Goal: Task Accomplishment & Management: Use online tool/utility

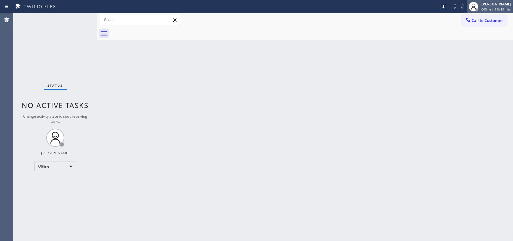
click at [487, 8] on span "Offline | 14h 51min" at bounding box center [495, 9] width 29 height 4
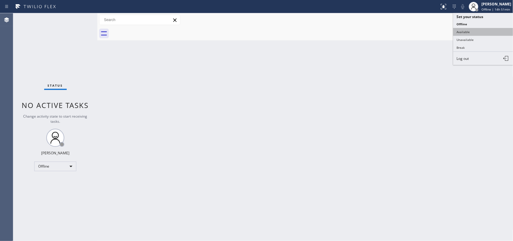
click at [461, 32] on button "Available" at bounding box center [483, 32] width 60 height 8
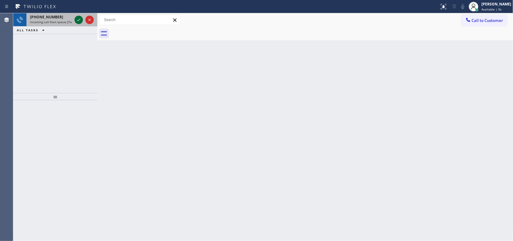
click at [80, 20] on icon at bounding box center [78, 19] width 7 height 7
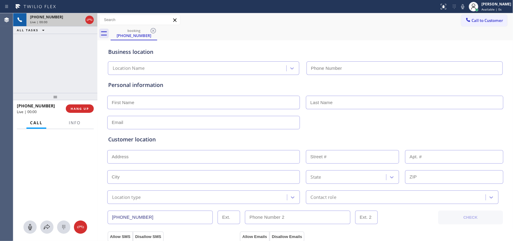
type input "[PHONE_NUMBER]"
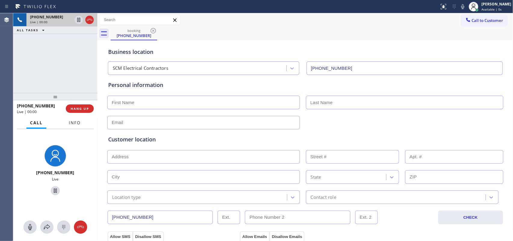
click at [75, 123] on span "Info" at bounding box center [75, 122] width 12 height 5
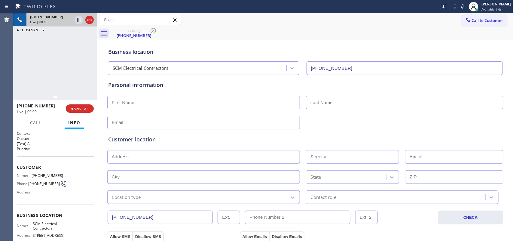
click at [57, 197] on div "Name: [PHONE_NUMBER] Phone: [PHONE_NUMBER] Address:" at bounding box center [40, 185] width 46 height 24
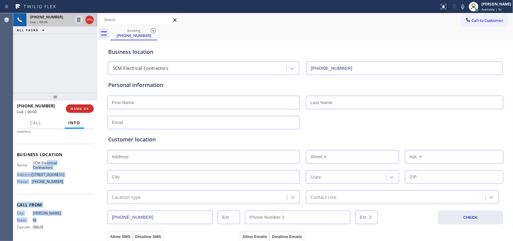
drag, startPoint x: 64, startPoint y: 216, endPoint x: 44, endPoint y: 152, distance: 67.5
click at [44, 152] on div "Context Queue: [Test] All Priority: 1 Customer Name: [PHONE_NUMBER] Phone: [PHO…" at bounding box center [55, 154] width 77 height 169
click at [62, 198] on div "Call From City: EWING State: [US_STATE] Zipcode: 08628" at bounding box center [55, 216] width 77 height 45
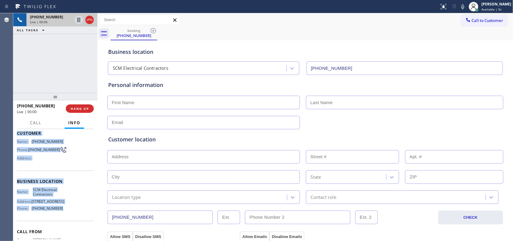
scroll to position [0, 0]
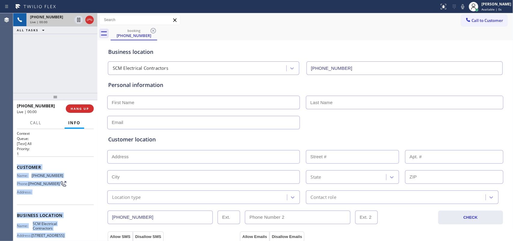
drag, startPoint x: 65, startPoint y: 186, endPoint x: 15, endPoint y: 168, distance: 53.3
click at [15, 168] on div "Context Queue: [Test] All Priority: 1 Customer Name: [PHONE_NUMBER] Phone: [PHO…" at bounding box center [55, 185] width 84 height 112
copy div "Customer Name: [PHONE_NUMBER] Phone: [PHONE_NUMBER] Address: Business location …"
click at [78, 105] on button "HANG UP" at bounding box center [80, 108] width 28 height 8
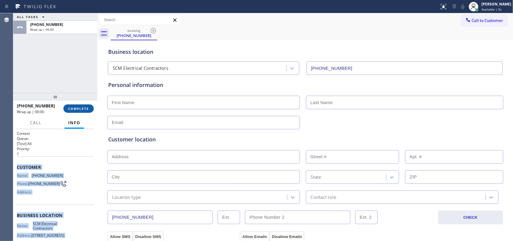
click at [86, 106] on span "COMPLETE" at bounding box center [78, 108] width 21 height 4
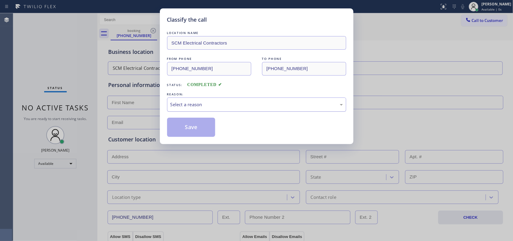
click at [231, 108] on div "Select a reason" at bounding box center [256, 104] width 179 height 14
click at [201, 129] on button "Save" at bounding box center [191, 126] width 48 height 19
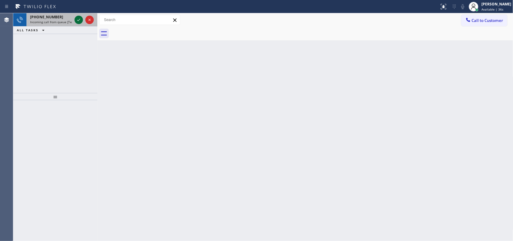
click at [77, 17] on icon at bounding box center [78, 19] width 7 height 7
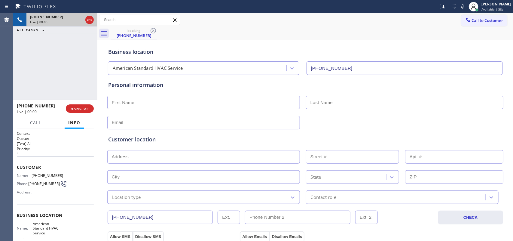
type input "[PHONE_NUMBER]"
click at [89, 107] on button "HANG UP" at bounding box center [80, 108] width 28 height 8
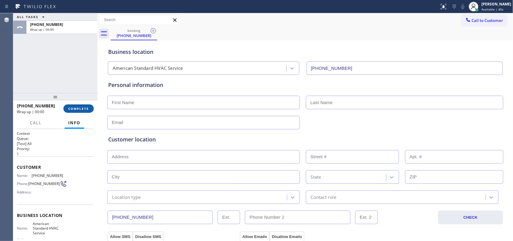
click at [89, 107] on button "COMPLETE" at bounding box center [78, 108] width 30 height 8
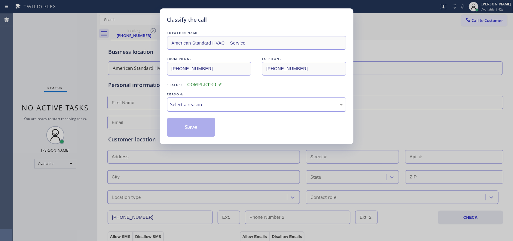
click at [215, 104] on div "Select a reason" at bounding box center [256, 104] width 172 height 7
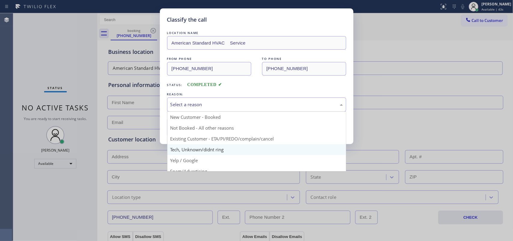
scroll to position [38, 0]
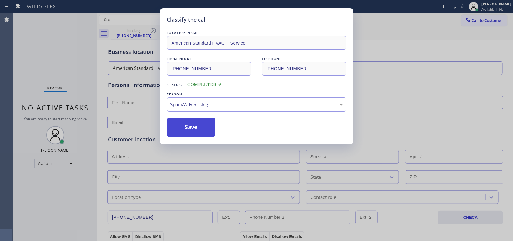
drag, startPoint x: 191, startPoint y: 129, endPoint x: 190, endPoint y: 122, distance: 6.4
click at [191, 128] on button "Save" at bounding box center [191, 126] width 48 height 19
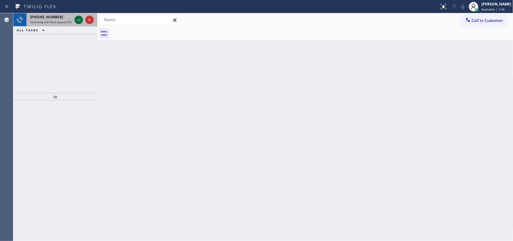
click at [76, 20] on icon at bounding box center [78, 19] width 7 height 7
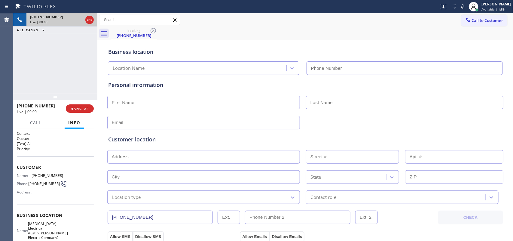
type input "[PHONE_NUMBER]"
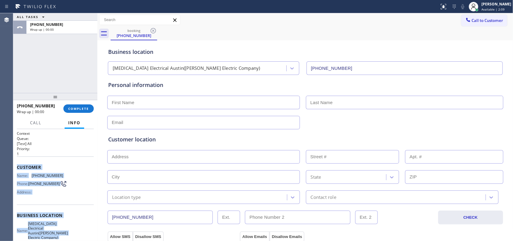
drag, startPoint x: 60, startPoint y: 186, endPoint x: 17, endPoint y: 168, distance: 47.1
click at [17, 168] on div "Context Queue: [Test] All Priority: 1 Customer Name: [PHONE_NUMBER] Phone: [PHO…" at bounding box center [55, 220] width 77 height 178
copy div "Customer Name: [PHONE_NUMBER] Phone: [PHONE_NUMBER] Address: Business location …"
click at [69, 106] on button "COMPLETE" at bounding box center [78, 108] width 30 height 8
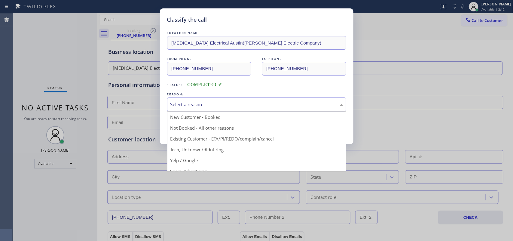
click at [200, 105] on div "Select a reason" at bounding box center [256, 104] width 172 height 7
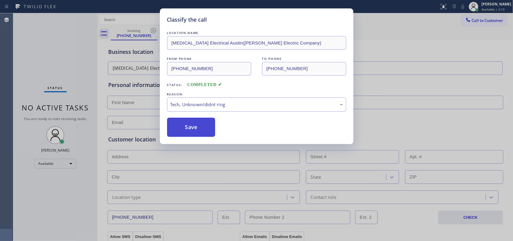
click at [205, 135] on button "Save" at bounding box center [191, 126] width 48 height 19
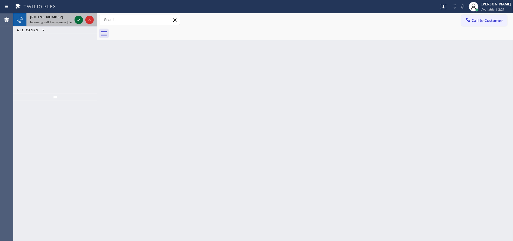
click at [77, 19] on icon at bounding box center [78, 19] width 7 height 7
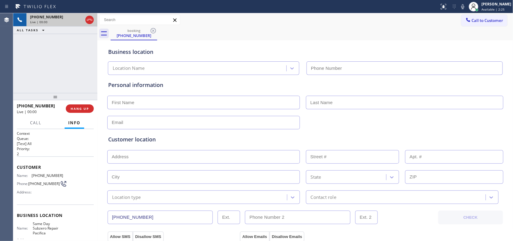
type input "[PHONE_NUMBER]"
click at [78, 106] on span "HANG UP" at bounding box center [80, 108] width 18 height 4
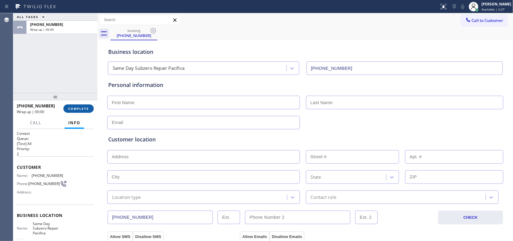
click at [78, 106] on span "COMPLETE" at bounding box center [78, 108] width 21 height 4
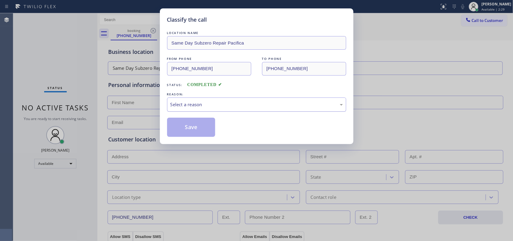
click at [185, 103] on div "Select a reason" at bounding box center [256, 104] width 172 height 7
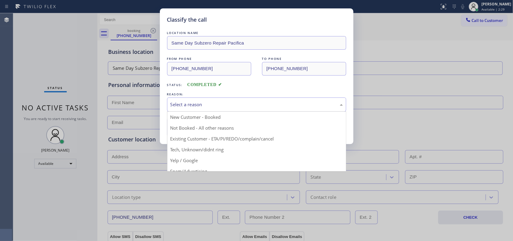
scroll to position [41, 0]
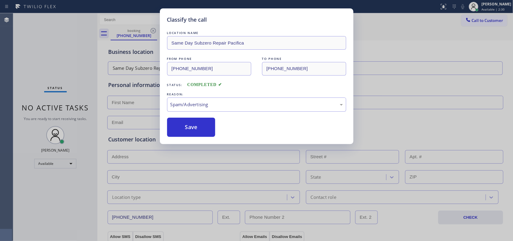
click at [187, 132] on button "Save" at bounding box center [191, 126] width 48 height 19
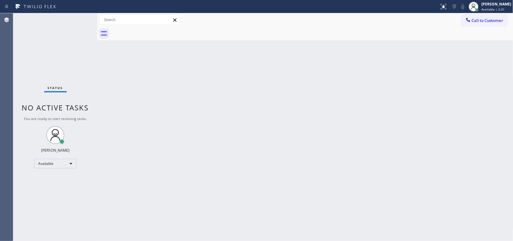
click at [65, 70] on div "Status No active tasks You are ready to start receiving tasks. [PERSON_NAME] Av…" at bounding box center [55, 126] width 84 height 227
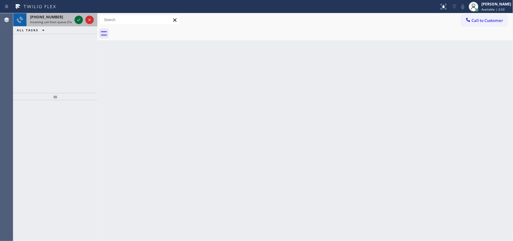
click at [78, 20] on icon at bounding box center [78, 20] width 3 height 2
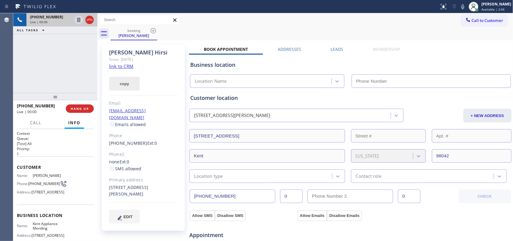
type input "[PHONE_NUMBER]"
click at [131, 66] on link "link to CRM" at bounding box center [121, 66] width 24 height 6
click at [38, 124] on span "Call" at bounding box center [35, 122] width 11 height 5
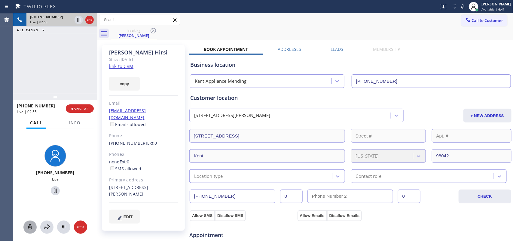
click at [28, 227] on icon at bounding box center [29, 226] width 7 height 7
click at [52, 191] on icon at bounding box center [55, 190] width 7 height 7
click at [32, 227] on icon at bounding box center [29, 226] width 7 height 7
click at [53, 189] on icon at bounding box center [55, 190] width 4 height 4
click at [213, 27] on div "booking [PERSON_NAME]" at bounding box center [311, 34] width 402 height 14
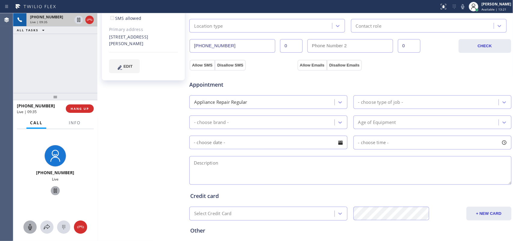
scroll to position [75, 0]
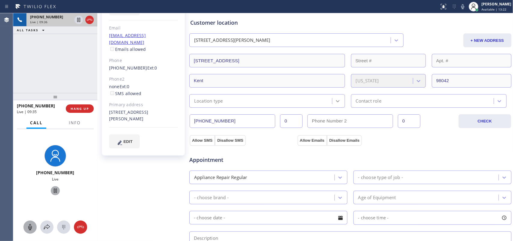
click at [335, 98] on icon at bounding box center [337, 101] width 6 height 6
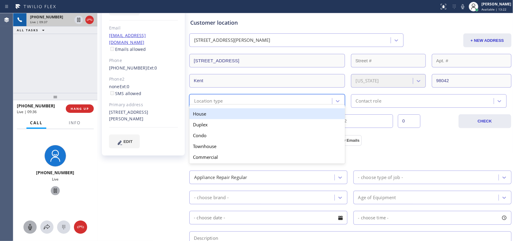
click at [324, 116] on div "House" at bounding box center [267, 113] width 156 height 11
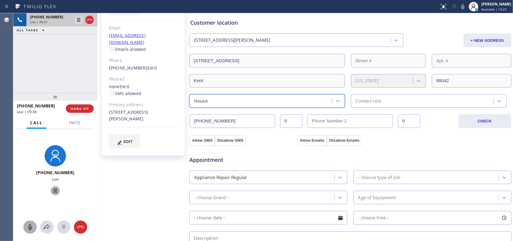
click at [383, 103] on div "Contact role" at bounding box center [422, 100] width 141 height 11
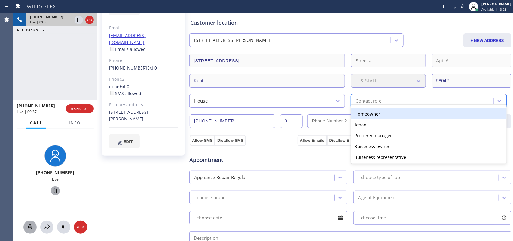
click at [388, 113] on div "Homeowner" at bounding box center [429, 113] width 156 height 11
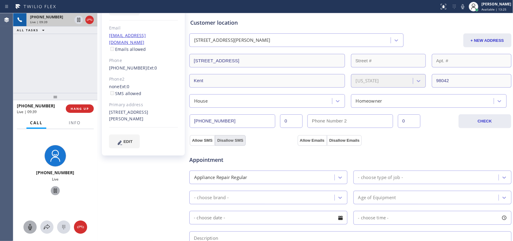
drag, startPoint x: 208, startPoint y: 138, endPoint x: 229, endPoint y: 141, distance: 21.2
click at [207, 139] on button "Allow SMS" at bounding box center [201, 140] width 25 height 11
click at [308, 140] on button "Allow Emails" at bounding box center [311, 140] width 29 height 11
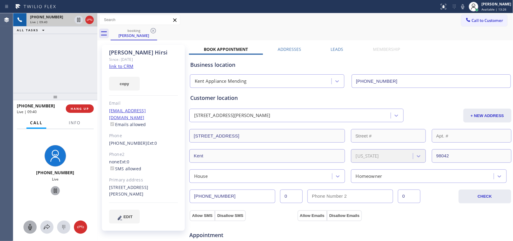
checkbox input "true"
click at [27, 222] on button at bounding box center [29, 226] width 13 height 13
click at [52, 188] on icon at bounding box center [55, 190] width 7 height 7
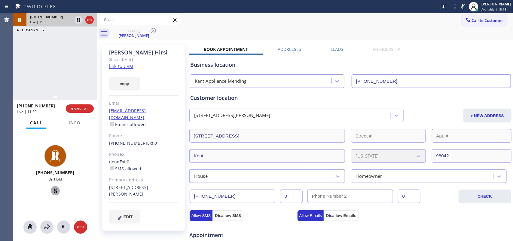
click at [156, 230] on div "[PERSON_NAME] Since: [DATE] link to CRM copy Email [EMAIL_ADDRESS][DOMAIN_NAME]…" at bounding box center [144, 242] width 90 height 401
click at [29, 225] on icon at bounding box center [29, 226] width 7 height 7
click at [52, 191] on icon at bounding box center [55, 190] width 7 height 7
click at [31, 227] on icon at bounding box center [30, 227] width 4 height 6
drag, startPoint x: 53, startPoint y: 189, endPoint x: 159, endPoint y: 119, distance: 127.8
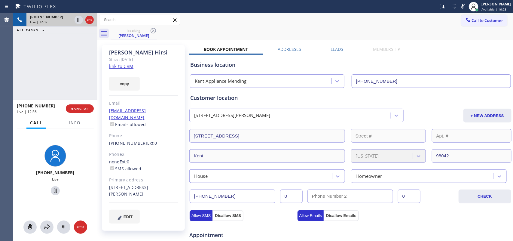
click at [53, 189] on icon at bounding box center [55, 190] width 7 height 7
click at [469, 116] on button "+ NEW ADDRESS" at bounding box center [487, 115] width 48 height 14
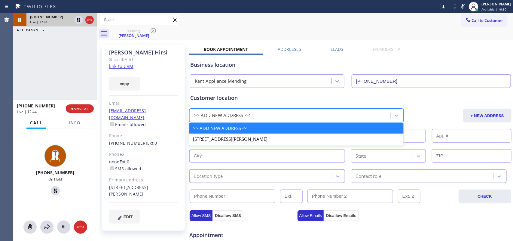
click at [222, 110] on div ">> ADD NEW ADDRESS <<" at bounding box center [290, 115] width 199 height 11
paste input "[STREET_ADDRESS]"
type input "[STREET_ADDRESS]"
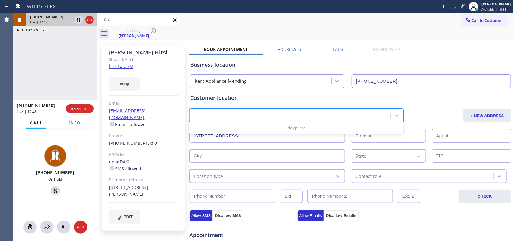
click at [322, 116] on div "[STREET_ADDRESS]" at bounding box center [290, 115] width 199 height 11
click at [255, 140] on input "[STREET_ADDRESS]" at bounding box center [267, 136] width 156 height 14
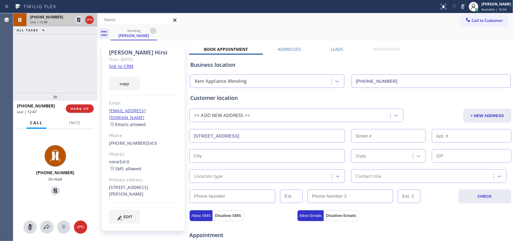
click at [256, 140] on input "[STREET_ADDRESS]" at bounding box center [267, 136] width 156 height 14
click at [256, 139] on input "[STREET_ADDRESS]" at bounding box center [267, 136] width 156 height 14
click at [256, 135] on input "[STREET_ADDRESS]" at bounding box center [267, 136] width 156 height 14
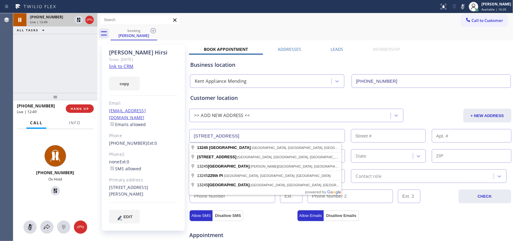
click at [256, 135] on input "[STREET_ADDRESS]" at bounding box center [267, 136] width 156 height 14
paste input "[STREET_ADDRESS]"
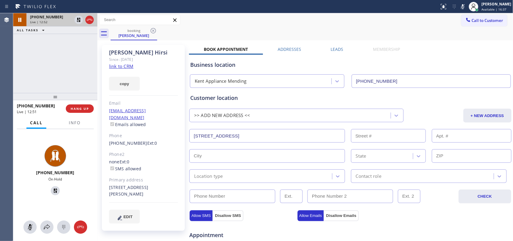
type input "[STREET_ADDRESS]"
type input "26331"
type input "[PERSON_NAME]"
type input "98042"
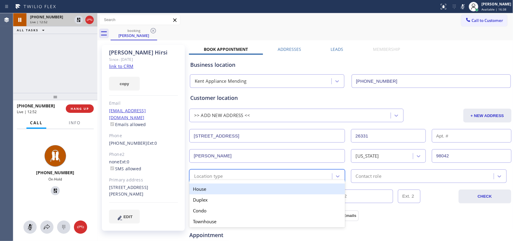
click at [251, 174] on div "Location type" at bounding box center [261, 176] width 141 height 11
click at [253, 190] on div "House" at bounding box center [267, 188] width 156 height 11
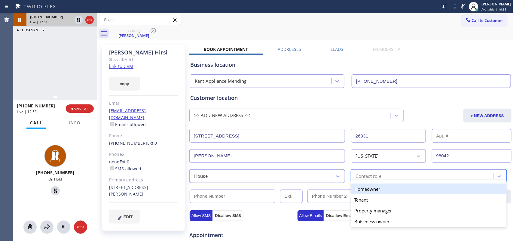
click at [366, 173] on div "Contact role" at bounding box center [369, 175] width 26 height 7
click at [365, 186] on div "Homeowner" at bounding box center [429, 188] width 156 height 11
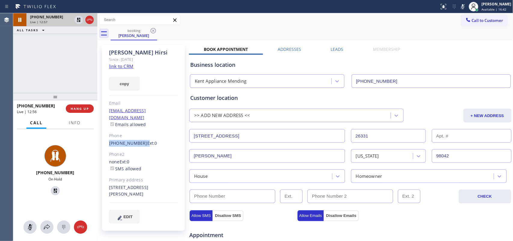
drag, startPoint x: 140, startPoint y: 136, endPoint x: 108, endPoint y: 135, distance: 31.8
click at [108, 135] on div "[PERSON_NAME] Since: [DATE] link to CRM copy Email [EMAIL_ADDRESS][DOMAIN_NAME]…" at bounding box center [143, 138] width 83 height 186
copy div "[PHONE_NUMBER]"
click at [212, 197] on input "(___) ___-____" at bounding box center [232, 196] width 86 height 14
paste input "425) 515-8662"
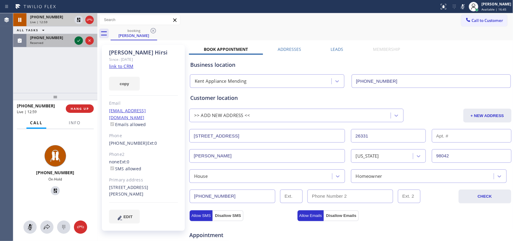
type input "[PHONE_NUMBER]"
click at [78, 41] on icon at bounding box center [78, 40] width 7 height 7
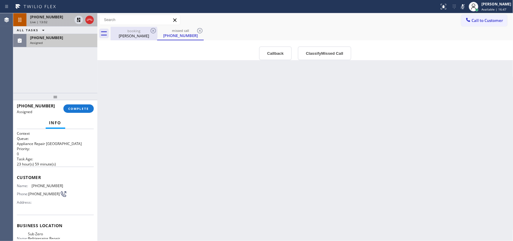
click at [123, 31] on div "booking" at bounding box center [133, 31] width 45 height 5
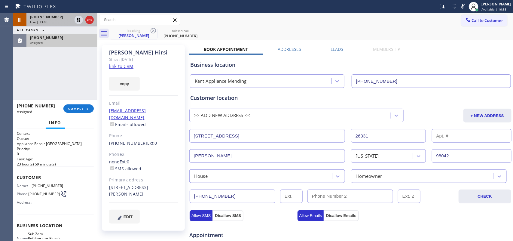
click at [224, 167] on div "Customer location >> ADD NEW ADDRESS << + NEW ADDRESS [STREET_ADDRESS][US_STATE…" at bounding box center [350, 138] width 320 height 89
click at [369, 177] on div "Homeowner" at bounding box center [369, 175] width 26 height 7
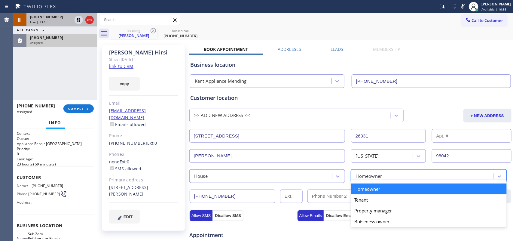
paste input "2536320139"
type input "2536320139"
click at [371, 188] on div "Homeowner" at bounding box center [429, 188] width 156 height 11
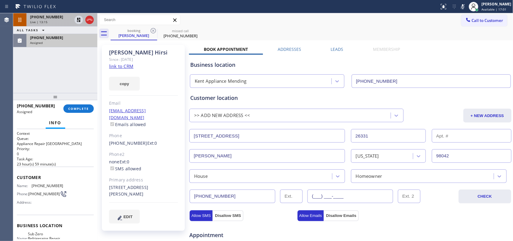
drag, startPoint x: 348, startPoint y: 192, endPoint x: 303, endPoint y: 197, distance: 44.6
click at [303, 197] on div "[PHONE_NUMBER] (___) ___-____" at bounding box center [323, 196] width 268 height 14
paste input "253) 632-0139"
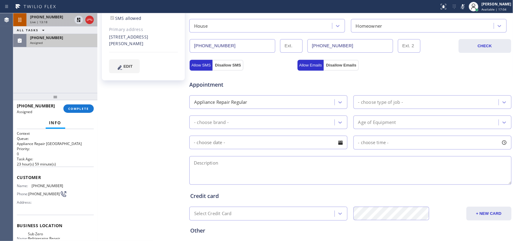
type input "[PHONE_NUMBER]"
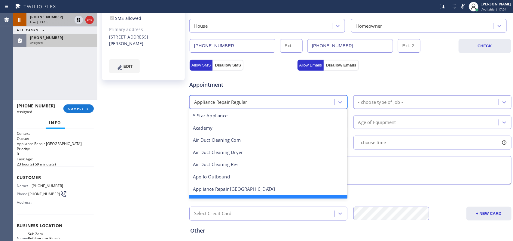
click at [331, 108] on div "Appliance Repair Regular" at bounding box center [268, 102] width 158 height 14
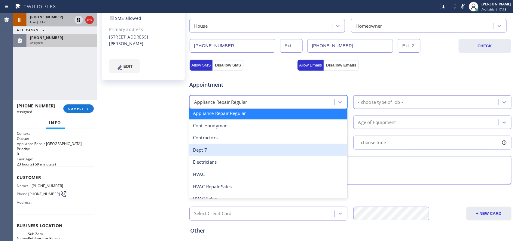
scroll to position [0, 0]
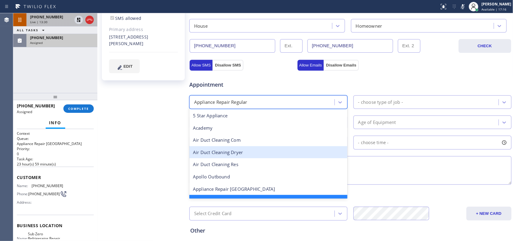
click at [282, 155] on div "Air Duct Cleaning Dryer" at bounding box center [268, 152] width 158 height 12
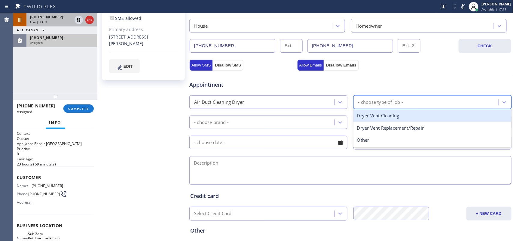
click at [431, 103] on div "- choose type of job -" at bounding box center [426, 102] width 143 height 11
click at [422, 119] on div "Dryer Vent Cleaning" at bounding box center [432, 115] width 158 height 12
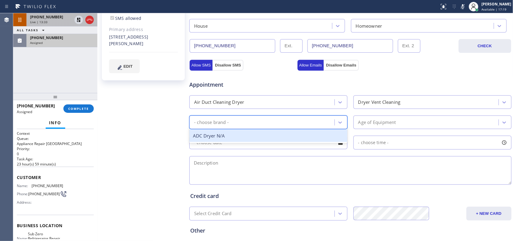
click at [326, 118] on div "- choose brand -" at bounding box center [262, 122] width 143 height 11
drag, startPoint x: 314, startPoint y: 138, endPoint x: 365, endPoint y: 119, distance: 53.7
click at [315, 137] on div "ADC Dryer N/A" at bounding box center [268, 135] width 158 height 12
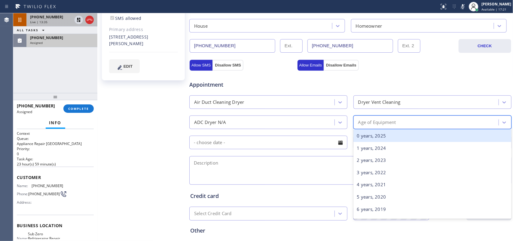
click at [382, 116] on div "Age of Equipment" at bounding box center [432, 122] width 158 height 14
click at [383, 136] on div "0 years, 2025" at bounding box center [432, 135] width 158 height 12
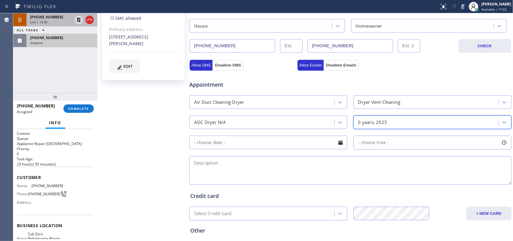
scroll to position [204, 0]
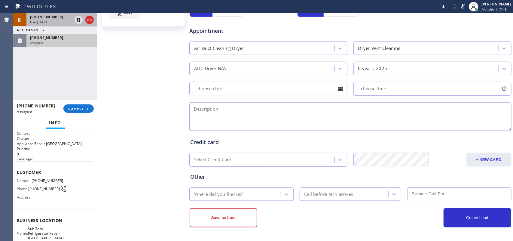
click at [198, 120] on textarea at bounding box center [350, 116] width 322 height 29
paste textarea "LG SBS frontload dryer/ [DEMOGRAPHIC_DATA]/ not drying well/ wants us to clean …"
type textarea "LG SBS frontload dryer/ [DEMOGRAPHIC_DATA]/ not drying well/ wants us to clean …"
click at [206, 193] on div "Where did you find us?" at bounding box center [218, 193] width 49 height 7
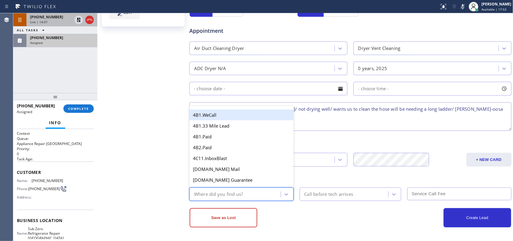
type input "g"
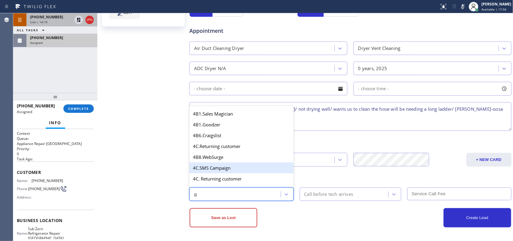
scroll to position [120, 0]
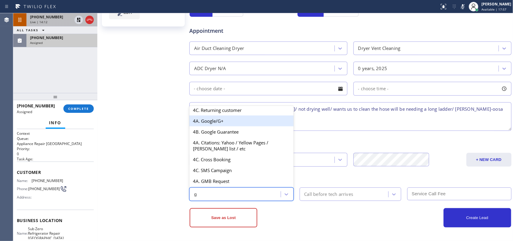
click at [228, 120] on div "4A. Google/G+" at bounding box center [241, 120] width 104 height 11
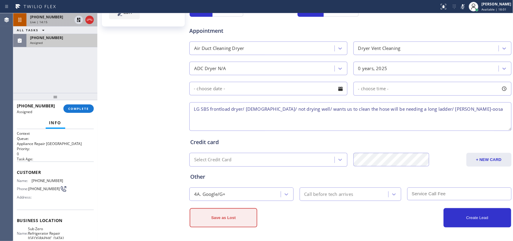
click at [245, 216] on button "Save as Lost" at bounding box center [223, 217] width 68 height 19
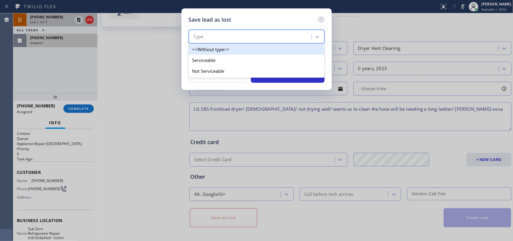
click at [286, 36] on div "Type" at bounding box center [250, 37] width 121 height 11
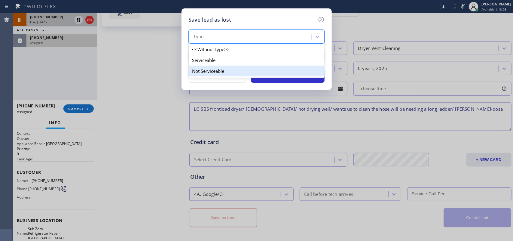
click at [276, 72] on div "Not Serviceable" at bounding box center [257, 70] width 136 height 11
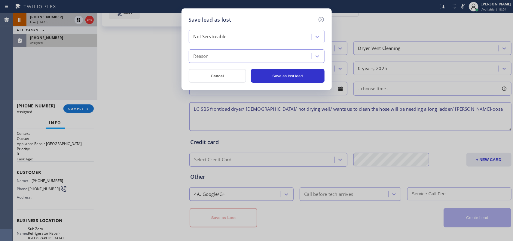
click at [272, 55] on div "Reason" at bounding box center [250, 56] width 121 height 11
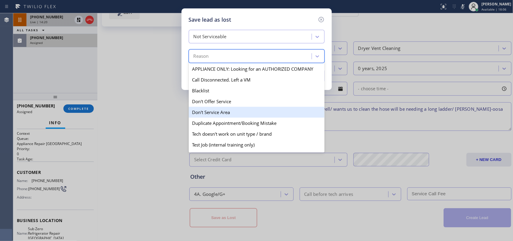
click at [264, 110] on div "Don't Service Area" at bounding box center [257, 112] width 136 height 11
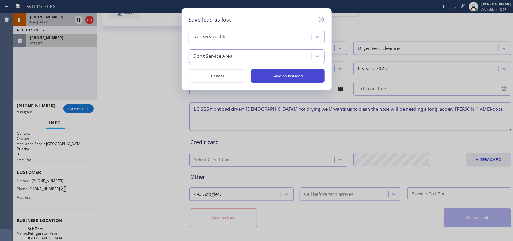
click at [278, 73] on button "Save as lost lead" at bounding box center [288, 76] width 74 height 14
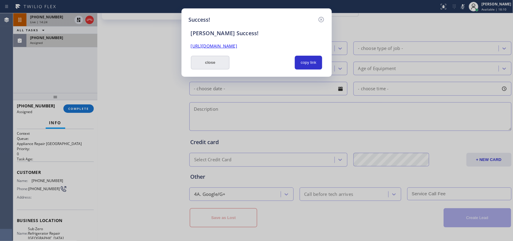
click at [218, 64] on button "close" at bounding box center [210, 63] width 39 height 14
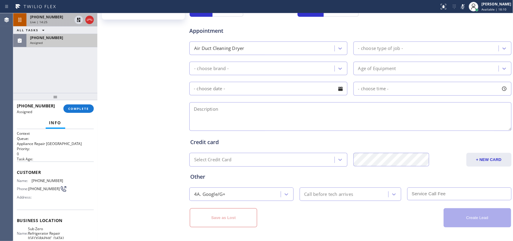
click at [42, 19] on span "[PHONE_NUMBER]" at bounding box center [46, 16] width 33 height 5
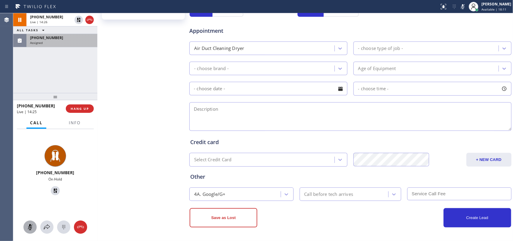
click at [33, 223] on icon at bounding box center [29, 226] width 7 height 7
click at [56, 189] on icon at bounding box center [55, 190] width 7 height 7
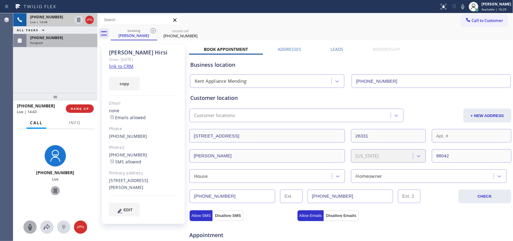
click at [50, 19] on span "[PHONE_NUMBER]" at bounding box center [46, 16] width 33 height 5
click at [50, 224] on div at bounding box center [46, 226] width 13 height 7
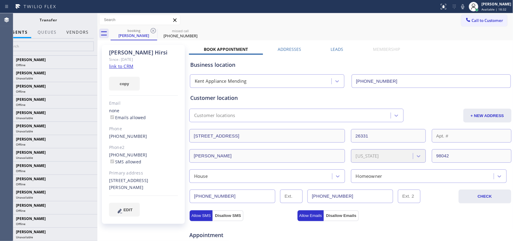
click at [77, 34] on button "Vendors" at bounding box center [77, 32] width 29 height 12
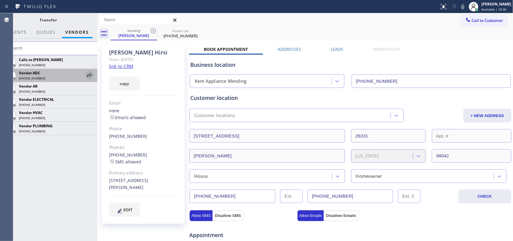
click at [88, 73] on icon at bounding box center [89, 74] width 7 height 7
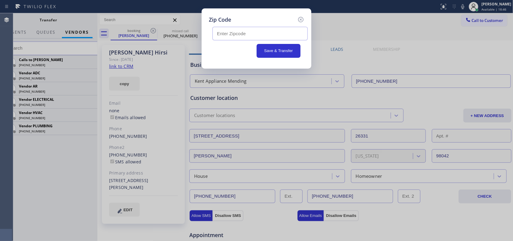
click at [271, 33] on input "text" at bounding box center [259, 34] width 95 height 14
paste input "98042"
type input "98042"
click at [275, 50] on button "Save & Transfer" at bounding box center [278, 51] width 44 height 14
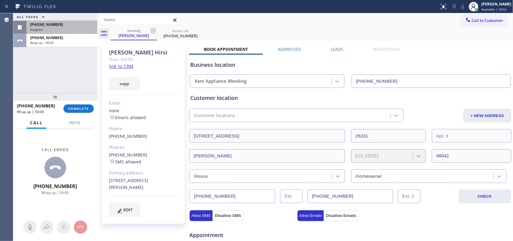
click at [62, 26] on div "[PHONE_NUMBER]" at bounding box center [62, 24] width 64 height 5
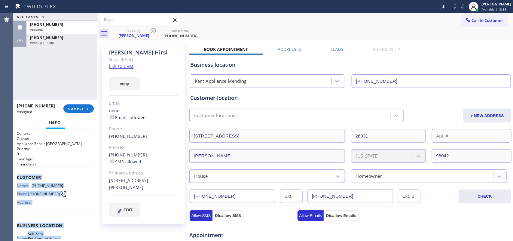
drag, startPoint x: 65, startPoint y: 186, endPoint x: 17, endPoint y: 178, distance: 48.0
click at [17, 178] on div "Context Queue: Appliance Repair High End Priority: 0 Task Age: [DEMOGRAPHIC_DAT…" at bounding box center [55, 223] width 77 height 184
copy div "Customer Name: [PHONE_NUMBER] Phone: [PHONE_NUMBER] Address: Business location …"
click at [86, 108] on span "COMPLETE" at bounding box center [78, 108] width 21 height 4
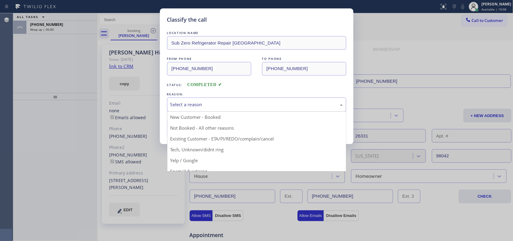
click at [184, 105] on div "Select a reason" at bounding box center [256, 104] width 172 height 7
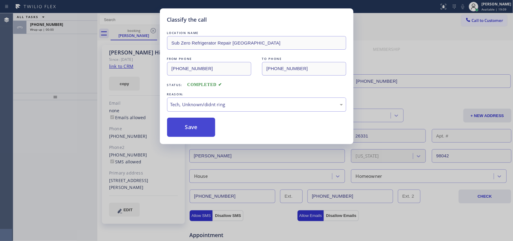
click at [191, 131] on button "Save" at bounding box center [191, 126] width 48 height 19
click at [47, 24] on div "Classify the call LOCATION NAME SCM Electrical Contractors FROM PHONE [PHONE_NU…" at bounding box center [262, 126] width 499 height 227
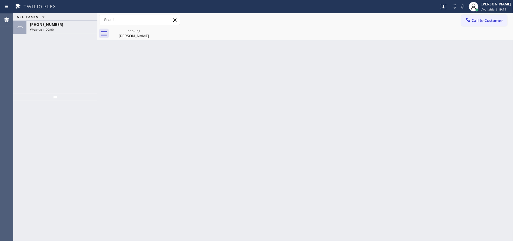
click at [47, 24] on span "[PHONE_NUMBER]" at bounding box center [46, 24] width 33 height 5
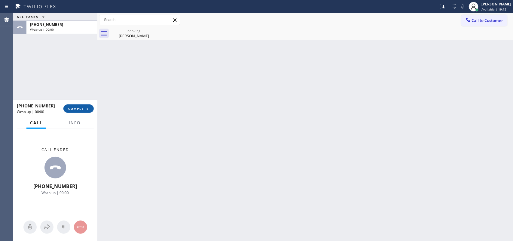
click at [79, 106] on button "COMPLETE" at bounding box center [78, 108] width 30 height 8
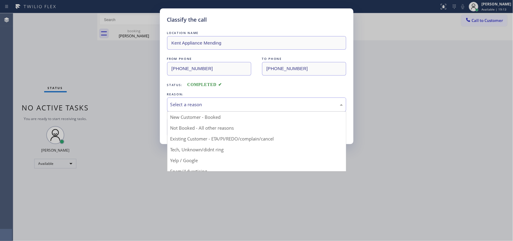
click at [224, 102] on div "Select a reason" at bounding box center [256, 104] width 172 height 7
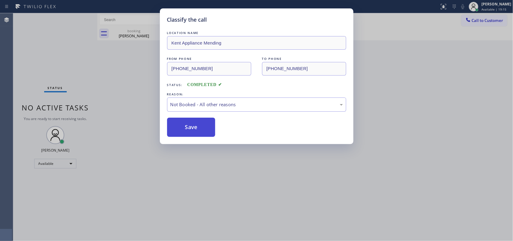
drag, startPoint x: 208, startPoint y: 128, endPoint x: 198, endPoint y: 119, distance: 12.8
click at [197, 119] on button "Save" at bounding box center [191, 126] width 48 height 19
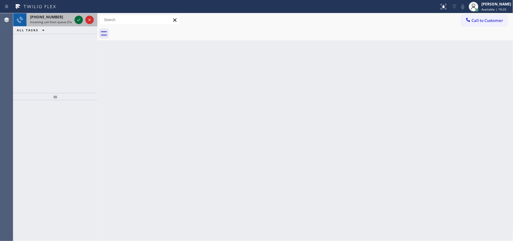
click at [78, 18] on icon at bounding box center [78, 19] width 7 height 7
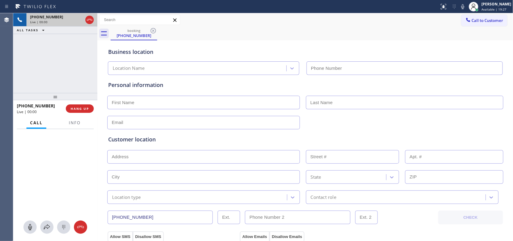
type input "[PHONE_NUMBER]"
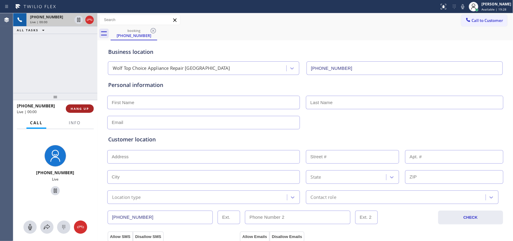
click at [81, 109] on span "HANG UP" at bounding box center [80, 108] width 18 height 4
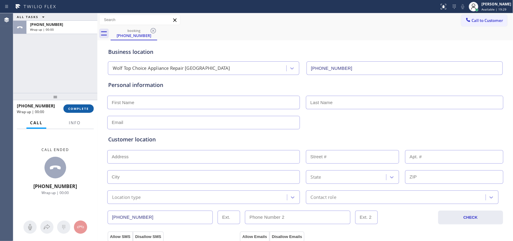
click at [81, 109] on span "COMPLETE" at bounding box center [78, 108] width 21 height 4
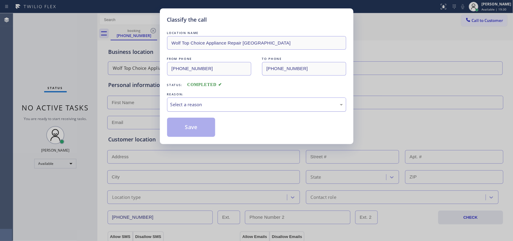
click at [225, 107] on div "Select a reason" at bounding box center [256, 104] width 172 height 7
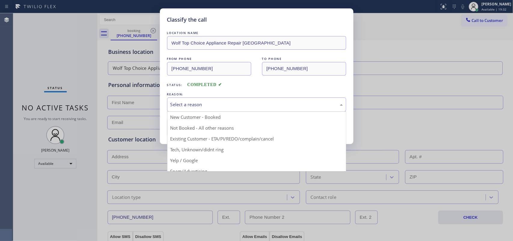
scroll to position [41, 0]
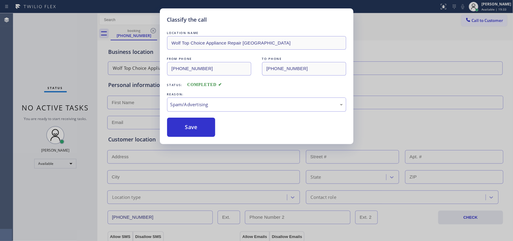
click at [202, 129] on button "Save" at bounding box center [191, 126] width 48 height 19
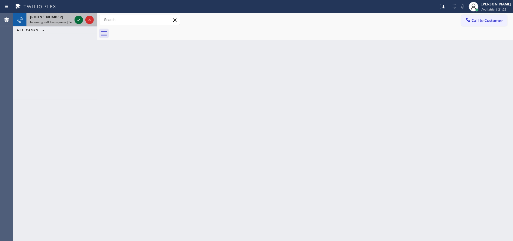
click at [78, 21] on icon at bounding box center [78, 19] width 7 height 7
click at [77, 17] on icon at bounding box center [78, 19] width 7 height 7
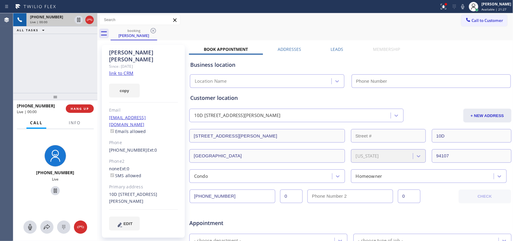
type input "[PHONE_NUMBER]"
click at [120, 70] on link "link to CRM" at bounding box center [121, 73] width 24 height 6
click at [77, 123] on span "Info" at bounding box center [75, 122] width 12 height 5
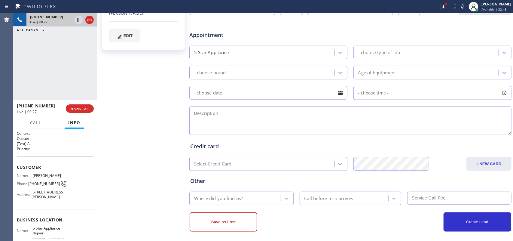
scroll to position [76, 0]
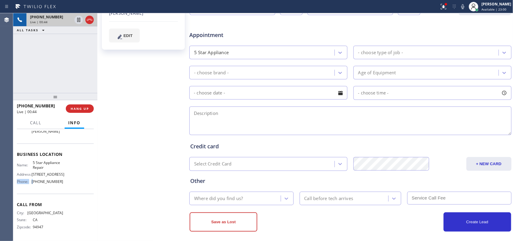
drag, startPoint x: 59, startPoint y: 175, endPoint x: 32, endPoint y: 177, distance: 26.2
click at [32, 177] on div "Name: 5 Star Appliance Repair Address: [STREET_ADDRESS] Phone: [PHONE_NUMBER]" at bounding box center [40, 173] width 46 height 26
click at [70, 173] on div "Name: 5 Star Appliance Repair Address: [STREET_ADDRESS] Phone: [PHONE_NUMBER]" at bounding box center [55, 173] width 77 height 26
drag, startPoint x: 61, startPoint y: 172, endPoint x: 31, endPoint y: 173, distance: 29.7
click at [31, 173] on div "Name: 5 Star Appliance Repair Address: [STREET_ADDRESS] Phone: [PHONE_NUMBER]" at bounding box center [55, 173] width 77 height 26
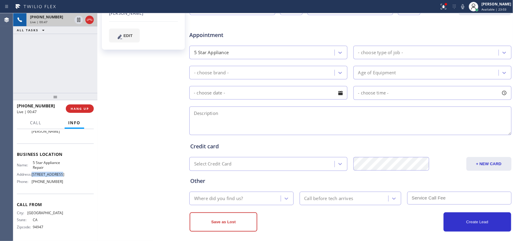
copy div "[STREET_ADDRESS]"
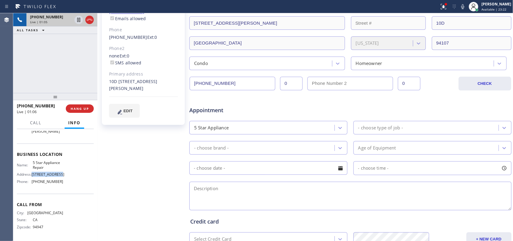
scroll to position [0, 0]
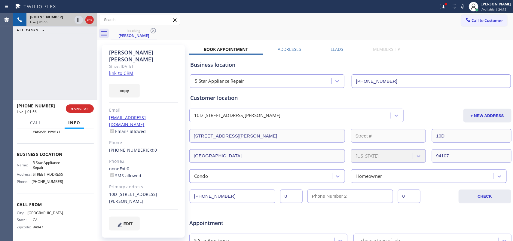
click at [286, 217] on div "Appointment" at bounding box center [243, 220] width 108 height 14
click at [175, 216] on div "[PERSON_NAME] Since: [DATE] link to CRM copy Email [EMAIL_ADDRESS][DOMAIN_NAME]…" at bounding box center [143, 141] width 83 height 192
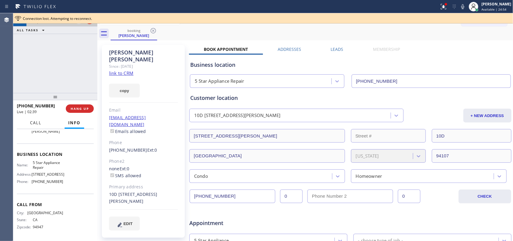
click at [37, 121] on span "Call" at bounding box center [35, 122] width 11 height 5
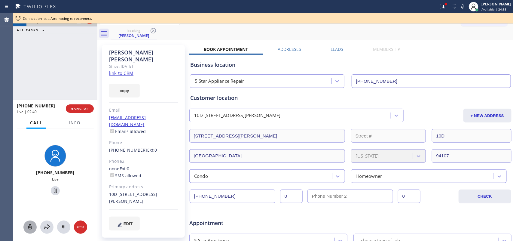
click at [33, 225] on icon at bounding box center [29, 226] width 7 height 7
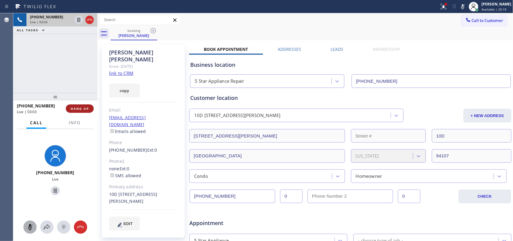
click at [82, 109] on span "HANG UP" at bounding box center [80, 108] width 18 height 4
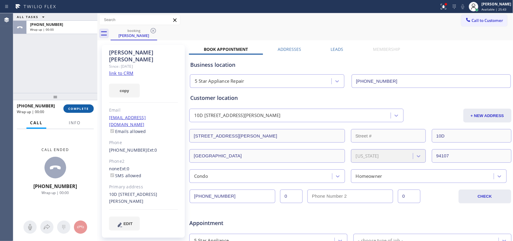
click at [83, 106] on button "COMPLETE" at bounding box center [78, 108] width 30 height 8
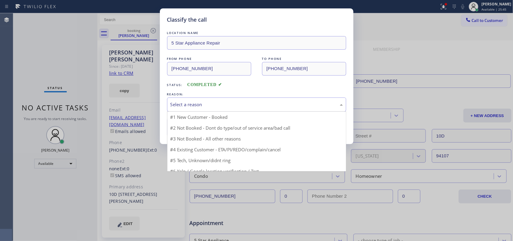
click at [225, 105] on div "Select a reason" at bounding box center [256, 104] width 172 height 7
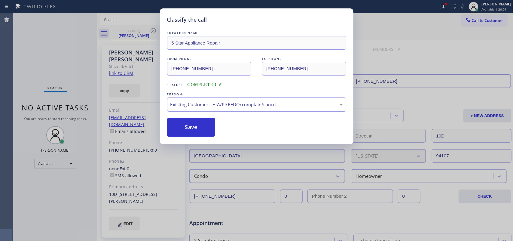
drag, startPoint x: 201, startPoint y: 128, endPoint x: 158, endPoint y: 56, distance: 83.3
click at [200, 128] on button "Save" at bounding box center [191, 126] width 48 height 19
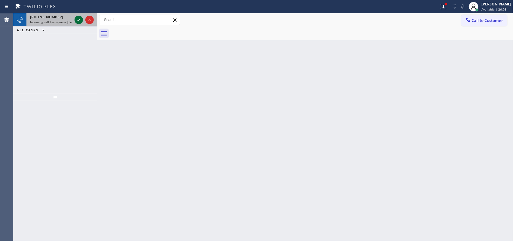
click at [78, 20] on icon at bounding box center [78, 19] width 7 height 7
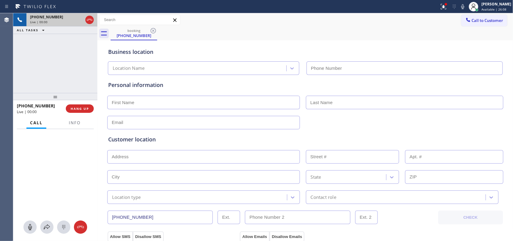
type input "[PHONE_NUMBER]"
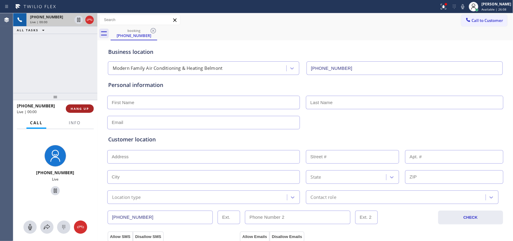
click at [85, 106] on span "HANG UP" at bounding box center [80, 108] width 18 height 4
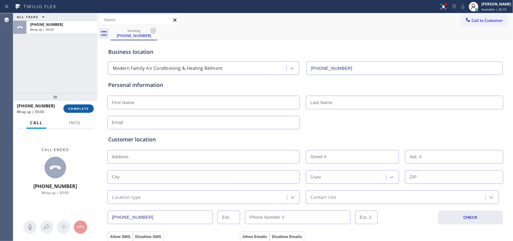
click at [85, 106] on span "COMPLETE" at bounding box center [78, 108] width 21 height 4
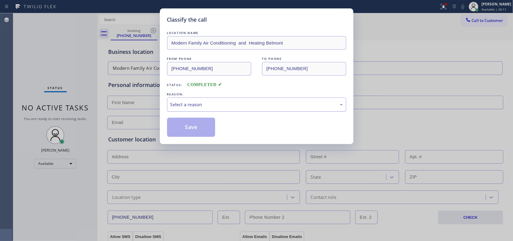
click at [208, 104] on div "Select a reason" at bounding box center [256, 104] width 172 height 7
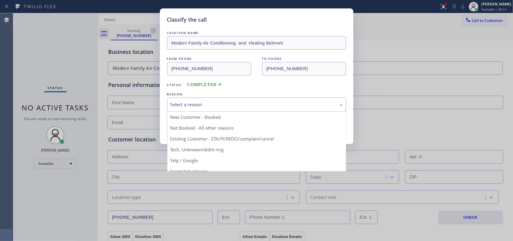
click at [208, 104] on div "Select a reason" at bounding box center [256, 104] width 172 height 7
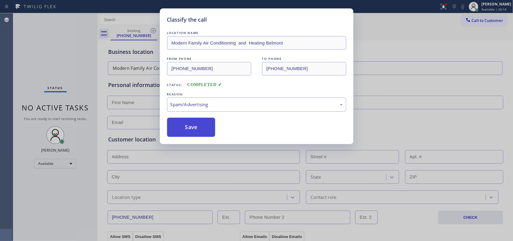
click at [201, 127] on button "Save" at bounding box center [191, 126] width 48 height 19
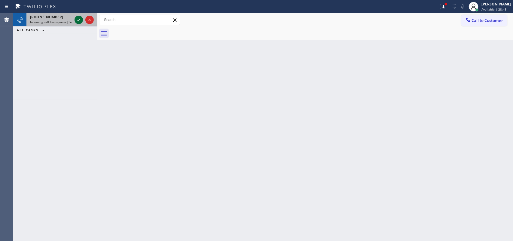
click at [74, 20] on div at bounding box center [78, 19] width 8 height 7
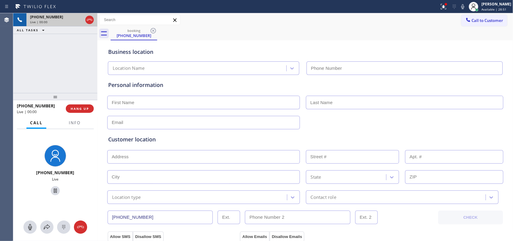
type input "[PHONE_NUMBER]"
click at [238, 110] on div "Personal information" at bounding box center [305, 105] width 394 height 48
click at [242, 103] on input "text" at bounding box center [203, 102] width 192 height 14
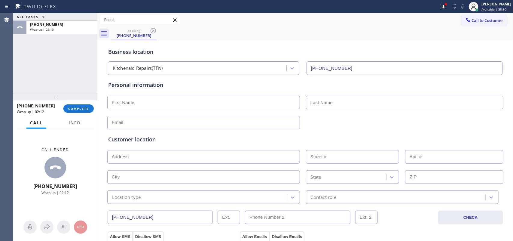
click at [78, 113] on div "[PHONE_NUMBER] Wrap up | 02:12 COMPLETE" at bounding box center [55, 109] width 77 height 16
click at [83, 110] on button "COMPLETE" at bounding box center [78, 108] width 30 height 8
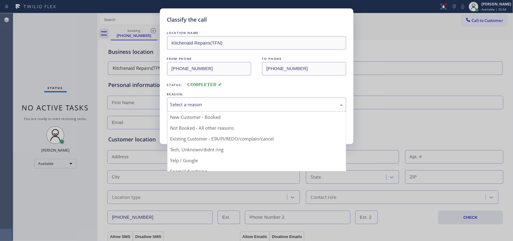
click at [218, 101] on div "Select a reason" at bounding box center [256, 104] width 172 height 7
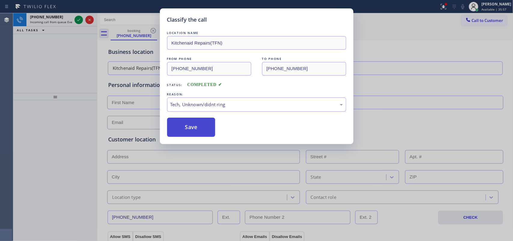
click at [209, 124] on button "Save" at bounding box center [191, 126] width 48 height 19
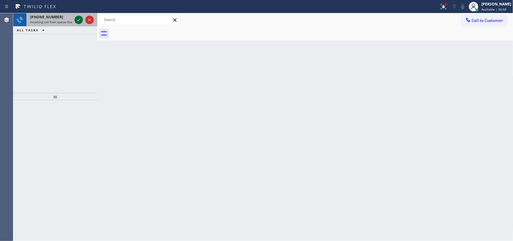
click at [78, 18] on icon at bounding box center [78, 19] width 7 height 7
drag, startPoint x: 77, startPoint y: 19, endPoint x: 81, endPoint y: 19, distance: 4.2
click at [81, 19] on icon at bounding box center [78, 19] width 7 height 7
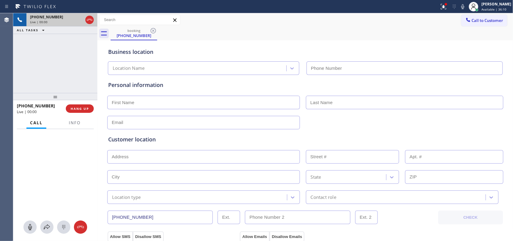
type input "[PHONE_NUMBER]"
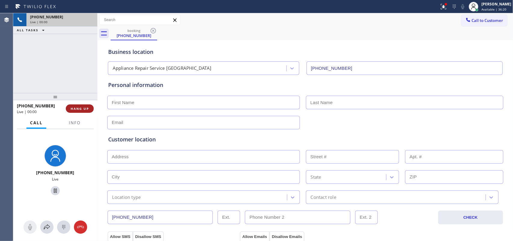
click at [80, 108] on span "HANG UP" at bounding box center [80, 108] width 18 height 4
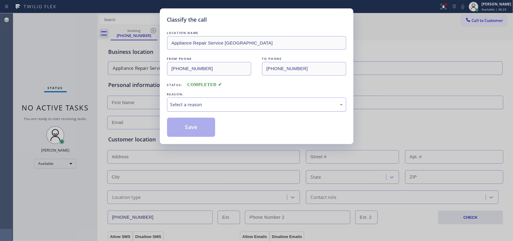
click at [198, 104] on div "Select a reason" at bounding box center [256, 104] width 172 height 7
click at [206, 99] on div "Select a reason" at bounding box center [256, 104] width 179 height 14
click at [196, 131] on button "Save" at bounding box center [191, 126] width 48 height 19
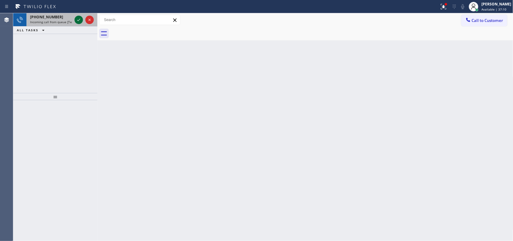
click at [79, 20] on icon at bounding box center [78, 19] width 7 height 7
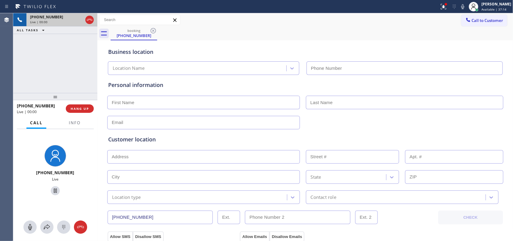
type input "[PHONE_NUMBER]"
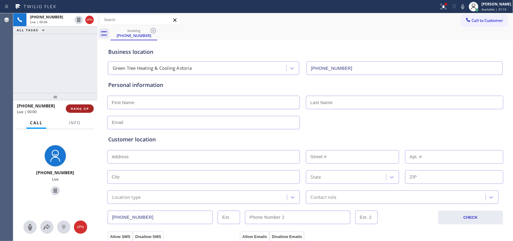
click at [86, 108] on span "HANG UP" at bounding box center [80, 108] width 18 height 4
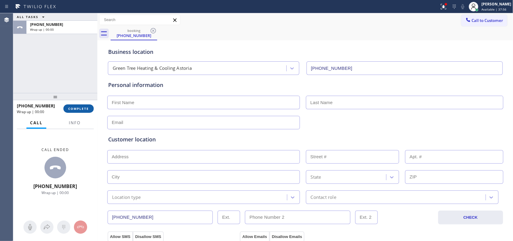
click at [86, 108] on span "COMPLETE" at bounding box center [78, 108] width 21 height 4
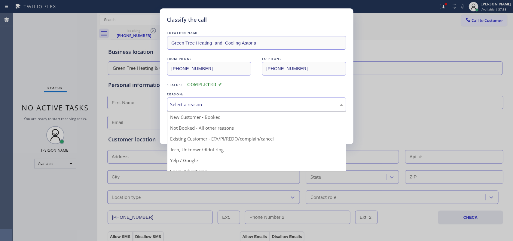
click at [224, 104] on div "Select a reason" at bounding box center [256, 104] width 172 height 7
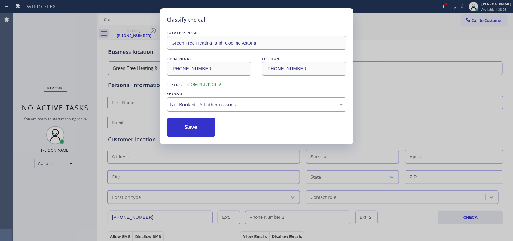
click at [225, 102] on div "Not Booked - All other reasons" at bounding box center [256, 104] width 172 height 7
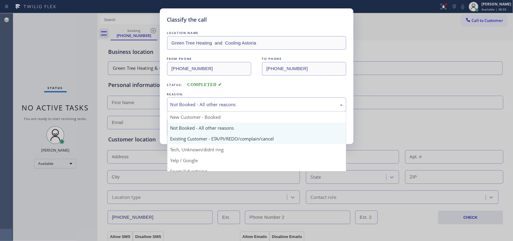
scroll to position [41, 0]
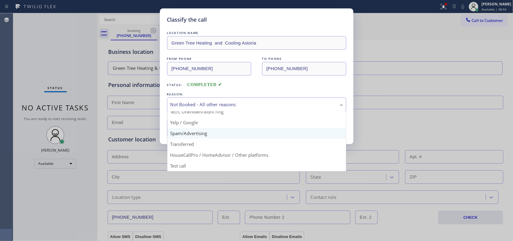
click at [204, 133] on button "Save" at bounding box center [191, 126] width 48 height 19
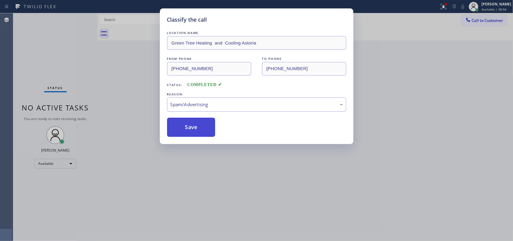
click at [196, 123] on button "Save" at bounding box center [191, 126] width 48 height 19
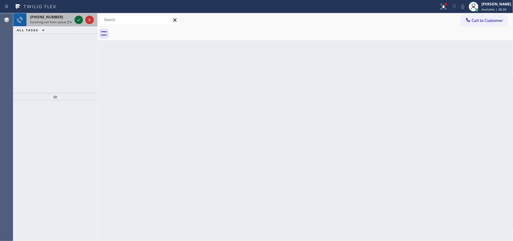
click at [78, 18] on icon at bounding box center [78, 19] width 7 height 7
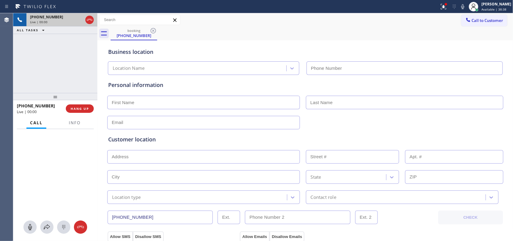
type input "[PHONE_NUMBER]"
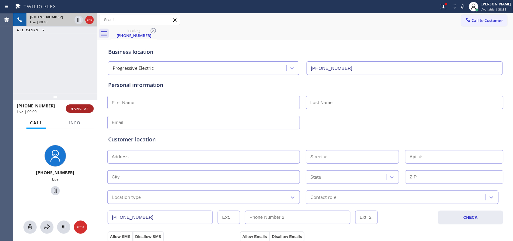
click at [73, 107] on span "HANG UP" at bounding box center [80, 108] width 18 height 4
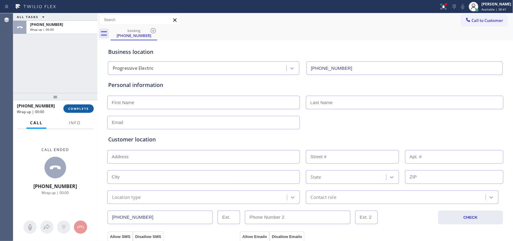
click at [73, 107] on span "COMPLETE" at bounding box center [78, 108] width 21 height 4
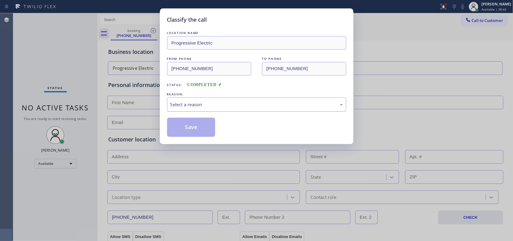
click at [203, 108] on div "Select a reason" at bounding box center [256, 104] width 172 height 7
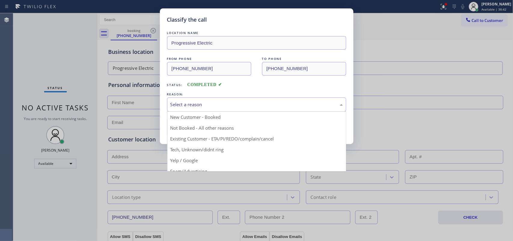
scroll to position [41, 0]
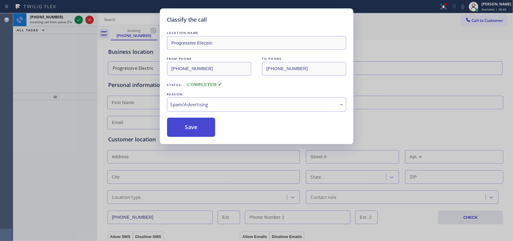
click at [197, 129] on button "Save" at bounding box center [191, 126] width 48 height 19
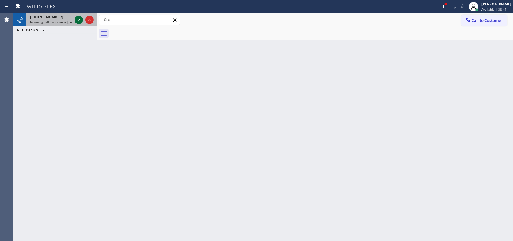
click at [77, 20] on icon at bounding box center [78, 19] width 7 height 7
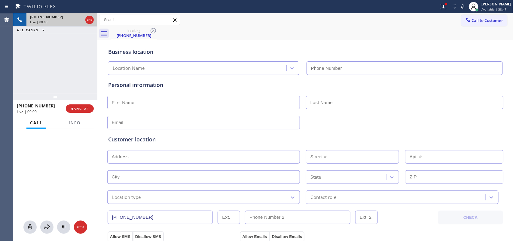
type input "[PHONE_NUMBER]"
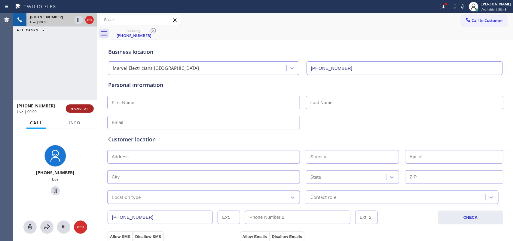
click at [86, 105] on button "HANG UP" at bounding box center [80, 108] width 28 height 8
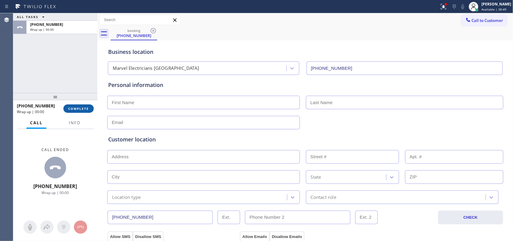
click at [86, 106] on button "COMPLETE" at bounding box center [78, 108] width 30 height 8
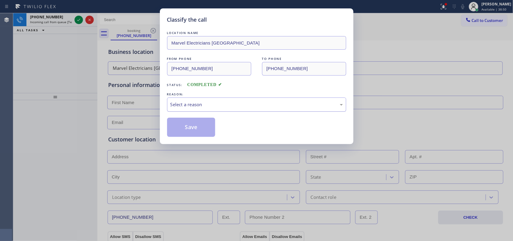
click at [204, 102] on div "Select a reason" at bounding box center [256, 104] width 172 height 7
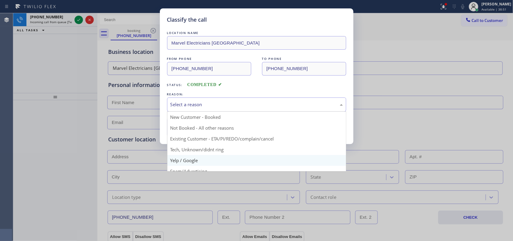
scroll to position [41, 0]
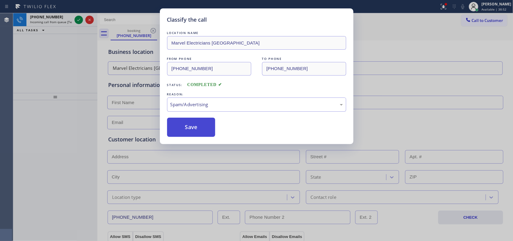
click at [197, 129] on button "Save" at bounding box center [191, 126] width 48 height 19
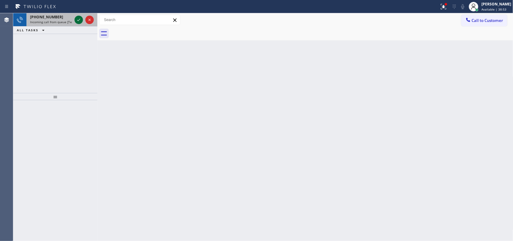
click at [78, 18] on icon at bounding box center [78, 19] width 7 height 7
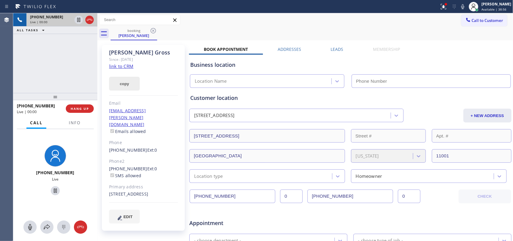
type input "[PHONE_NUMBER]"
click at [125, 66] on link "link to CRM" at bounding box center [121, 66] width 24 height 6
click at [29, 223] on icon at bounding box center [29, 226] width 7 height 7
click at [53, 189] on icon at bounding box center [55, 190] width 7 height 7
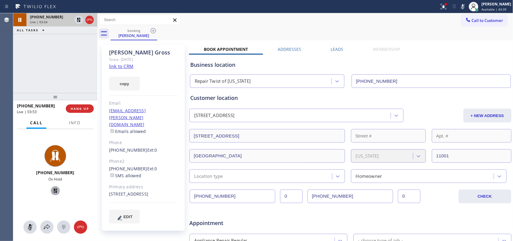
click at [345, 115] on div "[STREET_ADDRESS]" at bounding box center [290, 115] width 199 height 11
click at [481, 118] on button "+ NEW ADDRESS" at bounding box center [487, 115] width 48 height 14
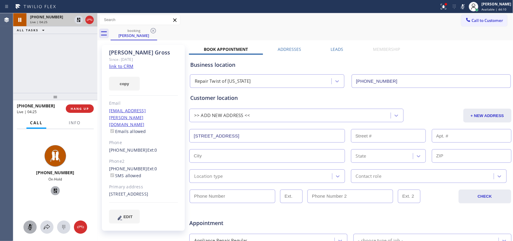
click at [30, 224] on icon at bounding box center [30, 227] width 4 height 6
click at [53, 192] on icon at bounding box center [55, 190] width 4 height 4
click at [252, 27] on div "booking [PERSON_NAME]" at bounding box center [311, 34] width 402 height 14
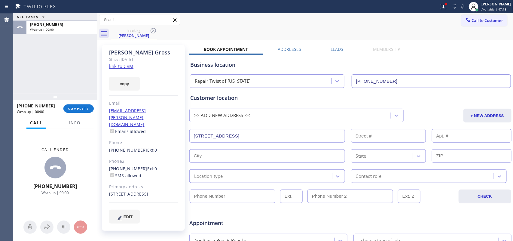
click at [238, 17] on div "Call to Customer Outbound call Location Search location Your caller id phone nu…" at bounding box center [305, 20] width 416 height 11
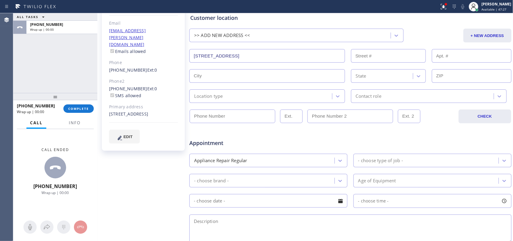
scroll to position [5, 0]
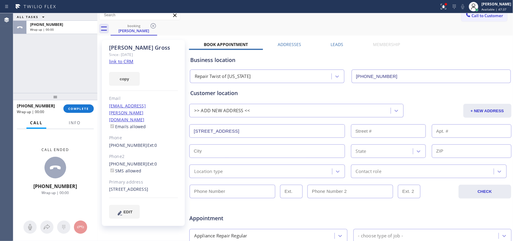
click at [312, 132] on input "[STREET_ADDRESS]" at bounding box center [267, 131] width 156 height 14
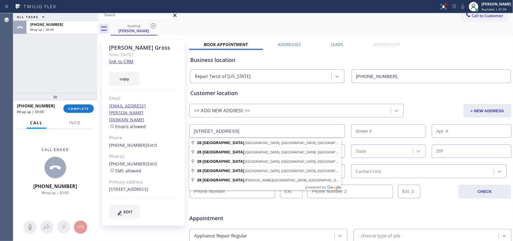
drag, startPoint x: 312, startPoint y: 132, endPoint x: 163, endPoint y: 122, distance: 149.3
click at [163, 122] on div "[PERSON_NAME] Since: [DATE] link to CRM copy Email [EMAIL_ADDRESS][PERSON_NAME]…" at bounding box center [305, 231] width 413 height 389
paste input "[STREET_ADDRESS][PERSON_NAME]"
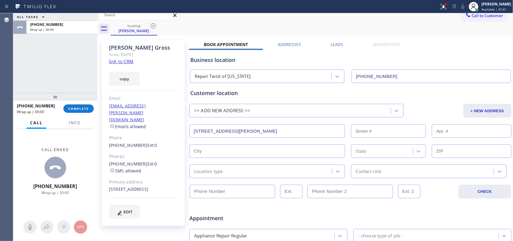
type input "[STREET_ADDRESS][PERSON_NAME]"
type input "182"
type input "[GEOGRAPHIC_DATA]"
type input "11001"
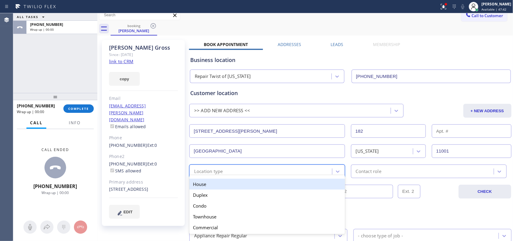
click at [207, 171] on div "Location type" at bounding box center [208, 171] width 29 height 7
click at [217, 185] on div "House" at bounding box center [267, 183] width 156 height 11
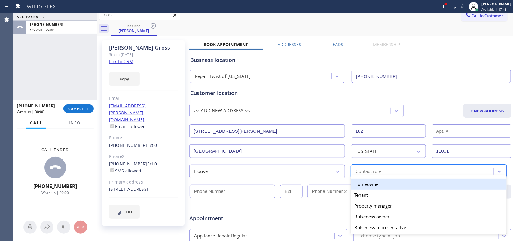
click at [369, 173] on div "Contact role" at bounding box center [369, 171] width 26 height 7
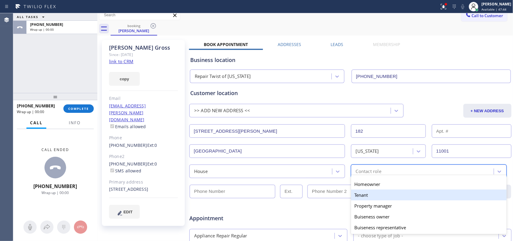
click at [374, 194] on div "Tenant" at bounding box center [429, 194] width 156 height 11
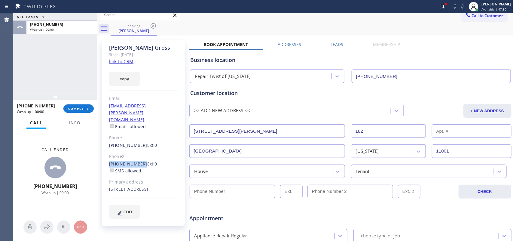
drag, startPoint x: 106, startPoint y: 151, endPoint x: 138, endPoint y: 152, distance: 32.4
click at [138, 152] on div "[PERSON_NAME] Since: [DATE] link to CRM copy Email [EMAIL_ADDRESS][PERSON_NAME]…" at bounding box center [143, 133] width 83 height 186
copy link "[PHONE_NUMBER]"
click at [222, 198] on div at bounding box center [350, 200] width 322 height 5
click at [223, 194] on input "(___) ___-____" at bounding box center [232, 191] width 86 height 14
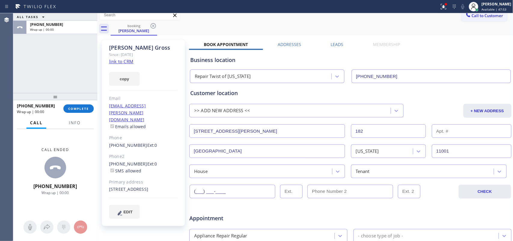
paste input "631) 807-1007"
type input "[PHONE_NUMBER]"
click at [129, 209] on button "EDIT" at bounding box center [124, 211] width 31 height 14
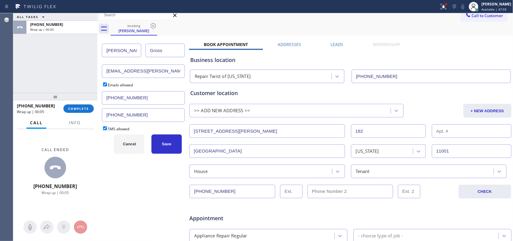
click at [89, 50] on div "ALL TASKS ALL TASKS ACTIVE TASKS TASKS IN WRAP UP [PHONE_NUMBER] Wrap up | 00:0…" at bounding box center [262, 126] width 499 height 227
click at [158, 71] on input "[EMAIL_ADDRESS][PERSON_NAME][DOMAIN_NAME]" at bounding box center [143, 71] width 83 height 14
drag, startPoint x: 158, startPoint y: 71, endPoint x: 95, endPoint y: 71, distance: 63.1
click at [95, 71] on div "ALL TASKS ALL TASKS ACTIVE TASKS TASKS IN WRAP UP [PHONE_NUMBER] Wrap up | 00:0…" at bounding box center [262, 126] width 499 height 227
paste input "jvela924"
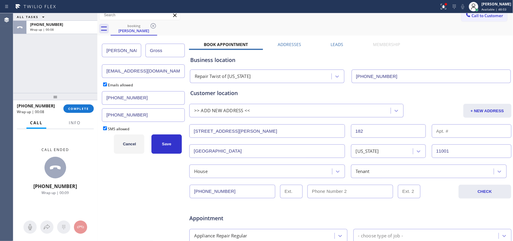
type input "[EMAIL_ADDRESS][DOMAIN_NAME]"
drag, startPoint x: 119, startPoint y: 50, endPoint x: 104, endPoint y: 48, distance: 14.5
click at [104, 48] on input "[PERSON_NAME]" at bounding box center [121, 51] width 39 height 14
type input "[PERSON_NAME]"
click at [172, 47] on input "Gross" at bounding box center [164, 51] width 39 height 14
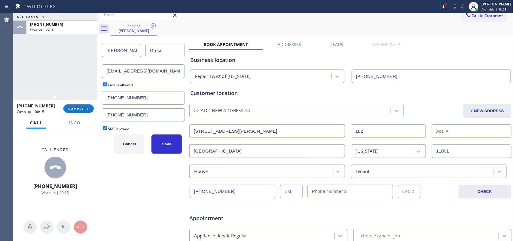
drag, startPoint x: 168, startPoint y: 49, endPoint x: 142, endPoint y: 52, distance: 26.6
click at [142, 52] on div "[PERSON_NAME]" at bounding box center [143, 50] width 83 height 21
type input "[PERSON_NAME]"
drag, startPoint x: 163, startPoint y: 143, endPoint x: 109, endPoint y: 163, distance: 57.8
click at [122, 173] on div "[PERSON_NAME] [EMAIL_ADDRESS][DOMAIN_NAME] Emails allowed [PHONE_NUMBER] [PHONE…" at bounding box center [144, 231] width 90 height 389
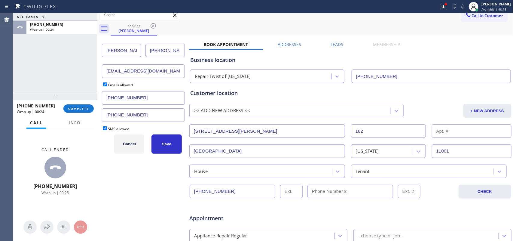
drag, startPoint x: 143, startPoint y: 100, endPoint x: 102, endPoint y: 99, distance: 41.1
click at [102, 99] on input "[PHONE_NUMBER]" at bounding box center [143, 98] width 83 height 14
type input "(___) ___-____"
click at [69, 121] on span "Info" at bounding box center [75, 122] width 12 height 5
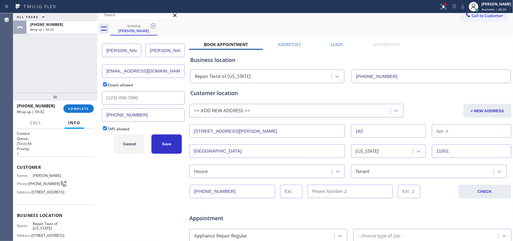
scroll to position [38, 0]
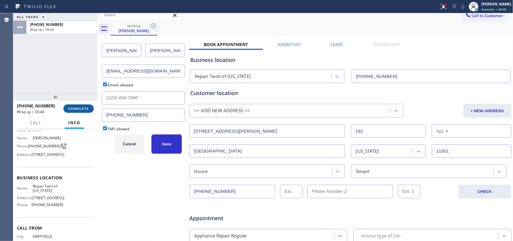
drag, startPoint x: 143, startPoint y: 113, endPoint x: 90, endPoint y: 106, distance: 53.0
click at [90, 106] on div "ALL TASKS ALL TASKS ACTIVE TASKS TASKS IN WRAP UP [PHONE_NUMBER] Wrap up | 00:4…" at bounding box center [262, 126] width 499 height 227
click at [140, 97] on input "(___) ___-____" at bounding box center [143, 98] width 83 height 14
drag, startPoint x: 110, startPoint y: 96, endPoint x: 86, endPoint y: 93, distance: 24.5
click at [86, 93] on div "ALL TASKS ALL TASKS ACTIVE TASKS TASKS IN WRAP UP [PHONE_NUMBER] Wrap up | 00:4…" at bounding box center [262, 126] width 499 height 227
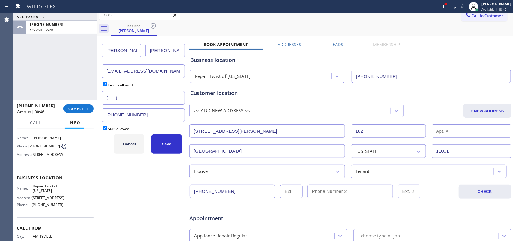
paste input "631) 807-1007"
type input "[PHONE_NUMBER]"
drag, startPoint x: 140, startPoint y: 116, endPoint x: 92, endPoint y: 116, distance: 47.4
click at [92, 116] on div "ALL TASKS ALL TASKS ACTIVE TASKS TASKS IN WRAP UP [PHONE_NUMBER] Wrap up | 00:5…" at bounding box center [262, 126] width 499 height 227
paste input "201) 247-1620"
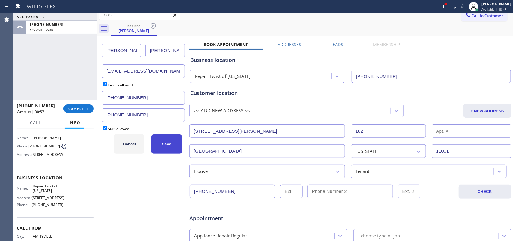
type input "[PHONE_NUMBER]"
click at [161, 146] on button "Save" at bounding box center [166, 143] width 30 height 19
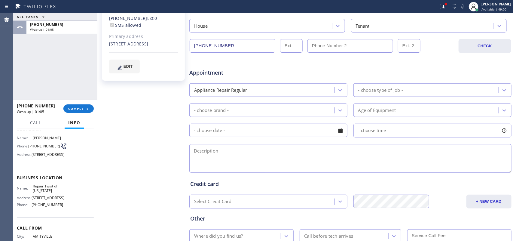
scroll to position [75, 0]
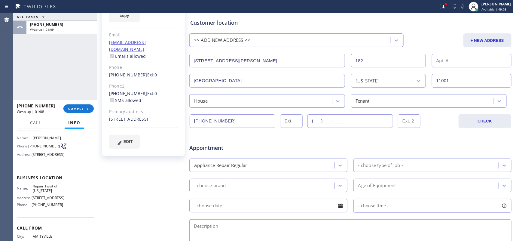
click at [346, 124] on input "(___) ___-____" at bounding box center [350, 121] width 86 height 14
paste input "201) 247-1620"
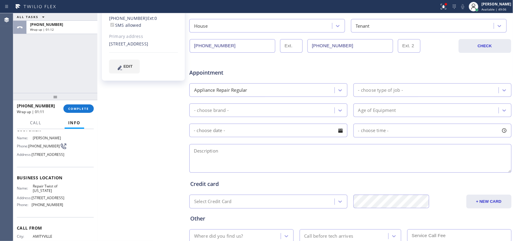
type input "[PHONE_NUMBER]"
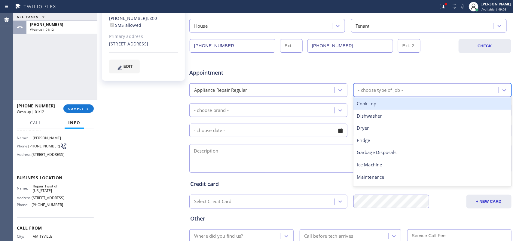
click at [381, 91] on div "- choose type of job -" at bounding box center [380, 89] width 45 height 7
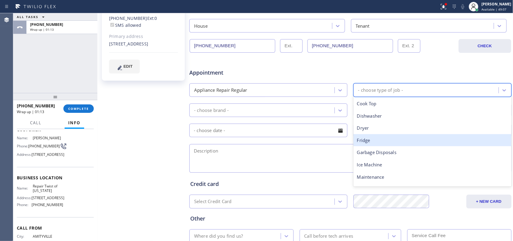
click at [380, 141] on div "Fridge" at bounding box center [432, 140] width 158 height 12
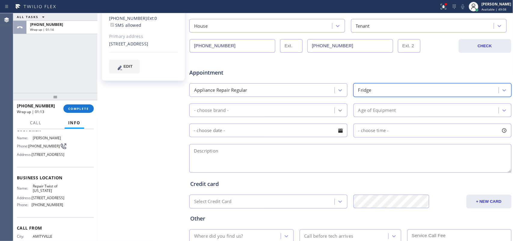
click at [334, 112] on div at bounding box center [339, 110] width 11 height 11
click at [213, 155] on textarea at bounding box center [350, 158] width 322 height 29
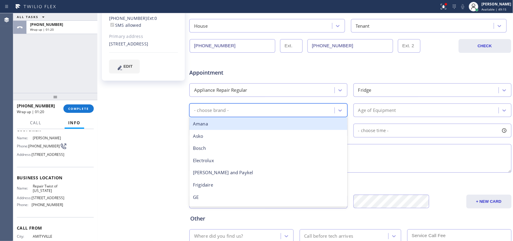
click at [230, 114] on div "- choose brand -" at bounding box center [262, 110] width 143 height 11
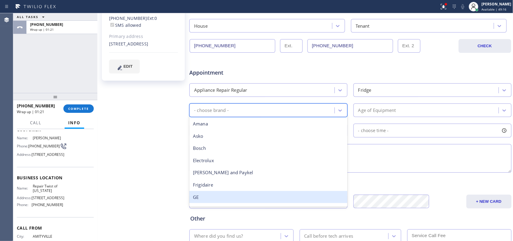
click at [234, 194] on div "GE" at bounding box center [268, 197] width 158 height 12
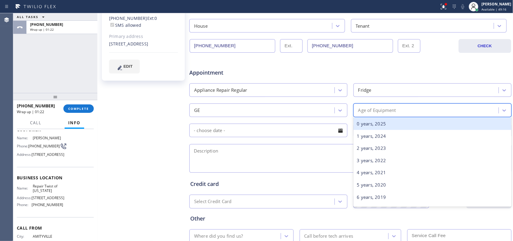
click at [420, 107] on div "Age of Equipment" at bounding box center [426, 110] width 143 height 11
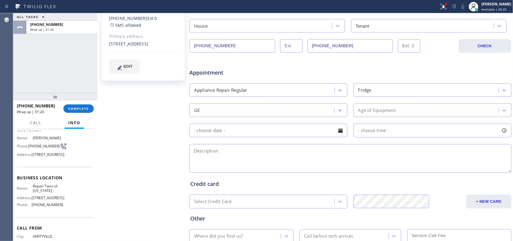
click at [159, 141] on div "[PERSON_NAME] Since: [DATE] link to CRM copy Email [EMAIL_ADDRESS][DOMAIN_NAME]…" at bounding box center [144, 86] width 90 height 389
click at [417, 105] on div "Age of Equipment" at bounding box center [426, 110] width 143 height 11
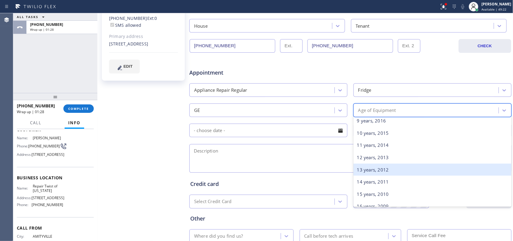
scroll to position [75, 0]
click at [394, 173] on div "10 years, 2015" at bounding box center [432, 170] width 158 height 12
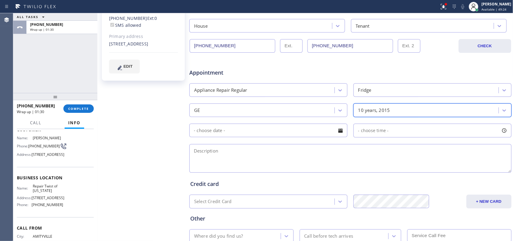
click at [335, 126] on div at bounding box center [340, 130] width 10 height 10
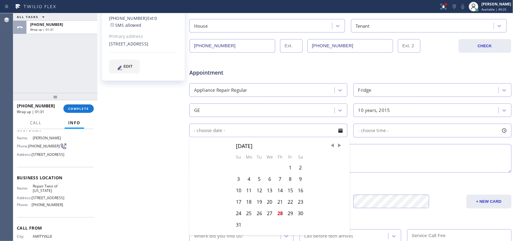
scroll to position [188, 0]
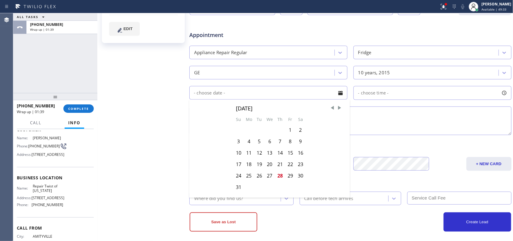
drag, startPoint x: 299, startPoint y: 177, endPoint x: 308, endPoint y: 171, distance: 10.9
click at [299, 177] on div "30" at bounding box center [300, 175] width 10 height 11
type input "[DATE]"
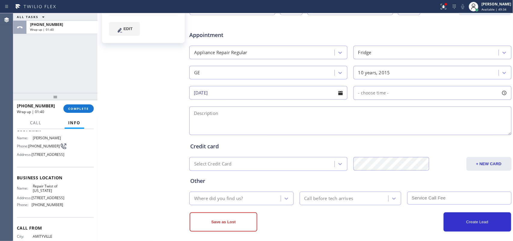
click at [500, 92] on div at bounding box center [504, 93] width 10 height 10
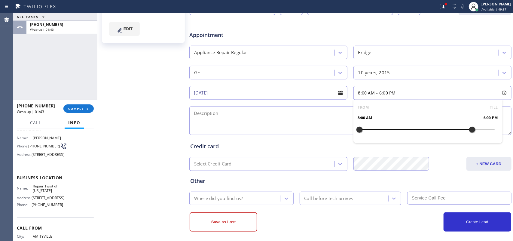
drag, startPoint x: 358, startPoint y: 129, endPoint x: 469, endPoint y: 131, distance: 111.7
click at [469, 131] on div at bounding box center [471, 129] width 7 height 13
drag, startPoint x: 355, startPoint y: 129, endPoint x: 433, endPoint y: 133, distance: 78.1
click at [434, 133] on div at bounding box center [437, 129] width 7 height 13
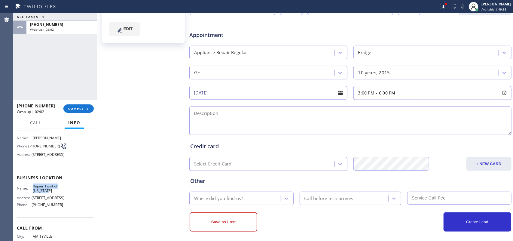
drag, startPoint x: 38, startPoint y: 195, endPoint x: 29, endPoint y: 192, distance: 8.9
click at [29, 192] on div "Business location Name: Repair Twist of [US_STATE] Address: [STREET_ADDRESS] Ph…" at bounding box center [55, 192] width 77 height 50
copy span "Repair Twist of [US_STATE]"
click at [222, 121] on textarea at bounding box center [350, 120] width 322 height 29
paste textarea "3-6/ free scf/house-tenant/ GE FS Fridge/over 10 years/ not draining properly g…"
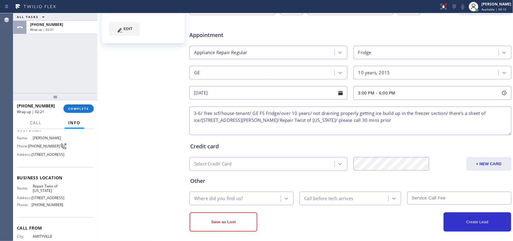
type textarea "3-6/ free scf/house-tenant/ GE FS Fridge/over 10 years/ not draining properly g…"
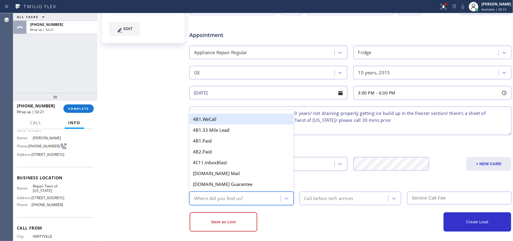
click at [252, 197] on div "Where did you find us?" at bounding box center [235, 198] width 89 height 11
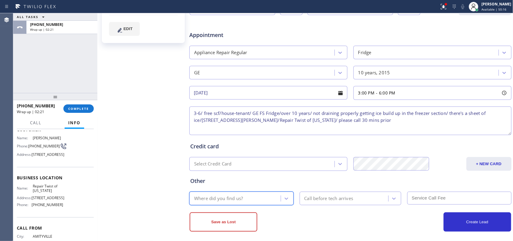
type input "g"
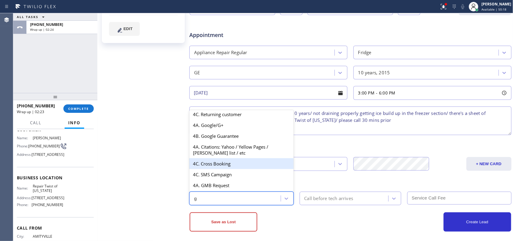
scroll to position [82, 0]
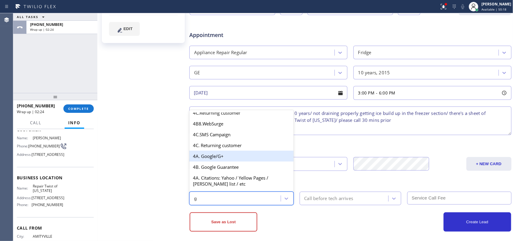
click at [230, 160] on div "4A. Google/G+" at bounding box center [241, 155] width 104 height 11
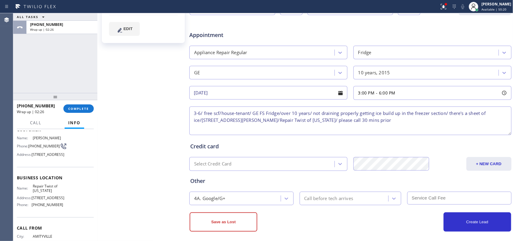
drag, startPoint x: 238, startPoint y: 221, endPoint x: 371, endPoint y: 218, distance: 133.0
click at [371, 218] on div "Save as Lost Create Lead" at bounding box center [350, 221] width 322 height 19
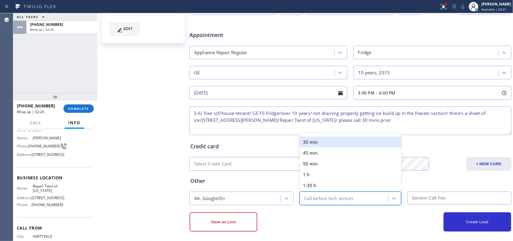
click at [367, 192] on div "Call before tech arrives" at bounding box center [350, 198] width 102 height 14
click at [343, 139] on div "30 min" at bounding box center [350, 141] width 102 height 11
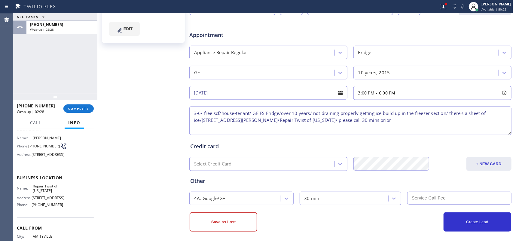
click at [429, 197] on input "text" at bounding box center [459, 197] width 104 height 13
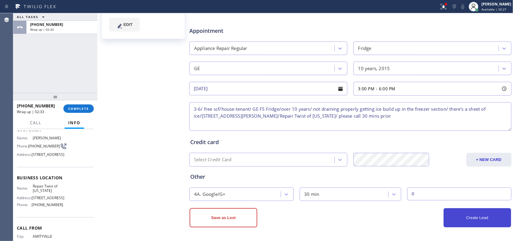
type input "0"
click at [477, 215] on button "Create Lead" at bounding box center [477, 217] width 68 height 19
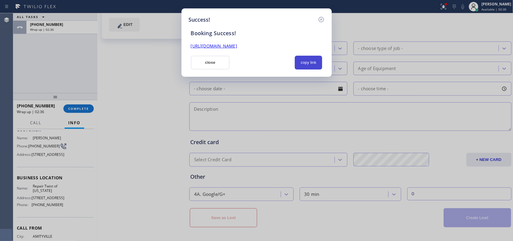
click at [305, 59] on button "copy link" at bounding box center [309, 63] width 28 height 14
click at [237, 44] on link "[URL][DOMAIN_NAME]" at bounding box center [214, 46] width 46 height 6
click at [223, 65] on button "close" at bounding box center [210, 63] width 39 height 14
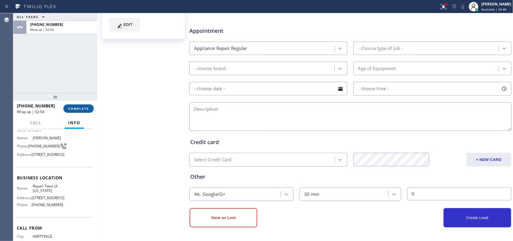
click at [89, 104] on button "COMPLETE" at bounding box center [78, 108] width 30 height 8
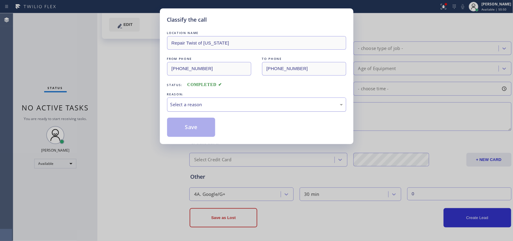
click at [238, 107] on div "Select a reason" at bounding box center [256, 104] width 172 height 7
click at [183, 130] on button "Save" at bounding box center [191, 126] width 48 height 19
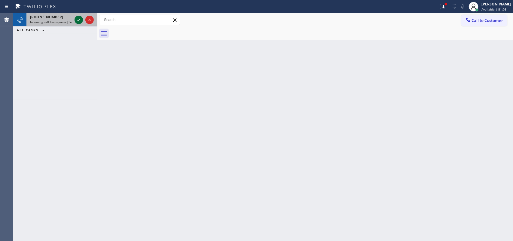
click at [77, 19] on icon at bounding box center [78, 19] width 7 height 7
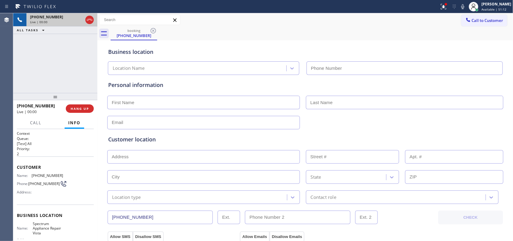
type input "[PHONE_NUMBER]"
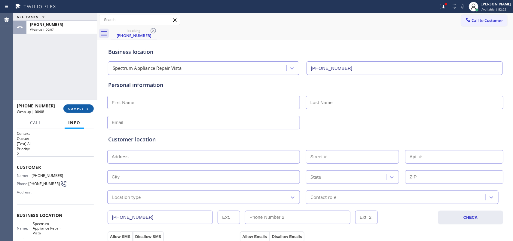
click at [83, 110] on span "COMPLETE" at bounding box center [78, 108] width 21 height 4
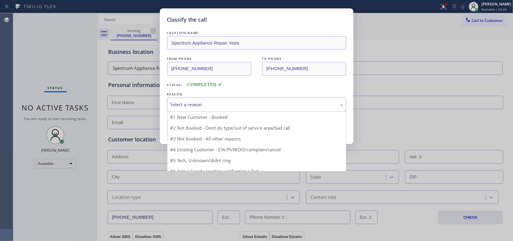
click at [209, 102] on div "Select a reason" at bounding box center [256, 104] width 172 height 7
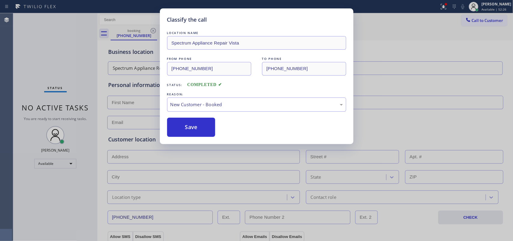
drag, startPoint x: 209, startPoint y: 120, endPoint x: 316, endPoint y: 121, distance: 106.6
click at [301, 95] on div "REASON:" at bounding box center [256, 94] width 179 height 6
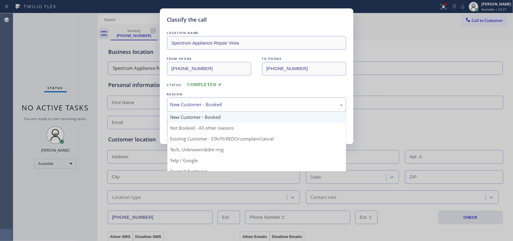
click at [294, 101] on div "New Customer - Booked" at bounding box center [256, 104] width 172 height 7
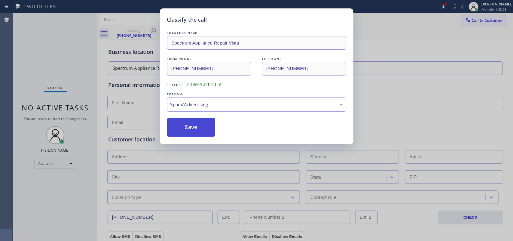
click at [197, 130] on button "Save" at bounding box center [191, 126] width 48 height 19
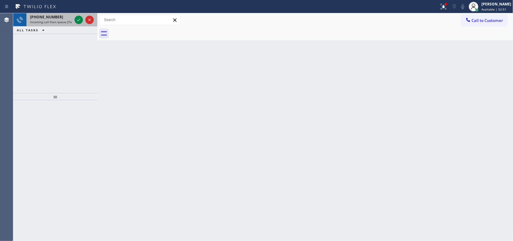
click at [59, 15] on div "[PHONE_NUMBER]" at bounding box center [51, 16] width 42 height 5
click at [79, 17] on icon at bounding box center [78, 19] width 7 height 7
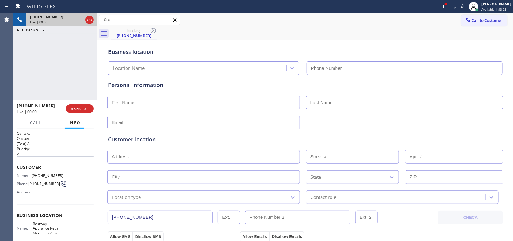
type input "[PHONE_NUMBER]"
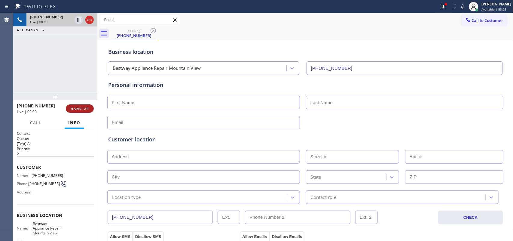
click at [73, 110] on span "HANG UP" at bounding box center [80, 108] width 18 height 4
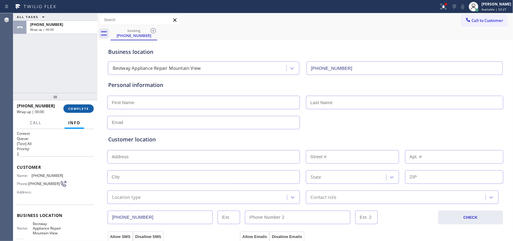
click at [88, 107] on span "COMPLETE" at bounding box center [78, 108] width 21 height 4
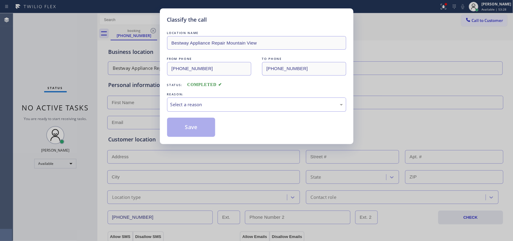
click at [233, 89] on div "LOCATION NAME Bestway Appliance Repair Mountain View FROM PHONE [PHONE_NUMBER] …" at bounding box center [256, 83] width 179 height 107
click at [221, 105] on div "Select a reason" at bounding box center [256, 104] width 172 height 7
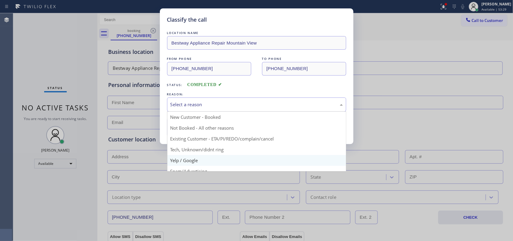
scroll to position [41, 0]
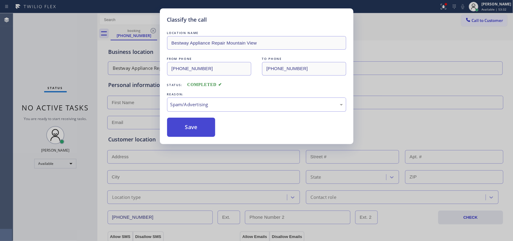
click at [196, 125] on button "Save" at bounding box center [191, 126] width 48 height 19
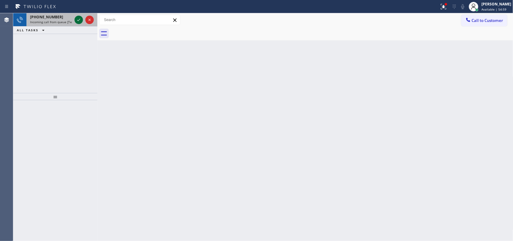
click at [80, 18] on icon at bounding box center [78, 19] width 7 height 7
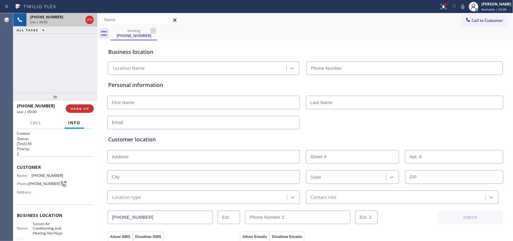
type input "[PHONE_NUMBER]"
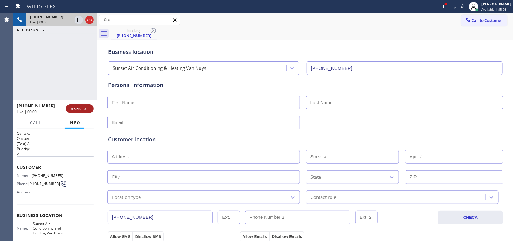
click at [81, 108] on span "HANG UP" at bounding box center [80, 108] width 18 height 4
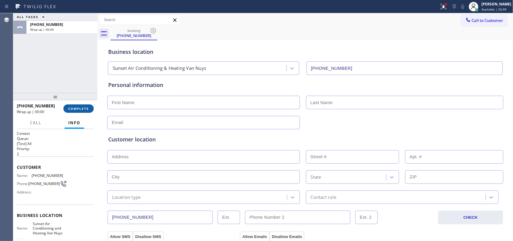
click at [81, 108] on span "COMPLETE" at bounding box center [78, 108] width 21 height 4
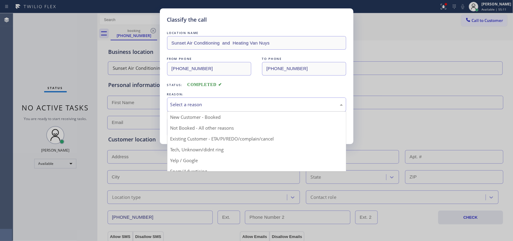
click at [254, 101] on div "Select a reason" at bounding box center [256, 104] width 172 height 7
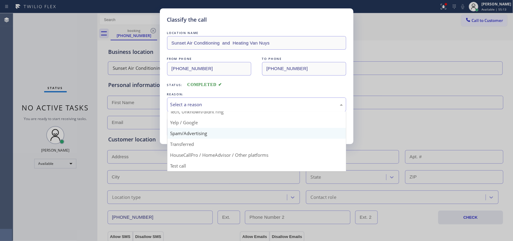
click at [200, 132] on button "Save" at bounding box center [191, 126] width 48 height 19
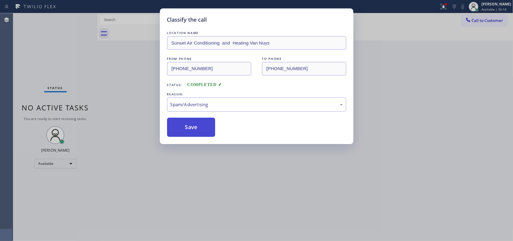
click at [200, 132] on button "Save" at bounding box center [191, 126] width 48 height 19
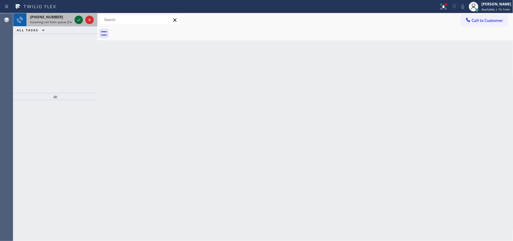
click at [77, 20] on icon at bounding box center [78, 19] width 7 height 7
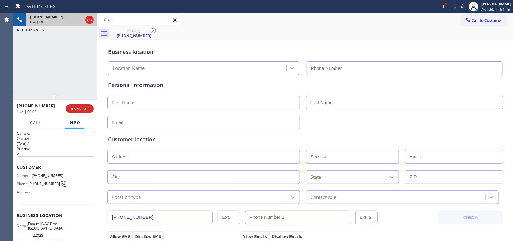
type input "[PHONE_NUMBER]"
click at [40, 125] on span "Call" at bounding box center [35, 122] width 11 height 5
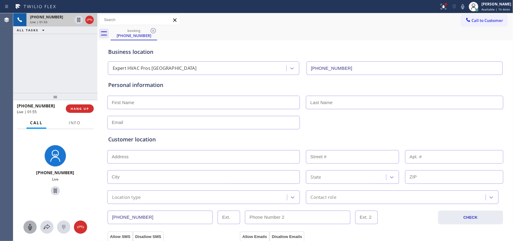
click at [29, 227] on icon at bounding box center [29, 226] width 7 height 7
click at [52, 190] on icon at bounding box center [55, 190] width 7 height 7
click at [27, 227] on icon at bounding box center [29, 226] width 7 height 7
click at [53, 190] on icon at bounding box center [55, 190] width 4 height 4
click at [31, 225] on icon at bounding box center [29, 226] width 7 height 7
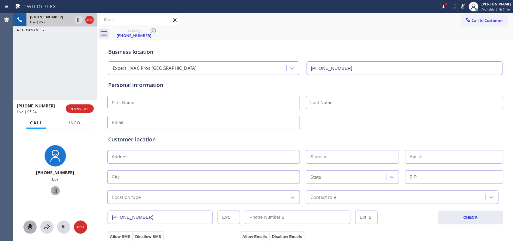
click at [54, 190] on icon at bounding box center [55, 190] width 3 height 4
click at [29, 225] on icon at bounding box center [30, 227] width 4 height 6
click at [53, 192] on icon at bounding box center [55, 190] width 4 height 4
click at [179, 101] on input "text" at bounding box center [203, 102] width 192 height 14
type input "Herb"
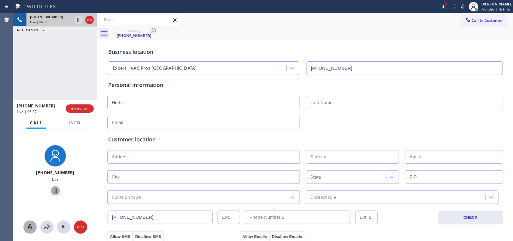
click at [329, 104] on input "text" at bounding box center [404, 102] width 197 height 14
type input "[PERSON_NAME]"
click at [222, 40] on div "Business location Expert HVAC Pros [GEOGRAPHIC_DATA] [PHONE_NUMBER]" at bounding box center [305, 56] width 396 height 35
click at [185, 120] on input "text" at bounding box center [203, 123] width 192 height 14
paste input "[EMAIL_ADDRESS][DOMAIN_NAME]"
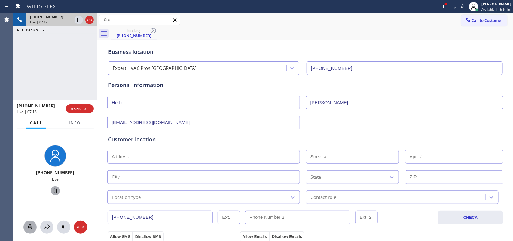
type input "[EMAIL_ADDRESS][DOMAIN_NAME]"
click at [162, 158] on input "text" at bounding box center [203, 157] width 192 height 14
paste input "[STREET_ADDRESS],"
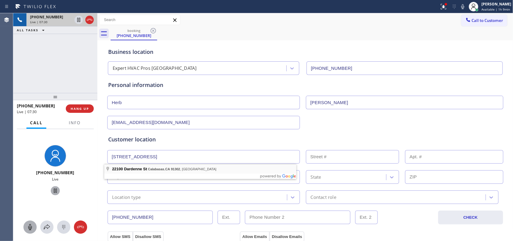
type input "[STREET_ADDRESS]"
type input "22100"
type input "Calabasas"
type input "91302"
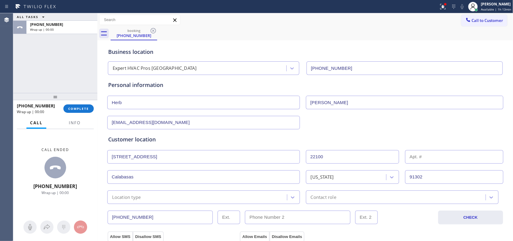
scroll to position [75, 0]
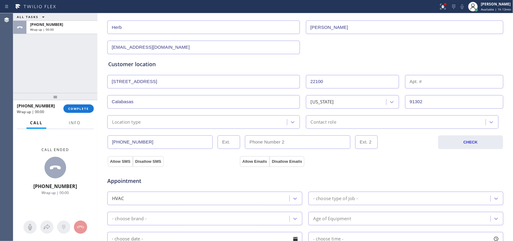
click at [259, 124] on div "Location type" at bounding box center [198, 121] width 178 height 11
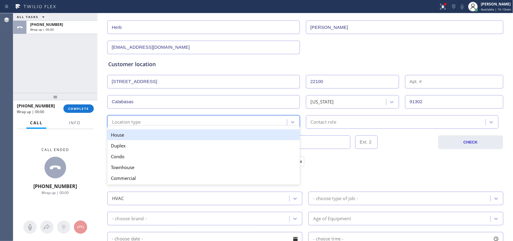
click at [251, 135] on div "House" at bounding box center [203, 134] width 192 height 11
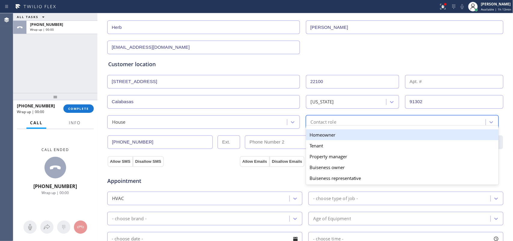
click at [344, 124] on div "Contact role" at bounding box center [396, 121] width 178 height 11
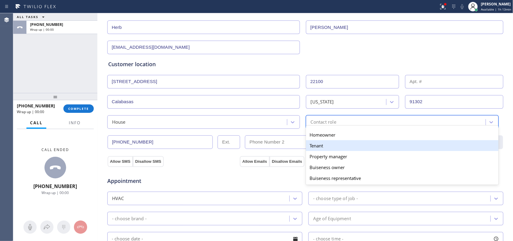
click at [337, 146] on div "Tenant" at bounding box center [402, 145] width 192 height 11
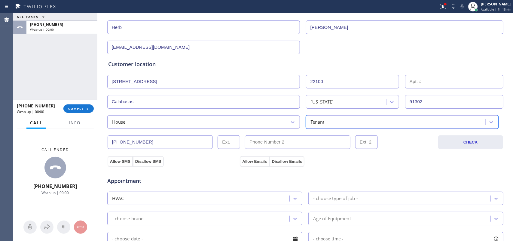
scroll to position [150, 0]
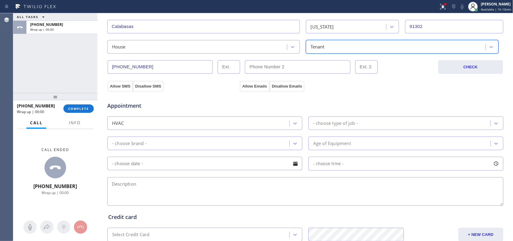
click at [123, 90] on div "Appointment HVAC - choose type of job - - choose brand - Age of Equipment - cho…" at bounding box center [305, 148] width 396 height 118
click at [122, 86] on button "Allow SMS" at bounding box center [119, 86] width 25 height 11
click at [259, 86] on button "Allow Emails" at bounding box center [254, 86] width 29 height 11
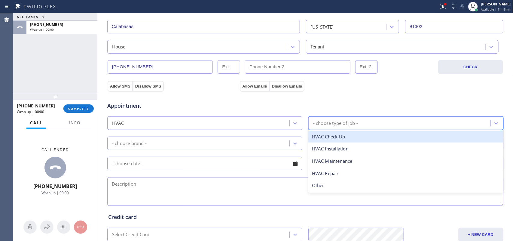
click at [365, 125] on div "- choose type of job -" at bounding box center [400, 123] width 180 height 11
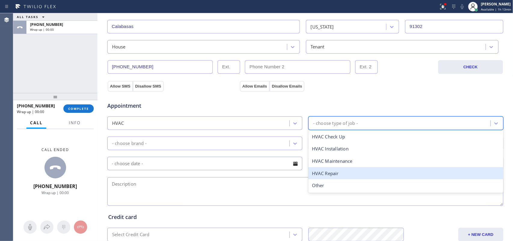
click at [351, 173] on div "HVAC Repair" at bounding box center [405, 173] width 195 height 12
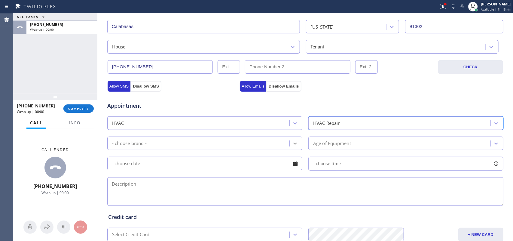
click at [292, 145] on icon at bounding box center [295, 143] width 6 height 6
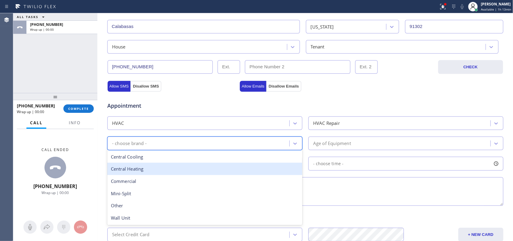
scroll to position [225, 0]
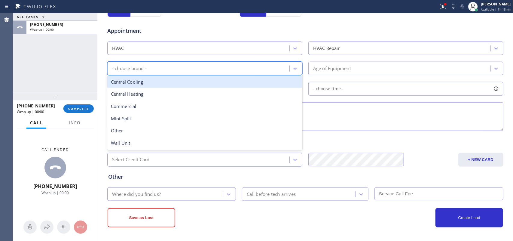
click at [216, 86] on div "Central Cooling" at bounding box center [204, 82] width 195 height 12
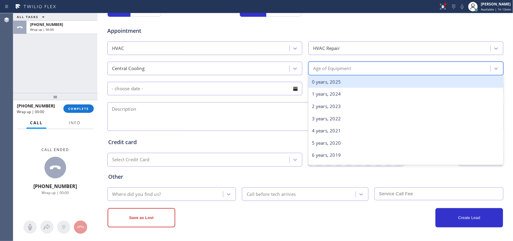
click at [349, 69] on div "Age of Equipment" at bounding box center [400, 68] width 180 height 11
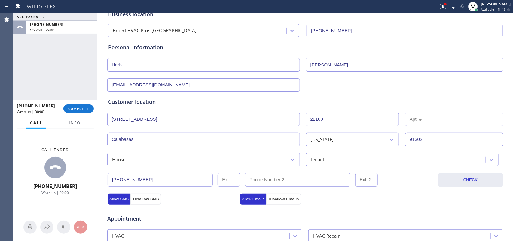
scroll to position [0, 0]
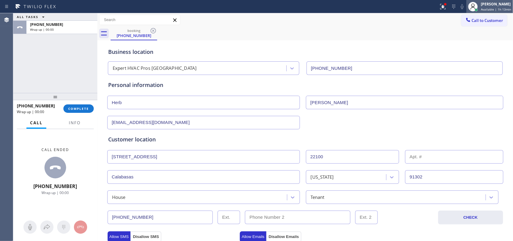
click at [483, 2] on div "[PERSON_NAME]" at bounding box center [495, 4] width 30 height 5
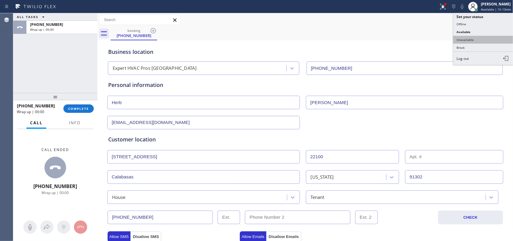
click at [485, 41] on button "Unavailable" at bounding box center [483, 40] width 60 height 8
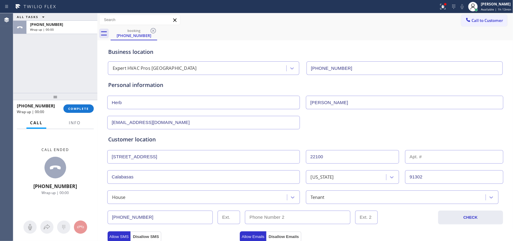
click at [77, 116] on div "[PHONE_NUMBER] Wrap up | 00:00 COMPLETE" at bounding box center [55, 108] width 84 height 17
click at [74, 122] on span "Info" at bounding box center [75, 122] width 12 height 5
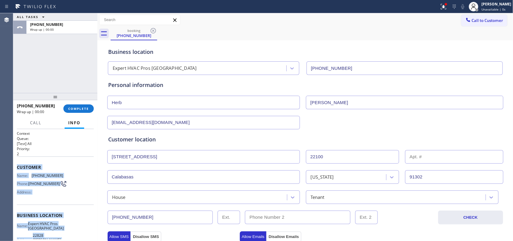
drag, startPoint x: 67, startPoint y: 214, endPoint x: 16, endPoint y: 165, distance: 70.3
click at [16, 165] on div "Context Queue: [Test] All Priority: 2 Customer Name: [PHONE_NUMBER] Phone: [PHO…" at bounding box center [55, 185] width 84 height 112
copy div "Customer Name: [PHONE_NUMBER] Phone: [PHONE_NUMBER] Address: Business location …"
click at [81, 107] on span "COMPLETE" at bounding box center [78, 108] width 21 height 4
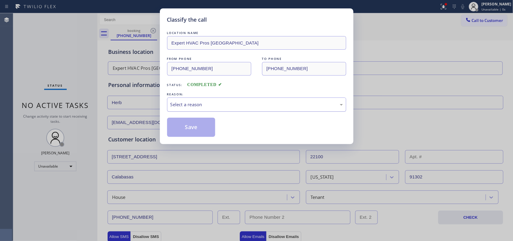
click at [237, 107] on div "Select a reason" at bounding box center [256, 104] width 172 height 7
click at [215, 104] on div "Tech, Unknown/didnt ring" at bounding box center [256, 104] width 172 height 7
drag, startPoint x: 200, startPoint y: 130, endPoint x: 289, endPoint y: 106, distance: 92.4
click at [201, 130] on button "Save" at bounding box center [191, 126] width 48 height 19
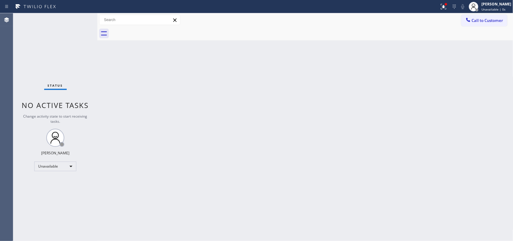
click at [484, 20] on span "Call to Customer" at bounding box center [487, 20] width 32 height 5
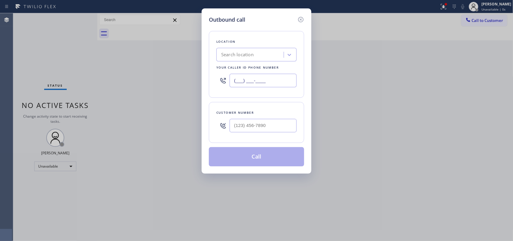
click at [231, 80] on input "(___) ___-____" at bounding box center [262, 81] width 67 height 14
paste input "818) 210-4877"
type input "[PHONE_NUMBER]"
click at [235, 123] on input "(___) ___-____" at bounding box center [262, 126] width 67 height 14
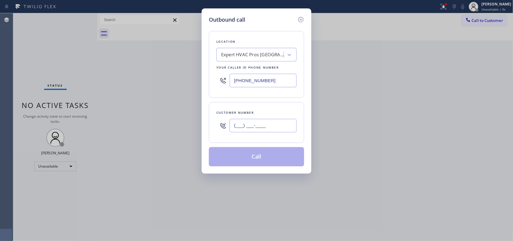
paste input "818) 262-9040"
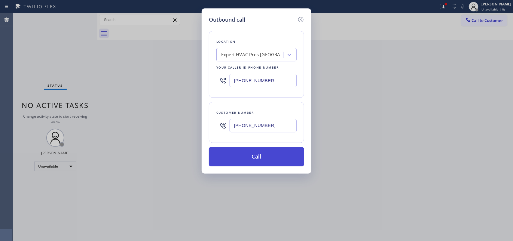
type input "[PHONE_NUMBER]"
click at [251, 157] on button "Call" at bounding box center [256, 156] width 95 height 19
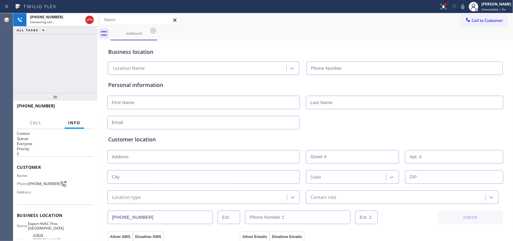
type input "[PHONE_NUMBER]"
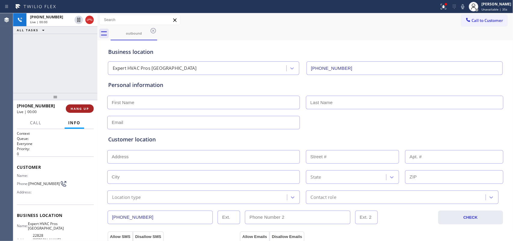
click at [86, 110] on span "HANG UP" at bounding box center [80, 108] width 18 height 4
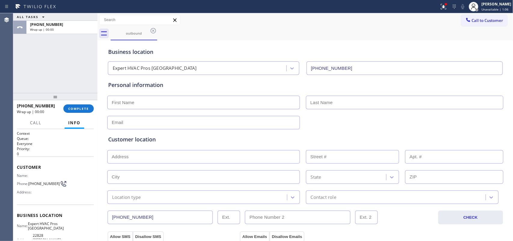
click at [195, 126] on input "text" at bounding box center [203, 123] width 192 height 14
paste input "[EMAIL_ADDRESS][DOMAIN_NAME]"
type input "[EMAIL_ADDRESS][DOMAIN_NAME]"
click at [199, 104] on input "text" at bounding box center [203, 102] width 192 height 14
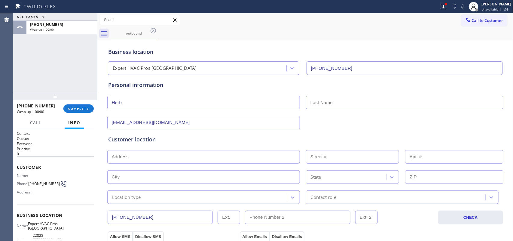
type input "Herb"
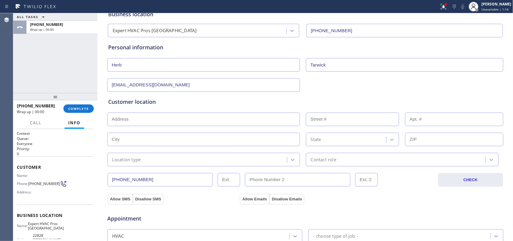
type input "Tarwick"
click at [202, 119] on input "text" at bounding box center [203, 119] width 192 height 14
paste input "[STREET_ADDRESS]"
type input "[STREET_ADDRESS]"
type input "22100"
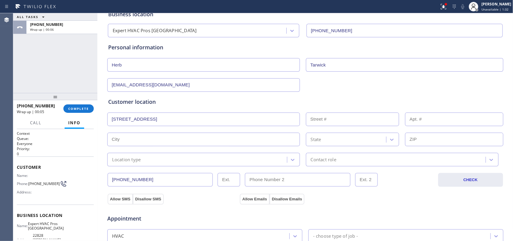
type input "Calabasas"
type input "91302"
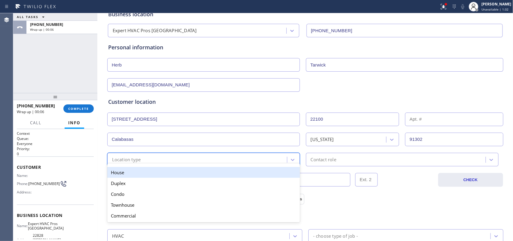
click at [232, 156] on div "Location type" at bounding box center [198, 159] width 178 height 11
click at [228, 174] on div "House" at bounding box center [203, 172] width 192 height 11
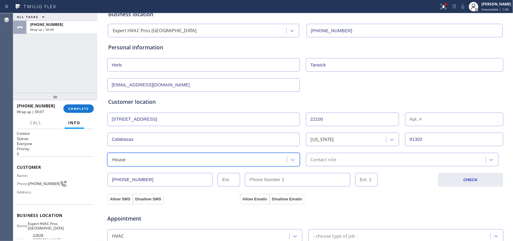
click at [335, 160] on div "Contact role" at bounding box center [396, 159] width 178 height 11
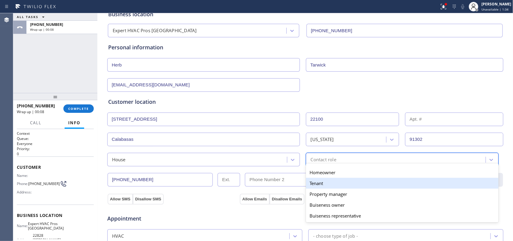
click at [324, 185] on div "Tenant" at bounding box center [402, 182] width 192 height 11
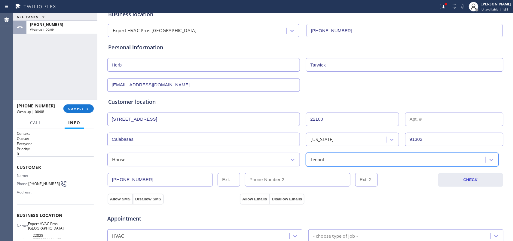
scroll to position [113, 0]
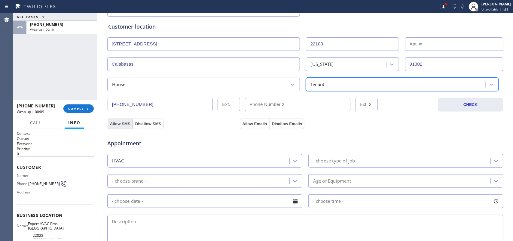
click at [120, 125] on button "Allow SMS" at bounding box center [119, 123] width 25 height 11
drag, startPoint x: 246, startPoint y: 122, endPoint x: 278, endPoint y: 110, distance: 34.5
click at [246, 122] on button "Allow Emails" at bounding box center [254, 123] width 29 height 11
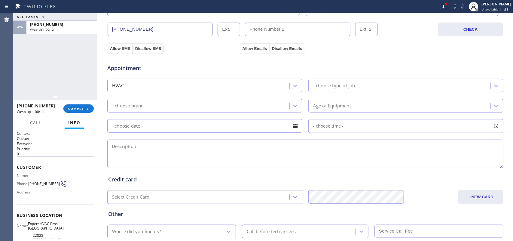
click at [353, 92] on div "- choose type of job -" at bounding box center [405, 86] width 195 height 14
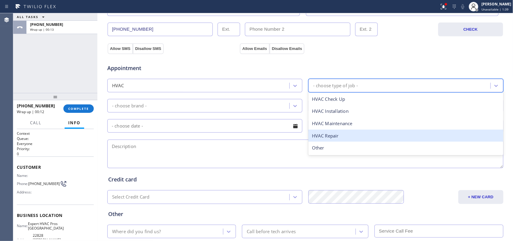
drag, startPoint x: 338, startPoint y: 133, endPoint x: 312, endPoint y: 120, distance: 28.6
click at [337, 133] on div "HVAC Repair" at bounding box center [405, 135] width 195 height 12
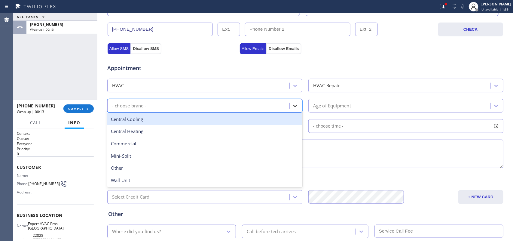
click at [293, 107] on icon at bounding box center [295, 106] width 4 height 2
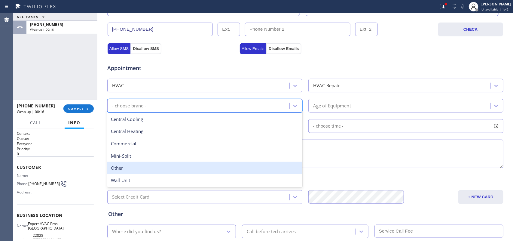
click at [203, 166] on div "Other" at bounding box center [204, 168] width 195 height 12
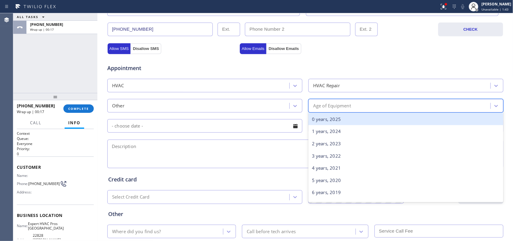
click at [349, 104] on div "Age of Equipment" at bounding box center [400, 105] width 180 height 11
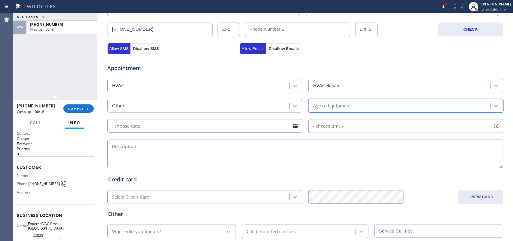
click at [349, 104] on div "Age of Equipment" at bounding box center [400, 105] width 180 height 11
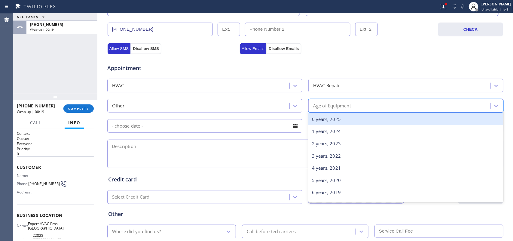
click at [351, 119] on div "0 years, 2025" at bounding box center [405, 119] width 195 height 12
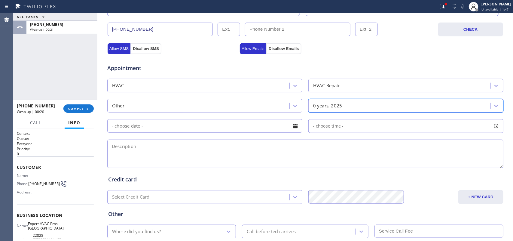
click at [236, 109] on div "Other" at bounding box center [199, 105] width 180 height 11
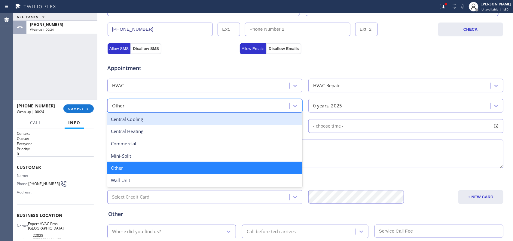
click at [224, 125] on div "Central Cooling" at bounding box center [204, 119] width 195 height 12
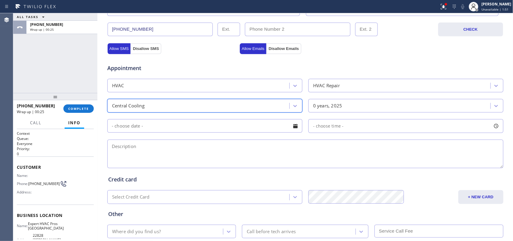
click at [294, 129] on div at bounding box center [295, 126] width 10 height 10
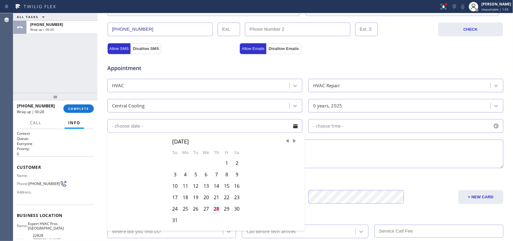
click at [213, 209] on div "28" at bounding box center [216, 208] width 10 height 11
type input "[DATE]"
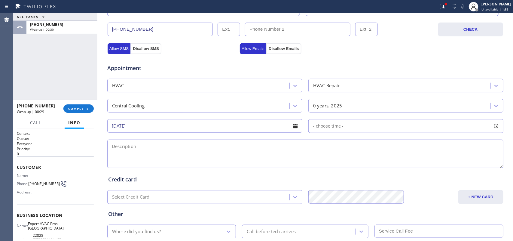
click at [493, 126] on div at bounding box center [496, 126] width 10 height 10
drag, startPoint x: 310, startPoint y: 162, endPoint x: 401, endPoint y: 164, distance: 91.6
click at [318, 163] on div at bounding box center [313, 162] width 7 height 13
drag, startPoint x: 401, startPoint y: 164, endPoint x: 480, endPoint y: 168, distance: 79.0
click at [480, 162] on div at bounding box center [400, 162] width 172 height 0
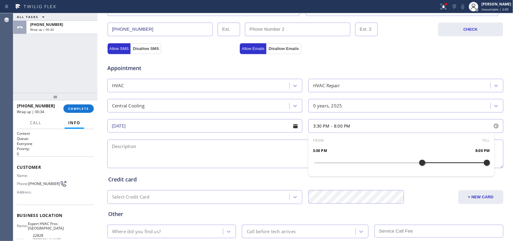
drag, startPoint x: 311, startPoint y: 165, endPoint x: 420, endPoint y: 171, distance: 108.6
click at [420, 171] on div "FROM TILL 3:30 PM 8:00 PM" at bounding box center [401, 154] width 186 height 43
drag, startPoint x: 420, startPoint y: 171, endPoint x: 435, endPoint y: 170, distance: 15.1
click at [435, 170] on div "FROM TILL 3:30 PM 8:00 PM" at bounding box center [401, 154] width 186 height 43
drag, startPoint x: 419, startPoint y: 165, endPoint x: 427, endPoint y: 164, distance: 7.7
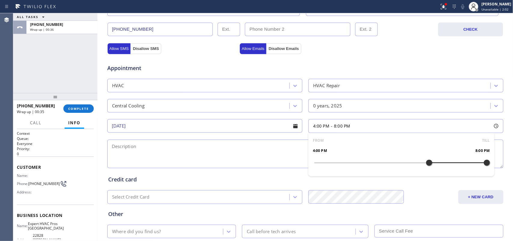
click at [427, 164] on div at bounding box center [428, 162] width 7 height 13
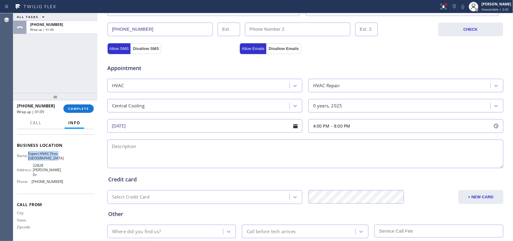
drag, startPoint x: 38, startPoint y: 163, endPoint x: 29, endPoint y: 150, distance: 15.7
click at [29, 150] on div "Business location Name: Expert HVAC Pros [GEOGRAPHIC_DATA] Address: [STREET_ADD…" at bounding box center [55, 163] width 77 height 59
copy span "Expert HVAC Pros [GEOGRAPHIC_DATA]"
click at [133, 153] on textarea at bounding box center [305, 153] width 396 height 29
paste textarea "4-8/ $69/house- tenant/ tstat has died connected to the ac downstairs// tstat i…"
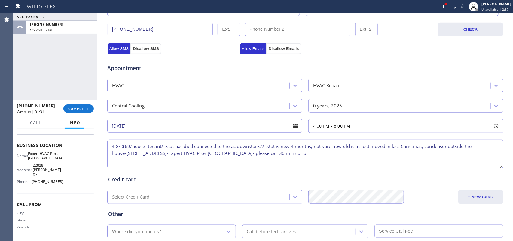
click at [212, 154] on textarea "4-8/ $69/house- tenant/ tstat has died connected to the ac downstairs// tstat i…" at bounding box center [305, 153] width 396 height 29
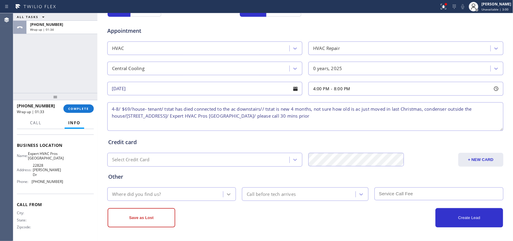
type textarea "4-8/ $69/house- tenant/ tstat has died connected to the ac downstairs// tstat i…"
click at [227, 192] on icon at bounding box center [228, 194] width 6 height 6
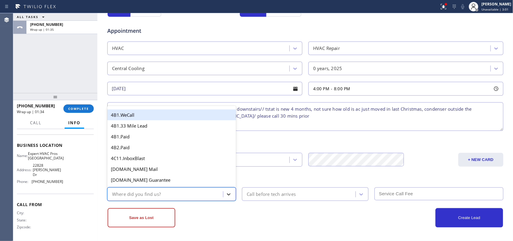
type input "g"
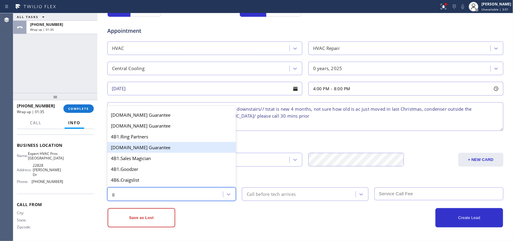
scroll to position [113, 0]
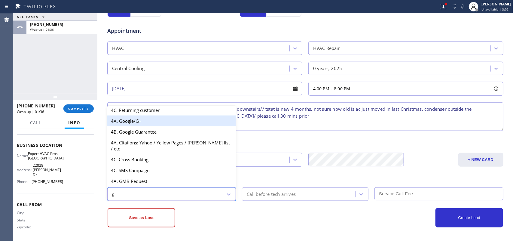
click at [158, 124] on div "4A. Google/G+" at bounding box center [171, 120] width 129 height 11
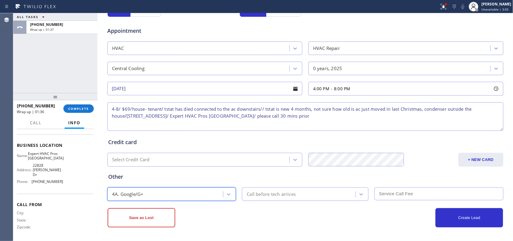
click at [297, 196] on div "Call before tech arrives" at bounding box center [300, 194] width 112 height 11
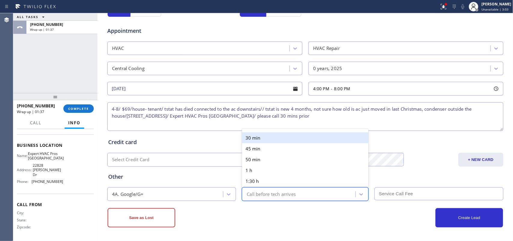
click at [287, 137] on div "30 min" at bounding box center [305, 137] width 126 height 11
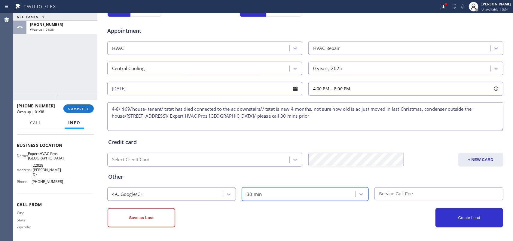
click at [435, 197] on input "text" at bounding box center [438, 193] width 129 height 13
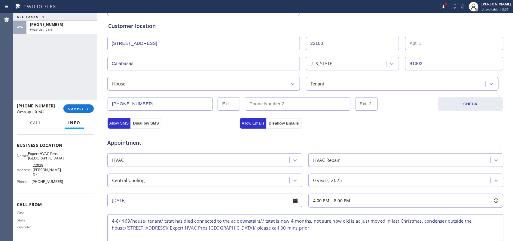
scroll to position [0, 0]
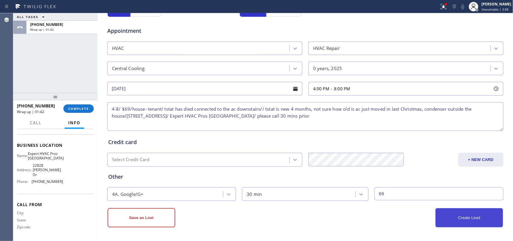
type input "69"
click at [464, 218] on button "Create Lead" at bounding box center [469, 217] width 68 height 19
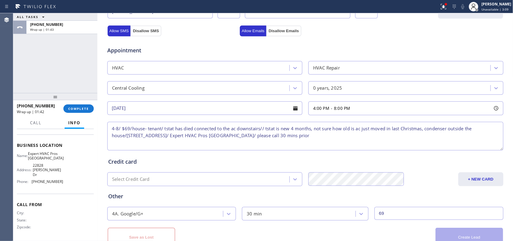
scroll to position [246, 0]
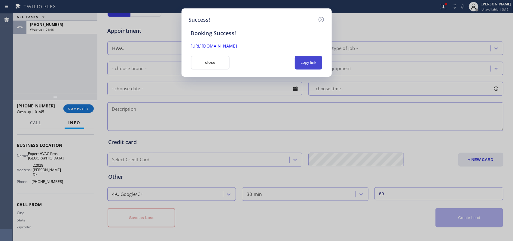
click at [307, 63] on button "copy link" at bounding box center [309, 63] width 28 height 14
click at [237, 43] on link "[URL][DOMAIN_NAME]" at bounding box center [214, 46] width 46 height 6
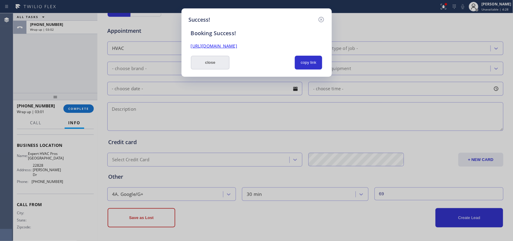
click at [220, 65] on button "close" at bounding box center [210, 63] width 39 height 14
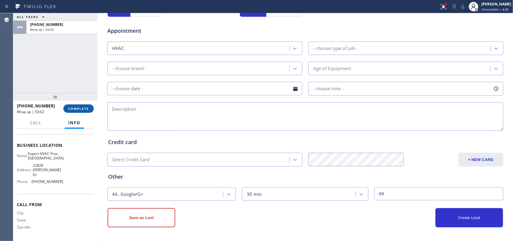
click at [80, 107] on span "COMPLETE" at bounding box center [78, 108] width 21 height 4
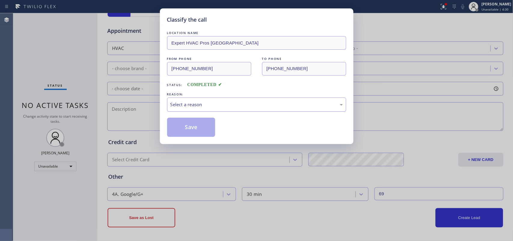
drag, startPoint x: 206, startPoint y: 101, endPoint x: 209, endPoint y: 109, distance: 8.1
click at [207, 101] on div "Select a reason" at bounding box center [256, 104] width 172 height 7
drag, startPoint x: 212, startPoint y: 124, endPoint x: 223, endPoint y: 113, distance: 15.5
click at [212, 125] on button "Save" at bounding box center [191, 126] width 48 height 19
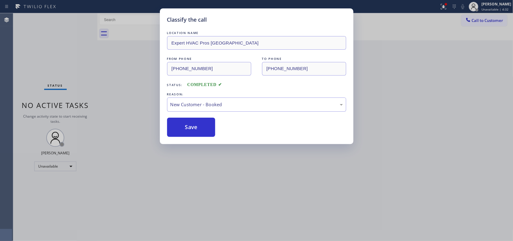
click at [492, 8] on div "Classify the call LOCATION NAME Expert HVAC Pros [GEOGRAPHIC_DATA] FROM PHONE […" at bounding box center [256, 120] width 513 height 241
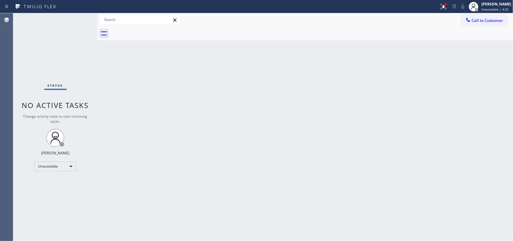
click at [492, 8] on span "Unavailable | 4:32" at bounding box center [494, 9] width 27 height 4
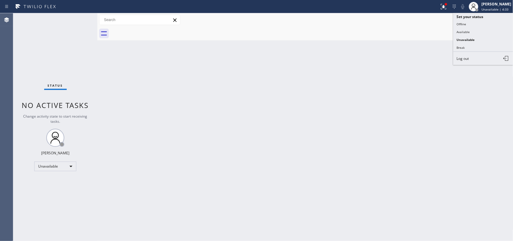
click at [478, 29] on button "Available" at bounding box center [483, 32] width 60 height 8
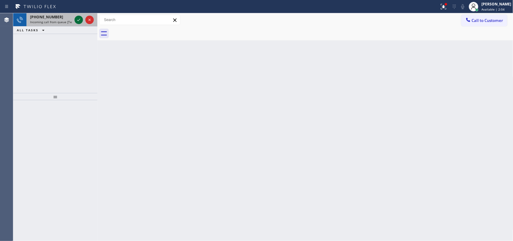
click at [75, 19] on icon at bounding box center [78, 19] width 7 height 7
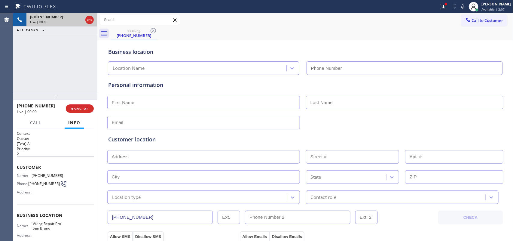
type input "[PHONE_NUMBER]"
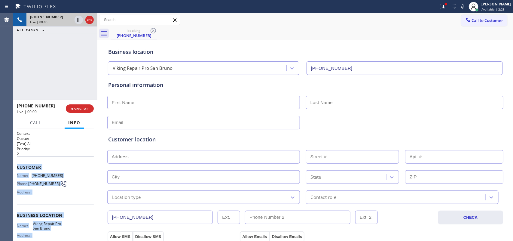
drag, startPoint x: 55, startPoint y: 174, endPoint x: 16, endPoint y: 164, distance: 40.1
click at [16, 164] on div "Context Queue: [Test] All Priority: 2 Customer Name: [PHONE_NUMBER] Phone: [PHO…" at bounding box center [55, 185] width 84 height 112
click at [84, 107] on span "HANG UP" at bounding box center [80, 108] width 18 height 4
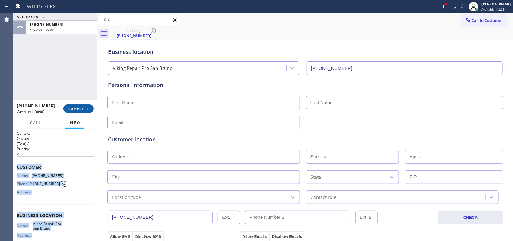
click at [84, 107] on span "COMPLETE" at bounding box center [78, 108] width 21 height 4
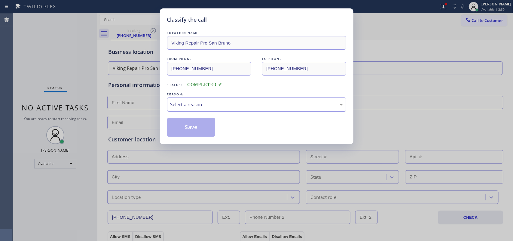
click at [244, 98] on div "Select a reason" at bounding box center [256, 104] width 179 height 14
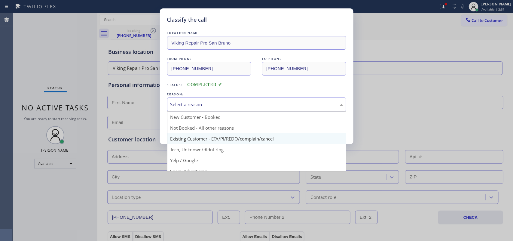
scroll to position [41, 0]
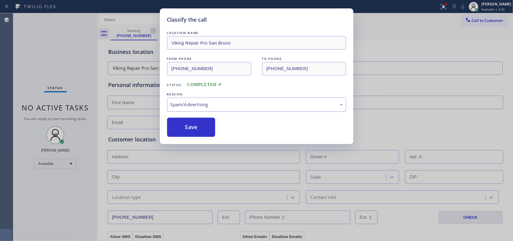
click at [230, 98] on div "Spam/Advertising" at bounding box center [256, 104] width 179 height 14
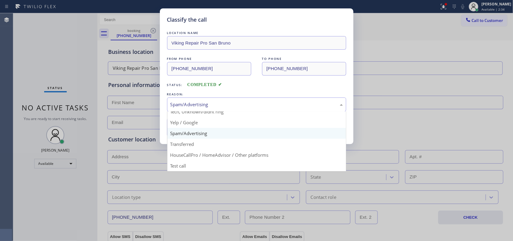
scroll to position [4, 0]
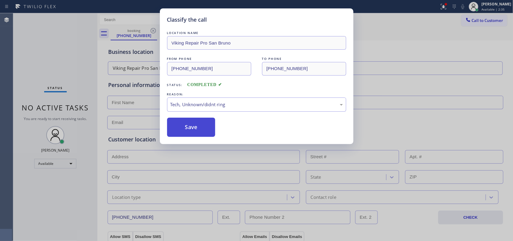
click at [199, 131] on button "Save" at bounding box center [191, 126] width 48 height 19
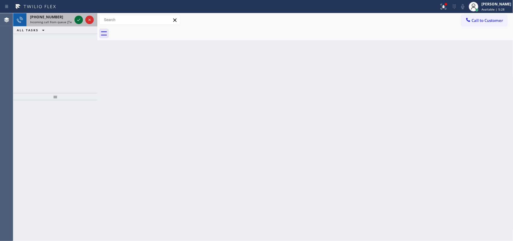
click at [75, 18] on div at bounding box center [78, 19] width 8 height 7
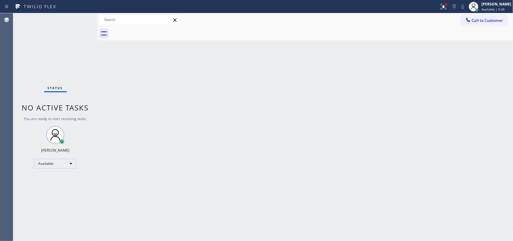
click at [78, 18] on div "Status No active tasks You are ready to start receiving tasks. [PERSON_NAME] Av…" at bounding box center [55, 126] width 84 height 227
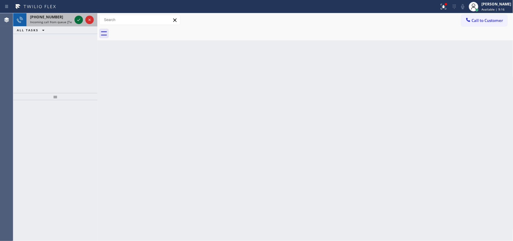
click at [77, 18] on icon at bounding box center [78, 19] width 7 height 7
click at [77, 20] on icon at bounding box center [78, 19] width 7 height 7
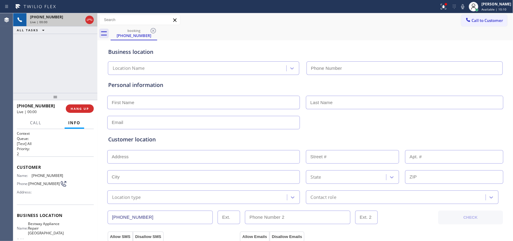
type input "[PHONE_NUMBER]"
click at [80, 103] on div "[PHONE_NUMBER] Live | 00:00 HANG UP" at bounding box center [55, 109] width 77 height 16
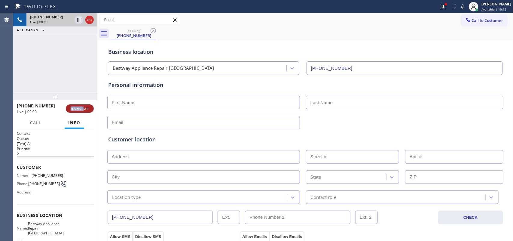
click at [80, 107] on span "HANG UP" at bounding box center [80, 108] width 18 height 4
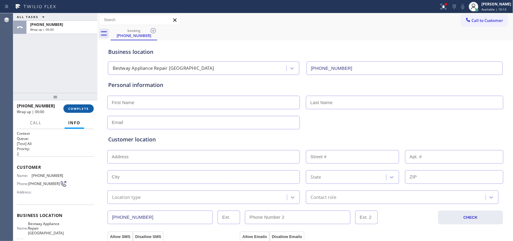
click at [80, 107] on span "COMPLETE" at bounding box center [78, 108] width 21 height 4
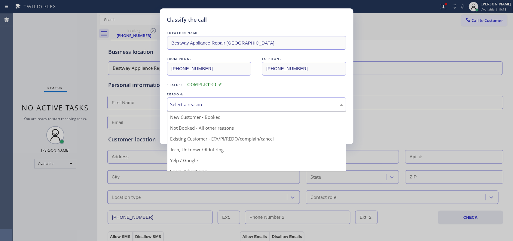
click at [210, 109] on div "Select a reason" at bounding box center [256, 104] width 179 height 14
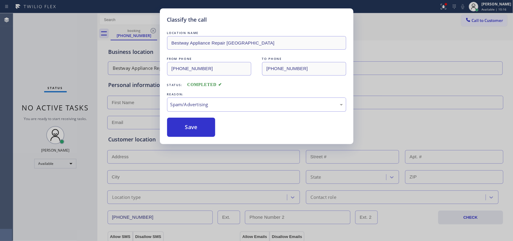
click at [200, 130] on button "Save" at bounding box center [191, 126] width 48 height 19
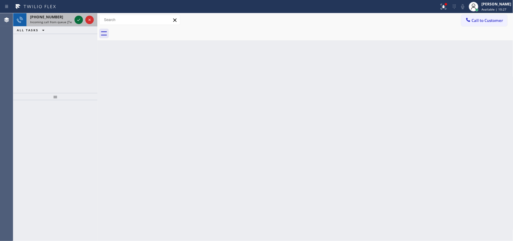
click at [77, 19] on icon at bounding box center [78, 19] width 7 height 7
click at [78, 17] on icon at bounding box center [78, 19] width 7 height 7
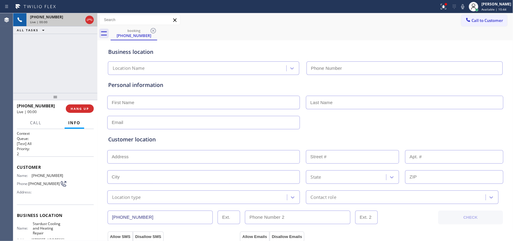
type input "[PHONE_NUMBER]"
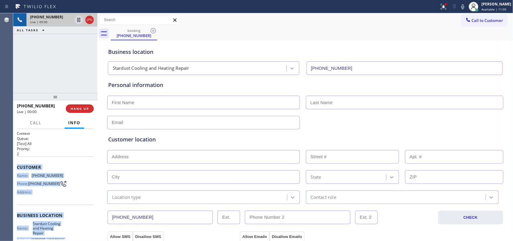
drag, startPoint x: 64, startPoint y: 181, endPoint x: 17, endPoint y: 168, distance: 49.3
click at [17, 168] on div "Context Queue: [Test] All Priority: 2 Customer Name: [PHONE_NUMBER] Phone: [PHO…" at bounding box center [55, 218] width 77 height 174
copy div "Customer Name: [PHONE_NUMBER] Phone: [PHONE_NUMBER] Address: Business location …"
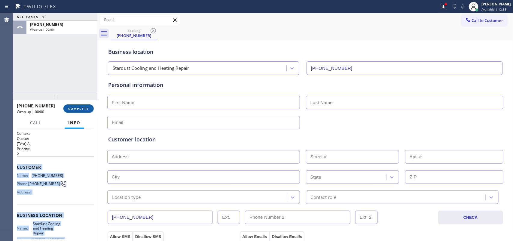
click at [85, 106] on button "COMPLETE" at bounding box center [78, 108] width 30 height 8
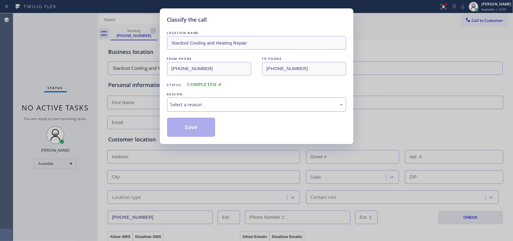
click at [230, 105] on div "Select a reason" at bounding box center [256, 104] width 172 height 7
click at [194, 126] on button "Save" at bounding box center [191, 126] width 48 height 19
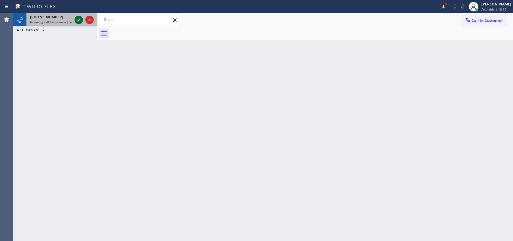
click at [76, 20] on icon at bounding box center [78, 19] width 7 height 7
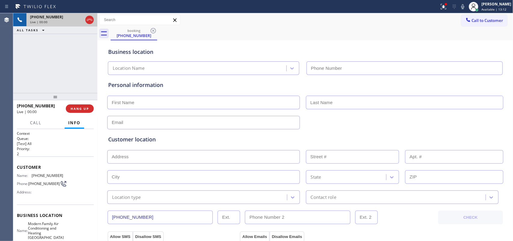
type input "[PHONE_NUMBER]"
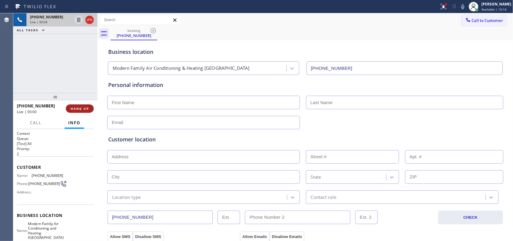
click at [77, 106] on button "HANG UP" at bounding box center [80, 108] width 28 height 8
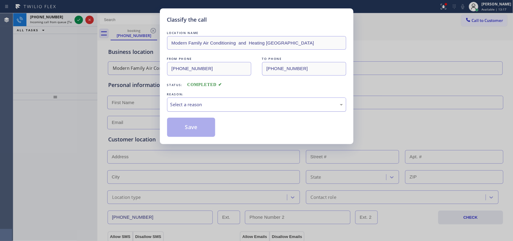
click at [197, 111] on div "Select a reason" at bounding box center [256, 104] width 179 height 14
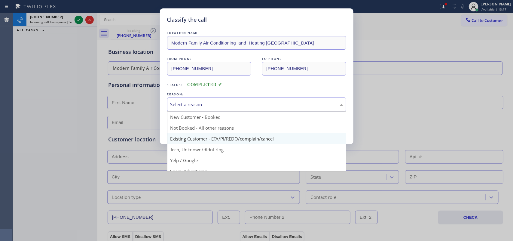
scroll to position [41, 0]
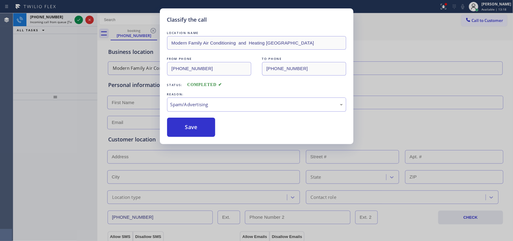
click at [188, 129] on button "Save" at bounding box center [191, 126] width 48 height 19
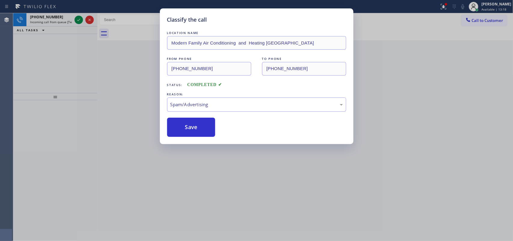
click at [188, 129] on button "Save" at bounding box center [191, 126] width 48 height 19
click at [77, 19] on div "Classify the call LOCATION NAME Modern Family Air Conditioning and Heating [GEO…" at bounding box center [256, 120] width 513 height 241
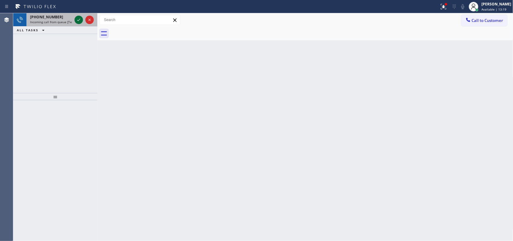
click at [77, 19] on icon at bounding box center [78, 19] width 7 height 7
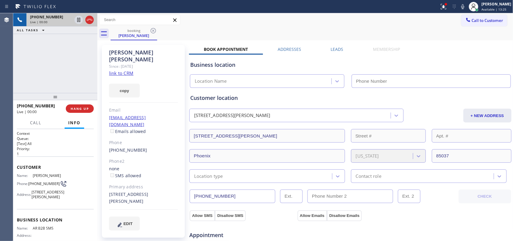
type input "[PHONE_NUMBER]"
click at [124, 70] on link "link to CRM" at bounding box center [121, 73] width 24 height 6
click at [35, 122] on span "Call" at bounding box center [35, 122] width 11 height 5
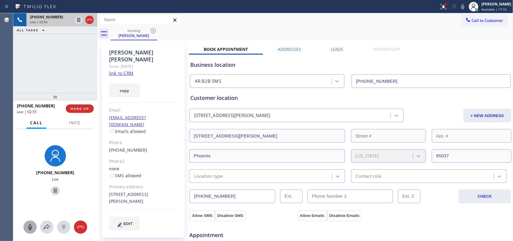
click at [28, 227] on icon at bounding box center [29, 226] width 7 height 7
click at [54, 189] on icon at bounding box center [55, 190] width 3 height 4
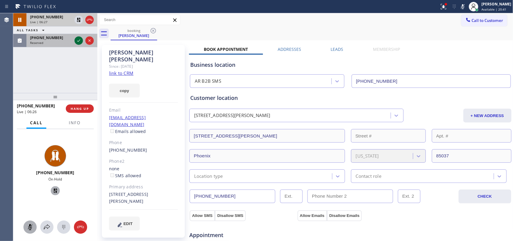
click at [81, 40] on icon at bounding box center [78, 40] width 7 height 7
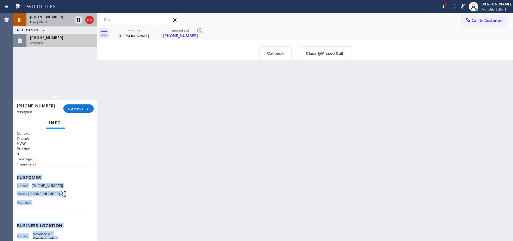
drag, startPoint x: 61, startPoint y: 182, endPoint x: 17, endPoint y: 174, distance: 44.5
click at [17, 174] on div "Context Queue: HVAC Priority: 0 Task Age: [DEMOGRAPHIC_DATA] minute(s) Customer…" at bounding box center [55, 223] width 77 height 184
click at [318, 55] on button "Classify Missed Call" at bounding box center [324, 53] width 53 height 14
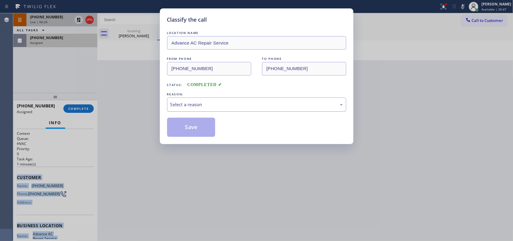
click at [289, 104] on div "Select a reason" at bounding box center [256, 104] width 172 height 7
click at [204, 106] on div "Existing Customer - ETA/PI/REDO/complain/cancel" at bounding box center [256, 104] width 172 height 7
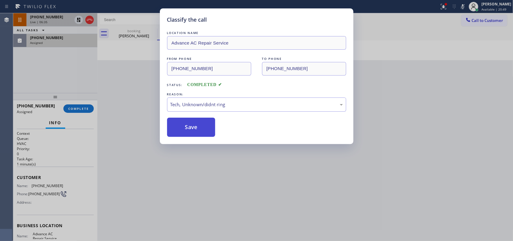
click at [193, 120] on button "Save" at bounding box center [191, 126] width 48 height 19
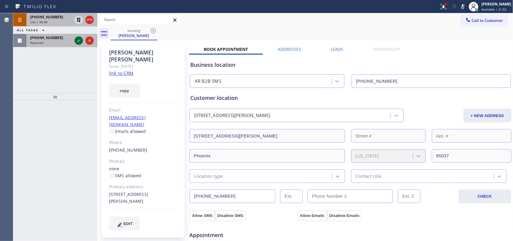
click at [77, 38] on icon at bounding box center [78, 40] width 7 height 7
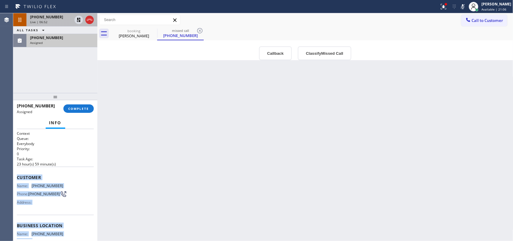
drag, startPoint x: 63, startPoint y: 185, endPoint x: 17, endPoint y: 174, distance: 47.7
click at [17, 174] on div "Context Queue: Everybody Priority: 0 Task Age: [DEMOGRAPHIC_DATA] hour(s) 59 mi…" at bounding box center [55, 218] width 77 height 175
click at [318, 51] on button "Classify Missed Call" at bounding box center [324, 53] width 53 height 14
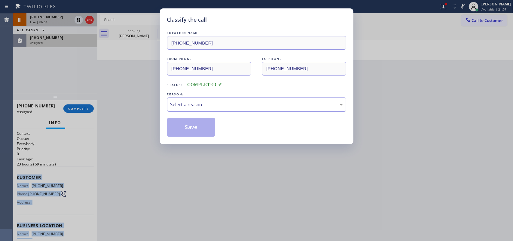
click at [293, 106] on div "Select a reason" at bounding box center [256, 104] width 172 height 7
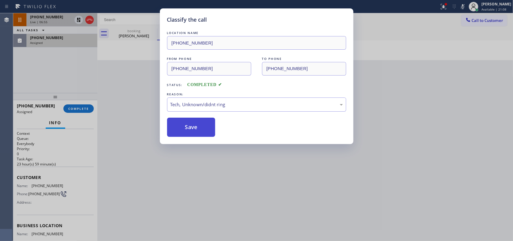
click at [198, 128] on button "Save" at bounding box center [191, 126] width 48 height 19
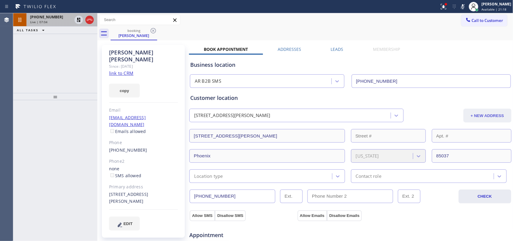
click at [471, 114] on button "+ NEW ADDRESS" at bounding box center [487, 115] width 48 height 14
click at [49, 22] on div "Live | 07:08" at bounding box center [51, 22] width 42 height 4
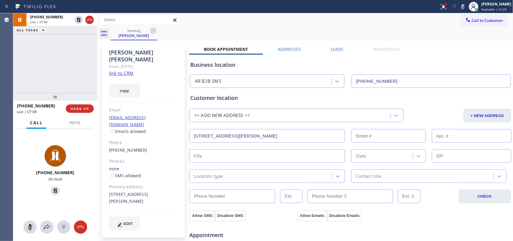
drag, startPoint x: 27, startPoint y: 228, endPoint x: 47, endPoint y: 197, distance: 36.6
click at [26, 227] on icon at bounding box center [29, 226] width 7 height 7
click at [53, 189] on icon at bounding box center [55, 190] width 7 height 7
click at [31, 225] on icon at bounding box center [29, 226] width 7 height 7
click at [52, 189] on icon at bounding box center [55, 190] width 7 height 7
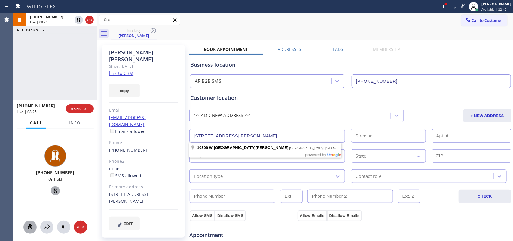
drag, startPoint x: 278, startPoint y: 134, endPoint x: 191, endPoint y: 139, distance: 86.9
click at [191, 139] on input "[STREET_ADDRESS][PERSON_NAME]" at bounding box center [267, 136] width 156 height 14
paste input "[STREET_ADDRESS]"
click at [210, 148] on div "State" at bounding box center [350, 155] width 323 height 15
type input "[STREET_ADDRESS]"
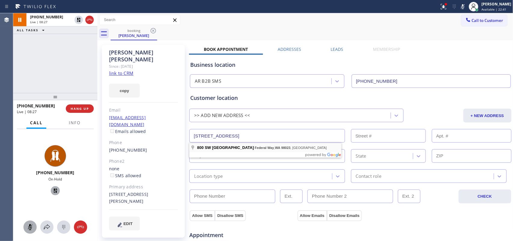
type input "800"
type input "Federal Way"
type input "98023"
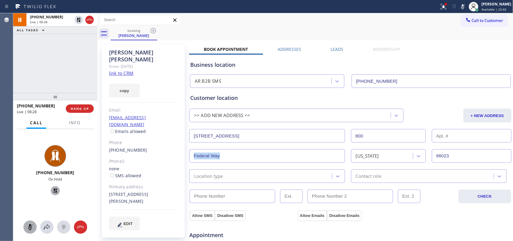
scroll to position [75, 0]
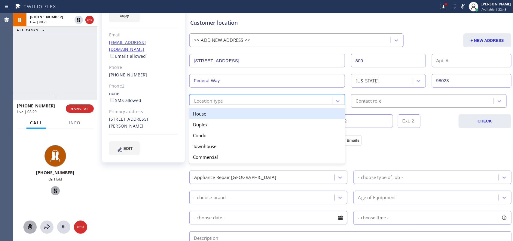
click at [233, 102] on div "Location type" at bounding box center [261, 100] width 141 height 11
click at [236, 112] on div "House" at bounding box center [267, 113] width 156 height 11
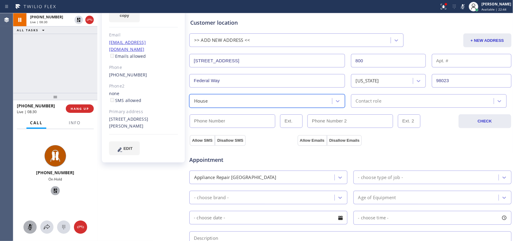
click at [364, 102] on div "Contact role" at bounding box center [369, 100] width 26 height 7
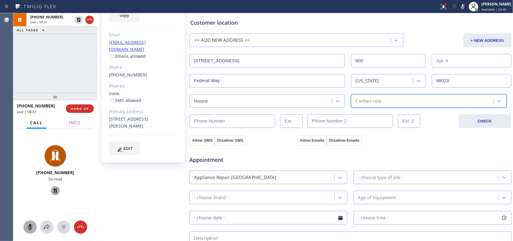
click at [371, 105] on div "5 results available. Select is focused ,type to refine list, press Down to open…" at bounding box center [429, 101] width 156 height 14
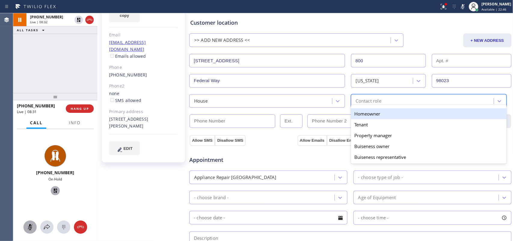
click at [367, 116] on div "Homeowner" at bounding box center [429, 113] width 156 height 11
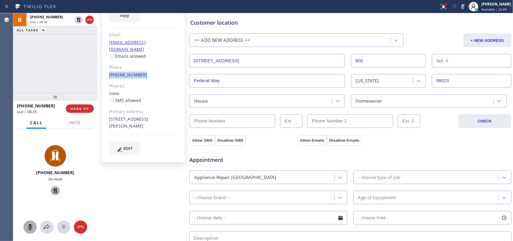
drag, startPoint x: 142, startPoint y: 60, endPoint x: 107, endPoint y: 59, distance: 34.2
click at [107, 59] on div "[PERSON_NAME] Since: [DATE] link to CRM copy Email [EMAIL_ADDRESS][DOMAIN_NAME]…" at bounding box center [143, 66] width 83 height 192
drag, startPoint x: 231, startPoint y: 123, endPoint x: 176, endPoint y: 119, distance: 55.7
click at [176, 119] on div "[PERSON_NAME] Since: [DATE] link to CRM copy Email [EMAIL_ADDRESS][DOMAIN_NAME]…" at bounding box center [305, 167] width 413 height 401
paste input "253) 740-8272"
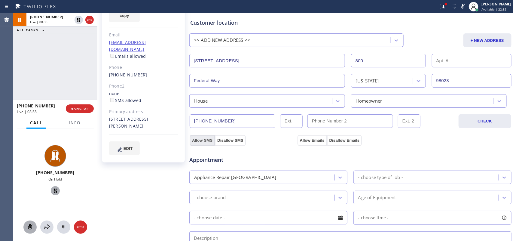
type input "[PHONE_NUMBER]"
click at [199, 136] on button "Allow SMS" at bounding box center [201, 140] width 25 height 11
click at [306, 141] on button "Allow Emails" at bounding box center [311, 140] width 29 height 11
checkbox input "true"
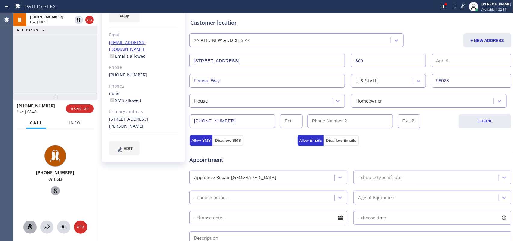
click at [394, 177] on div "- choose type of job -" at bounding box center [380, 177] width 45 height 7
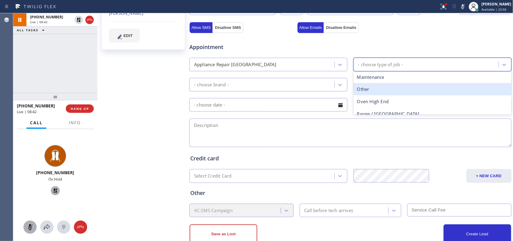
scroll to position [0, 0]
click at [396, 90] on div "Fridge High End" at bounding box center [432, 90] width 158 height 12
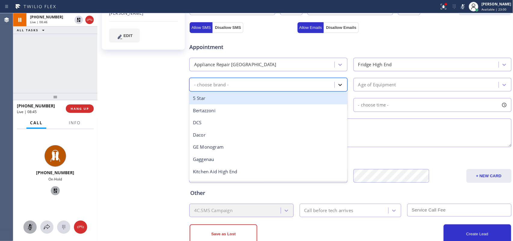
click at [338, 84] on icon at bounding box center [340, 85] width 6 height 6
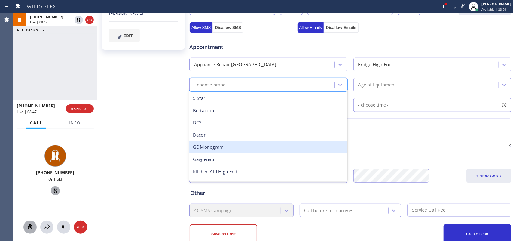
type input "v"
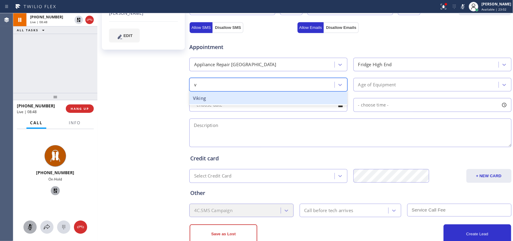
click at [231, 95] on div "Viking" at bounding box center [268, 98] width 158 height 12
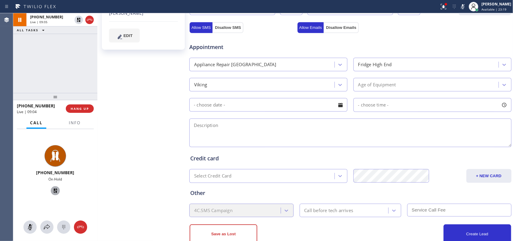
drag, startPoint x: 27, startPoint y: 222, endPoint x: 45, endPoint y: 209, distance: 22.5
click at [27, 222] on button at bounding box center [29, 226] width 13 height 13
click at [53, 189] on icon at bounding box center [55, 190] width 7 height 7
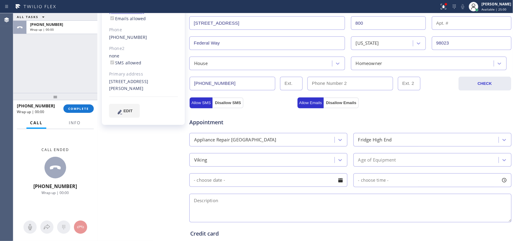
scroll to position [188, 0]
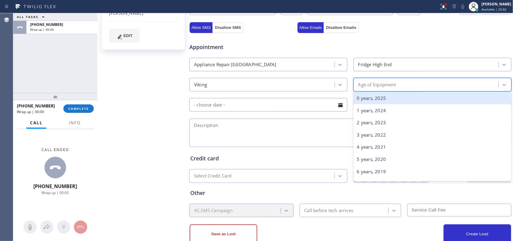
click at [430, 87] on div "Age of Equipment" at bounding box center [426, 84] width 143 height 11
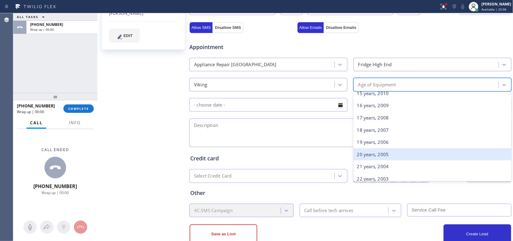
click at [376, 154] on div "20 years, 2005" at bounding box center [432, 154] width 158 height 12
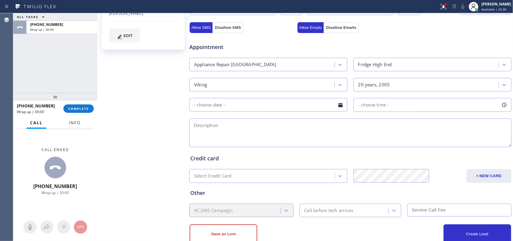
click at [77, 120] on span "Info" at bounding box center [75, 122] width 12 height 5
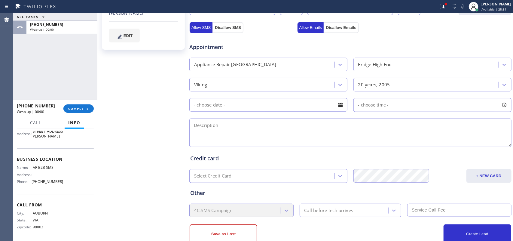
scroll to position [34, 0]
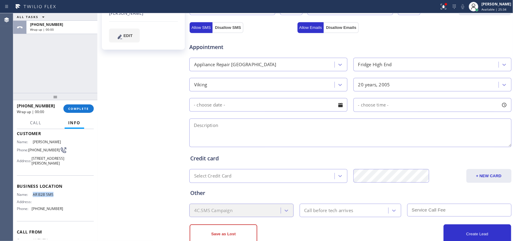
drag, startPoint x: 53, startPoint y: 201, endPoint x: 32, endPoint y: 200, distance: 21.4
click at [32, 200] on div "Business location Name: AR B2B SMS Address: Phone: [PHONE_NUMBER]" at bounding box center [55, 197] width 77 height 45
click at [218, 133] on textarea at bounding box center [350, 132] width 322 height 29
paste textarea "10-1/$85/Viking Fridge FS/ came with the house [DATE]/ the freezing is not free…"
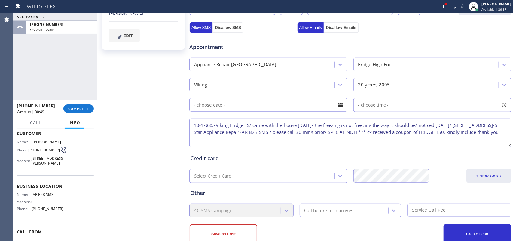
type textarea "10-1/$85/Viking Fridge FS/ came with the house [DATE]/ the freezing is not free…"
click at [335, 107] on div at bounding box center [340, 105] width 10 height 10
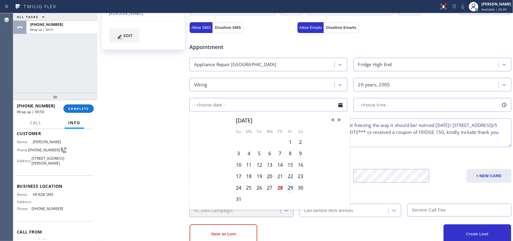
click at [291, 187] on div "29" at bounding box center [290, 187] width 10 height 11
type input "[DATE]"
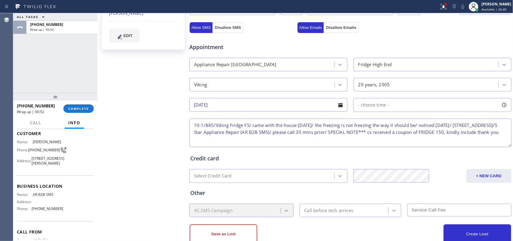
click at [500, 102] on div at bounding box center [504, 105] width 10 height 10
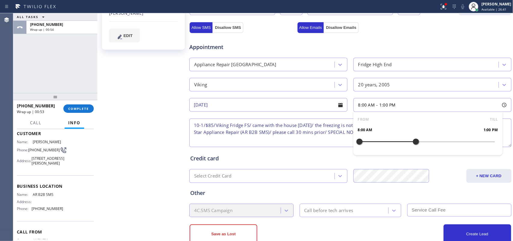
drag, startPoint x: 358, startPoint y: 140, endPoint x: 423, endPoint y: 144, distance: 65.6
click at [419, 144] on div at bounding box center [415, 141] width 7 height 13
drag, startPoint x: 423, startPoint y: 144, endPoint x: 410, endPoint y: 143, distance: 13.2
click at [412, 143] on div at bounding box center [415, 141] width 7 height 13
drag, startPoint x: 373, startPoint y: 142, endPoint x: 377, endPoint y: 141, distance: 4.2
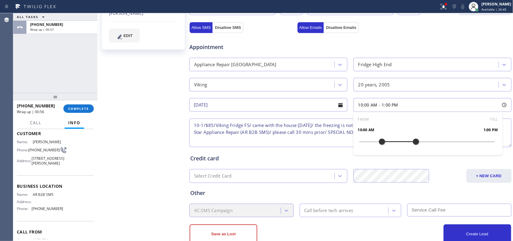
click at [378, 141] on div at bounding box center [381, 141] width 7 height 13
click at [338, 211] on div "Call before tech arrives" at bounding box center [328, 210] width 49 height 7
drag, startPoint x: 338, startPoint y: 211, endPoint x: 336, endPoint y: 202, distance: 8.9
click at [338, 211] on div "Call before tech arrives" at bounding box center [328, 210] width 49 height 7
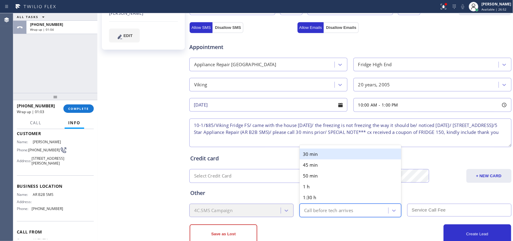
click at [330, 206] on div "Call before tech arrives" at bounding box center [344, 210] width 87 height 11
click at [320, 155] on div "30 min" at bounding box center [350, 153] width 102 height 11
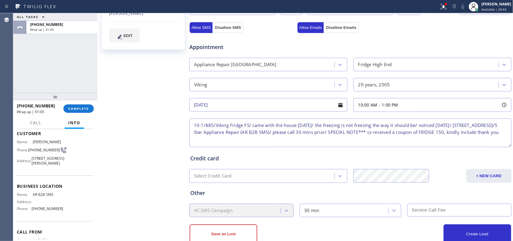
click at [434, 205] on input "text" at bounding box center [459, 209] width 104 height 13
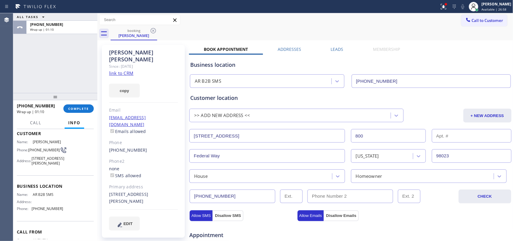
scroll to position [204, 0]
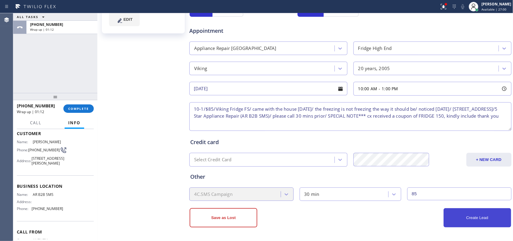
type input "85"
click at [477, 216] on button "Create Lead" at bounding box center [477, 217] width 68 height 19
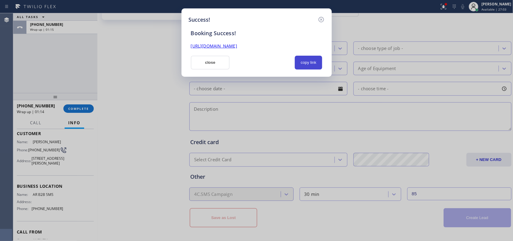
click at [309, 65] on button "copy link" at bounding box center [309, 63] width 28 height 14
click at [237, 45] on link "[URL][DOMAIN_NAME]" at bounding box center [214, 46] width 46 height 6
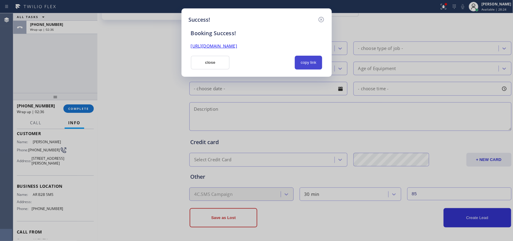
click at [304, 65] on button "copy link" at bounding box center [309, 63] width 28 height 14
click at [215, 65] on button "close" at bounding box center [210, 63] width 39 height 14
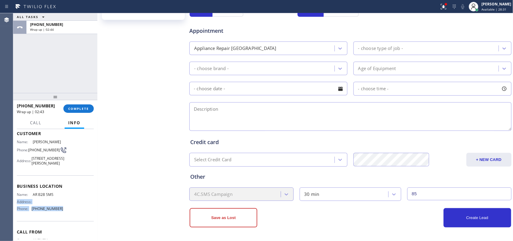
drag, startPoint x: 59, startPoint y: 222, endPoint x: 56, endPoint y: 197, distance: 25.3
click at [56, 199] on div "Business location Name: AR B2B SMS Address: Phone: [PHONE_NUMBER]" at bounding box center [55, 197] width 77 height 45
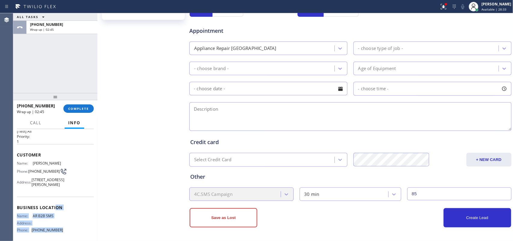
scroll to position [71, 0]
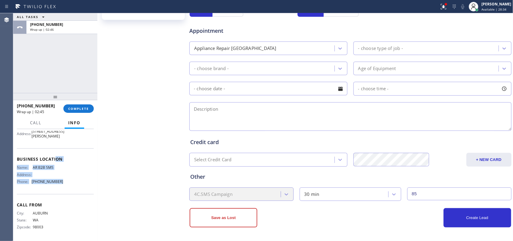
click at [65, 180] on div "Name: AR B2B SMS Address: Phone: [PHONE_NUMBER]" at bounding box center [55, 175] width 77 height 21
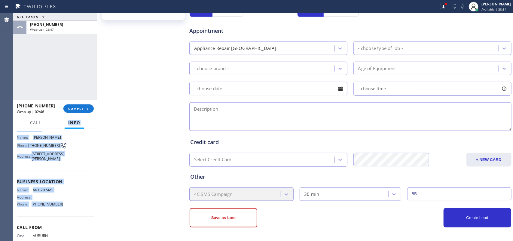
scroll to position [0, 0]
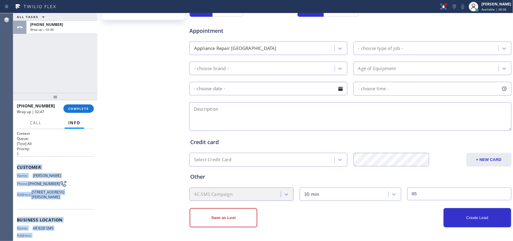
drag, startPoint x: 62, startPoint y: 180, endPoint x: 17, endPoint y: 164, distance: 48.2
click at [17, 164] on div "Context Queue: [Test] All Priority: 1 Customer Name: [PERSON_NAME] Phone: [PHON…" at bounding box center [55, 215] width 77 height 169
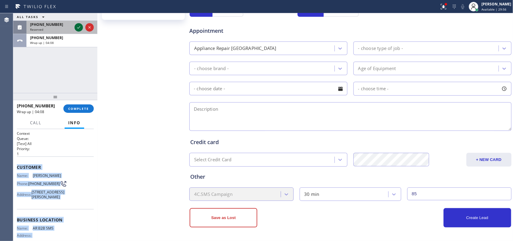
click at [78, 25] on icon at bounding box center [78, 27] width 7 height 7
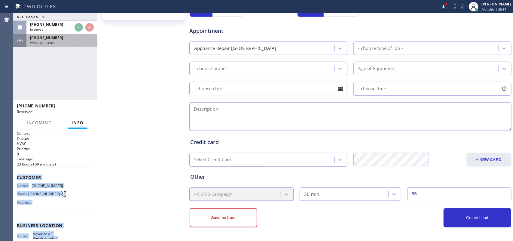
click at [57, 40] on div "[PHONE_NUMBER]" at bounding box center [62, 37] width 64 height 5
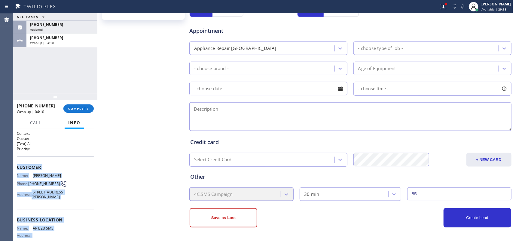
drag, startPoint x: 78, startPoint y: 107, endPoint x: 103, endPoint y: 109, distance: 24.7
click at [79, 107] on span "COMPLETE" at bounding box center [78, 108] width 21 height 4
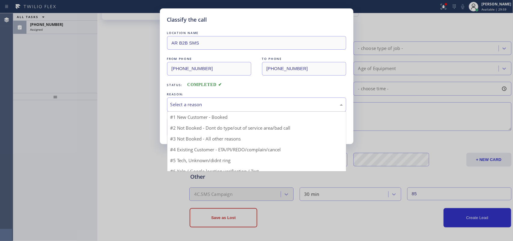
click at [238, 101] on div "Select a reason" at bounding box center [256, 104] width 179 height 14
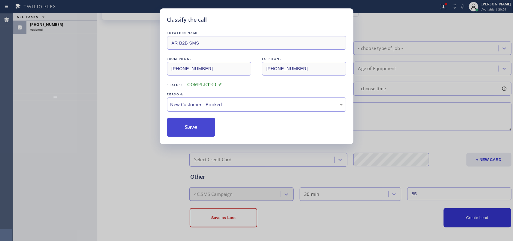
click at [202, 126] on button "Save" at bounding box center [191, 126] width 48 height 19
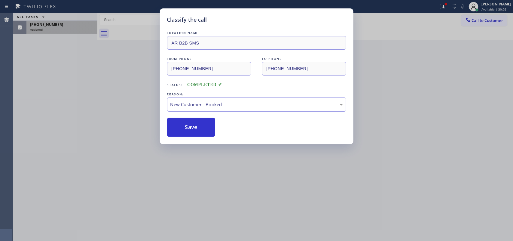
click at [50, 26] on div "Classify the call LOCATION NAME SCM Electrical Contractors FROM PHONE [PHONE_NU…" at bounding box center [262, 126] width 499 height 227
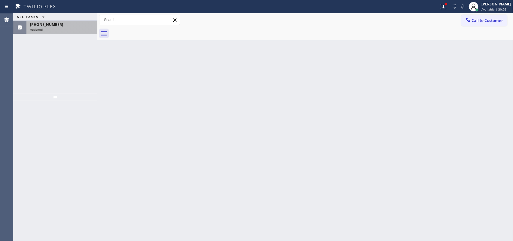
click at [50, 26] on span "[PHONE_NUMBER]" at bounding box center [46, 24] width 33 height 5
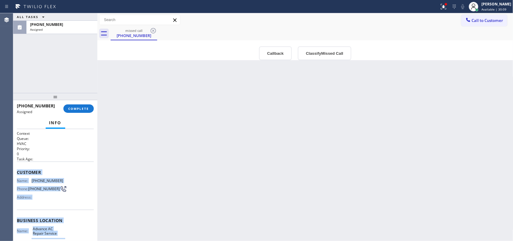
drag, startPoint x: 61, startPoint y: 181, endPoint x: 17, endPoint y: 171, distance: 45.5
click at [17, 171] on div "Context Queue: HVAC Priority: 0 Task Age: Customer Name: [PHONE_NUMBER] Phone: …" at bounding box center [55, 220] width 77 height 179
click at [78, 108] on span "COMPLETE" at bounding box center [78, 108] width 21 height 4
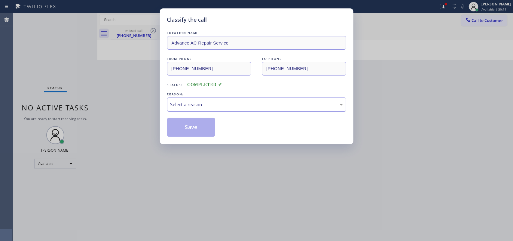
click at [225, 101] on div "Select a reason" at bounding box center [256, 104] width 172 height 7
click at [196, 135] on button "Save" at bounding box center [191, 126] width 48 height 19
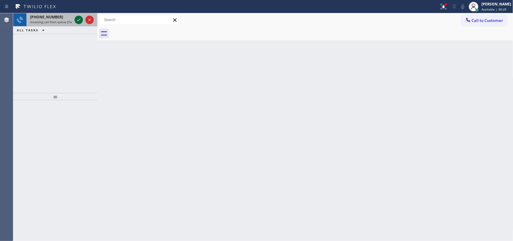
click at [77, 20] on icon at bounding box center [78, 19] width 7 height 7
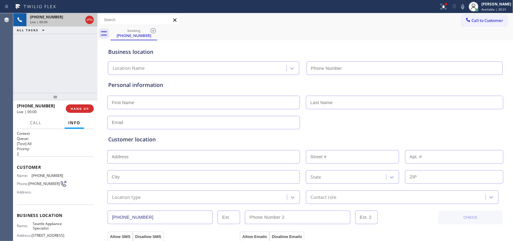
type input "[PHONE_NUMBER]"
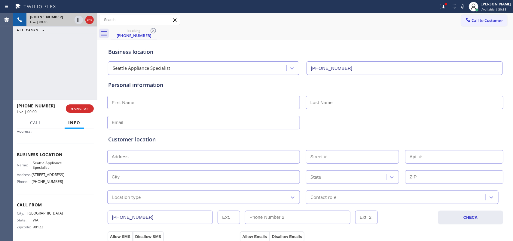
click at [69, 179] on div "Name: Seattle Appliance Specialist Address: [STREET_ADDRESS] Phone: [PHONE_NUMB…" at bounding box center [55, 173] width 77 height 26
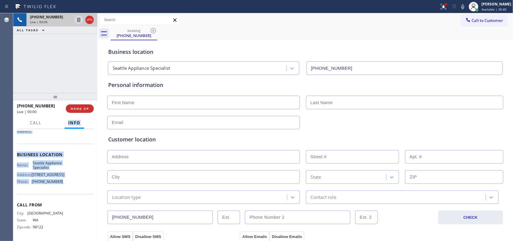
scroll to position [0, 0]
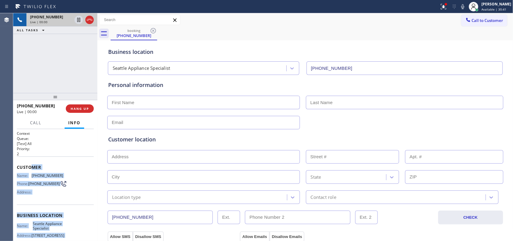
drag, startPoint x: 69, startPoint y: 180, endPoint x: 59, endPoint y: 156, distance: 26.2
click at [30, 167] on div "Context Queue: [Test] All Priority: 2 Customer Name: [PHONE_NUMBER] Phone: [PHO…" at bounding box center [55, 215] width 77 height 169
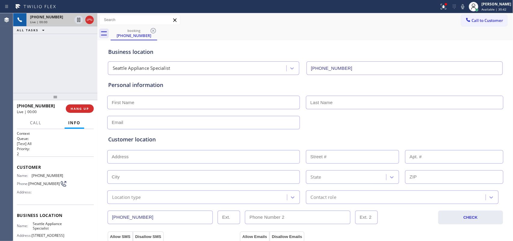
click at [72, 148] on h2 "Priority:" at bounding box center [55, 148] width 77 height 5
click at [79, 41] on icon at bounding box center [78, 40] width 7 height 7
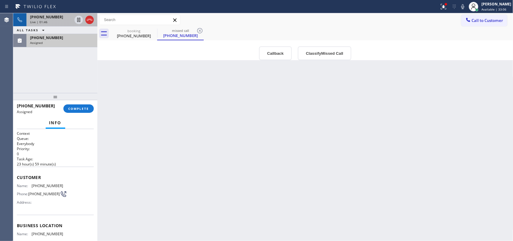
click at [71, 198] on div "Name: [PHONE_NUMBER] Phone: [PHONE_NUMBER] Address:" at bounding box center [55, 195] width 77 height 24
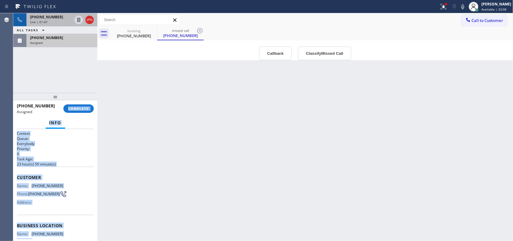
drag, startPoint x: 68, startPoint y: 186, endPoint x: 65, endPoint y: 104, distance: 81.7
click at [65, 104] on div "[PHONE_NUMBER] Assigned COMPLETE Info Context Queue: Everybody Priority: 0 Task…" at bounding box center [55, 170] width 84 height 141
click at [65, 166] on div "Customer Name: [PHONE_NUMBER] Phone: [PHONE_NUMBER] Address:" at bounding box center [55, 190] width 77 height 48
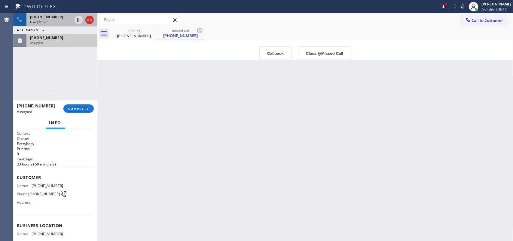
scroll to position [67, 0]
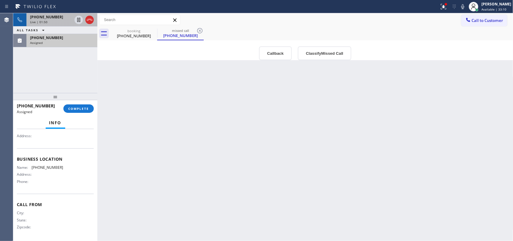
click at [48, 186] on div "Business location Name: [PHONE_NUMBER] Address: Phone:" at bounding box center [55, 170] width 77 height 45
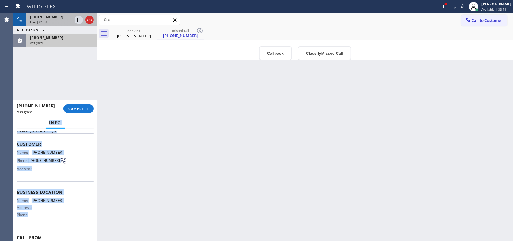
scroll to position [0, 0]
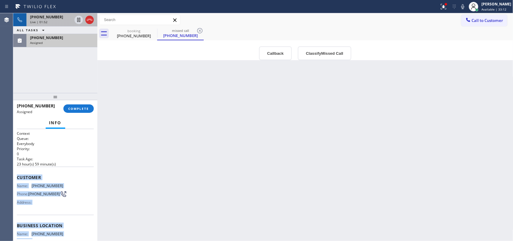
drag, startPoint x: 42, startPoint y: 175, endPoint x: 17, endPoint y: 174, distance: 25.2
click at [17, 174] on div "Context Queue: Everybody Priority: 0 Task Age: [DEMOGRAPHIC_DATA] hour(s) 59 mi…" at bounding box center [55, 218] width 77 height 175
click at [317, 56] on button "Classify Missed Call" at bounding box center [324, 53] width 53 height 14
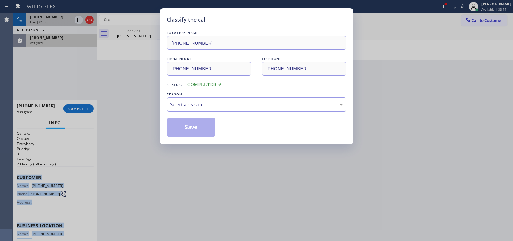
click at [294, 104] on div "Select a reason" at bounding box center [256, 104] width 172 height 7
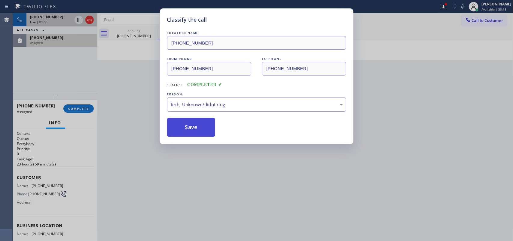
click at [193, 120] on button "Save" at bounding box center [191, 126] width 48 height 19
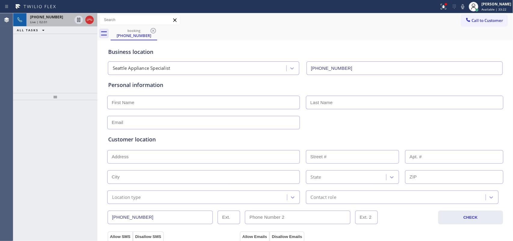
click at [54, 22] on div "Live | 02:01" at bounding box center [51, 22] width 42 height 4
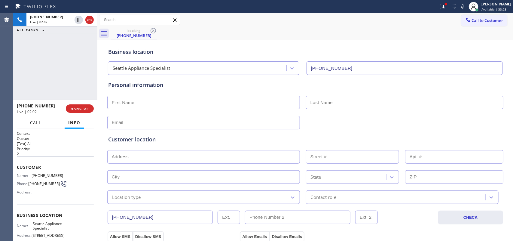
click at [38, 121] on span "Call" at bounding box center [35, 122] width 11 height 5
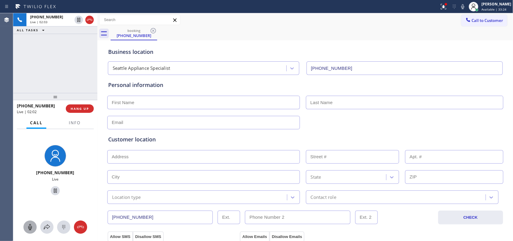
click at [30, 225] on icon at bounding box center [29, 226] width 7 height 7
click at [53, 187] on icon at bounding box center [55, 190] width 7 height 7
click at [253, 101] on input "text" at bounding box center [203, 102] width 192 height 14
type input "[PERSON_NAME]"
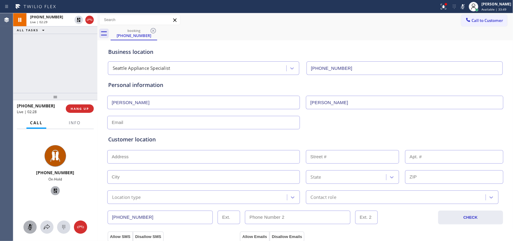
click at [277, 122] on input "text" at bounding box center [203, 123] width 192 height 14
type input "[EMAIL_ADDRESS][DOMAIN_NAME]"
click at [29, 224] on icon at bounding box center [29, 226] width 7 height 7
click at [55, 192] on icon at bounding box center [55, 190] width 7 height 7
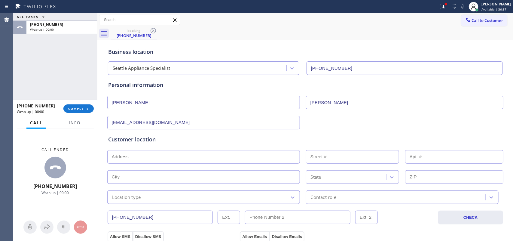
click at [176, 134] on div "Customer location >> ADD NEW ADDRESS << + NEW ADDRESS State Location type Conta…" at bounding box center [305, 166] width 396 height 74
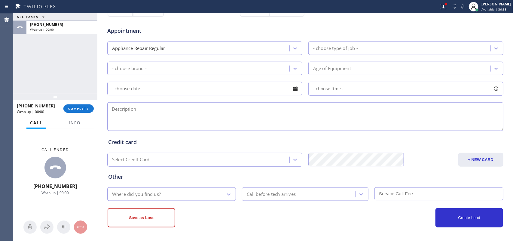
click at [201, 104] on textarea at bounding box center [305, 116] width 396 height 29
paste textarea "LG FS Fridge/[DEMOGRAPHIC_DATA]/ fridge is working fine it's just making a ratt…"
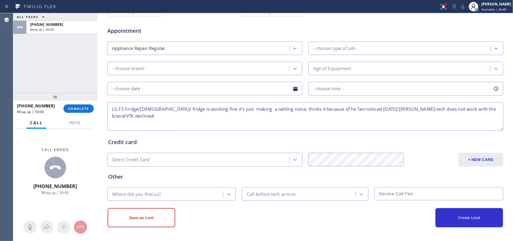
type textarea "LG FS Fridge/[DEMOGRAPHIC_DATA]/ fridge is working fine it's just making a ratt…"
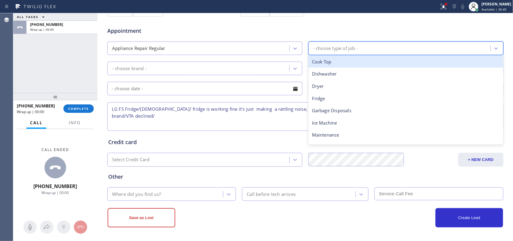
click at [370, 47] on div "- choose type of job -" at bounding box center [400, 48] width 180 height 11
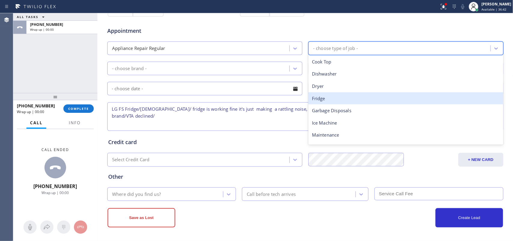
click at [340, 98] on div "Fridge" at bounding box center [405, 98] width 195 height 12
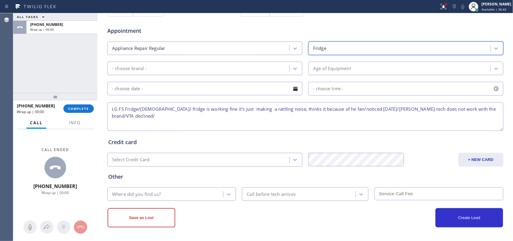
click at [248, 65] on div "- choose brand -" at bounding box center [199, 68] width 180 height 11
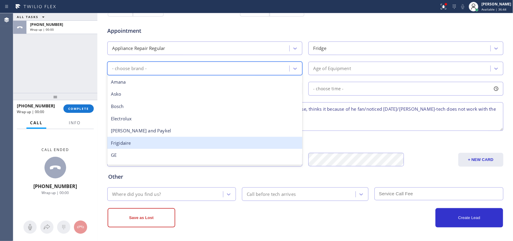
scroll to position [75, 0]
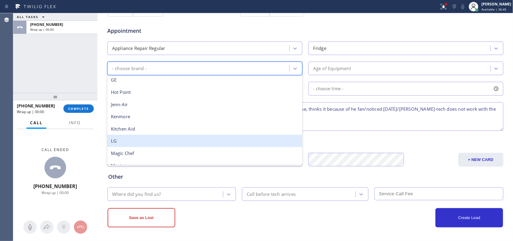
click at [203, 141] on div "LG" at bounding box center [204, 141] width 195 height 12
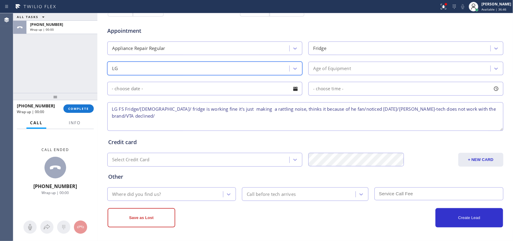
click at [357, 67] on div "Age of Equipment" at bounding box center [400, 68] width 180 height 11
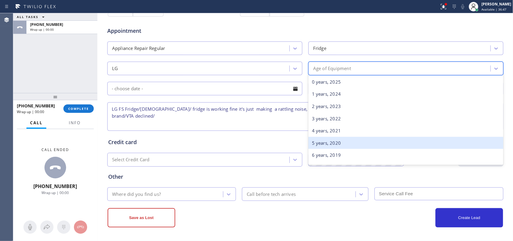
click at [336, 141] on div "5 years, 2020" at bounding box center [405, 143] width 195 height 12
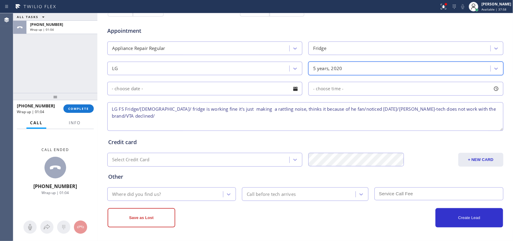
click at [226, 186] on div "Other Where did you find us? Call before tech arrives" at bounding box center [305, 183] width 396 height 34
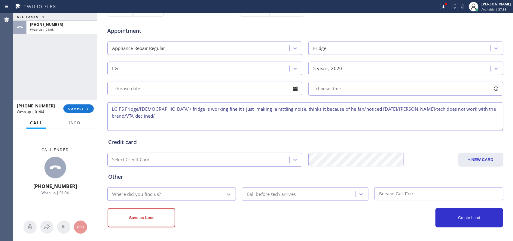
click at [227, 195] on icon at bounding box center [228, 194] width 6 height 6
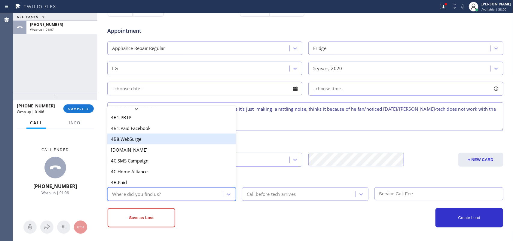
scroll to position [413, 0]
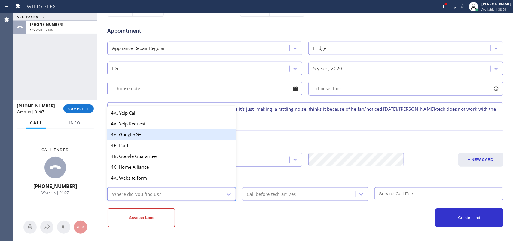
click at [184, 140] on div "4A. Google/G+" at bounding box center [171, 134] width 129 height 11
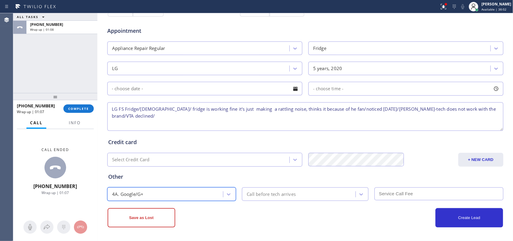
click at [308, 197] on div "Call before tech arrives" at bounding box center [300, 194] width 112 height 11
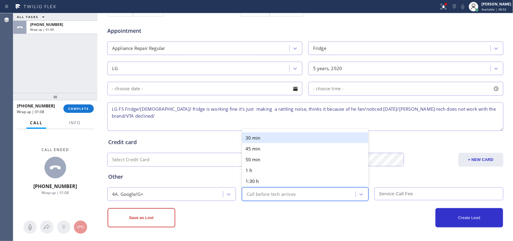
click at [275, 226] on div "Save as Lost" at bounding box center [206, 217] width 198 height 19
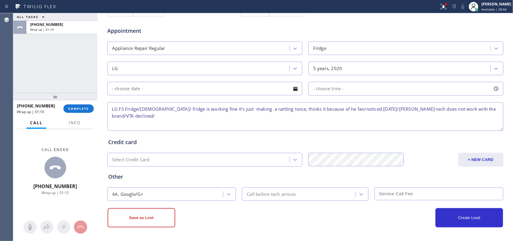
click at [199, 126] on textarea "LG FS Fridge/[DEMOGRAPHIC_DATA]/ fridge is working fine it's just making a ratt…" at bounding box center [305, 116] width 396 height 29
click at [139, 214] on button "Save as Lost" at bounding box center [141, 217] width 68 height 19
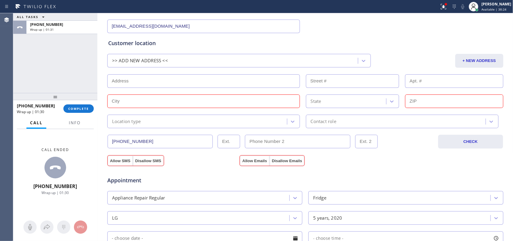
click at [169, 82] on input "text" at bounding box center [203, 81] width 192 height 14
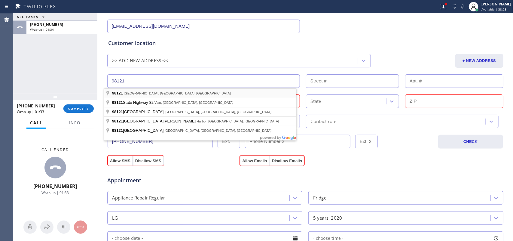
type input "[GEOGRAPHIC_DATA], [GEOGRAPHIC_DATA]"
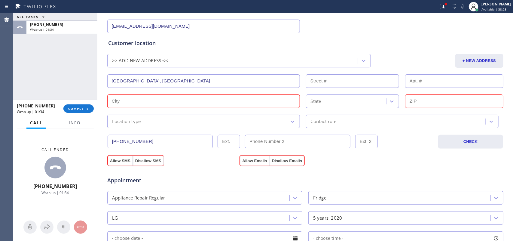
type input "[GEOGRAPHIC_DATA]"
type input "98121"
click at [215, 123] on div "Location type" at bounding box center [198, 121] width 178 height 11
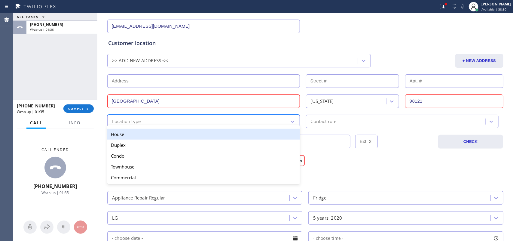
click at [216, 135] on div "House" at bounding box center [203, 134] width 192 height 11
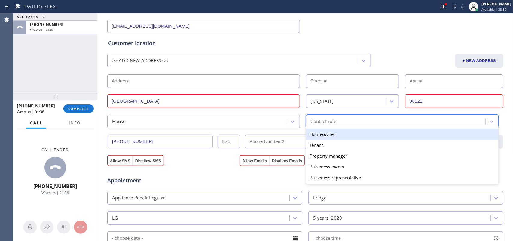
click at [340, 118] on div "Contact role" at bounding box center [396, 121] width 178 height 11
click at [339, 135] on div "Homeowner" at bounding box center [402, 134] width 192 height 11
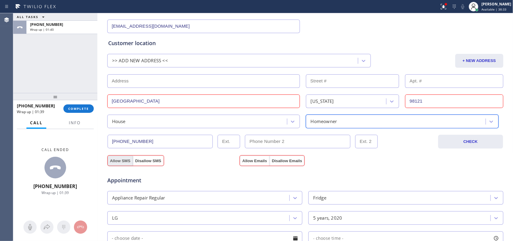
click at [118, 162] on button "Allow SMS" at bounding box center [119, 160] width 25 height 11
drag, startPoint x: 247, startPoint y: 161, endPoint x: 251, endPoint y: 161, distance: 3.6
click at [248, 161] on button "Allow Emails" at bounding box center [254, 160] width 29 height 11
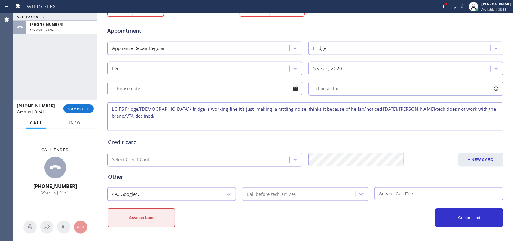
click at [152, 212] on button "Save as Lost" at bounding box center [141, 217] width 68 height 19
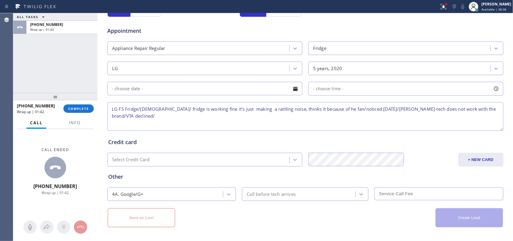
scroll to position [59, 0]
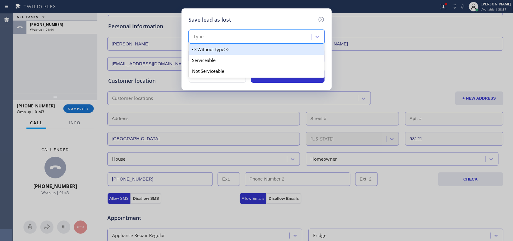
click at [277, 37] on div "Type" at bounding box center [250, 37] width 121 height 11
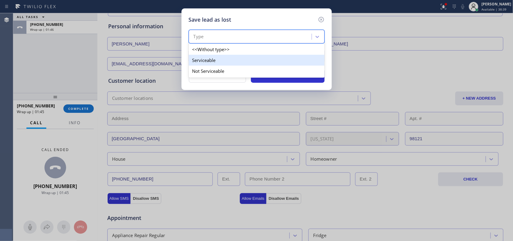
click at [267, 58] on div "Serviceable" at bounding box center [257, 60] width 136 height 11
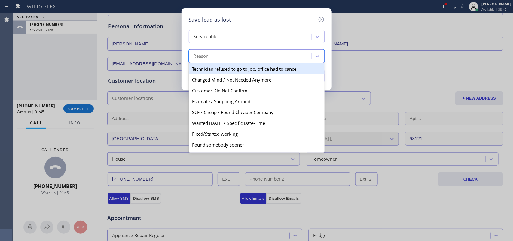
click at [265, 62] on div "Reason" at bounding box center [250, 56] width 121 height 11
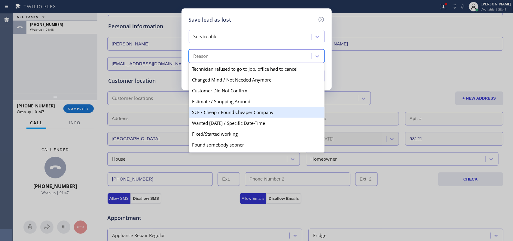
scroll to position [35, 0]
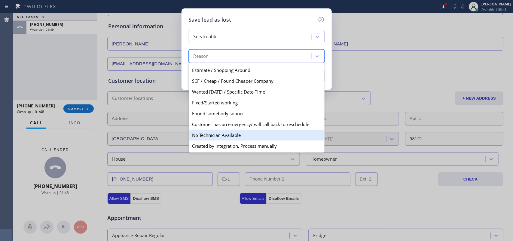
click at [229, 134] on div "No Technician Available" at bounding box center [257, 134] width 136 height 11
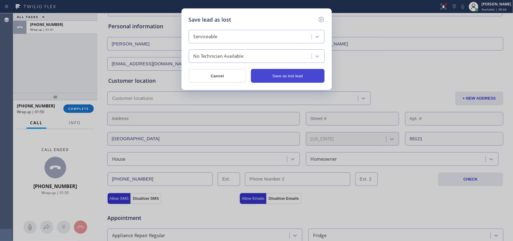
click at [278, 74] on button "Save as lost lead" at bounding box center [288, 76] width 74 height 14
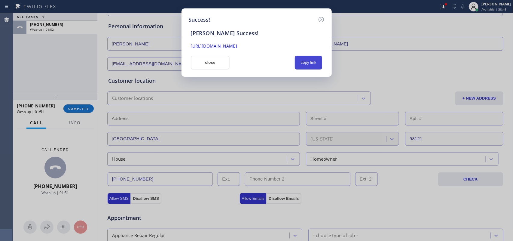
click at [311, 62] on button "copy link" at bounding box center [309, 63] width 28 height 14
click at [237, 45] on link "[URL][DOMAIN_NAME]" at bounding box center [214, 46] width 46 height 6
click at [215, 59] on button "close" at bounding box center [210, 63] width 39 height 14
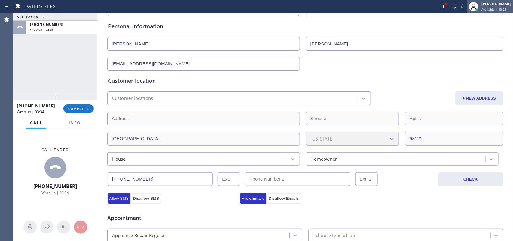
click at [496, 5] on div "[PERSON_NAME]" at bounding box center [496, 4] width 30 height 5
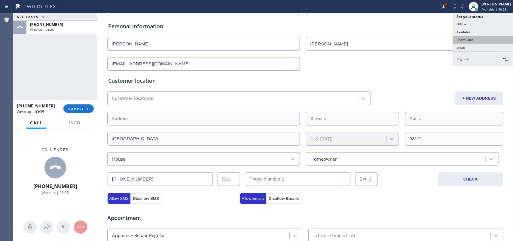
click at [481, 38] on button "Unavailable" at bounding box center [483, 40] width 60 height 8
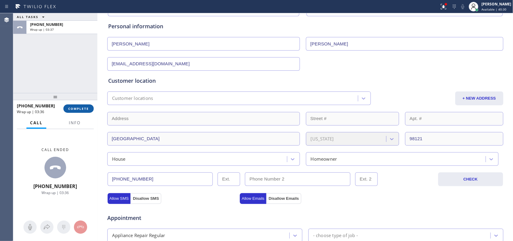
click at [89, 105] on button "COMPLETE" at bounding box center [78, 108] width 30 height 8
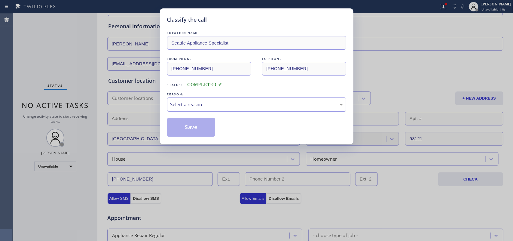
drag, startPoint x: 228, startPoint y: 104, endPoint x: 229, endPoint y: 107, distance: 3.2
click at [228, 103] on div "Select a reason" at bounding box center [256, 104] width 172 height 7
click at [204, 104] on div "Tech, Unknown/didnt ring" at bounding box center [256, 104] width 172 height 7
click at [201, 102] on div "Tech, Unknown/didnt ring" at bounding box center [256, 104] width 172 height 7
click at [197, 128] on button "Save" at bounding box center [191, 126] width 48 height 19
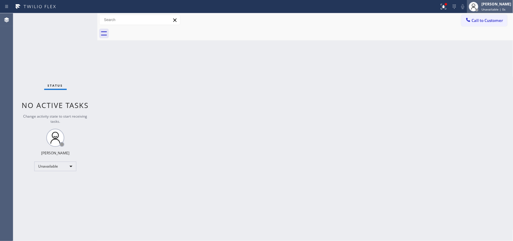
click at [496, 2] on div "[PERSON_NAME]" at bounding box center [496, 4] width 30 height 5
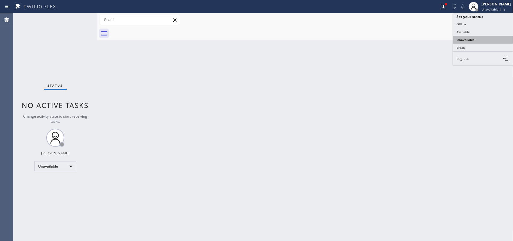
click at [467, 42] on button "Unavailable" at bounding box center [483, 40] width 60 height 8
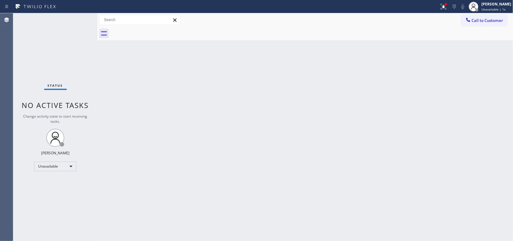
click at [467, 42] on div "Back to Dashboard Change Sender ID Customers Technicians Select a contact Outbo…" at bounding box center [305, 126] width 416 height 227
click at [492, 4] on div "[PERSON_NAME]" at bounding box center [496, 4] width 30 height 5
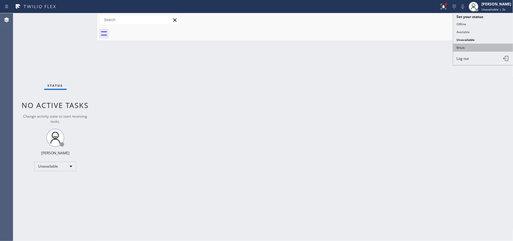
click at [477, 44] on button "Break" at bounding box center [483, 48] width 60 height 8
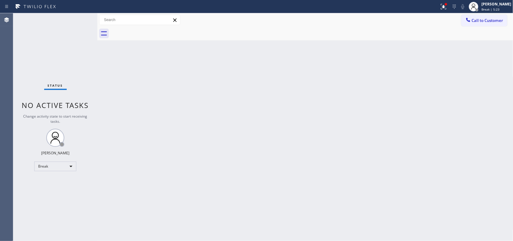
click at [179, 127] on div "Back to Dashboard Change Sender ID Customers Technicians Select a contact Outbo…" at bounding box center [305, 126] width 416 height 227
click at [149, 101] on div "Back to Dashboard Change Sender ID Customers Technicians Select a contact Outbo…" at bounding box center [305, 126] width 416 height 227
click at [492, 8] on span "Break | 15:26" at bounding box center [491, 9] width 20 height 4
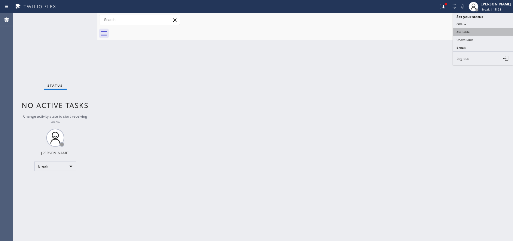
click at [478, 33] on button "Available" at bounding box center [483, 32] width 60 height 8
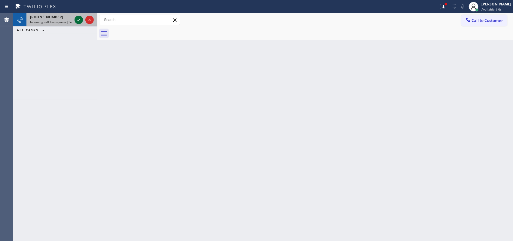
click at [78, 21] on icon at bounding box center [78, 19] width 7 height 7
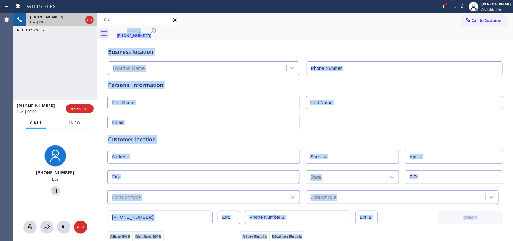
type input "[PHONE_NUMBER]"
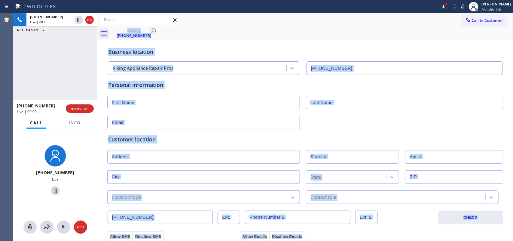
click at [242, 44] on div "Business location Viking Appliance Repair Pros [PHONE_NUMBER]" at bounding box center [305, 58] width 396 height 33
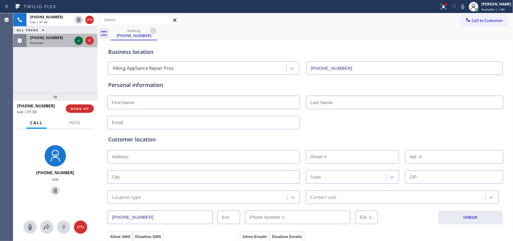
click at [78, 41] on icon at bounding box center [78, 40] width 7 height 7
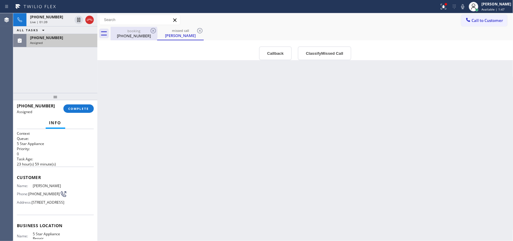
click at [133, 35] on div "[PHONE_NUMBER]" at bounding box center [133, 35] width 45 height 5
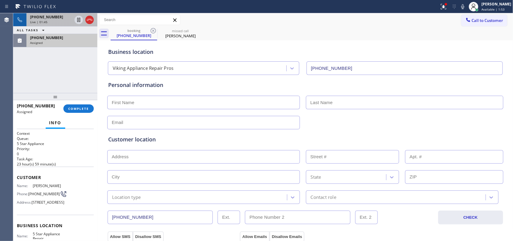
click at [59, 20] on div "Live | 01:45" at bounding box center [51, 22] width 42 height 4
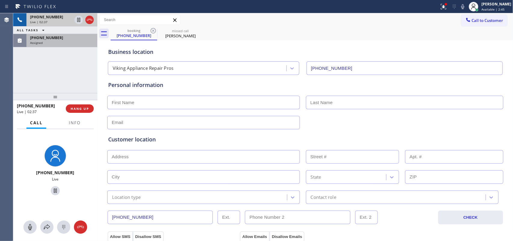
click at [62, 16] on div "[PHONE_NUMBER]" at bounding box center [51, 16] width 42 height 5
click at [52, 17] on span "[PHONE_NUMBER]" at bounding box center [46, 16] width 33 height 5
drag, startPoint x: 29, startPoint y: 228, endPoint x: 52, endPoint y: 194, distance: 40.9
click at [29, 228] on icon at bounding box center [29, 226] width 7 height 7
drag, startPoint x: 52, startPoint y: 192, endPoint x: 98, endPoint y: 163, distance: 54.5
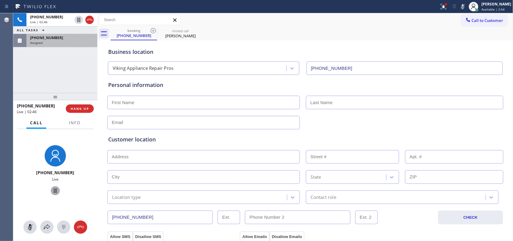
click at [52, 191] on icon at bounding box center [55, 190] width 7 height 7
click at [32, 225] on icon at bounding box center [29, 226] width 7 height 7
click at [53, 190] on icon at bounding box center [55, 190] width 7 height 7
click at [170, 105] on input "text" at bounding box center [203, 102] width 192 height 14
click at [188, 101] on input "text" at bounding box center [203, 102] width 192 height 14
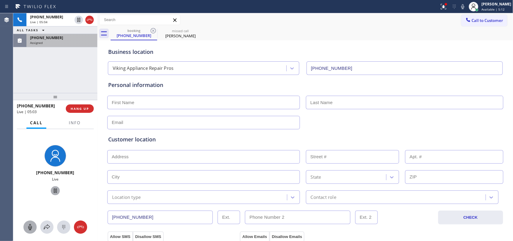
click at [360, 104] on input "text" at bounding box center [404, 102] width 197 height 14
paste input "Sanchioli"
type input "Sanchioli"
click at [235, 101] on input "text" at bounding box center [203, 102] width 192 height 14
type input "[PERSON_NAME]"
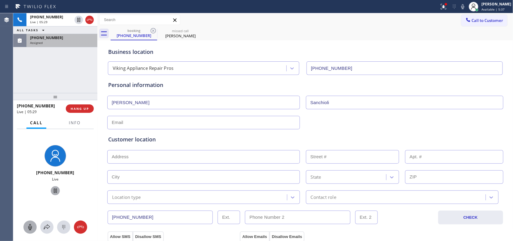
click at [158, 118] on input "text" at bounding box center [203, 123] width 192 height 14
paste input "[EMAIL_ADDRESS][DOMAIN_NAME]"
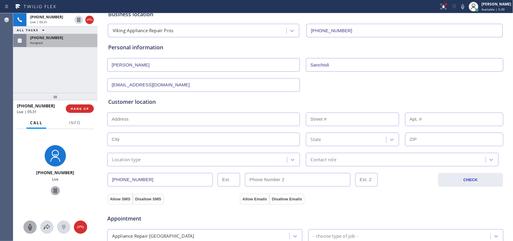
type input "[EMAIL_ADDRESS][DOMAIN_NAME]"
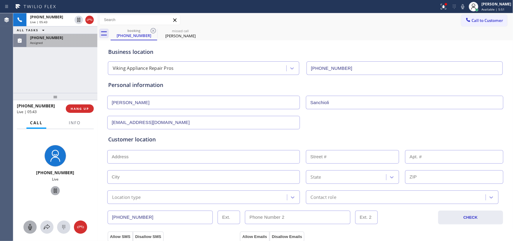
click at [178, 157] on input "text" at bounding box center [203, 157] width 192 height 14
paste input "[STREET_ADDRESS],"
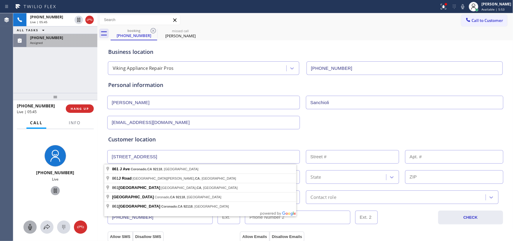
type input "[GEOGRAPHIC_DATA]"
type input "861"
type input "Coronado"
type input "92118"
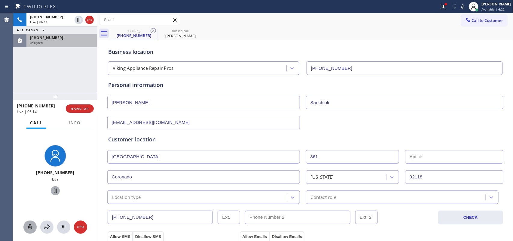
scroll to position [150, 0]
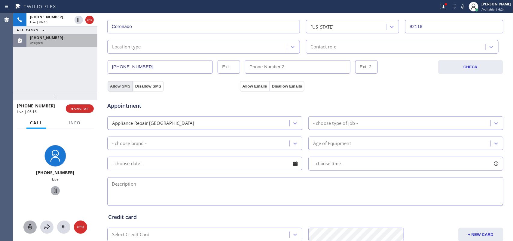
click at [114, 87] on button "Allow SMS" at bounding box center [119, 86] width 25 height 11
click at [256, 83] on button "Allow Emails" at bounding box center [254, 86] width 29 height 11
click at [111, 84] on button "Allow SMS" at bounding box center [119, 86] width 25 height 11
click at [248, 84] on button "Allow Emails" at bounding box center [254, 86] width 29 height 11
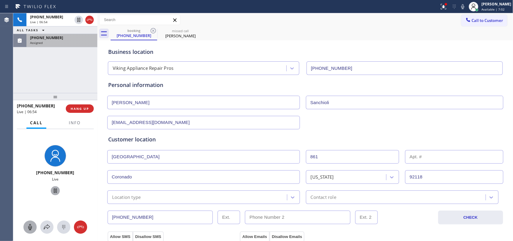
scroll to position [225, 0]
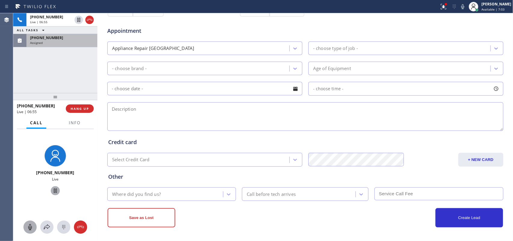
click at [392, 50] on div "- choose type of job -" at bounding box center [400, 48] width 180 height 11
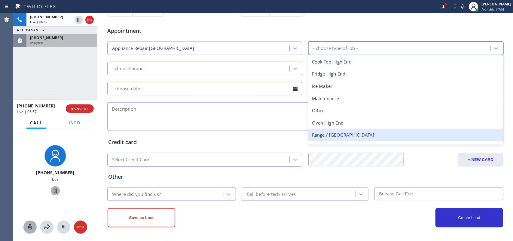
click at [344, 133] on div "Range / [GEOGRAPHIC_DATA]" at bounding box center [405, 135] width 195 height 12
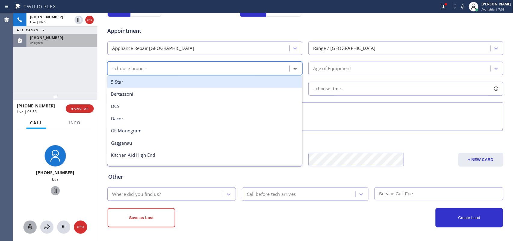
click at [293, 73] on div at bounding box center [294, 68] width 11 height 11
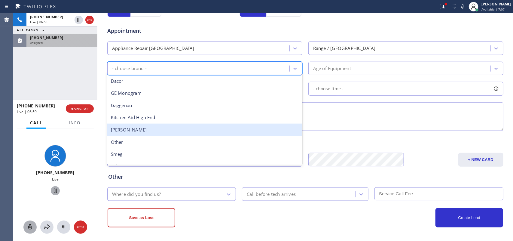
scroll to position [83, 0]
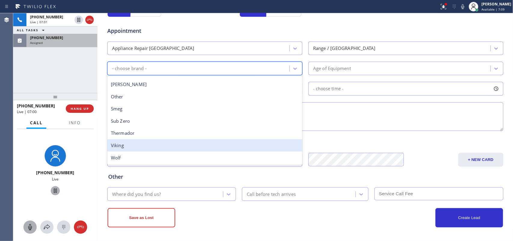
drag, startPoint x: 221, startPoint y: 149, endPoint x: 294, endPoint y: 101, distance: 86.8
click at [221, 149] on div "Viking" at bounding box center [204, 145] width 195 height 12
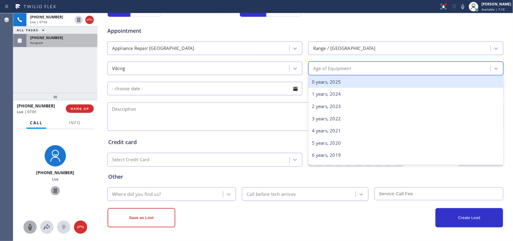
click at [378, 71] on div "Age of Equipment" at bounding box center [400, 68] width 180 height 11
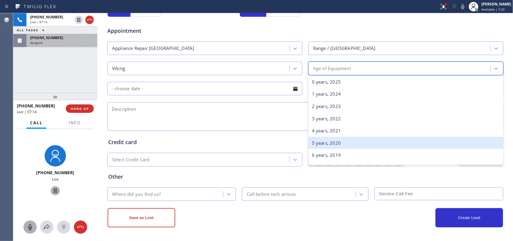
click at [379, 147] on div "5 years, 2020" at bounding box center [405, 143] width 195 height 12
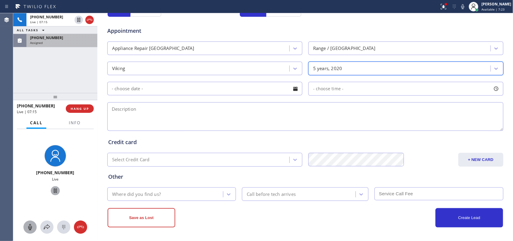
scroll to position [38, 0]
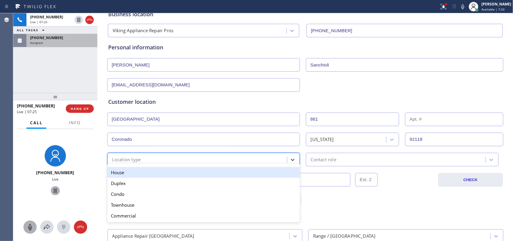
click at [289, 161] on icon at bounding box center [292, 159] width 6 height 6
click at [275, 174] on div "House" at bounding box center [203, 172] width 192 height 11
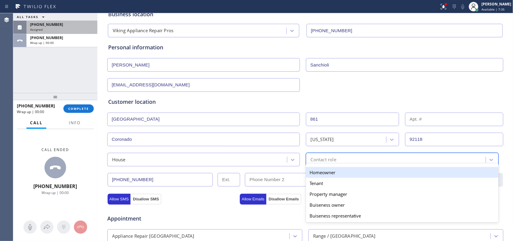
click at [351, 158] on div "Contact role" at bounding box center [396, 159] width 178 height 11
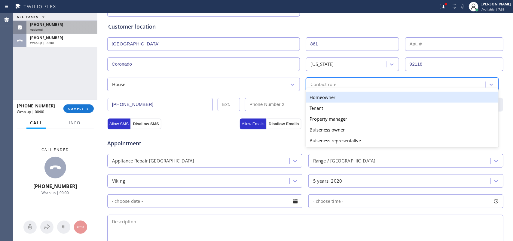
scroll to position [150, 0]
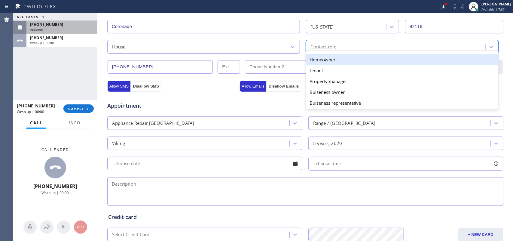
click at [328, 59] on div "Homeowner" at bounding box center [402, 59] width 192 height 11
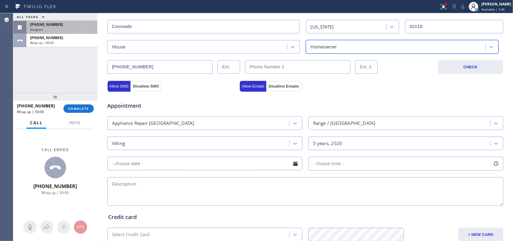
click at [295, 161] on div at bounding box center [295, 163] width 10 height 10
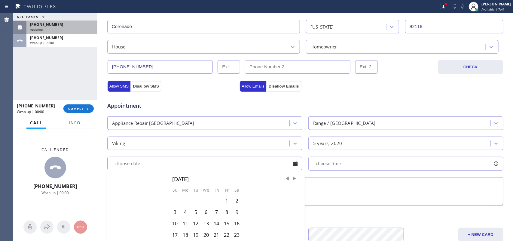
scroll to position [225, 0]
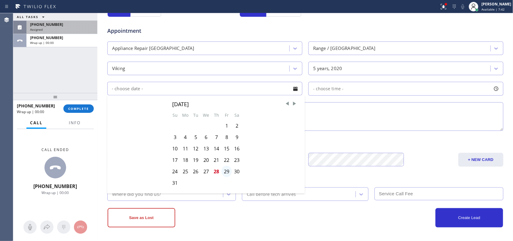
click at [221, 173] on div "29" at bounding box center [226, 170] width 10 height 11
type input "[DATE]"
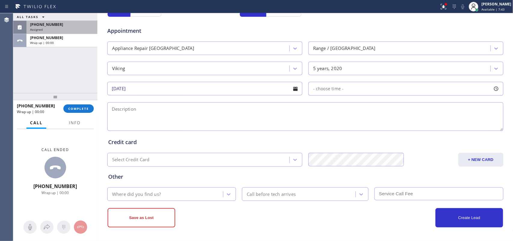
click at [493, 89] on div at bounding box center [496, 88] width 10 height 10
drag, startPoint x: 309, startPoint y: 123, endPoint x: 428, endPoint y: 129, distance: 119.7
click at [339, 128] on div at bounding box center [335, 125] width 7 height 13
drag, startPoint x: 428, startPoint y: 129, endPoint x: 437, endPoint y: 129, distance: 9.3
click at [428, 129] on div "FROM TILL 8:00 AM 1:30 PM" at bounding box center [401, 116] width 186 height 43
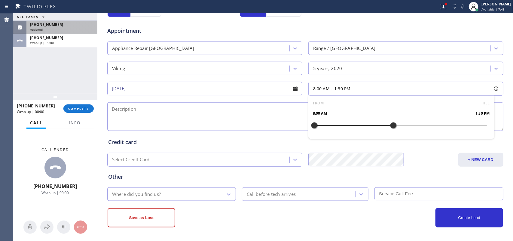
click at [429, 129] on div "FROM TILL 8:00 AM 1:30 PM" at bounding box center [401, 116] width 186 height 43
drag, startPoint x: 437, startPoint y: 129, endPoint x: 441, endPoint y: 129, distance: 3.3
click at [441, 129] on div "FROM TILL 8:00 AM 1:30 PM" at bounding box center [401, 116] width 186 height 43
drag, startPoint x: 389, startPoint y: 127, endPoint x: 455, endPoint y: 131, distance: 65.6
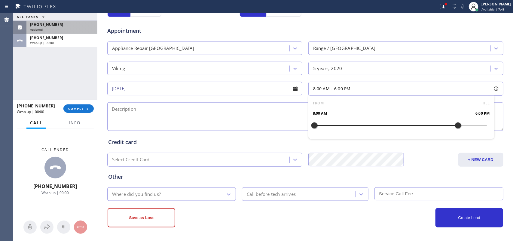
click at [455, 131] on div at bounding box center [457, 125] width 7 height 13
drag, startPoint x: 311, startPoint y: 127, endPoint x: 395, endPoint y: 129, distance: 84.1
click at [318, 129] on div at bounding box center [313, 125] width 7 height 13
click at [411, 131] on div at bounding box center [414, 125] width 7 height 13
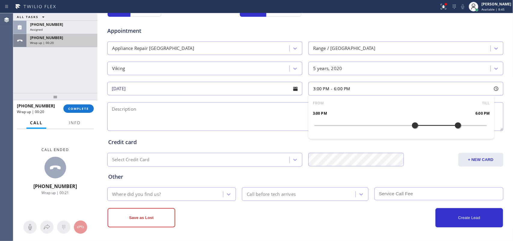
drag, startPoint x: 69, startPoint y: 24, endPoint x: 63, endPoint y: 44, distance: 20.8
click at [69, 24] on div "[PHONE_NUMBER]" at bounding box center [62, 24] width 64 height 5
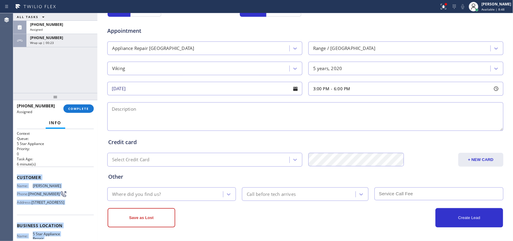
drag, startPoint x: 62, startPoint y: 185, endPoint x: 17, endPoint y: 172, distance: 47.1
click at [17, 172] on div "Context Queue: 5 Star Appliance Priority: 0 Task Age: [DEMOGRAPHIC_DATA] minute…" at bounding box center [55, 220] width 77 height 179
click at [85, 107] on span "COMPLETE" at bounding box center [78, 108] width 21 height 4
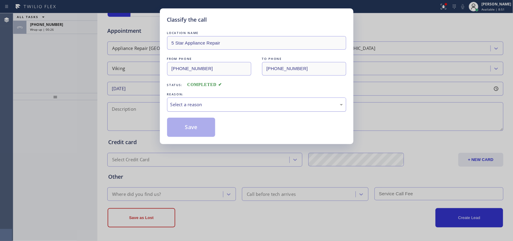
click at [245, 104] on div "Select a reason" at bounding box center [256, 104] width 172 height 7
click at [200, 124] on button "Save" at bounding box center [191, 126] width 48 height 19
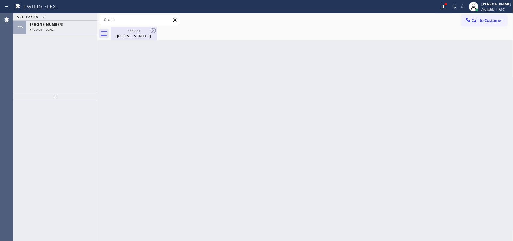
click at [129, 29] on div "booking" at bounding box center [133, 31] width 45 height 5
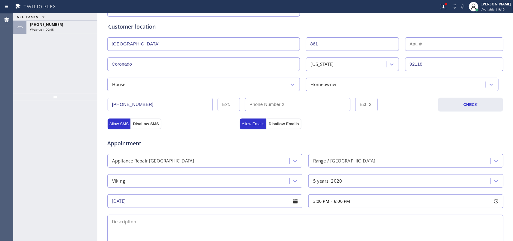
scroll to position [188, 0]
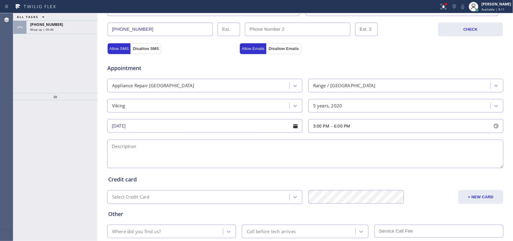
click at [347, 105] on div "5 years, 2020" at bounding box center [400, 105] width 180 height 11
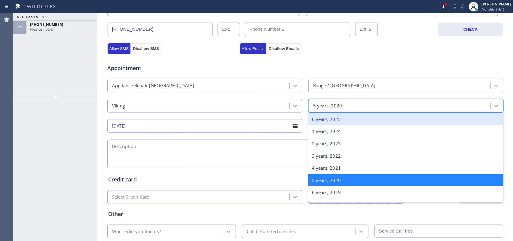
click at [351, 116] on div "0 years, 2025" at bounding box center [405, 119] width 195 height 12
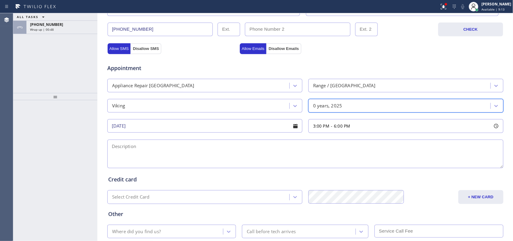
scroll to position [226, 0]
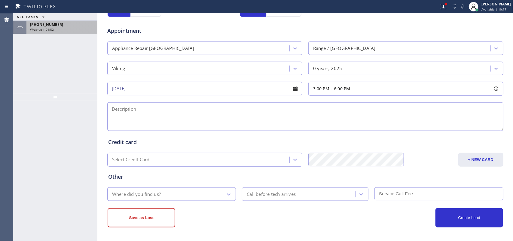
click at [63, 29] on div "Wrap up | 01:52" at bounding box center [62, 29] width 64 height 4
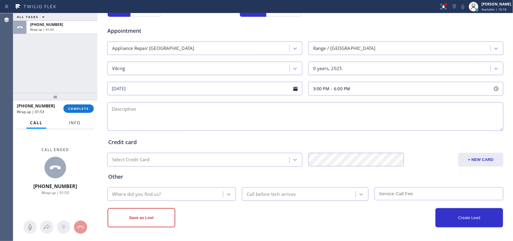
click at [70, 122] on span "Info" at bounding box center [75, 122] width 12 height 5
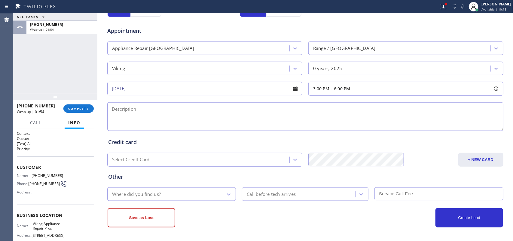
scroll to position [66, 0]
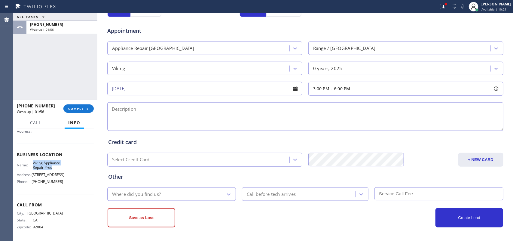
drag, startPoint x: 54, startPoint y: 162, endPoint x: 29, endPoint y: 158, distance: 25.5
click at [29, 160] on div "Name: Viking Appliance Repair Pros" at bounding box center [40, 164] width 46 height 9
click at [177, 117] on textarea at bounding box center [305, 116] width 396 height 29
paste textarea "3-6/$85/house-ho/Viking Gas Stove Range Oven/ bought used not sure how old/ sme…"
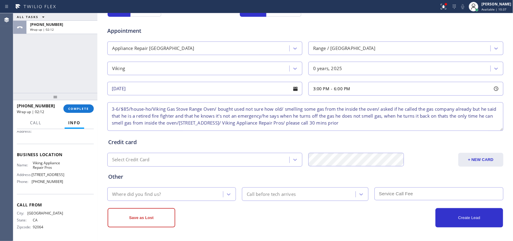
click at [197, 121] on textarea "3-6/$85/house-ho/Viking Gas Stove Range Oven/ bought used not sure how old/ sme…" at bounding box center [305, 116] width 396 height 29
click at [448, 116] on textarea "3-6/$85/house-ho/Viking Gas Stove Range Oven/ bought used not sure how old/ sme…" at bounding box center [305, 116] width 396 height 29
type textarea "3-6/$85/house-ho/Viking Gas Stove Range Oven/ bought used not sure how old/ sme…"
click at [227, 190] on div at bounding box center [228, 194] width 11 height 11
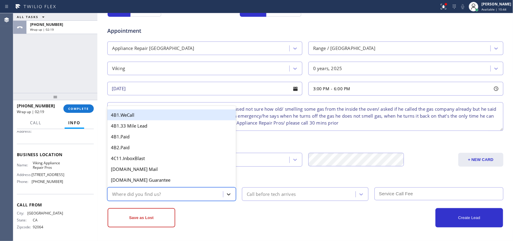
type input "g"
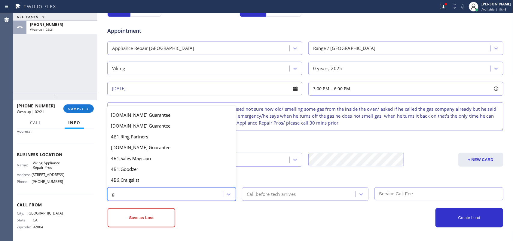
scroll to position [113, 0]
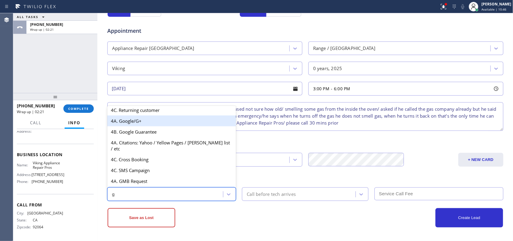
click at [191, 124] on div "4A. Google/G+" at bounding box center [171, 120] width 129 height 11
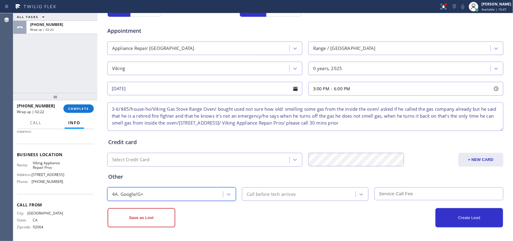
click at [293, 191] on div "Call before tech arrives" at bounding box center [271, 193] width 49 height 7
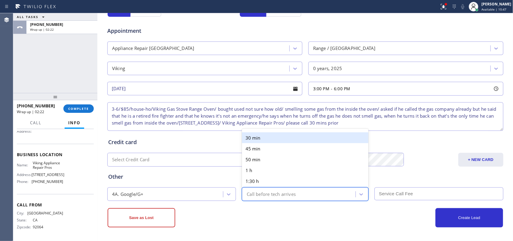
click at [280, 132] on div "30 min" at bounding box center [305, 137] width 126 height 11
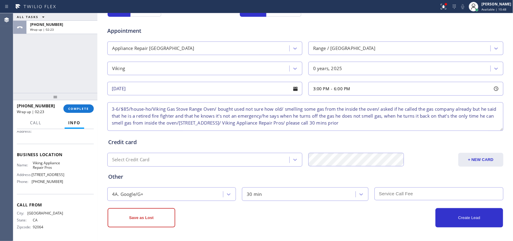
click at [421, 191] on input "text" at bounding box center [438, 193] width 129 height 13
type input "85"
click at [467, 214] on button "Create Lead" at bounding box center [469, 217] width 68 height 19
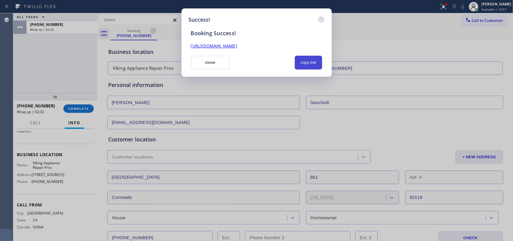
click at [316, 62] on button "copy link" at bounding box center [309, 63] width 28 height 14
click at [237, 44] on link "[URL][DOMAIN_NAME]" at bounding box center [214, 46] width 46 height 6
click at [205, 60] on button "close" at bounding box center [210, 63] width 39 height 14
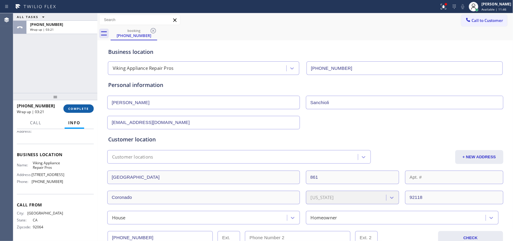
click at [86, 107] on span "COMPLETE" at bounding box center [78, 108] width 21 height 4
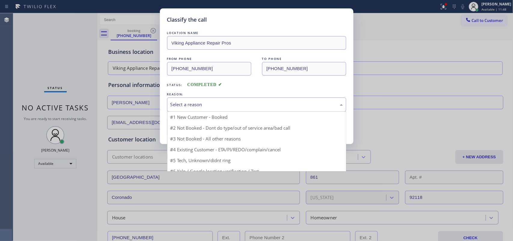
click at [172, 104] on div "Select a reason" at bounding box center [256, 104] width 172 height 7
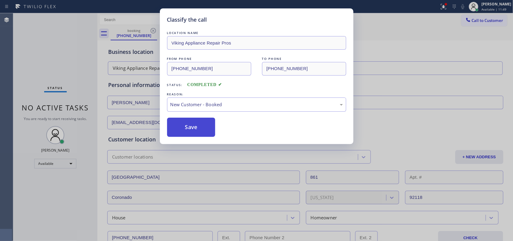
click at [187, 129] on button "Save" at bounding box center [191, 126] width 48 height 19
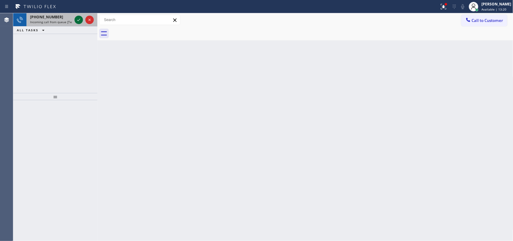
click at [77, 20] on icon at bounding box center [78, 19] width 7 height 7
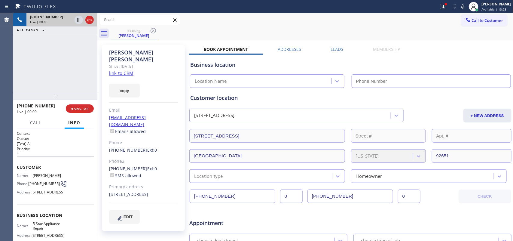
type input "[PHONE_NUMBER]"
click at [126, 70] on link "link to CRM" at bounding box center [121, 73] width 24 height 6
click at [34, 123] on span "Call" at bounding box center [35, 122] width 11 height 5
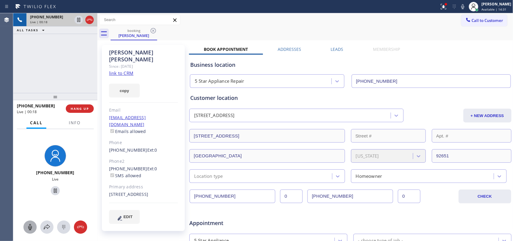
drag, startPoint x: 29, startPoint y: 225, endPoint x: 31, endPoint y: 222, distance: 4.4
click at [29, 225] on icon at bounding box center [29, 226] width 7 height 7
click at [53, 189] on icon at bounding box center [55, 190] width 7 height 7
click at [30, 226] on rect at bounding box center [30, 226] width 5 height 5
click at [52, 186] on button at bounding box center [55, 190] width 9 height 9
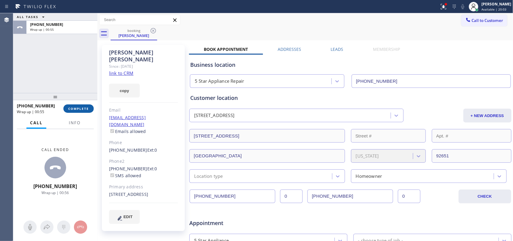
click at [89, 106] on button "COMPLETE" at bounding box center [78, 108] width 30 height 8
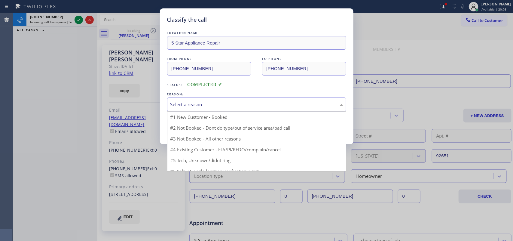
click at [184, 104] on div "Select a reason" at bounding box center [256, 104] width 172 height 7
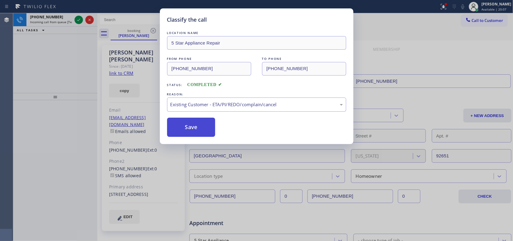
click at [193, 130] on button "Save" at bounding box center [191, 126] width 48 height 19
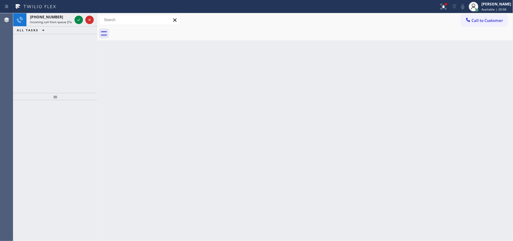
click at [79, 17] on icon at bounding box center [78, 19] width 7 height 7
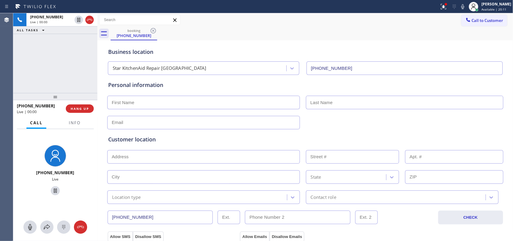
type input "[PHONE_NUMBER]"
click at [95, 105] on div "[PHONE_NUMBER] Live | 00:00 HANG UP" at bounding box center [55, 108] width 84 height 17
click at [85, 107] on span "HANG UP" at bounding box center [80, 108] width 18 height 4
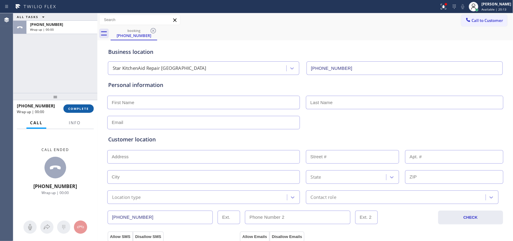
click at [85, 107] on span "COMPLETE" at bounding box center [78, 108] width 21 height 4
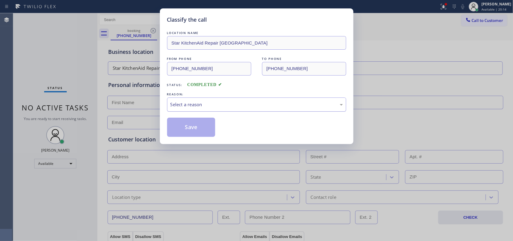
click at [213, 98] on div "Select a reason" at bounding box center [256, 104] width 179 height 14
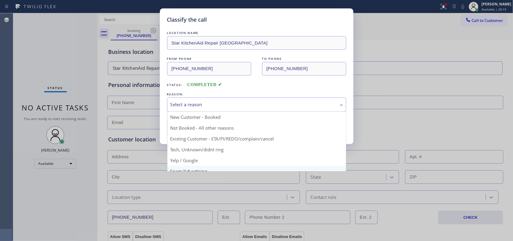
scroll to position [41, 0]
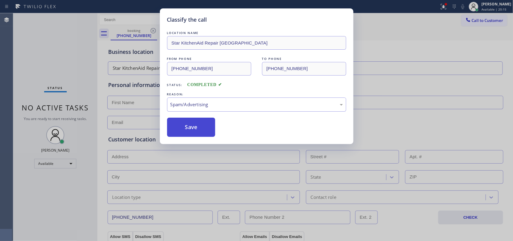
click at [197, 129] on button "Save" at bounding box center [191, 126] width 48 height 19
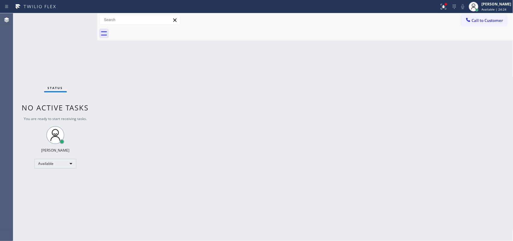
click at [77, 20] on div "Status No active tasks You are ready to start receiving tasks. [PERSON_NAME] Av…" at bounding box center [55, 126] width 84 height 227
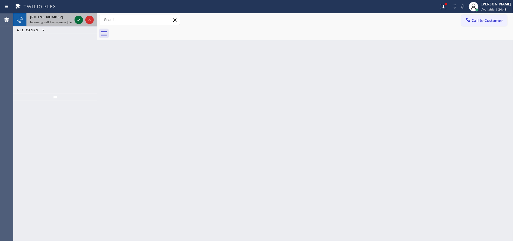
click at [78, 18] on icon at bounding box center [78, 19] width 7 height 7
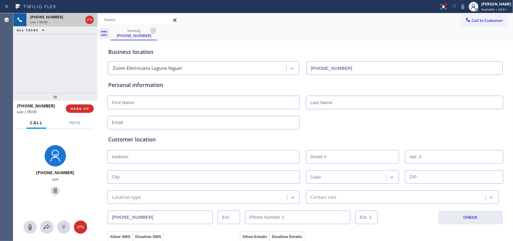
type input "[PHONE_NUMBER]"
click at [89, 110] on button "HANG UP" at bounding box center [80, 108] width 28 height 8
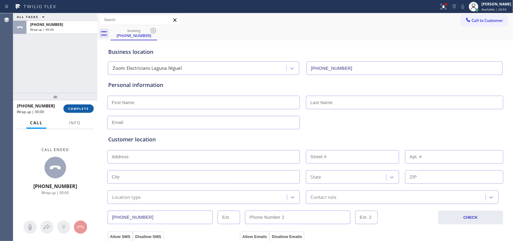
click at [89, 110] on button "COMPLETE" at bounding box center [78, 108] width 30 height 8
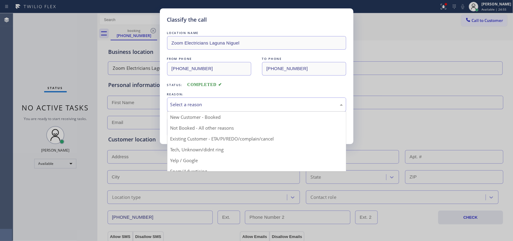
click at [213, 98] on div "Select a reason" at bounding box center [256, 104] width 179 height 14
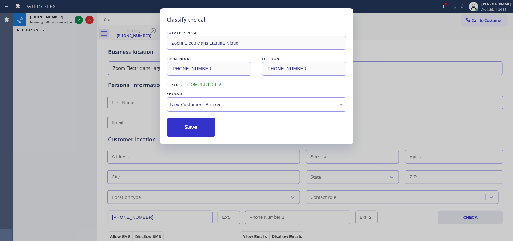
click at [211, 103] on div "New Customer - Booked" at bounding box center [256, 104] width 172 height 7
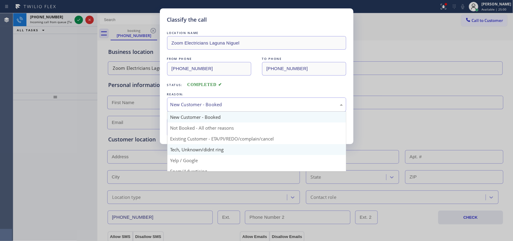
scroll to position [41, 0]
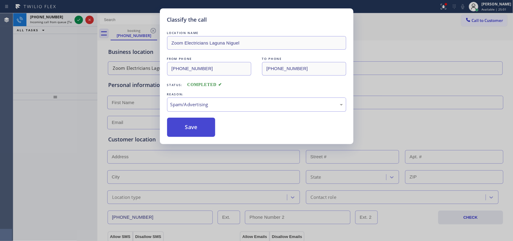
click at [204, 131] on button "Save" at bounding box center [191, 126] width 48 height 19
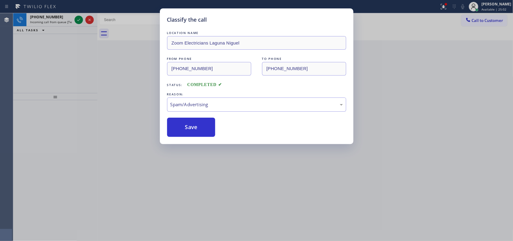
click at [80, 17] on div "Classify the call LOCATION NAME SCM Electrical Contractors FROM PHONE [PHONE_NU…" at bounding box center [262, 126] width 499 height 227
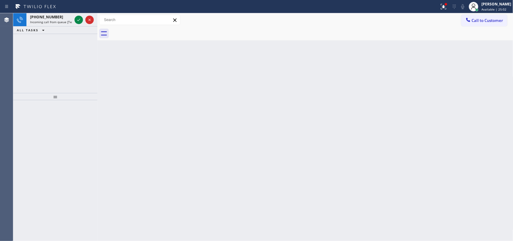
click at [80, 17] on icon at bounding box center [78, 19] width 7 height 7
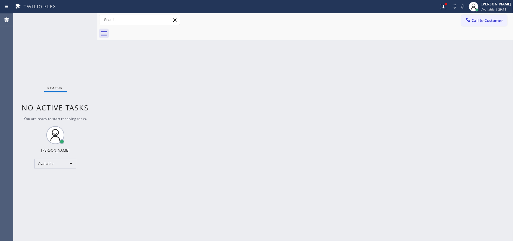
click at [80, 18] on div "Status No active tasks You are ready to start receiving tasks. [PERSON_NAME] Av…" at bounding box center [55, 126] width 84 height 227
click at [75, 19] on div "Status No active tasks You are ready to start receiving tasks. [PERSON_NAME] Av…" at bounding box center [55, 126] width 84 height 227
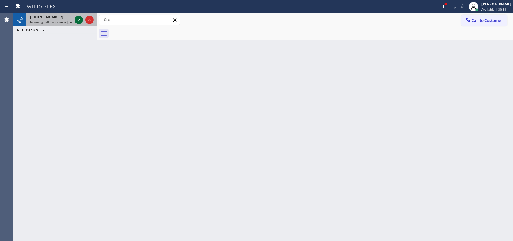
click at [78, 19] on icon at bounding box center [78, 19] width 7 height 7
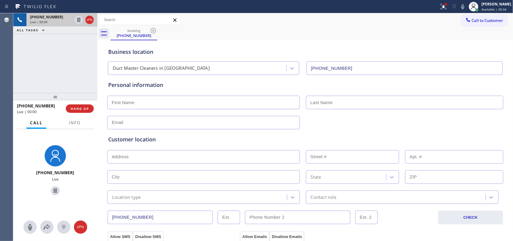
type input "[PHONE_NUMBER]"
click at [32, 224] on icon at bounding box center [29, 226] width 7 height 7
click at [51, 186] on button at bounding box center [55, 190] width 9 height 9
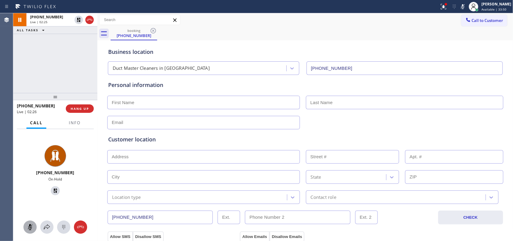
click at [212, 86] on div "Personal information" at bounding box center [305, 85] width 394 height 8
click at [199, 101] on input "text" at bounding box center [203, 102] width 192 height 14
click at [334, 102] on input "text" at bounding box center [404, 102] width 197 height 14
paste input "Vanschlakwyk"
type input "Vanschlakwyk"
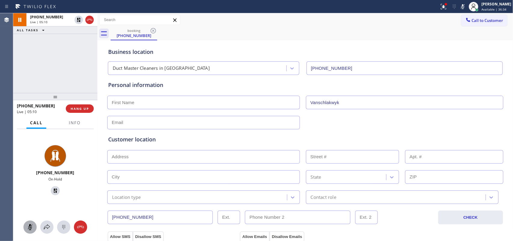
click at [275, 98] on input "text" at bounding box center [203, 102] width 192 height 14
type input "Mark"
click at [158, 164] on div "Customer location >> ADD NEW ADDRESS << + NEW ADDRESS State Location type Conta…" at bounding box center [305, 169] width 394 height 68
click at [160, 156] on input "text" at bounding box center [203, 157] width 192 height 14
click at [150, 154] on input "text" at bounding box center [203, 157] width 192 height 14
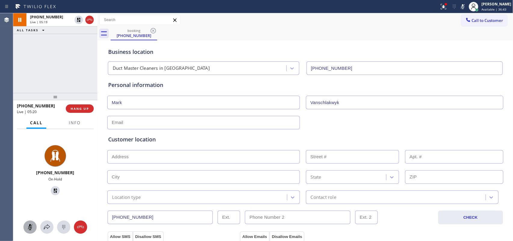
click at [150, 154] on input "text" at bounding box center [203, 157] width 192 height 14
paste input "[STREET_ADDRESS]"
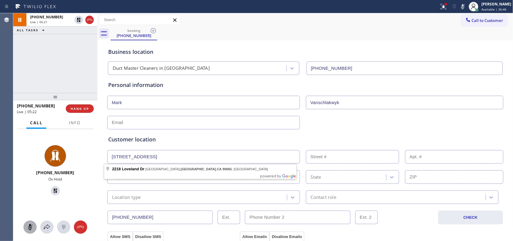
type input "[STREET_ADDRESS]"
type input "2218"
type input "[GEOGRAPHIC_DATA]"
type input "90065"
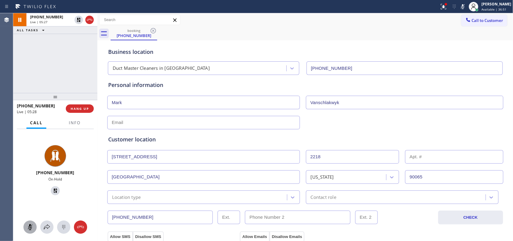
click at [247, 206] on div "[PHONE_NUMBER] CHECK" at bounding box center [305, 214] width 396 height 20
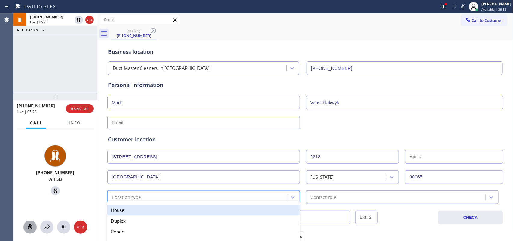
click at [243, 195] on div "Location type" at bounding box center [198, 197] width 178 height 11
click at [238, 208] on div "House" at bounding box center [203, 209] width 192 height 11
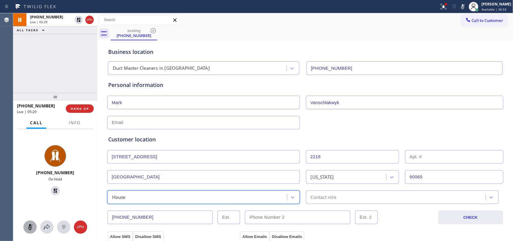
click at [310, 194] on div at bounding box center [310, 197] width 1 height 8
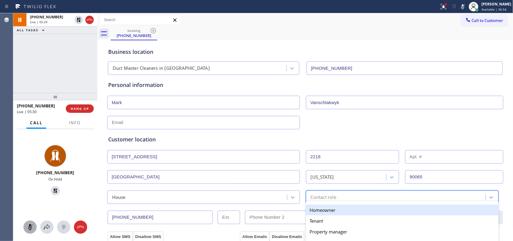
click at [318, 208] on div "Homeowner" at bounding box center [402, 209] width 192 height 11
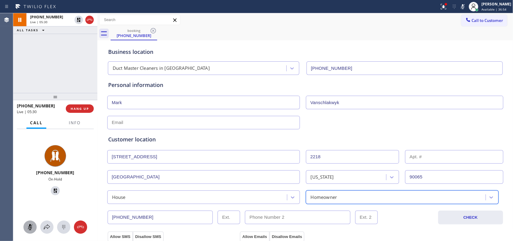
scroll to position [75, 0]
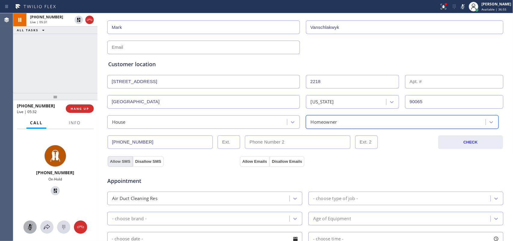
click at [118, 160] on button "Allow SMS" at bounding box center [119, 161] width 25 height 11
drag, startPoint x: 248, startPoint y: 162, endPoint x: 343, endPoint y: 123, distance: 102.3
click at [249, 162] on button "Allow Emails" at bounding box center [254, 161] width 29 height 11
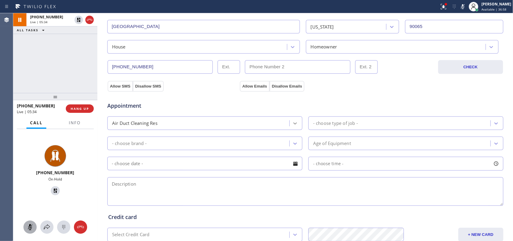
click at [296, 123] on div at bounding box center [294, 123] width 11 height 11
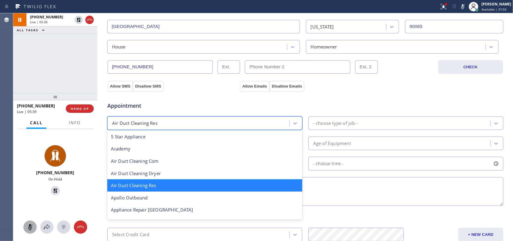
click at [383, 119] on div "- choose type of job -" at bounding box center [400, 123] width 180 height 11
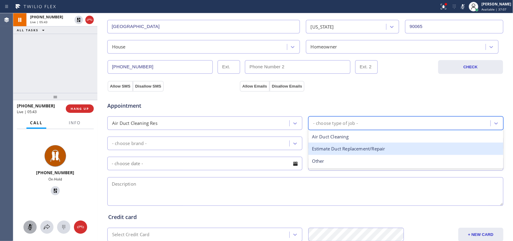
click at [377, 150] on div "Estimate Duct Replacement/Repair" at bounding box center [405, 148] width 195 height 12
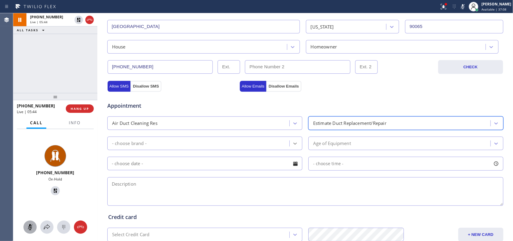
click at [289, 143] on div at bounding box center [294, 143] width 11 height 11
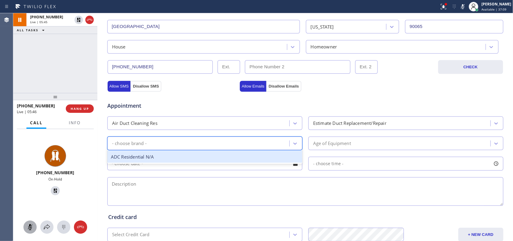
click at [281, 159] on div "ADC Residential N/A" at bounding box center [204, 156] width 195 height 12
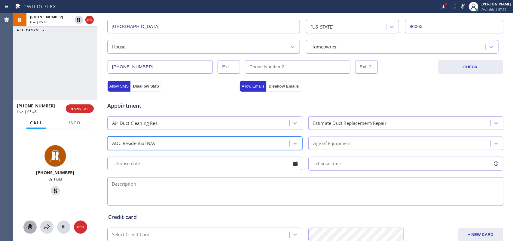
click at [331, 145] on div "Age of Equipment" at bounding box center [332, 143] width 38 height 7
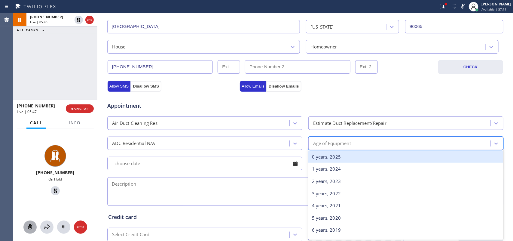
click at [331, 145] on div "Age of Equipment" at bounding box center [332, 143] width 38 height 7
click at [338, 152] on div "0 years, 2025" at bounding box center [405, 156] width 195 height 12
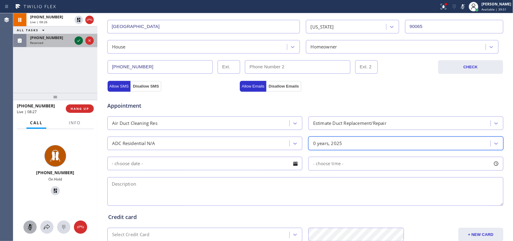
click at [75, 38] on div at bounding box center [78, 40] width 8 height 7
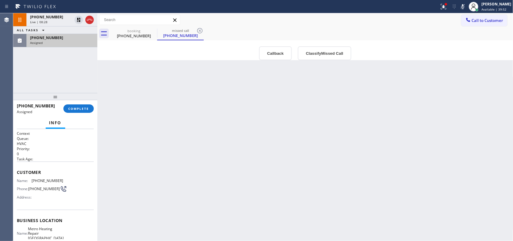
scroll to position [71, 0]
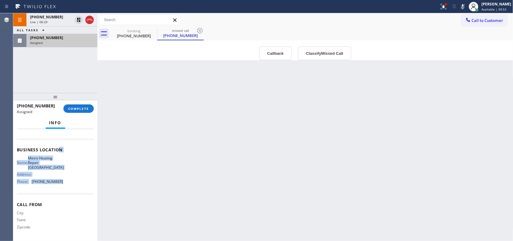
drag, startPoint x: 62, startPoint y: 185, endPoint x: 52, endPoint y: 132, distance: 53.6
click at [53, 135] on div "Context Queue: HVAC Priority: 0 Task Age: Customer Name: [PHONE_NUMBER] Phone: …" at bounding box center [55, 149] width 77 height 179
drag, startPoint x: 68, startPoint y: 165, endPoint x: 64, endPoint y: 174, distance: 9.1
click at [68, 165] on div "Name: Metro Heating Repair Union City Address: Phone: [PHONE_NUMBER]" at bounding box center [55, 171] width 77 height 30
click at [59, 185] on div "Name: Metro Heating Repair Union City Address: Phone: [PHONE_NUMBER]" at bounding box center [40, 171] width 46 height 30
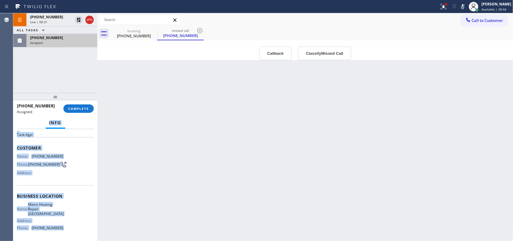
scroll to position [0, 0]
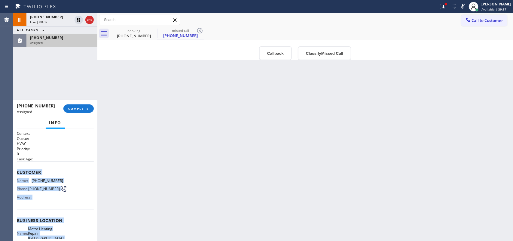
drag, startPoint x: 59, startPoint y: 185, endPoint x: 14, endPoint y: 168, distance: 47.6
click at [14, 168] on div "Context Queue: HVAC Priority: 0 Task Age: Customer Name: [PHONE_NUMBER] Phone: …" at bounding box center [55, 185] width 84 height 112
click at [322, 57] on button "Classify Missed Call" at bounding box center [324, 53] width 53 height 14
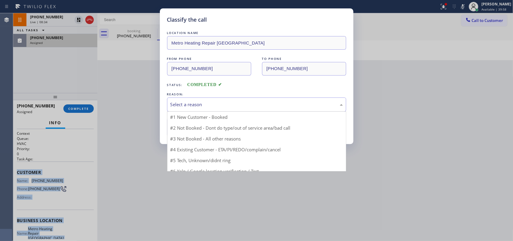
click at [297, 107] on div "Select a reason" at bounding box center [256, 104] width 172 height 7
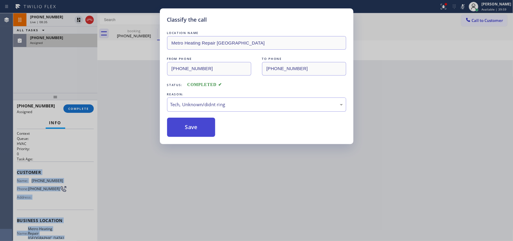
click at [193, 124] on button "Save" at bounding box center [191, 126] width 48 height 19
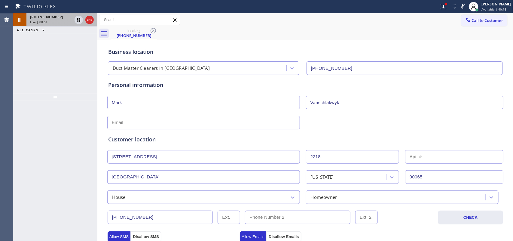
click at [59, 20] on div "Live | 08:51" at bounding box center [51, 22] width 42 height 4
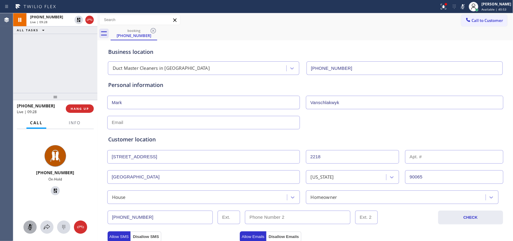
click at [29, 226] on icon at bounding box center [29, 226] width 7 height 7
click at [52, 189] on icon at bounding box center [55, 190] width 7 height 7
click at [145, 124] on input "text" at bounding box center [203, 123] width 192 height 14
paste input "[EMAIL_ADDRESS][DOMAIN_NAME]"
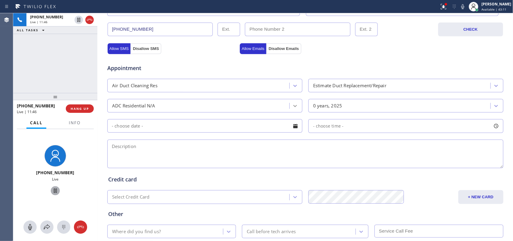
scroll to position [225, 0]
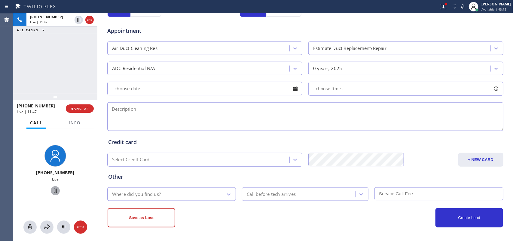
type input "[EMAIL_ADDRESS][DOMAIN_NAME]"
click at [296, 92] on div at bounding box center [295, 88] width 10 height 10
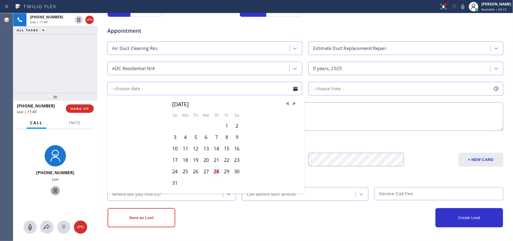
click at [215, 173] on div "28" at bounding box center [216, 170] width 10 height 11
type input "[DATE]"
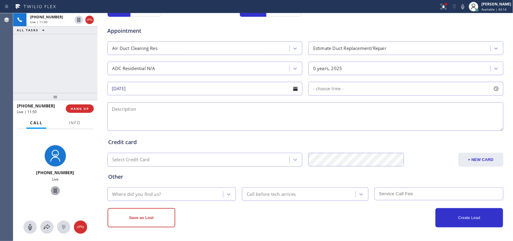
click at [498, 92] on div at bounding box center [496, 88] width 10 height 10
drag, startPoint x: 311, startPoint y: 125, endPoint x: 393, endPoint y: 132, distance: 81.6
click at [318, 131] on div at bounding box center [313, 125] width 7 height 13
click at [381, 132] on div "FROM TILL 8:00 AM 8:00 AM" at bounding box center [401, 116] width 186 height 43
drag, startPoint x: 393, startPoint y: 132, endPoint x: 412, endPoint y: 130, distance: 19.3
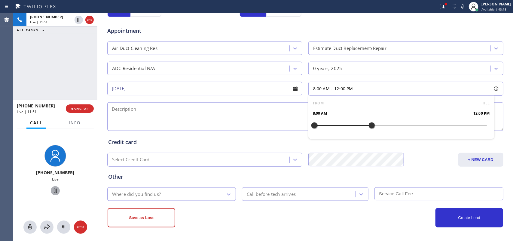
click at [398, 130] on div "FROM TILL 8:00 AM 12:00 PM" at bounding box center [401, 116] width 186 height 43
click at [399, 130] on div "FROM TILL 8:00 AM 12:00 PM" at bounding box center [401, 116] width 186 height 43
drag, startPoint x: 412, startPoint y: 130, endPoint x: 419, endPoint y: 131, distance: 7.2
drag, startPoint x: 370, startPoint y: 126, endPoint x: 410, endPoint y: 127, distance: 40.0
click at [411, 127] on div at bounding box center [414, 125] width 7 height 13
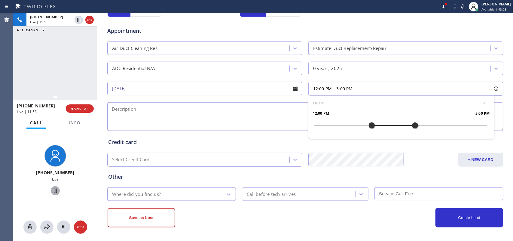
drag, startPoint x: 310, startPoint y: 128, endPoint x: 368, endPoint y: 127, distance: 58.0
click at [368, 127] on div at bounding box center [371, 125] width 7 height 13
click at [254, 122] on textarea at bounding box center [305, 116] width 396 height 29
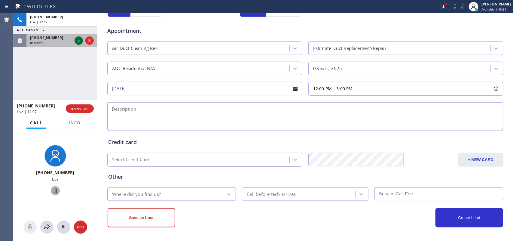
click at [77, 38] on icon at bounding box center [78, 40] width 7 height 7
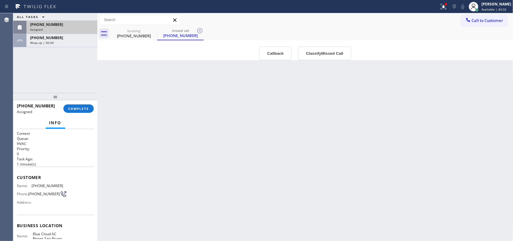
click at [168, 109] on div "Back to Dashboard Change Sender ID Customers Technicians Select a contact Outbo…" at bounding box center [305, 126] width 416 height 227
click at [134, 38] on div "[PHONE_NUMBER]" at bounding box center [133, 35] width 45 height 5
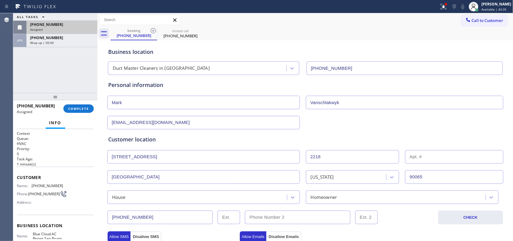
scroll to position [225, 0]
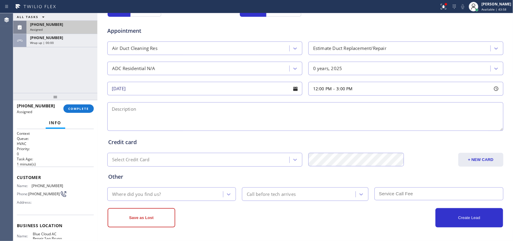
click at [251, 119] on textarea at bounding box center [305, 116] width 396 height 29
paste textarea "3 damaged ducts need to be repaired 2 were damaged by the critters/ ducts is un…"
click at [359, 110] on textarea "3 damaged ducts need to be repaired 2 were damaged by the critters/ ducts is un…" at bounding box center [305, 116] width 396 height 29
click at [109, 107] on textarea "3 damaged ducts need to be repaired 2 were damaged by the critters/ ducts is un…" at bounding box center [305, 116] width 396 height 29
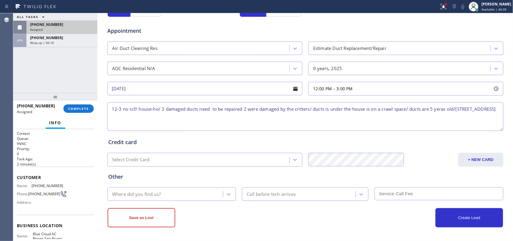
scroll to position [76, 0]
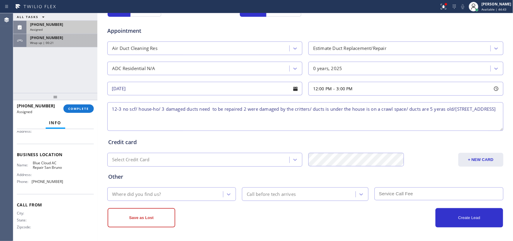
click at [59, 41] on div "Wrap up | 00:21" at bounding box center [62, 43] width 64 height 4
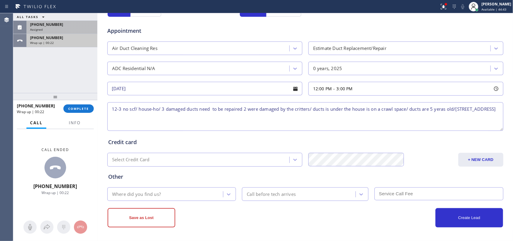
scroll to position [66, 0]
click at [74, 124] on span "Info" at bounding box center [75, 122] width 12 height 5
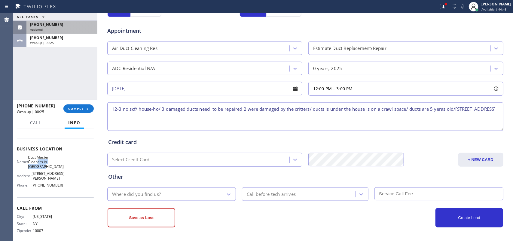
drag, startPoint x: 51, startPoint y: 168, endPoint x: 35, endPoint y: 158, distance: 19.6
click at [36, 159] on span "Duct Master Cleaners in [GEOGRAPHIC_DATA]" at bounding box center [46, 162] width 36 height 14
click at [50, 162] on span "Duct Master Cleaners in [GEOGRAPHIC_DATA]" at bounding box center [46, 162] width 36 height 14
drag, startPoint x: 50, startPoint y: 168, endPoint x: 38, endPoint y: 162, distance: 13.9
click at [44, 167] on span "Duct Master Cleaners in [GEOGRAPHIC_DATA]" at bounding box center [46, 162] width 36 height 14
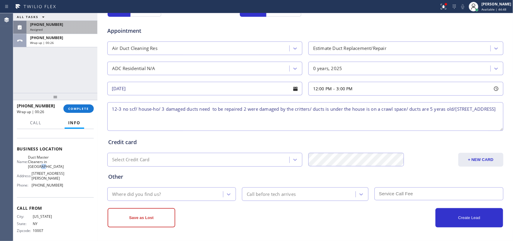
click at [40, 164] on span "Duct Master Cleaners in [GEOGRAPHIC_DATA]" at bounding box center [46, 162] width 36 height 14
drag, startPoint x: 38, startPoint y: 162, endPoint x: 41, endPoint y: 158, distance: 5.5
click at [32, 157] on span "Duct Master Cleaners in [GEOGRAPHIC_DATA]" at bounding box center [46, 162] width 36 height 14
click at [33, 157] on span "Duct Master Cleaners in [GEOGRAPHIC_DATA]" at bounding box center [46, 162] width 36 height 14
click at [53, 164] on span "Duct Master Cleaners in [GEOGRAPHIC_DATA]" at bounding box center [46, 162] width 36 height 14
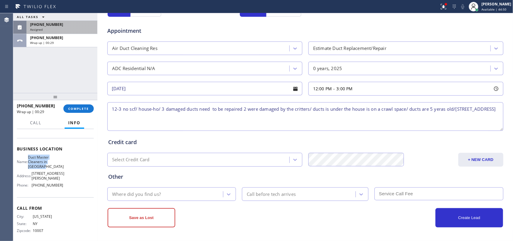
drag, startPoint x: 50, startPoint y: 168, endPoint x: 29, endPoint y: 156, distance: 24.3
click at [29, 156] on div "Name: Duct Master Cleaners in [GEOGRAPHIC_DATA]" at bounding box center [40, 162] width 46 height 14
click at [171, 121] on textarea "12-3 no scf/ house-ho/ 3 damaged ducts need to be repaired 2 were damaged by th…" at bounding box center [305, 116] width 396 height 29
paste textarea "3 damaged ducts need to be repaired 2 were damaged by the critters/ ducts is un…"
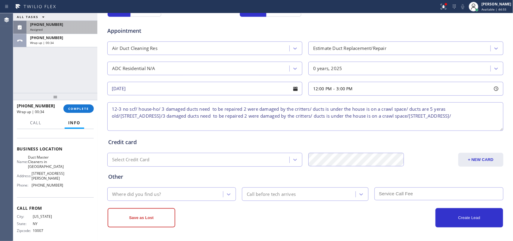
drag, startPoint x: 159, startPoint y: 116, endPoint x: 177, endPoint y: 126, distance: 20.5
click at [175, 126] on textarea "12-3 no scf/ house-ho/ 3 damaged ducts need to be repaired 2 were damaged by th…" at bounding box center [305, 116] width 396 height 29
click at [178, 127] on textarea "12-3 no scf/ house-ho/ 3 damaged ducts need to be repaired 2 were damaged by th…" at bounding box center [305, 116] width 396 height 29
click at [180, 128] on textarea "12-3 no scf/ house-ho/ 3 damaged ducts need to be repaired 2 were damaged by th…" at bounding box center [305, 116] width 396 height 29
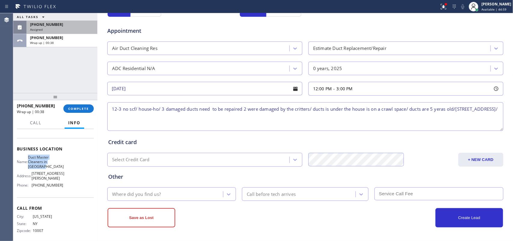
drag, startPoint x: 31, startPoint y: 154, endPoint x: 51, endPoint y: 167, distance: 24.3
click at [51, 167] on div "Business location Name: Duct Master Cleaners in [GEOGRAPHIC_DATA] Address: [STR…" at bounding box center [55, 167] width 77 height 59
click at [51, 167] on span "Duct Master Cleaners in [GEOGRAPHIC_DATA]" at bounding box center [46, 162] width 36 height 14
click at [178, 118] on textarea "12-3 no scf/ house-ho/ 3 damaged ducts need to be repaired 2 were damaged by th…" at bounding box center [305, 116] width 396 height 29
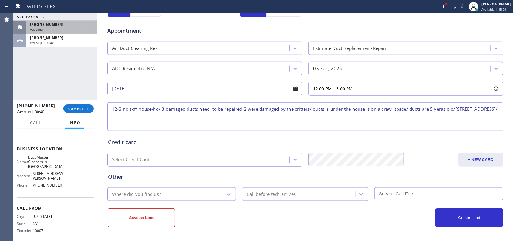
paste textarea
click at [178, 116] on textarea "12-3 no scf/ house-ho/ 3 damaged ducts need to be repaired 2 were damaged by th…" at bounding box center [305, 116] width 396 height 29
paste textarea
click at [178, 114] on textarea "12-3 no scf/ house-ho/ 3 damaged ducts need to be repaired 2 were damaged by th…" at bounding box center [305, 116] width 396 height 29
type textarea "12-3 no scf/ house-ho/ 3 damaged ducts need to be repaired 2 were damaged by th…"
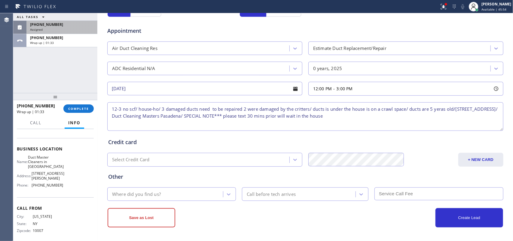
click at [177, 186] on div "Where did you find us? Call before tech arrives" at bounding box center [305, 193] width 397 height 15
click at [177, 192] on div "Where did you find us?" at bounding box center [166, 194] width 114 height 11
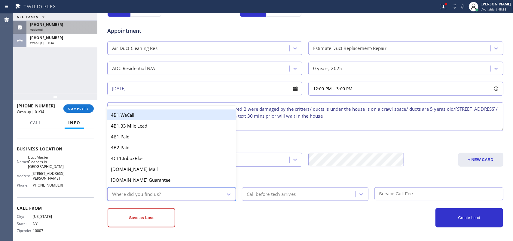
type input "g"
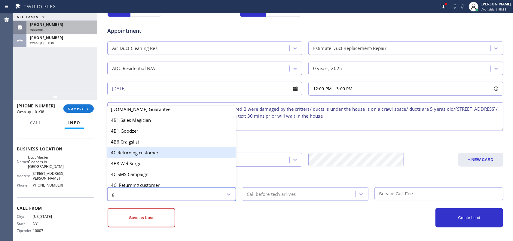
scroll to position [113, 0]
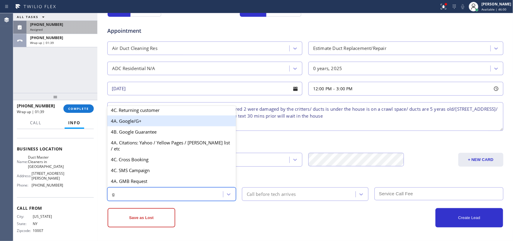
click at [156, 126] on div "4A. Google/G+" at bounding box center [171, 120] width 129 height 11
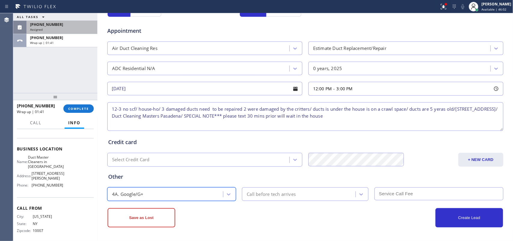
click at [344, 116] on textarea "12-3 no scf/ house-ho/ 3 damaged ducts need to be repaired 2 were damaged by th…" at bounding box center [305, 116] width 396 height 29
drag, startPoint x: 400, startPoint y: 119, endPoint x: 240, endPoint y: 115, distance: 160.7
click at [240, 115] on textarea "12-3 no scf/ house-ho/ 3 damaged ducts need to be repaired 2 were damaged by th…" at bounding box center [305, 116] width 396 height 29
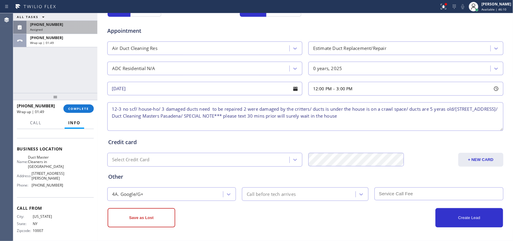
click at [447, 111] on textarea "12-3 no scf/ house-ho/ 3 damaged ducts need to be repaired 2 were damaged by th…" at bounding box center [305, 116] width 396 height 29
click at [441, 108] on textarea "12-3 no scf/ house-ho/ 3 damaged ducts need to be repaired 2 were damaged by th…" at bounding box center [305, 116] width 396 height 29
click at [442, 109] on textarea "12-3 no scf/ house-ho/ 3 damaged ducts need to be repaired 2 were damaged by th…" at bounding box center [305, 116] width 396 height 29
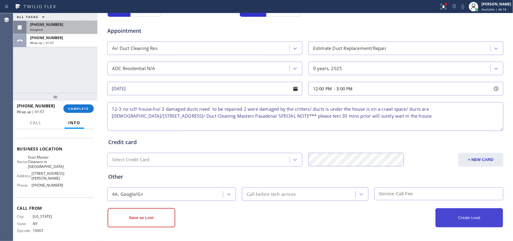
type textarea "12-3 no scf/ house-ho/ 3 damaged ducts need to be repaired 2 were damaged by th…"
click at [467, 221] on button "Create Lead" at bounding box center [469, 217] width 68 height 19
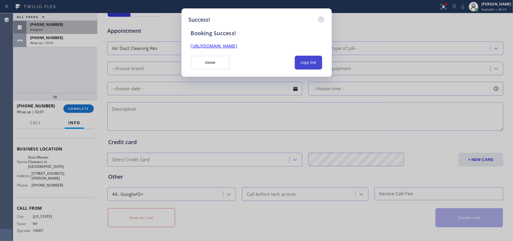
click at [314, 64] on button "copy link" at bounding box center [309, 63] width 28 height 14
click at [237, 44] on link "[URL][DOMAIN_NAME]" at bounding box center [214, 46] width 46 height 6
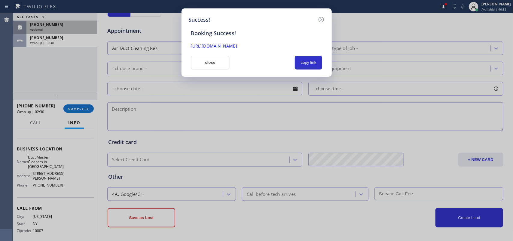
click at [209, 65] on button "close" at bounding box center [210, 63] width 39 height 14
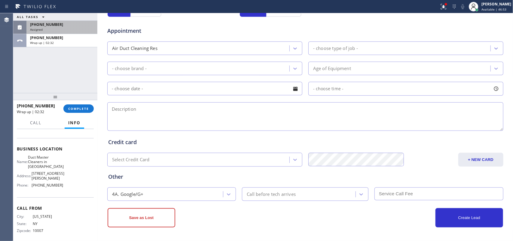
click at [59, 26] on div "[PHONE_NUMBER]" at bounding box center [62, 24] width 64 height 5
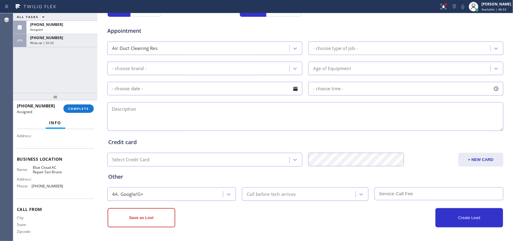
scroll to position [76, 0]
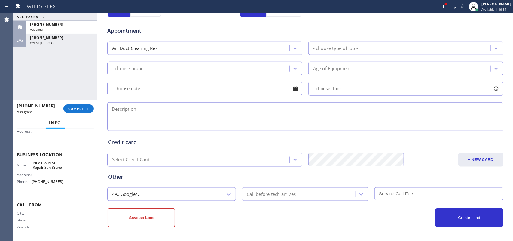
click at [64, 186] on div "Business location Name: Blue Cloud AC Repair San Bruno Address: Phone: [PHONE_N…" at bounding box center [55, 169] width 77 height 50
drag, startPoint x: 65, startPoint y: 185, endPoint x: 60, endPoint y: 144, distance: 40.8
click at [64, 160] on div "Name: Blue Cloud AC Repair San Bruno Address: Phone: [PHONE_NUMBER]" at bounding box center [55, 173] width 77 height 26
click at [60, 144] on div "Business location Name: Blue Cloud AC Repair San Bruno Address: Phone: [PHONE_N…" at bounding box center [55, 169] width 77 height 50
click at [57, 132] on div "Customer Name: [PHONE_NUMBER] Phone: [PHONE_NUMBER] Address:" at bounding box center [55, 119] width 77 height 48
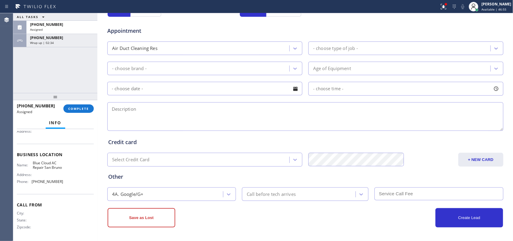
click at [56, 129] on div "Context Queue: HVAC Priority: 0 Task Age: [DEMOGRAPHIC_DATA] minute(s) Customer…" at bounding box center [55, 185] width 84 height 112
click at [71, 180] on div "Name: Blue Cloud AC Repair San Bruno Address: Phone: [PHONE_NUMBER]" at bounding box center [55, 173] width 77 height 26
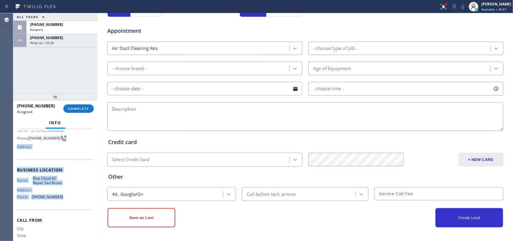
scroll to position [0, 0]
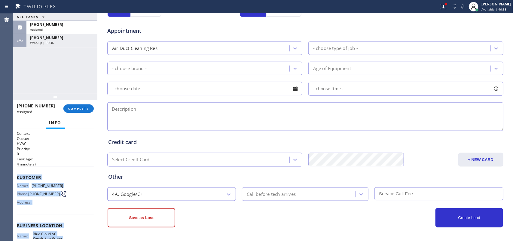
drag, startPoint x: 62, startPoint y: 183, endPoint x: 17, endPoint y: 176, distance: 45.5
click at [17, 176] on div "Context Queue: HVAC Priority: 0 Task Age: [DEMOGRAPHIC_DATA] minute(s) Customer…" at bounding box center [55, 220] width 77 height 179
click at [87, 108] on span "COMPLETE" at bounding box center [78, 108] width 21 height 4
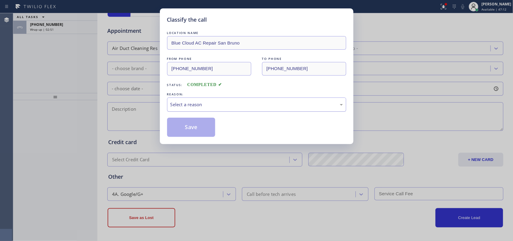
click at [206, 101] on div "Select a reason" at bounding box center [256, 104] width 172 height 7
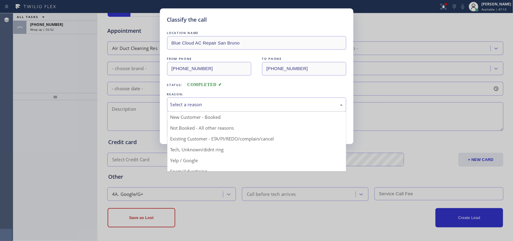
drag, startPoint x: 213, startPoint y: 148, endPoint x: 210, endPoint y: 142, distance: 6.7
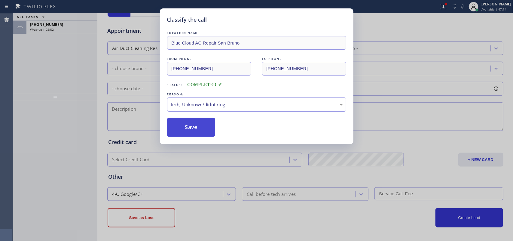
click at [200, 125] on button "Save" at bounding box center [191, 126] width 48 height 19
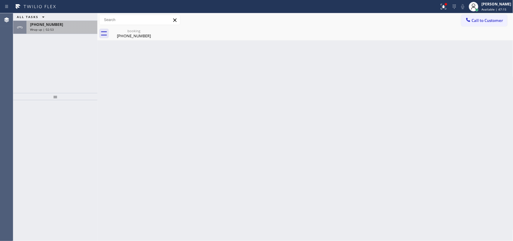
click at [59, 26] on div "[PHONE_NUMBER]" at bounding box center [62, 24] width 64 height 5
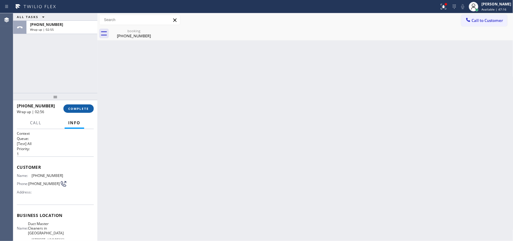
click at [74, 110] on span "COMPLETE" at bounding box center [78, 108] width 21 height 4
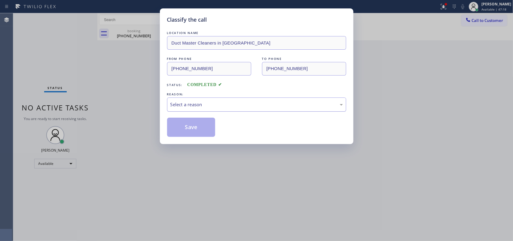
click at [195, 107] on div "Select a reason" at bounding box center [256, 104] width 172 height 7
click at [193, 129] on button "Save" at bounding box center [191, 126] width 48 height 19
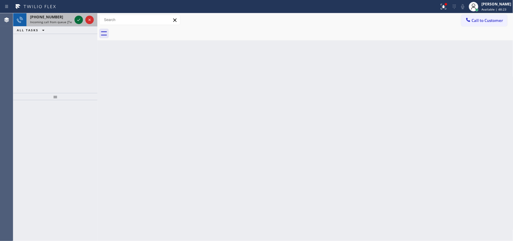
click at [79, 19] on icon at bounding box center [78, 19] width 7 height 7
click at [77, 19] on icon at bounding box center [78, 19] width 7 height 7
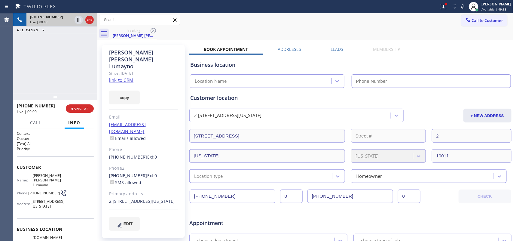
type input "(315) 973-1147"
click at [130, 77] on link "link to CRM" at bounding box center [121, 80] width 24 height 6
click at [38, 120] on span "Call" at bounding box center [35, 122] width 11 height 5
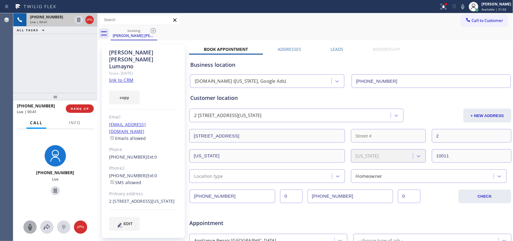
click at [30, 227] on icon at bounding box center [29, 226] width 7 height 7
click at [52, 189] on icon at bounding box center [55, 190] width 7 height 7
click at [32, 228] on icon at bounding box center [29, 226] width 7 height 7
click at [52, 189] on icon at bounding box center [55, 190] width 7 height 7
click at [30, 225] on icon at bounding box center [29, 226] width 7 height 7
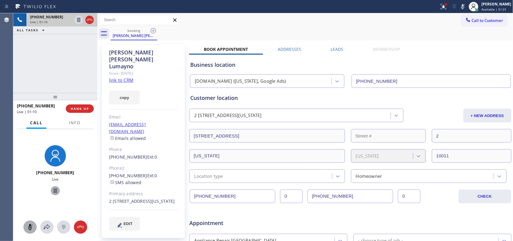
click at [52, 190] on icon at bounding box center [55, 190] width 7 height 7
click at [34, 227] on div at bounding box center [29, 226] width 13 height 7
click at [55, 191] on icon at bounding box center [55, 190] width 7 height 7
click at [78, 41] on icon at bounding box center [78, 40] width 7 height 7
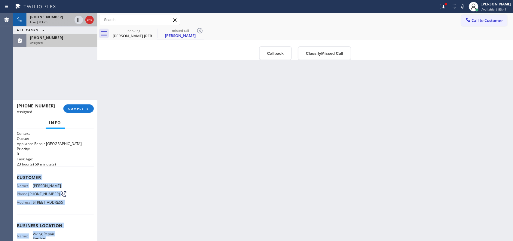
drag, startPoint x: 64, startPoint y: 181, endPoint x: 17, endPoint y: 175, distance: 47.5
click at [17, 175] on div "Context Queue: Appliance Repair High End Priority: 0 Task Age: 23 hour(s) 59 mi…" at bounding box center [55, 220] width 77 height 179
copy div "Customer Name: Jay Pierrepont Phone: (415) 944-0439 Address: 49 5th Ave, San Fr…"
click at [322, 57] on button "Classify Missed Call" at bounding box center [324, 53] width 53 height 14
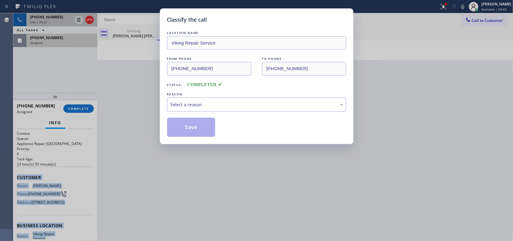
click at [302, 106] on div "Select a reason" at bounding box center [256, 104] width 172 height 7
click at [202, 132] on button "Save" at bounding box center [191, 126] width 48 height 19
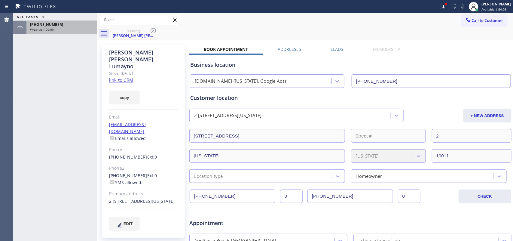
click at [55, 25] on div "+14243877045" at bounding box center [62, 24] width 64 height 5
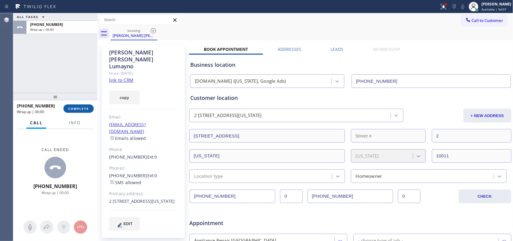
click at [84, 107] on span "COMPLETE" at bounding box center [78, 108] width 21 height 4
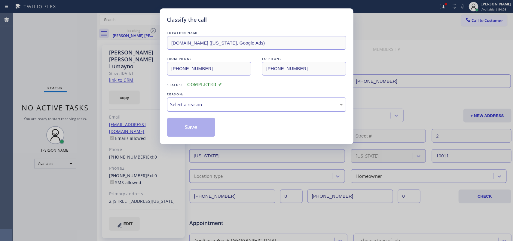
click at [249, 105] on div "Select a reason" at bounding box center [256, 104] width 172 height 7
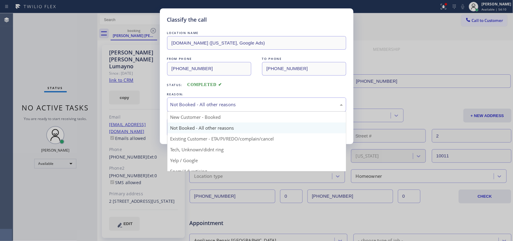
click at [218, 99] on div "Not Booked - All other reasons" at bounding box center [256, 104] width 179 height 14
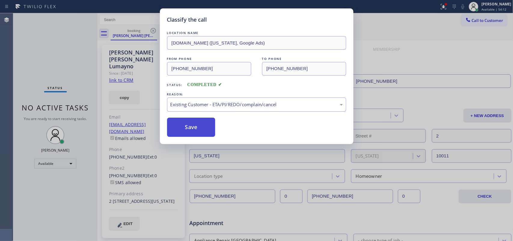
click at [192, 127] on button "Save" at bounding box center [191, 126] width 48 height 19
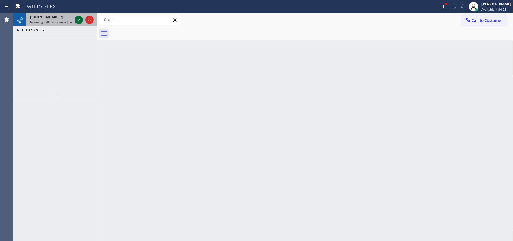
click at [77, 19] on icon at bounding box center [78, 19] width 7 height 7
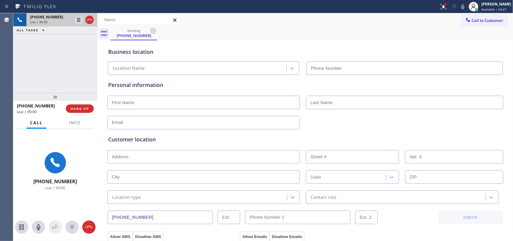
type input "(657) 224-7647"
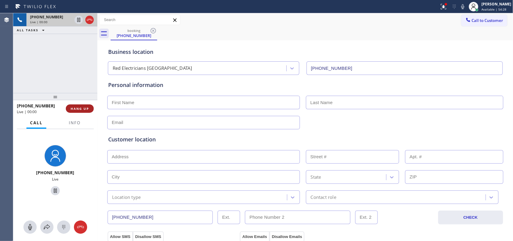
click at [83, 106] on button "HANG UP" at bounding box center [80, 108] width 28 height 8
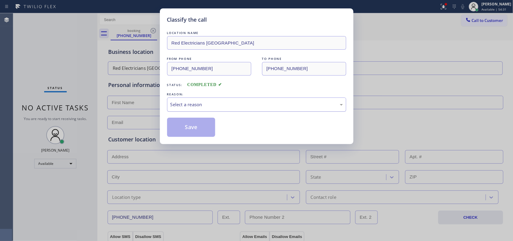
click at [243, 98] on div "Select a reason" at bounding box center [256, 104] width 179 height 14
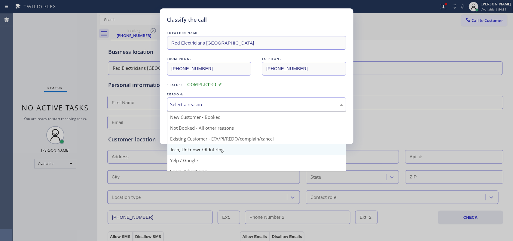
scroll to position [41, 0]
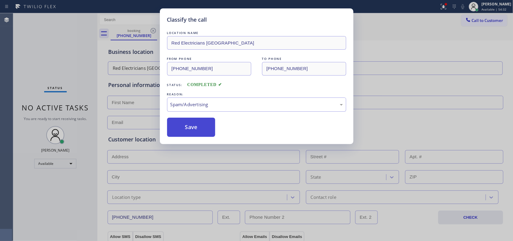
click at [191, 127] on button "Save" at bounding box center [191, 126] width 48 height 19
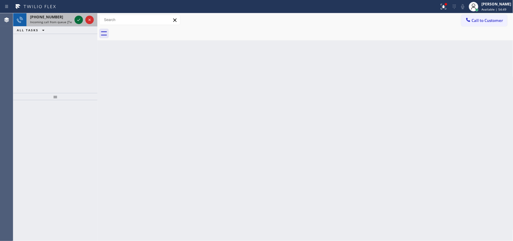
click at [77, 18] on icon at bounding box center [78, 19] width 7 height 7
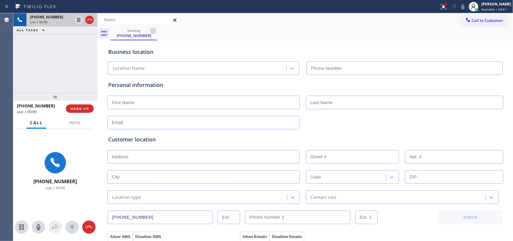
type input "(619) 639-8262"
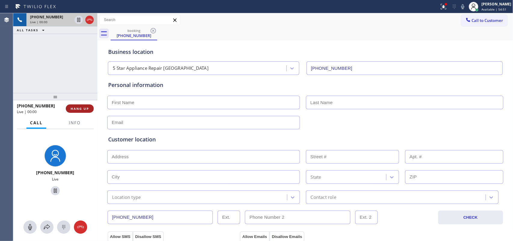
click at [80, 107] on span "HANG UP" at bounding box center [80, 108] width 18 height 4
click at [80, 108] on span "HANG UP" at bounding box center [80, 108] width 18 height 4
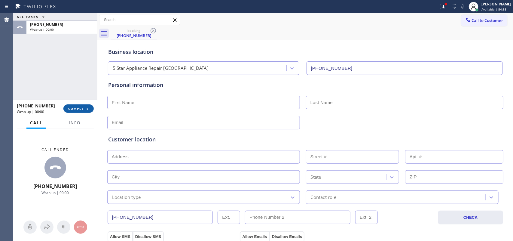
click at [85, 110] on span "COMPLETE" at bounding box center [78, 108] width 21 height 4
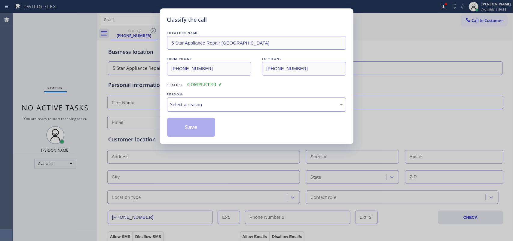
click at [203, 99] on div "Select a reason" at bounding box center [256, 104] width 179 height 14
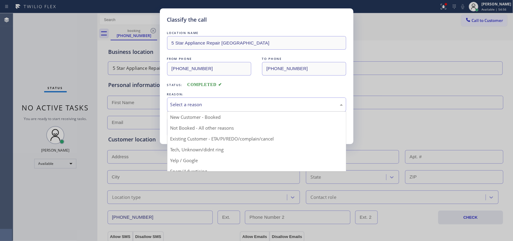
scroll to position [41, 0]
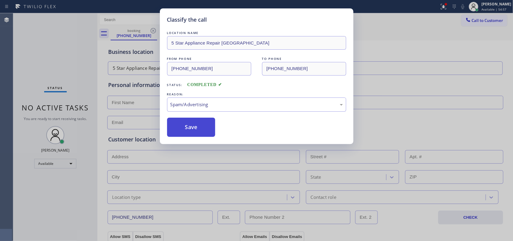
click at [204, 132] on button "Save" at bounding box center [191, 126] width 48 height 19
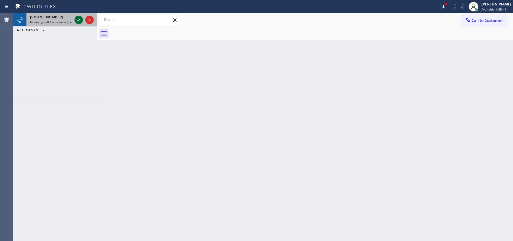
click at [78, 18] on icon at bounding box center [78, 19] width 7 height 7
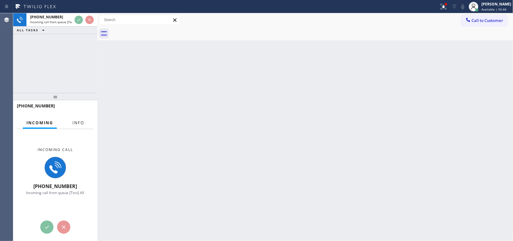
click at [76, 120] on span "Info" at bounding box center [78, 122] width 12 height 5
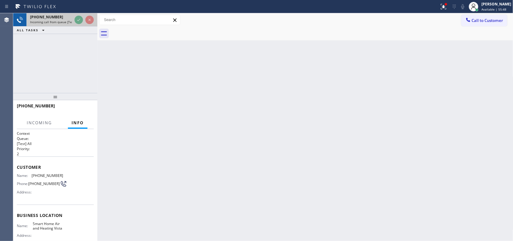
click at [51, 19] on span "+14423858866" at bounding box center [46, 16] width 33 height 5
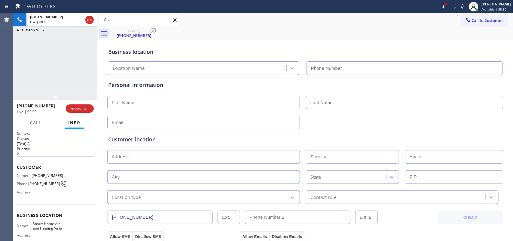
type input "(442) 286-4141"
click at [83, 107] on span "HANG UP" at bounding box center [80, 108] width 18 height 4
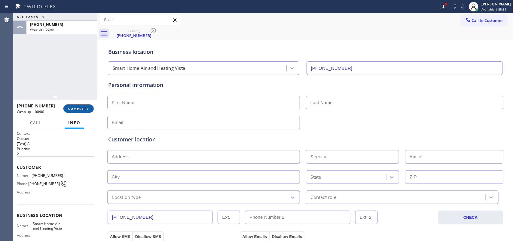
click at [83, 107] on span "COMPLETE" at bounding box center [78, 108] width 21 height 4
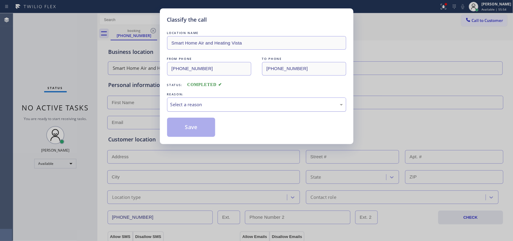
click at [261, 102] on div "Select a reason" at bounding box center [256, 104] width 172 height 7
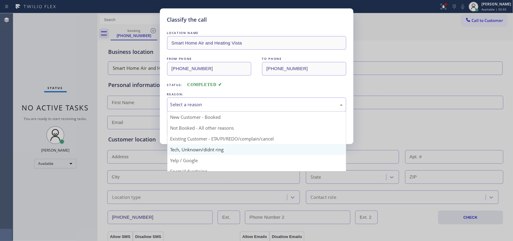
scroll to position [41, 0]
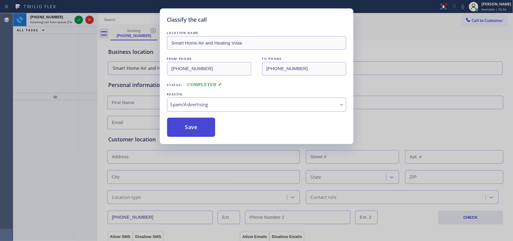
click at [200, 130] on button "Save" at bounding box center [191, 126] width 48 height 19
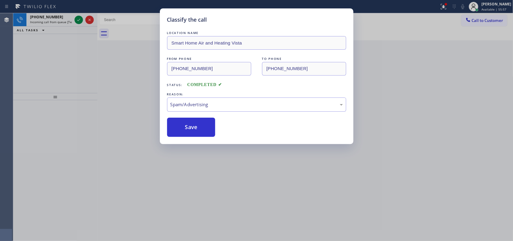
click at [80, 17] on div "Classify the call LOCATION NAME SCM Electrical Contractors FROM PHONE [PHONE_NU…" at bounding box center [262, 126] width 499 height 227
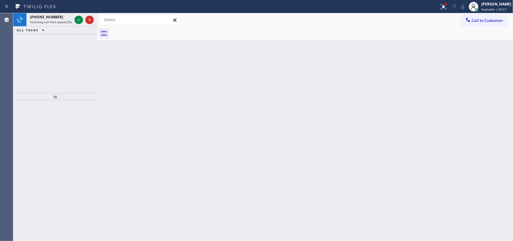
click at [80, 17] on icon at bounding box center [78, 19] width 7 height 7
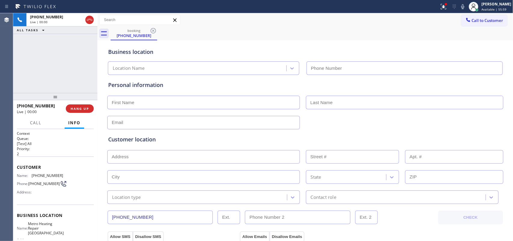
type input "(510) 737-7917"
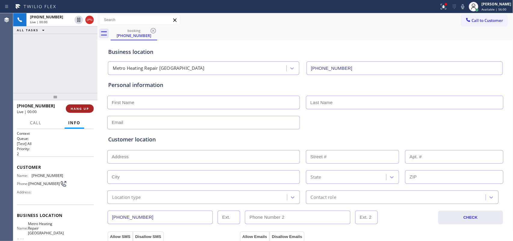
click at [91, 111] on button "HANG UP" at bounding box center [80, 108] width 28 height 8
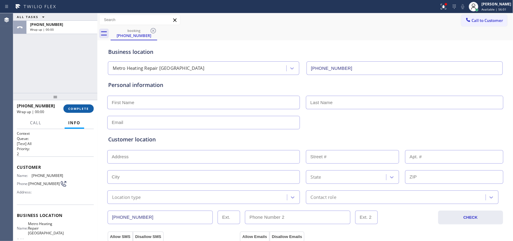
click at [90, 111] on button "COMPLETE" at bounding box center [78, 108] width 30 height 8
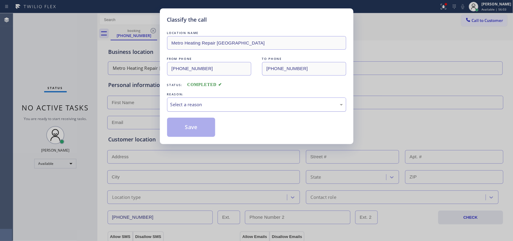
click at [199, 110] on div "Select a reason" at bounding box center [256, 104] width 179 height 14
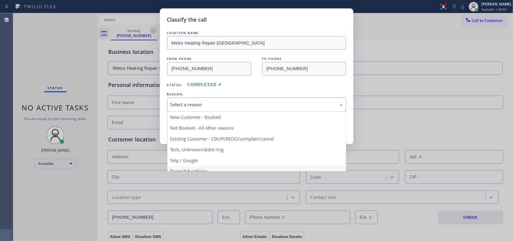
scroll to position [41, 0]
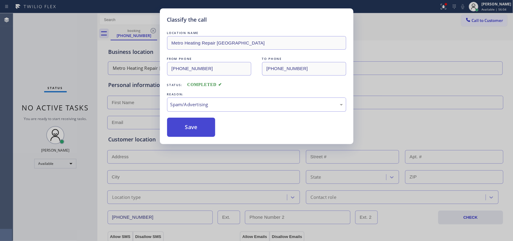
click at [194, 129] on button "Save" at bounding box center [191, 126] width 48 height 19
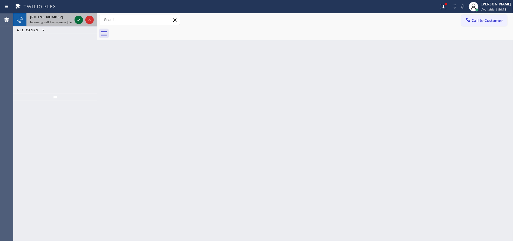
click at [77, 17] on icon at bounding box center [78, 19] width 7 height 7
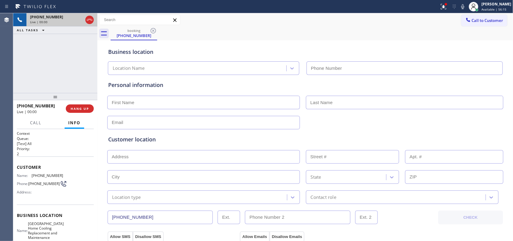
type input "(619) 473-4922"
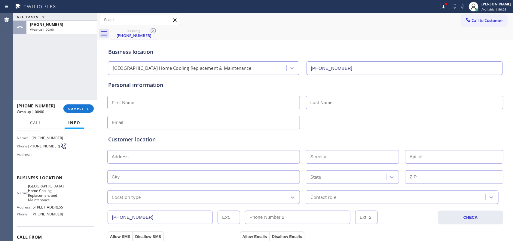
scroll to position [80, 0]
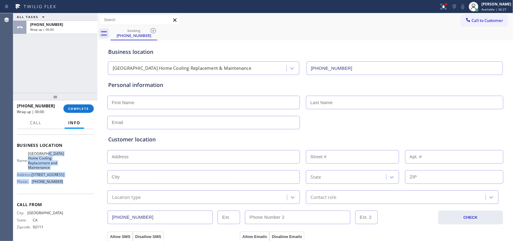
drag, startPoint x: 64, startPoint y: 182, endPoint x: 56, endPoint y: 133, distance: 50.0
click at [56, 139] on div "Business location Name: San Diego Home Cooling Replacement and Maintenance Addr…" at bounding box center [55, 163] width 77 height 59
click at [56, 120] on div "Call Info" at bounding box center [55, 123] width 77 height 12
click at [68, 180] on div "Name: San Diego Home Cooling Replacement and Maintenance Address: 1013 Pearl St…" at bounding box center [55, 168] width 77 height 35
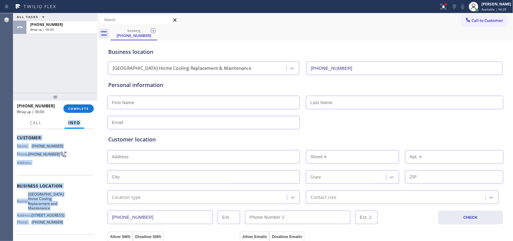
scroll to position [0, 0]
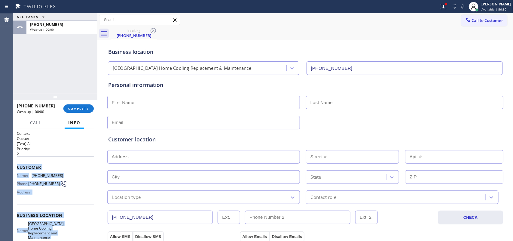
drag, startPoint x: 63, startPoint y: 182, endPoint x: 16, endPoint y: 167, distance: 49.7
click at [16, 167] on div "Context Queue: [Test] All Priority: 2 Customer Name: (619) 663-0238 Phone: (619…" at bounding box center [55, 185] width 84 height 112
copy div "Customer Name: (619) 663-0238 Phone: (619) 663-0238 Address: Business location …"
click at [80, 108] on span "COMPLETE" at bounding box center [78, 108] width 21 height 4
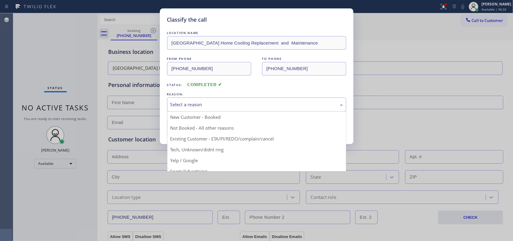
click at [239, 102] on div "Select a reason" at bounding box center [256, 104] width 172 height 7
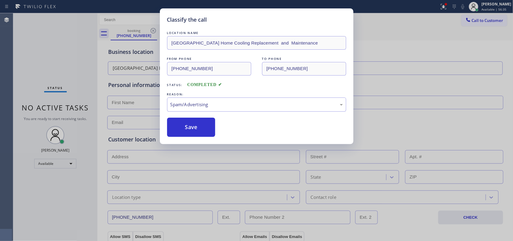
drag, startPoint x: 197, startPoint y: 131, endPoint x: 270, endPoint y: 129, distance: 73.0
click at [272, 137] on div "Classify the call LOCATION NAME San Diego Home Cooling Replacement and Maintena…" at bounding box center [256, 75] width 193 height 135
click at [270, 129] on div "Save" at bounding box center [256, 126] width 179 height 19
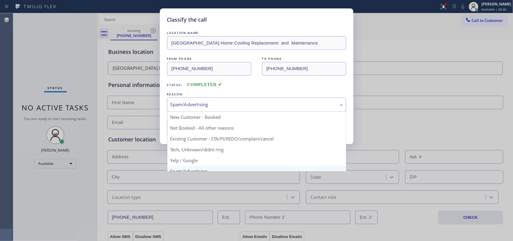
click at [226, 104] on div "Spam/Advertising" at bounding box center [256, 104] width 172 height 7
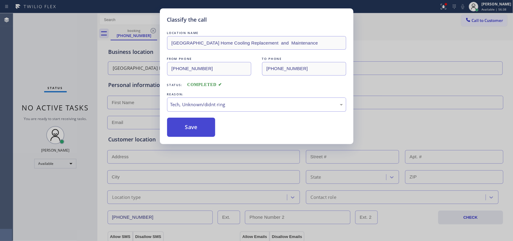
click at [188, 127] on button "Save" at bounding box center [191, 126] width 48 height 19
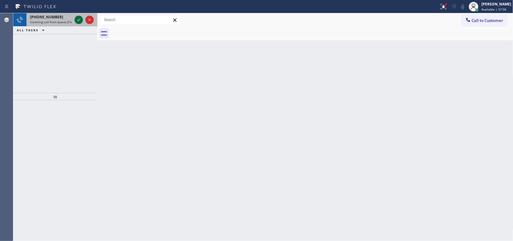
click at [77, 17] on icon at bounding box center [78, 19] width 7 height 7
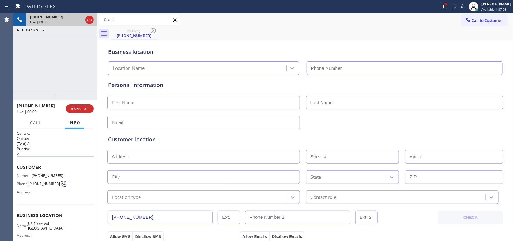
type input "(213) 408-7895"
click at [35, 122] on span "Call" at bounding box center [35, 122] width 11 height 5
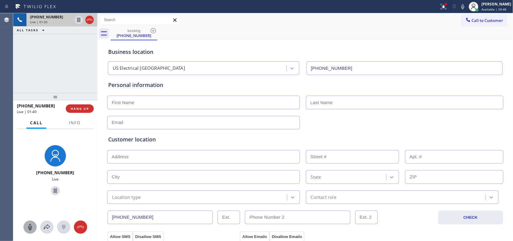
click at [32, 228] on icon at bounding box center [29, 226] width 7 height 7
click at [53, 190] on icon at bounding box center [55, 190] width 7 height 7
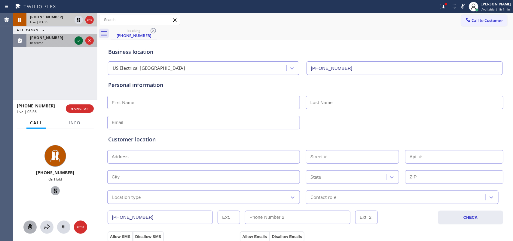
click at [80, 39] on icon at bounding box center [78, 40] width 7 height 7
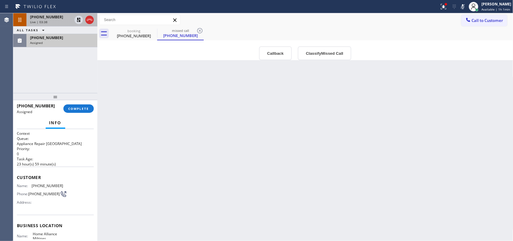
scroll to position [71, 0]
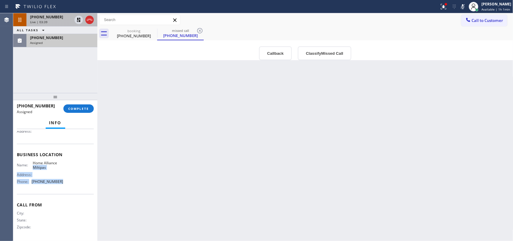
drag, startPoint x: 68, startPoint y: 183, endPoint x: 53, endPoint y: 134, distance: 51.7
click at [54, 146] on div "Business location Name: Home Alliance Miltipas Address: Phone: (408) 676-2946" at bounding box center [55, 169] width 77 height 50
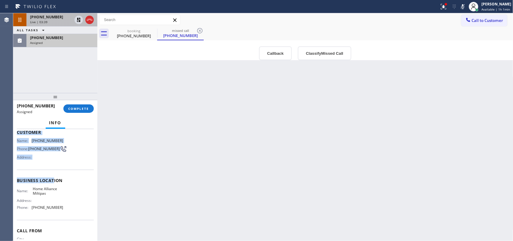
scroll to position [0, 0]
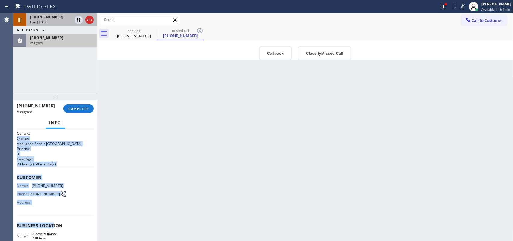
drag, startPoint x: 53, startPoint y: 134, endPoint x: 52, endPoint y: 140, distance: 6.7
click at [52, 132] on div "Context Queue: Appliance Repair High End Priority: 0 Task Age: 23 hour(s) 59 mi…" at bounding box center [55, 220] width 77 height 179
click at [62, 187] on div "Name: (408) 484-8375 Phone: (408) 484-8375 Address:" at bounding box center [55, 195] width 77 height 24
drag, startPoint x: 62, startPoint y: 182, endPoint x: 48, endPoint y: 144, distance: 40.7
click at [50, 129] on div "Context Queue: Appliance Repair High End Priority: 0 Task Age: 23 hour(s) 59 mi…" at bounding box center [55, 185] width 84 height 112
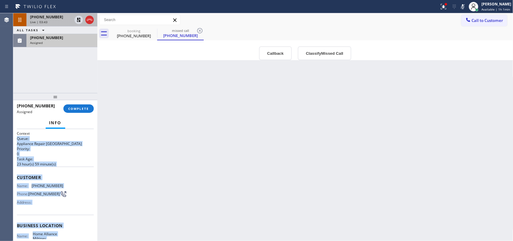
click at [58, 166] on div "Customer Name: (408) 484-8375 Phone: (408) 484-8375 Address:" at bounding box center [55, 190] width 77 height 48
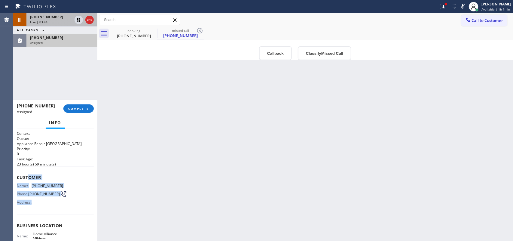
drag, startPoint x: 27, startPoint y: 168, endPoint x: 79, endPoint y: 203, distance: 62.0
click at [79, 203] on div "Customer Name: (408) 484-8375 Phone: (408) 484-8375 Address:" at bounding box center [55, 190] width 77 height 48
click at [34, 171] on div "Customer Name: (408) 484-8375 Phone: (408) 484-8375 Address:" at bounding box center [55, 190] width 77 height 48
drag, startPoint x: 18, startPoint y: 168, endPoint x: 74, endPoint y: 204, distance: 65.9
click at [71, 202] on div "Customer Name: (408) 484-8375 Phone: (408) 484-8375 Address:" at bounding box center [55, 190] width 77 height 48
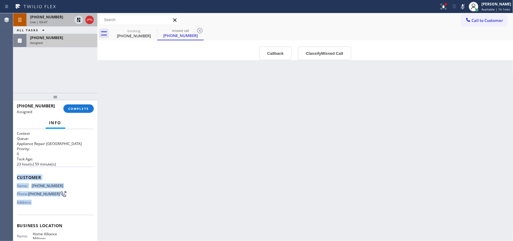
click at [80, 220] on div "Business location Name: Home Alliance Miltipas Address: Phone: (408) 676-2946" at bounding box center [55, 239] width 77 height 50
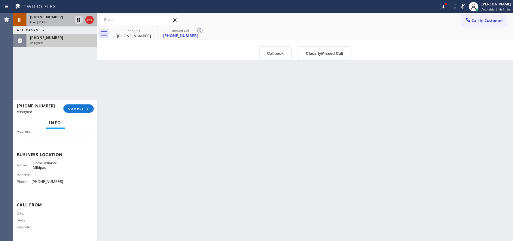
drag, startPoint x: 74, startPoint y: 161, endPoint x: 65, endPoint y: 183, distance: 24.5
click at [65, 183] on div "Name: Home Alliance Miltipas Address: Phone: (408) 676-2946" at bounding box center [55, 173] width 77 height 26
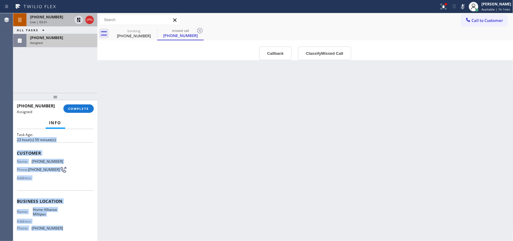
scroll to position [20, 0]
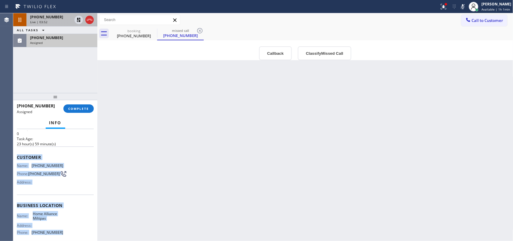
drag, startPoint x: 55, startPoint y: 173, endPoint x: 14, endPoint y: 158, distance: 43.2
click at [14, 158] on div "Context Queue: Appliance Repair High End Priority: 0 Task Age: 23 hour(s) 59 mi…" at bounding box center [55, 185] width 84 height 112
copy div "Customer Name: (408) 484-8375 Phone: (408) 484-8375 Address: Business location …"
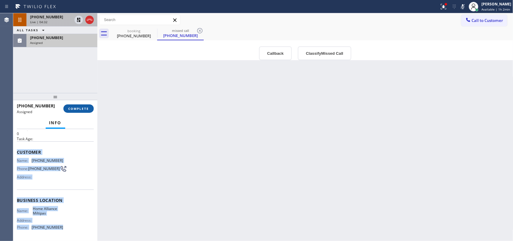
click at [83, 104] on button "COMPLETE" at bounding box center [78, 108] width 30 height 8
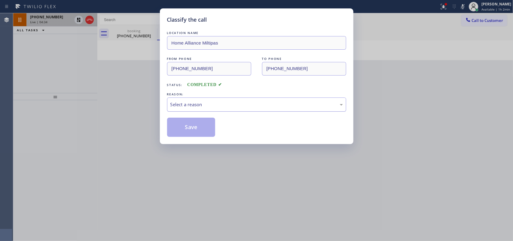
click at [283, 101] on div "Select a reason" at bounding box center [256, 104] width 172 height 7
click at [203, 130] on button "Save" at bounding box center [191, 126] width 48 height 19
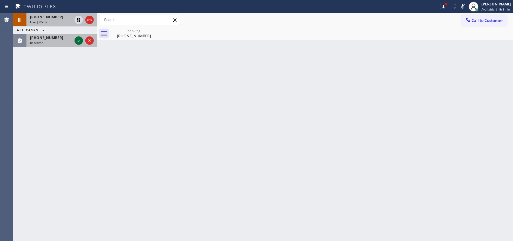
click at [78, 39] on icon at bounding box center [78, 40] width 7 height 7
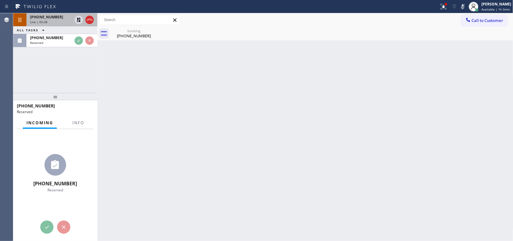
click at [65, 22] on div "Live | 05:38" at bounding box center [51, 22] width 42 height 4
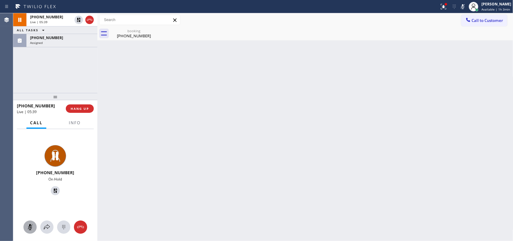
click at [32, 222] on button at bounding box center [29, 226] width 13 height 13
click at [53, 189] on icon at bounding box center [55, 190] width 7 height 7
click at [29, 224] on icon at bounding box center [29, 226] width 7 height 7
click at [54, 188] on icon at bounding box center [55, 190] width 3 height 4
click at [56, 42] on div "Assigned" at bounding box center [62, 43] width 64 height 4
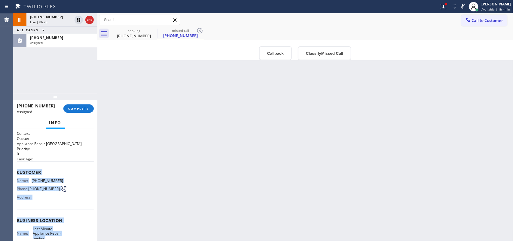
drag, startPoint x: 64, startPoint y: 185, endPoint x: 17, endPoint y: 167, distance: 49.8
click at [17, 167] on div "Context Queue: Appliance Repair High End Priority: 0 Task Age: Customer Name: (…" at bounding box center [55, 220] width 77 height 179
copy div "Customer Name: (619) 505-1022 Phone: (619) 505-1022 Address: Business location …"
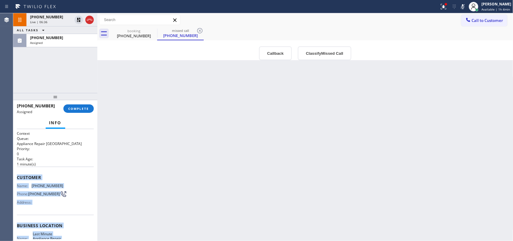
scroll to position [76, 0]
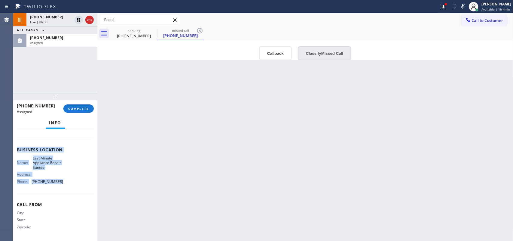
click at [321, 57] on button "Classify Missed Call" at bounding box center [324, 53] width 53 height 14
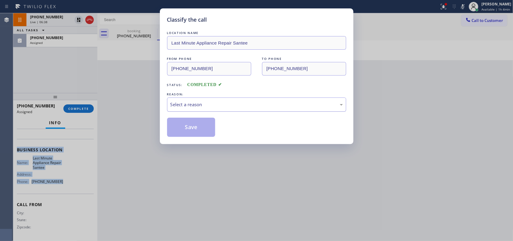
click at [266, 106] on div "Select a reason" at bounding box center [256, 104] width 172 height 7
click at [199, 130] on button "Save" at bounding box center [191, 126] width 48 height 19
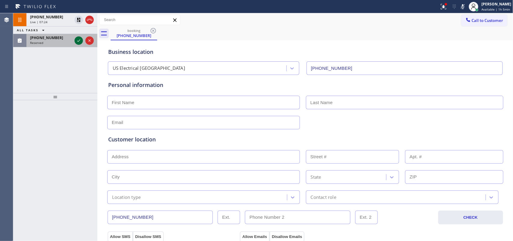
click at [78, 39] on icon at bounding box center [78, 40] width 7 height 7
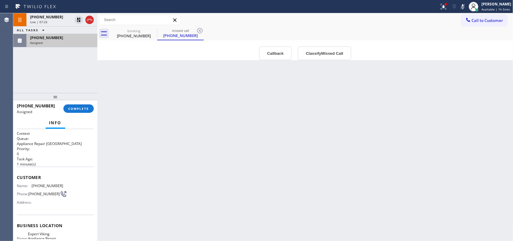
scroll to position [86, 0]
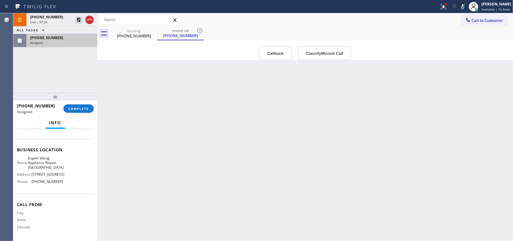
click at [65, 181] on div "Name: Expert Viking Appliance Repair Villa Park Address: 18671 Valley Dr, Villa…" at bounding box center [55, 171] width 77 height 30
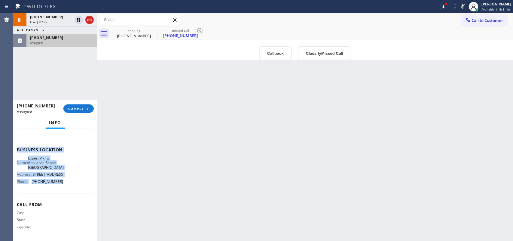
drag, startPoint x: 62, startPoint y: 176, endPoint x: 48, endPoint y: 128, distance: 50.3
click at [49, 129] on div "Context Queue: Appliance Repair High End Priority: 0 Task Age: 1 minute(s) Cust…" at bounding box center [55, 185] width 84 height 112
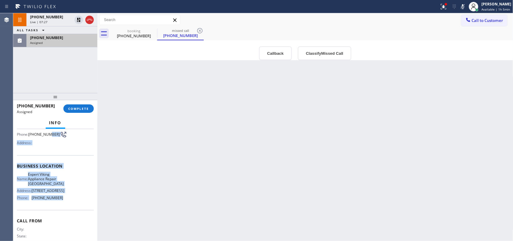
click at [47, 125] on button "Info" at bounding box center [56, 123] width 20 height 12
drag, startPoint x: 41, startPoint y: 131, endPoint x: 39, endPoint y: 121, distance: 10.4
click at [39, 121] on div "Info" at bounding box center [55, 123] width 77 height 12
click at [75, 169] on div "Business location Name: Expert Viking Appliance Repair Villa Park Address: 1867…" at bounding box center [55, 182] width 77 height 55
click at [62, 202] on div "Name: Expert Viking Appliance Repair Villa Park Address: 18671 Valley Dr, Villa…" at bounding box center [55, 187] width 77 height 30
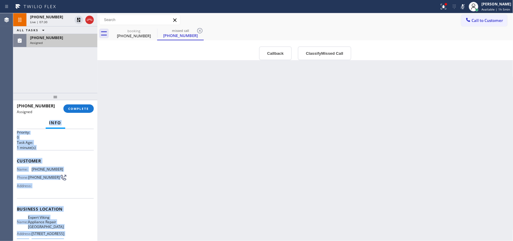
scroll to position [0, 0]
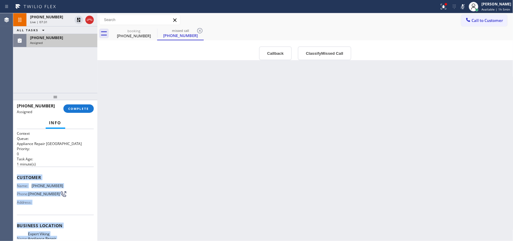
drag, startPoint x: 62, startPoint y: 207, endPoint x: 20, endPoint y: 170, distance: 56.4
click at [20, 170] on div "Context Queue: Appliance Repair High End Priority: 0 Task Age: 1 minute(s) Cust…" at bounding box center [55, 223] width 77 height 184
click at [313, 52] on button "Classify Missed Call" at bounding box center [324, 53] width 53 height 14
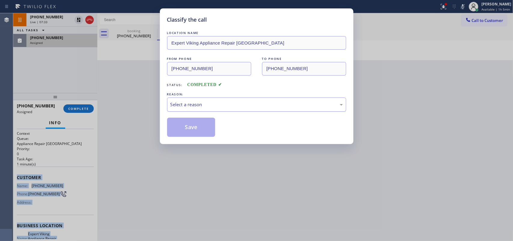
click at [292, 102] on div "Select a reason" at bounding box center [256, 104] width 172 height 7
click at [186, 129] on button "Save" at bounding box center [191, 126] width 48 height 19
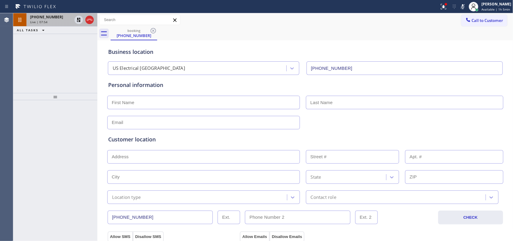
click at [55, 14] on div "+13234038526 Live | 07:54" at bounding box center [49, 19] width 47 height 13
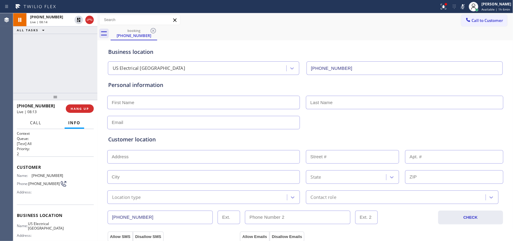
click at [42, 119] on button "Call" at bounding box center [35, 123] width 19 height 12
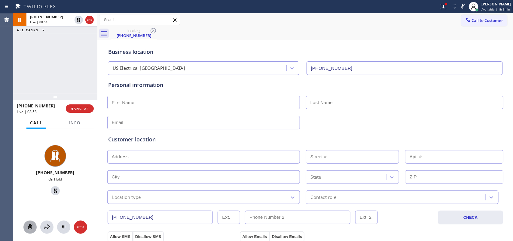
click at [29, 227] on icon at bounding box center [29, 226] width 7 height 7
click at [52, 188] on icon at bounding box center [55, 190] width 7 height 7
click at [34, 228] on div at bounding box center [29, 226] width 13 height 7
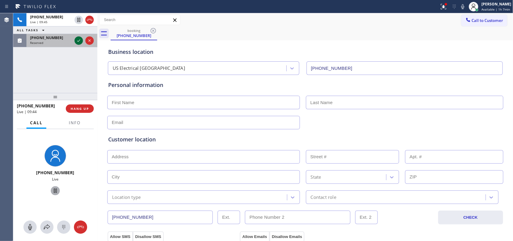
click at [80, 42] on icon at bounding box center [78, 40] width 7 height 7
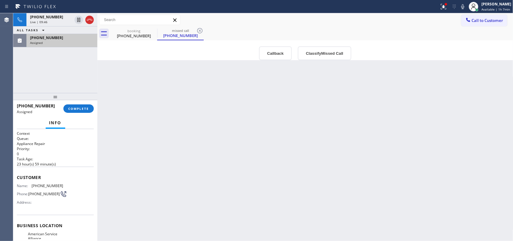
scroll to position [76, 0]
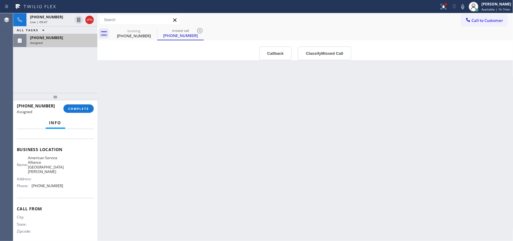
click at [62, 184] on div "Name: American Service Alliance Santa Barbara Address: Phone: (805) 420-7474" at bounding box center [55, 172] width 77 height 35
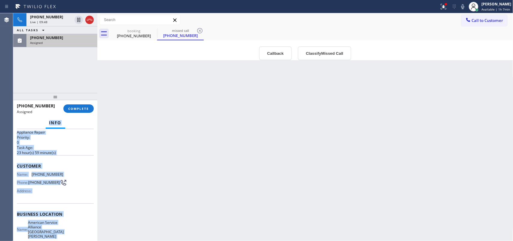
scroll to position [0, 0]
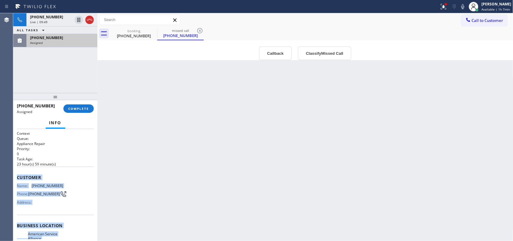
drag, startPoint x: 62, startPoint y: 185, endPoint x: 17, endPoint y: 176, distance: 46.3
click at [17, 176] on div "Context Queue: Appliance Repair Priority: 0 Task Age: 23 hour(s) 59 minute(s) C…" at bounding box center [55, 225] width 77 height 189
copy div "Customer Name: (650) 207-8758 Phone: (650) 207-8758 Address: Business location …"
click at [325, 56] on button "Classify Missed Call" at bounding box center [324, 53] width 53 height 14
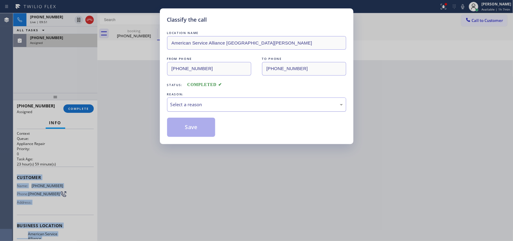
click at [269, 99] on div "Select a reason" at bounding box center [256, 104] width 179 height 14
click at [200, 134] on button "Save" at bounding box center [191, 126] width 48 height 19
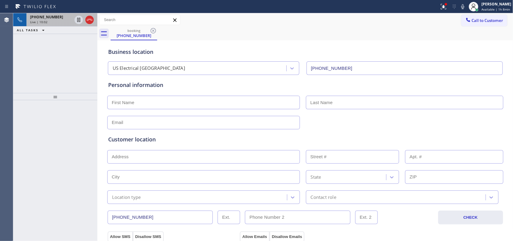
click at [55, 18] on div "+13234038526" at bounding box center [51, 16] width 42 height 5
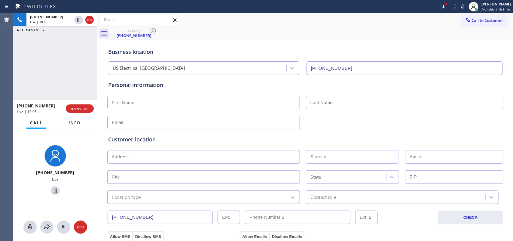
click at [74, 122] on span "Info" at bounding box center [75, 122] width 12 height 5
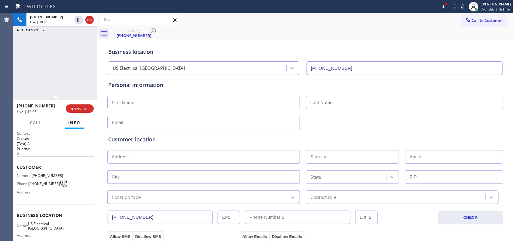
scroll to position [62, 0]
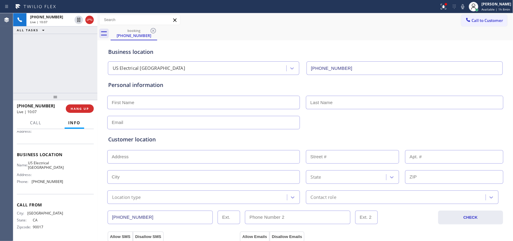
click at [65, 180] on div "Name: US Electrical Huntington Park Address: Phone: (213) 408-7895" at bounding box center [55, 173] width 77 height 26
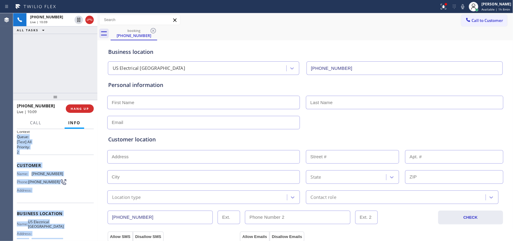
scroll to position [0, 0]
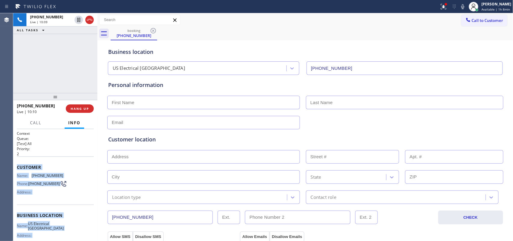
drag, startPoint x: 65, startPoint y: 179, endPoint x: 16, endPoint y: 165, distance: 51.1
click at [16, 165] on div "Context Queue: [Test] All Priority: 2 Customer Name: (323) 403-8526 Phone: (323…" at bounding box center [55, 185] width 84 height 112
copy div "Customer Name: (323) 403-8526 Phone: (323) 403-8526 Address: Business location …"
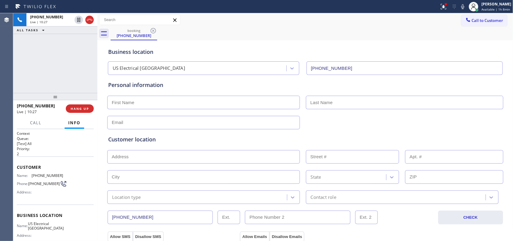
click at [77, 57] on div "+13234038526 Live | 10:27 ALL TASKS ALL TASKS ACTIVE TASKS TASKS IN WRAP UP" at bounding box center [55, 53] width 84 height 80
click at [491, 3] on div "[PERSON_NAME]" at bounding box center [496, 4] width 30 height 5
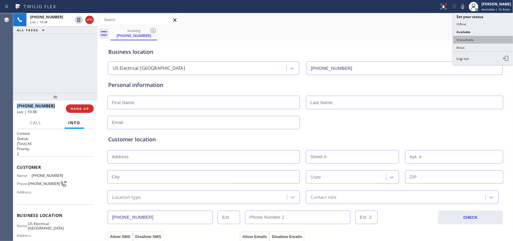
click at [475, 38] on button "Unavailable" at bounding box center [483, 40] width 60 height 8
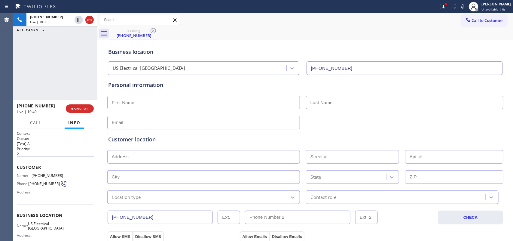
click at [86, 113] on div "+13234038526 Live | 10:40 HANG UP" at bounding box center [55, 109] width 77 height 16
click at [88, 108] on span "HANG UP" at bounding box center [80, 108] width 18 height 4
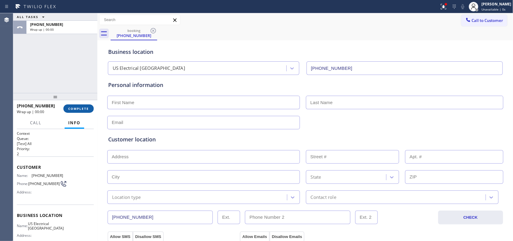
click at [74, 109] on span "COMPLETE" at bounding box center [78, 108] width 21 height 4
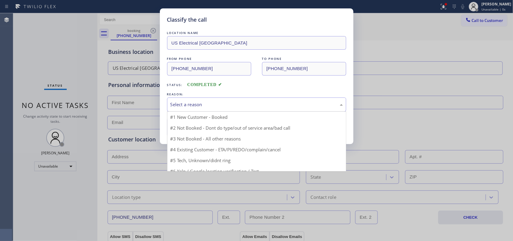
click at [249, 98] on div "Select a reason" at bounding box center [256, 104] width 179 height 14
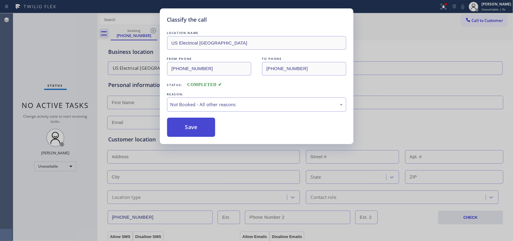
click at [210, 128] on button "Save" at bounding box center [191, 126] width 48 height 19
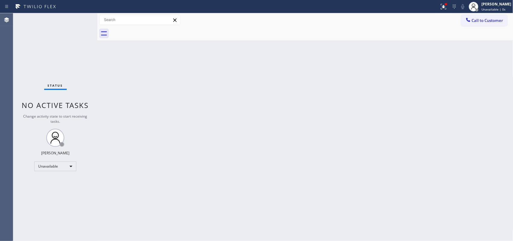
click at [477, 20] on span "Call to Customer" at bounding box center [487, 20] width 32 height 5
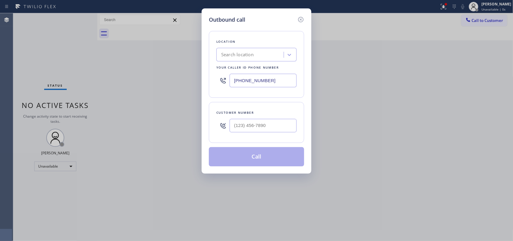
drag, startPoint x: 261, startPoint y: 15, endPoint x: 261, endPoint y: 18, distance: 3.1
click at [261, 16] on div "Outbound call" at bounding box center [256, 20] width 95 height 8
drag, startPoint x: 275, startPoint y: 83, endPoint x: 208, endPoint y: 73, distance: 67.7
click at [208, 73] on div "Outbound call Location Search location Your caller id phone number (347) 919-62…" at bounding box center [256, 90] width 110 height 165
paste input "213) 408-789"
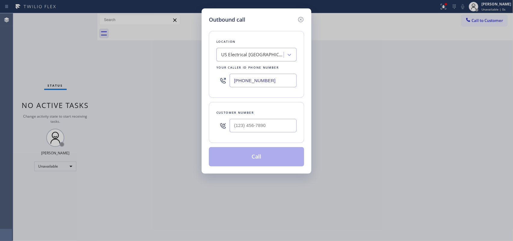
type input "(213) 408-7895"
click at [172, 55] on div "Outbound call Location US Electrical Huntington Park Your caller id phone numbe…" at bounding box center [256, 120] width 513 height 241
type input "(___) ___-____"
drag, startPoint x: 274, startPoint y: 126, endPoint x: 193, endPoint y: 124, distance: 80.8
click at [193, 124] on div "Outbound call Location US Electrical Huntington Park Your caller id phone numbe…" at bounding box center [256, 120] width 513 height 241
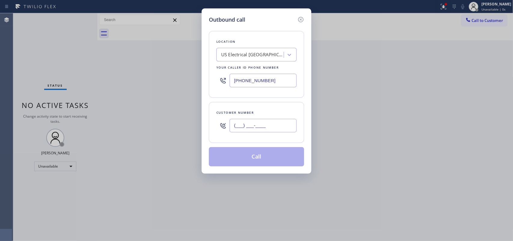
click at [193, 124] on div "Outbound call Location US Electrical Huntington Park Your caller id phone numbe…" at bounding box center [256, 120] width 513 height 241
drag, startPoint x: 276, startPoint y: 125, endPoint x: 202, endPoint y: 123, distance: 74.5
click at [202, 123] on div "Outbound call Location US Electrical Huntington Park Your caller id phone numbe…" at bounding box center [256, 90] width 110 height 165
paste input "323) 403-8526"
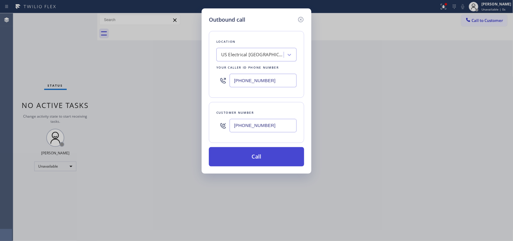
type input "(323) 403-8526"
click at [258, 157] on button "Call" at bounding box center [256, 156] width 95 height 19
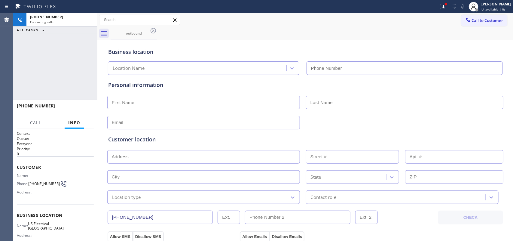
type input "(213) 408-7895"
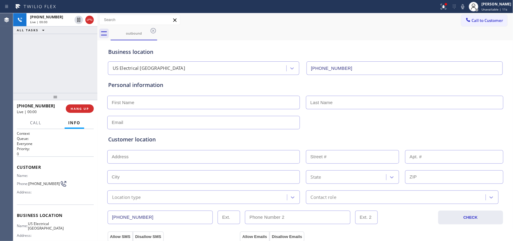
click at [352, 22] on div "Call to Customer Outbound call Location US Electrical Huntington Park Your call…" at bounding box center [305, 20] width 416 height 11
click at [319, 18] on div "Call to Customer Outbound call Location US Electrical Huntington Park Your call…" at bounding box center [305, 20] width 416 height 11
click at [209, 105] on input "text" at bounding box center [203, 102] width 192 height 14
type input "Enrique"
click at [168, 101] on input "Enrique" at bounding box center [203, 102] width 192 height 14
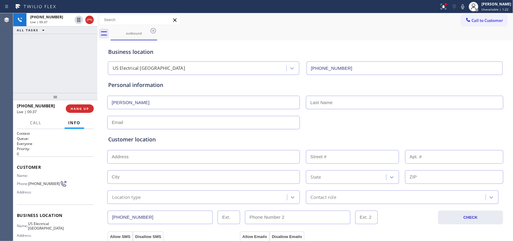
click at [335, 104] on input "text" at bounding box center [404, 102] width 197 height 14
paste input "Alcala"
type input "Alcala"
drag, startPoint x: 144, startPoint y: 128, endPoint x: 144, endPoint y: 125, distance: 3.1
click at [144, 128] on div "Customer location >> ADD NEW ADDRESS << + NEW ADDRESS State Location type Conta…" at bounding box center [305, 165] width 396 height 77
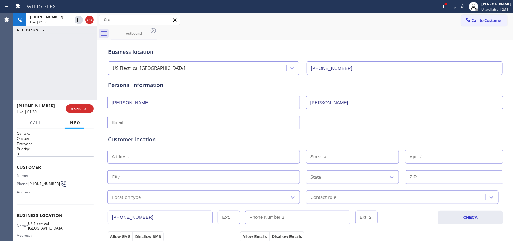
click at [145, 122] on input "text" at bounding box center [203, 123] width 192 height 14
paste input "eajmexidorian11@gmail.com"
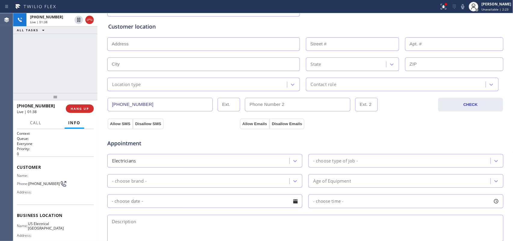
scroll to position [75, 0]
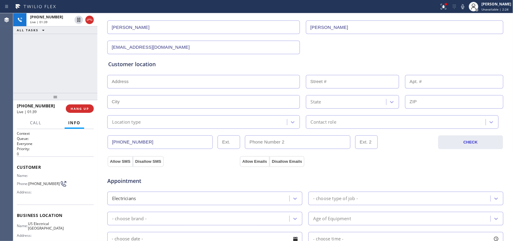
type input "eajmexidorian11@gmail.com"
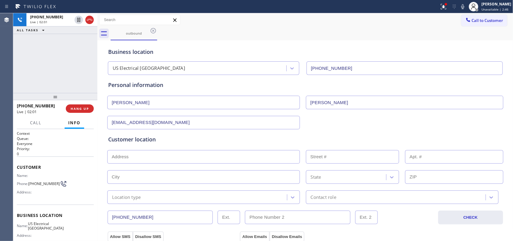
click at [177, 157] on input "text" at bounding box center [203, 157] width 192 height 14
paste input "4004 Liberty BlvdSouth Gate, CA 90280"
type input "4004 Liberty Blvd"
type input "4004"
type input "South Gate"
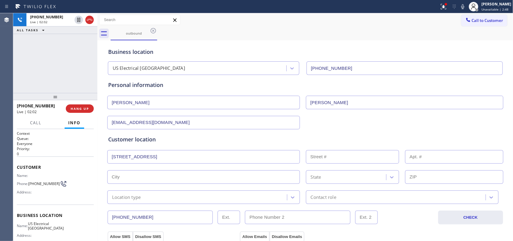
type input "90280"
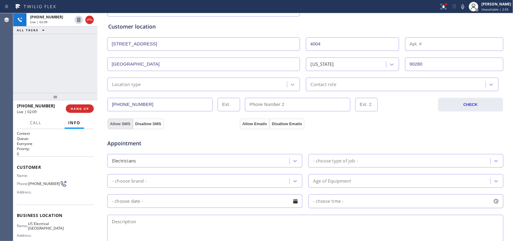
click at [118, 122] on button "Allow SMS" at bounding box center [119, 123] width 25 height 11
click at [248, 121] on button "Allow Emails" at bounding box center [254, 123] width 29 height 11
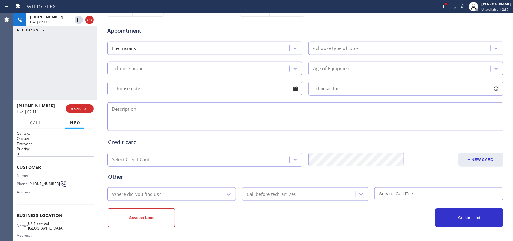
click at [378, 44] on div "- choose type of job -" at bounding box center [400, 48] width 180 height 11
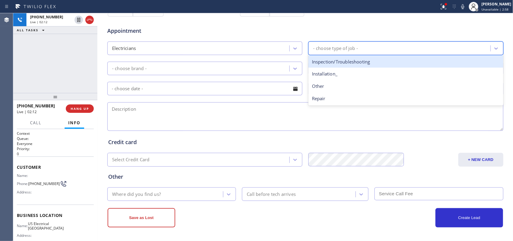
click at [378, 64] on div "Inspection/Troubleshooting" at bounding box center [405, 62] width 195 height 12
click at [378, 64] on div "Age of Equipment" at bounding box center [400, 68] width 180 height 11
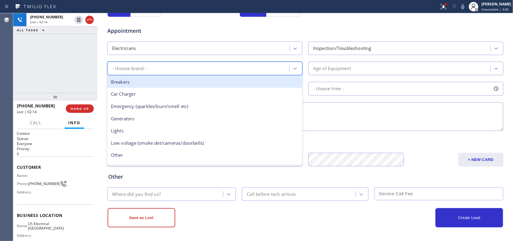
click at [241, 69] on div "- choose brand -" at bounding box center [199, 68] width 180 height 11
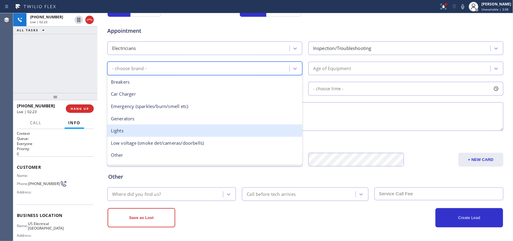
click at [302, 32] on div "Appointment" at bounding box center [305, 27] width 397 height 15
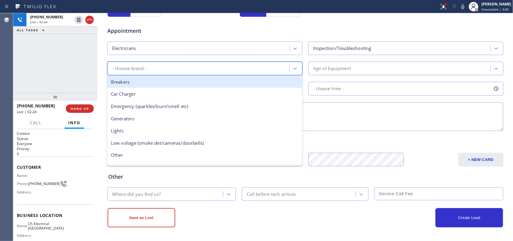
click at [257, 72] on div "- choose brand -" at bounding box center [199, 68] width 180 height 11
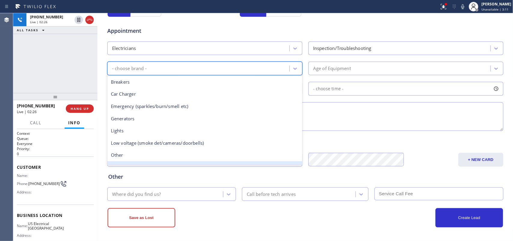
scroll to position [46, 0]
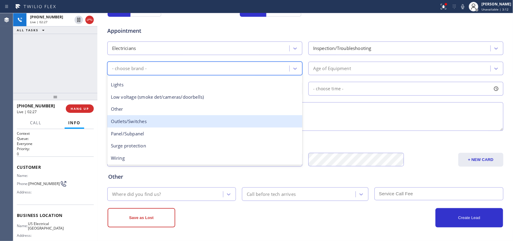
click at [235, 122] on div "Outlets/Switches" at bounding box center [204, 121] width 195 height 12
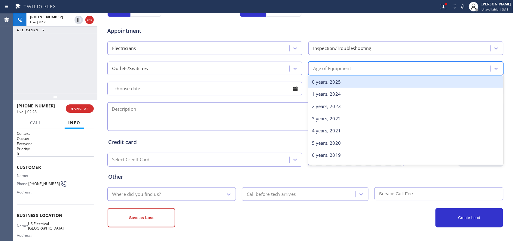
click at [380, 68] on div "Age of Equipment" at bounding box center [400, 68] width 180 height 11
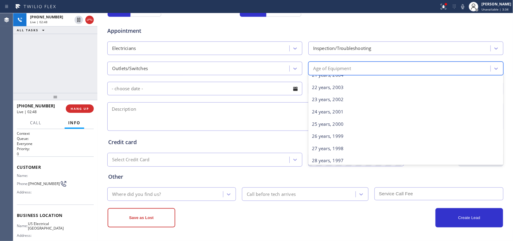
scroll to position [290, 0]
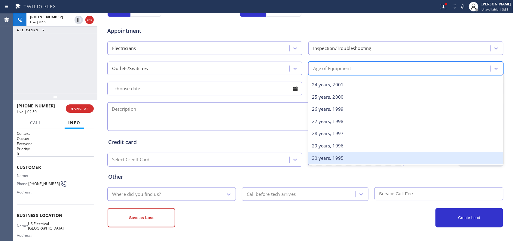
click at [363, 159] on div "30 years, 1995" at bounding box center [405, 158] width 195 height 12
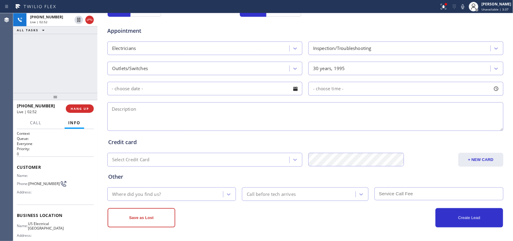
click at [291, 88] on div at bounding box center [295, 88] width 10 height 10
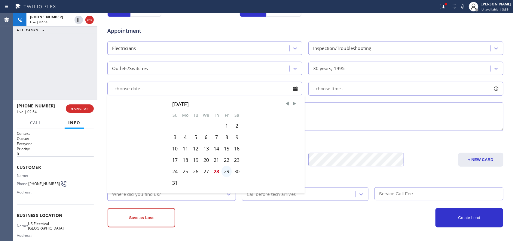
click at [223, 173] on div "29" at bounding box center [226, 170] width 10 height 11
type input "[DATE]"
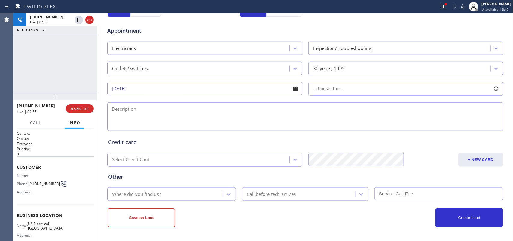
click at [492, 87] on div at bounding box center [496, 88] width 10 height 10
drag, startPoint x: 307, startPoint y: 125, endPoint x: 383, endPoint y: 128, distance: 76.0
click at [368, 128] on div at bounding box center [364, 125] width 7 height 13
drag, startPoint x: 383, startPoint y: 128, endPoint x: 452, endPoint y: 125, distance: 69.4
click at [454, 125] on div at bounding box center [457, 125] width 7 height 13
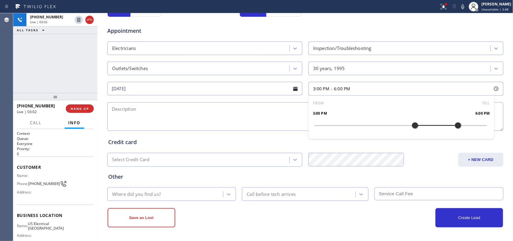
drag, startPoint x: 312, startPoint y: 124, endPoint x: 409, endPoint y: 123, distance: 96.7
click at [411, 123] on div at bounding box center [414, 125] width 7 height 13
click at [218, 110] on textarea at bounding box center [305, 116] width 396 height 29
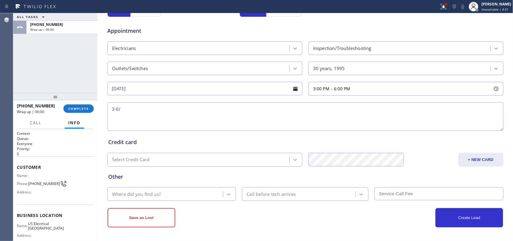
scroll to position [62, 0]
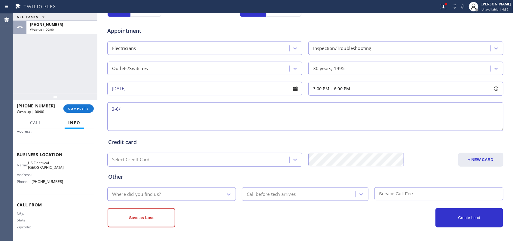
click at [59, 167] on span "US Electrical Huntington Park" at bounding box center [46, 164] width 36 height 9
click at [61, 165] on div "Name: US Electrical Huntington Park Address: Phone: (213) 408-7895" at bounding box center [55, 173] width 77 height 26
drag, startPoint x: 62, startPoint y: 166, endPoint x: 32, endPoint y: 161, distance: 29.9
click at [32, 161] on div "Name: US Electrical Huntington Park Address: Phone: (213) 408-7895" at bounding box center [55, 173] width 77 height 26
copy span "US Electrical Huntington Park"
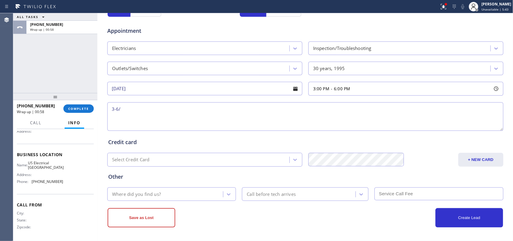
click at [154, 106] on textarea "3-6/" at bounding box center [305, 116] width 396 height 29
paste textarea "/no scf/ house-tenant/3 outlets not getting enough power, over loaded the outle…"
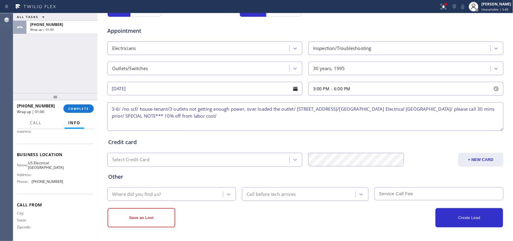
click at [117, 107] on textarea "3-6/ /no scf/ house-tenant/3 outlets not getting enough power, over loaded the …" at bounding box center [305, 116] width 396 height 29
click at [242, 114] on textarea "3-6/no scf/ house-tenant/3 outlets not getting enough power, over loaded the ou…" at bounding box center [305, 116] width 396 height 29
type textarea "3-6/no scf/ house-tenant/3 outlets not getting enough power, over loaded the ou…"
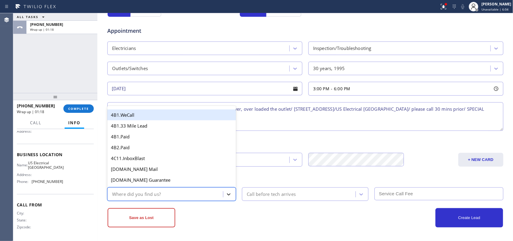
click at [226, 191] on icon at bounding box center [228, 194] width 6 height 6
type input "g"
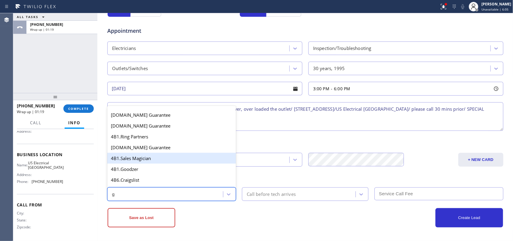
scroll to position [75, 0]
click at [162, 161] on div "4A. Google/G+" at bounding box center [171, 158] width 129 height 11
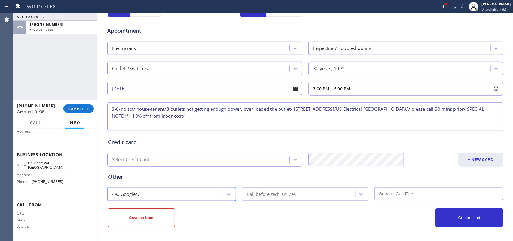
click at [253, 117] on textarea "3-6/no scf/ house-tenant/3 outlets not getting enough power, over loaded the ou…" at bounding box center [305, 116] width 396 height 29
click at [316, 194] on div "Call before tech arrives" at bounding box center [300, 194] width 112 height 11
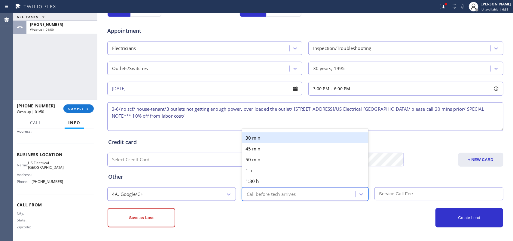
click at [272, 137] on div "30 min" at bounding box center [305, 137] width 126 height 11
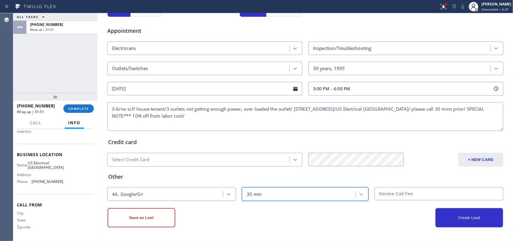
click at [389, 189] on input "text" at bounding box center [438, 193] width 129 height 13
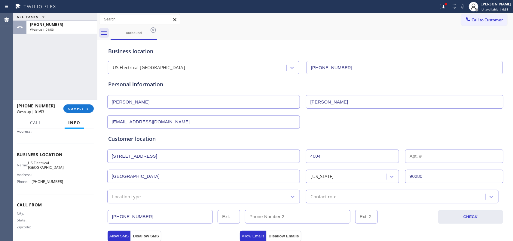
scroll to position [0, 0]
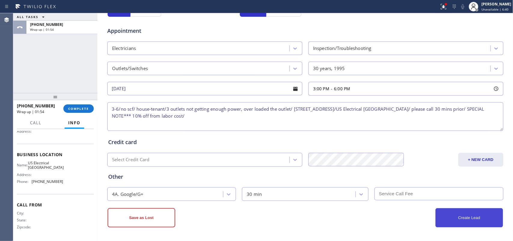
click at [468, 215] on button "Create Lead" at bounding box center [469, 217] width 68 height 19
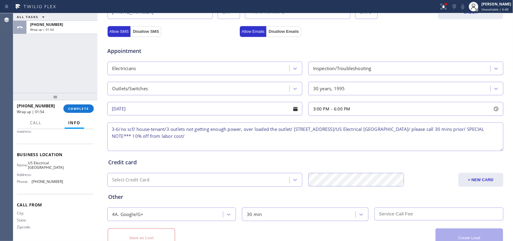
scroll to position [245, 0]
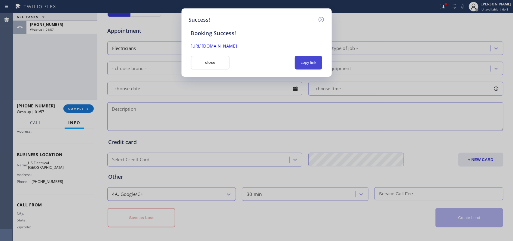
click at [316, 61] on button "copy link" at bounding box center [309, 63] width 28 height 14
click at [237, 44] on link "https://erp.apollosoft.co/customer/759838#portlet_lead" at bounding box center [214, 46] width 46 height 6
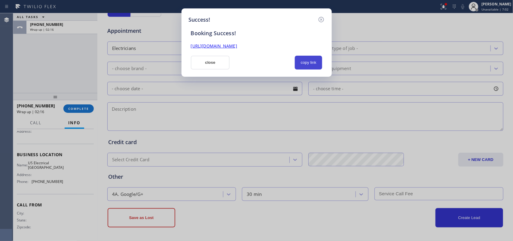
click at [305, 60] on button "copy link" at bounding box center [309, 63] width 28 height 14
click at [211, 57] on button "close" at bounding box center [210, 63] width 39 height 14
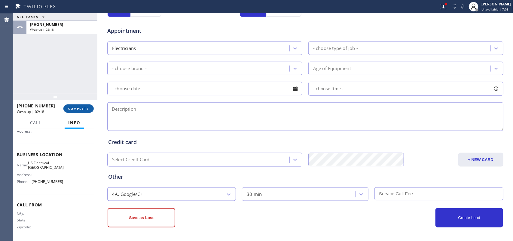
click at [80, 110] on span "COMPLETE" at bounding box center [78, 108] width 21 height 4
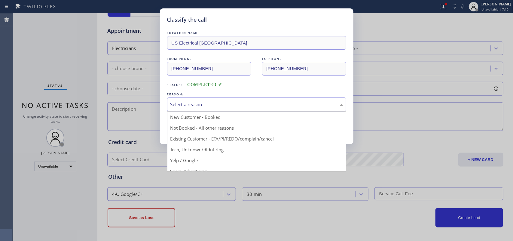
click at [190, 101] on div "Select a reason" at bounding box center [256, 104] width 172 height 7
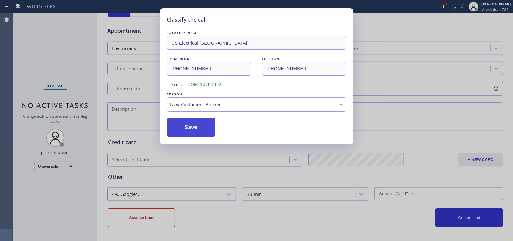
click at [196, 130] on button "Save" at bounding box center [191, 126] width 48 height 19
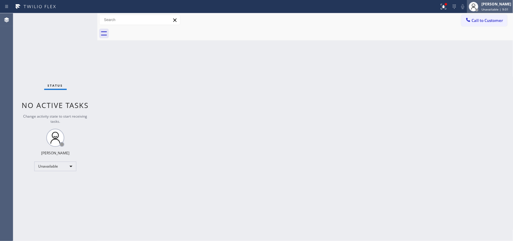
click at [490, 8] on span "Unavailable | 9:01" at bounding box center [494, 9] width 27 height 4
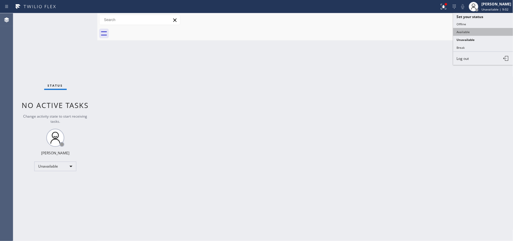
click at [480, 29] on button "Available" at bounding box center [483, 32] width 60 height 8
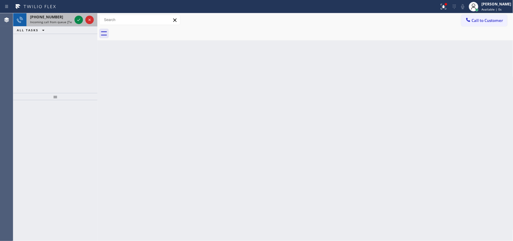
click at [80, 24] on div at bounding box center [84, 19] width 22 height 13
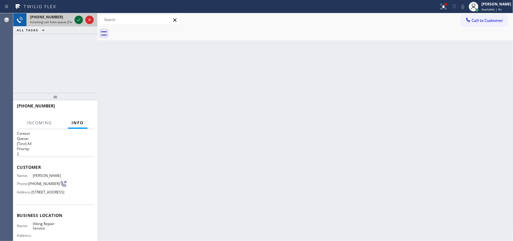
click at [80, 21] on icon at bounding box center [78, 19] width 7 height 7
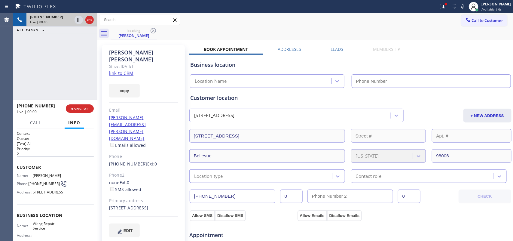
type input "(206) 309-8891"
click at [131, 70] on link "link to CRM" at bounding box center [121, 73] width 24 height 6
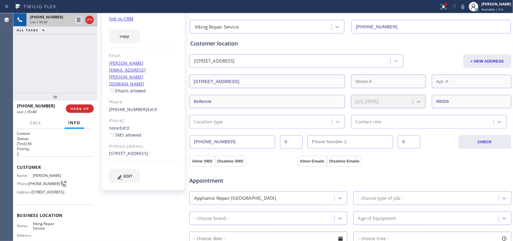
scroll to position [17, 0]
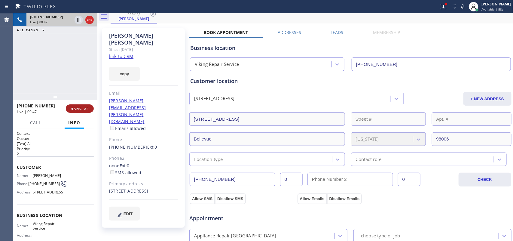
click at [78, 105] on button "HANG UP" at bounding box center [80, 108] width 28 height 8
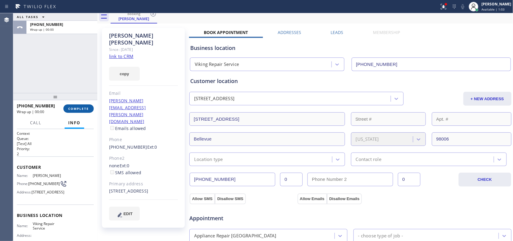
click at [84, 109] on span "COMPLETE" at bounding box center [78, 108] width 21 height 4
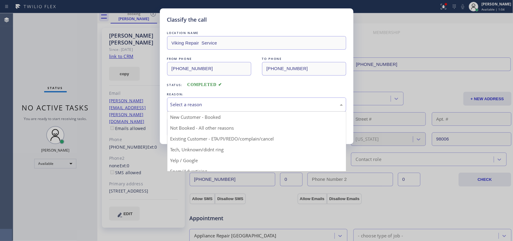
click at [212, 101] on div "Select a reason" at bounding box center [256, 104] width 172 height 7
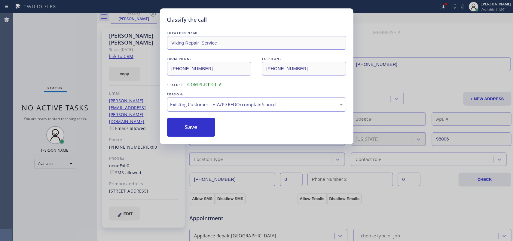
drag, startPoint x: 198, startPoint y: 123, endPoint x: 164, endPoint y: 5, distance: 122.5
click at [198, 122] on button "Save" at bounding box center [191, 126] width 48 height 19
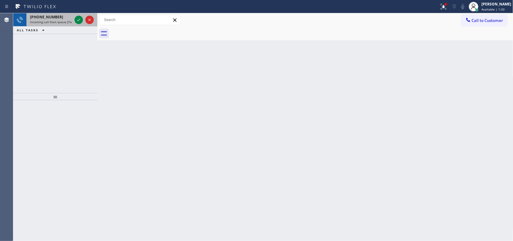
click at [56, 20] on span "Incoming call from queue [Test] All" at bounding box center [55, 22] width 50 height 4
click at [78, 19] on icon at bounding box center [78, 19] width 7 height 7
click at [79, 20] on icon at bounding box center [78, 20] width 3 height 2
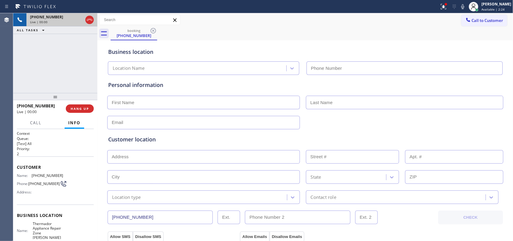
type input "(480) 680-9869"
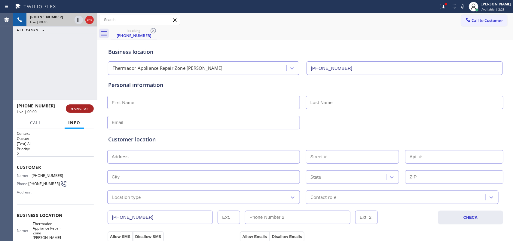
click at [76, 104] on button "HANG UP" at bounding box center [80, 108] width 28 height 8
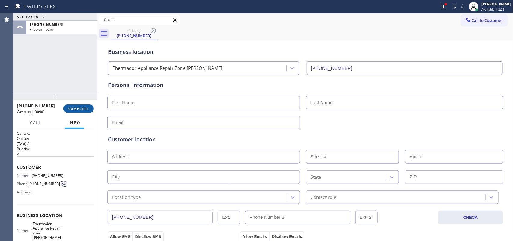
click at [78, 110] on span "COMPLETE" at bounding box center [78, 108] width 21 height 4
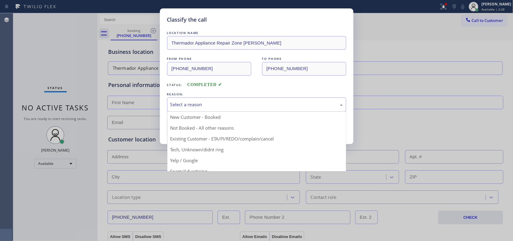
click at [231, 101] on div "Select a reason" at bounding box center [256, 104] width 172 height 7
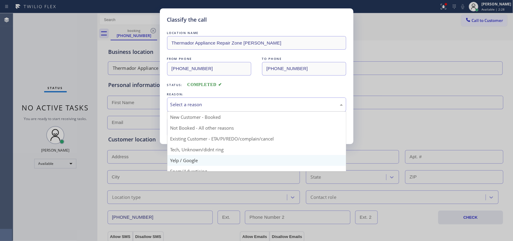
scroll to position [41, 0]
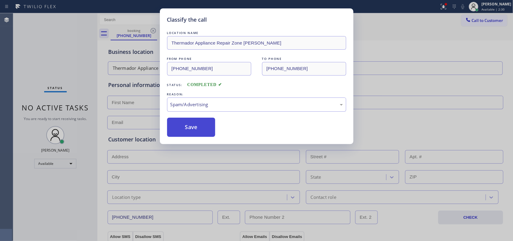
click at [187, 132] on button "Save" at bounding box center [191, 126] width 48 height 19
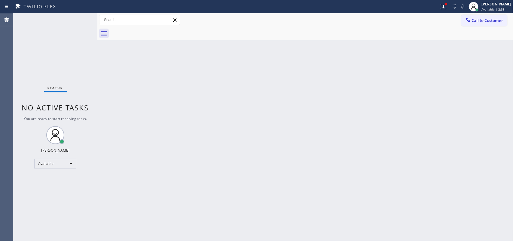
click at [77, 17] on div "Status No active tasks You are ready to start receiving tasks. [PERSON_NAME] Av…" at bounding box center [55, 126] width 84 height 227
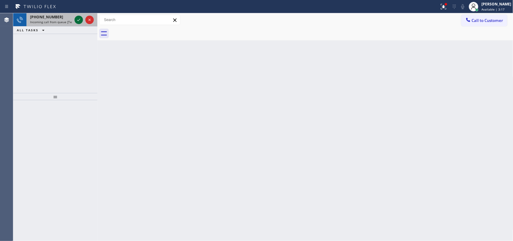
click at [77, 23] on icon at bounding box center [78, 19] width 7 height 7
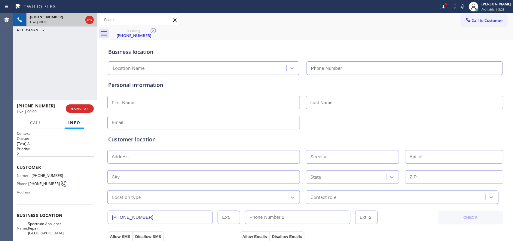
type input "(425) 800-5181"
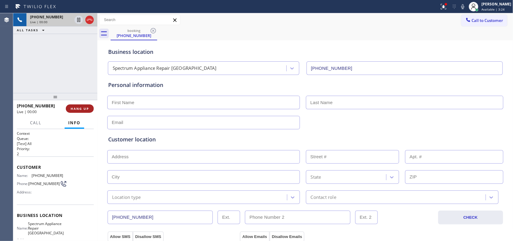
click at [76, 107] on span "HANG UP" at bounding box center [80, 108] width 18 height 4
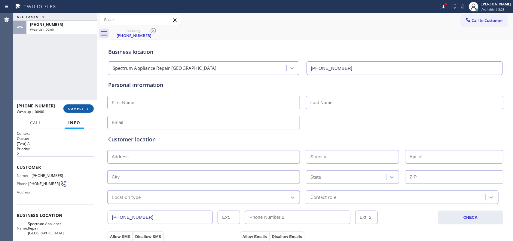
click at [76, 107] on span "COMPLETE" at bounding box center [78, 108] width 21 height 4
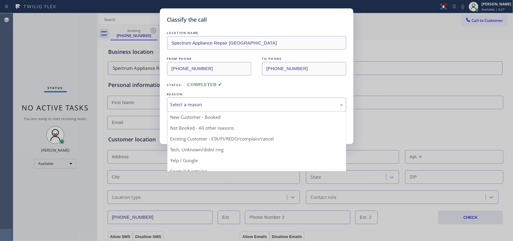
click at [254, 109] on div "Select a reason" at bounding box center [256, 104] width 179 height 14
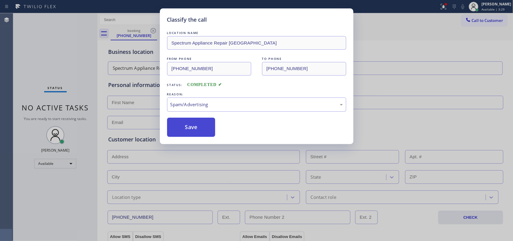
click at [198, 129] on button "Save" at bounding box center [191, 126] width 48 height 19
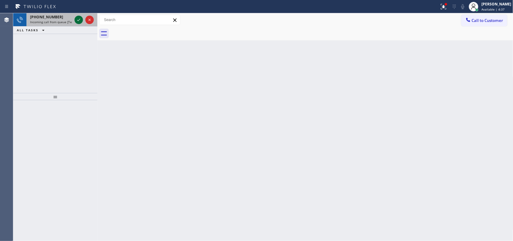
click at [82, 18] on icon at bounding box center [78, 19] width 7 height 7
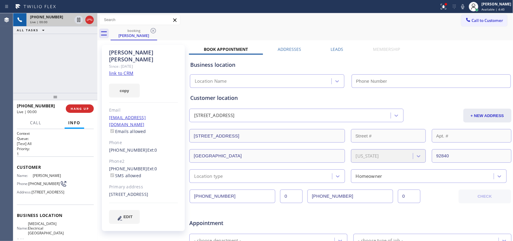
type input "(714) 583-6151"
click at [128, 70] on link "link to CRM" at bounding box center [121, 73] width 24 height 6
click at [39, 122] on span "Call" at bounding box center [35, 122] width 11 height 5
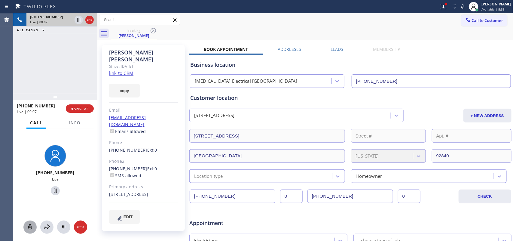
click at [26, 225] on icon at bounding box center [29, 226] width 7 height 7
click at [54, 188] on icon at bounding box center [55, 190] width 3 height 4
drag, startPoint x: 51, startPoint y: 188, endPoint x: 105, endPoint y: 41, distance: 156.9
click at [54, 188] on icon at bounding box center [55, 190] width 3 height 4
click at [29, 224] on icon at bounding box center [29, 226] width 7 height 7
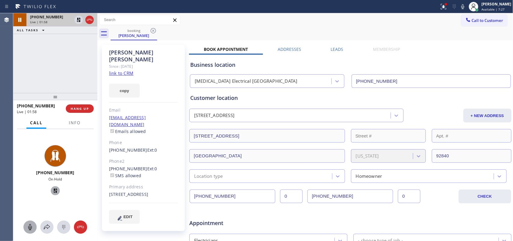
click at [52, 190] on icon at bounding box center [55, 190] width 7 height 7
click at [45, 225] on icon at bounding box center [46, 226] width 7 height 7
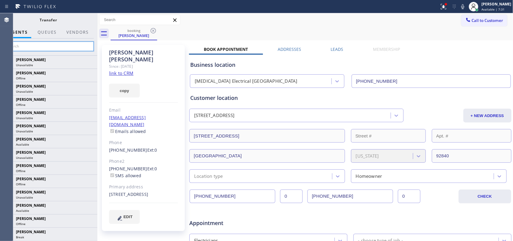
click at [67, 44] on input "text" at bounding box center [48, 46] width 90 height 10
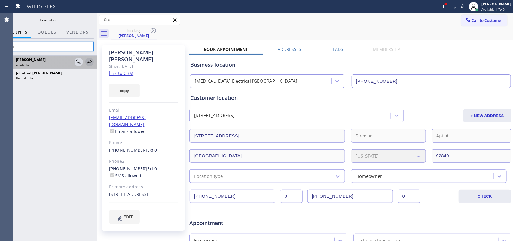
type input "don"
click at [89, 61] on icon at bounding box center [89, 62] width 5 height 4
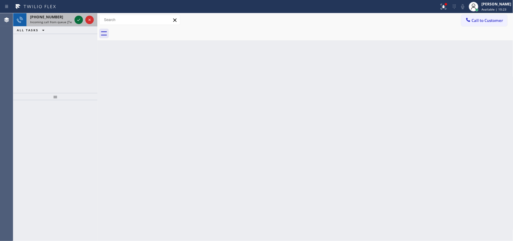
click at [77, 19] on icon at bounding box center [78, 19] width 7 height 7
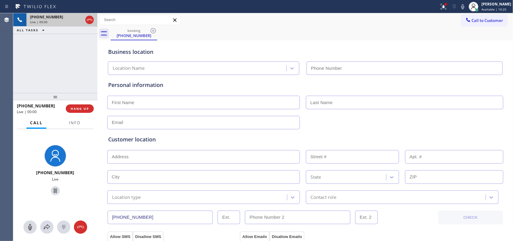
type input "(732) 631-3284"
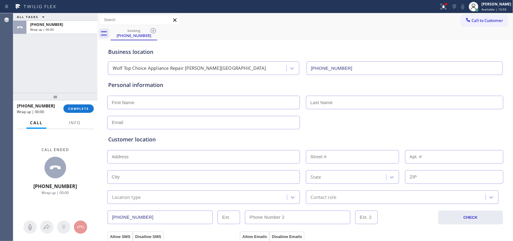
click at [142, 98] on input "text" at bounding box center [203, 102] width 192 height 14
click at [126, 101] on input "mR." at bounding box center [203, 102] width 192 height 14
drag, startPoint x: 118, startPoint y: 101, endPoint x: 98, endPoint y: 99, distance: 19.6
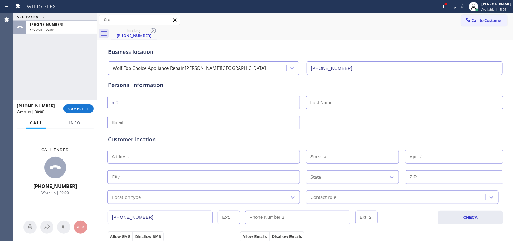
click at [97, 99] on div at bounding box center [97, 126] width 0 height 227
click at [123, 97] on input "mR." at bounding box center [203, 102] width 192 height 14
click at [122, 98] on input "mR." at bounding box center [203, 102] width 192 height 14
click at [116, 98] on input "mR." at bounding box center [203, 102] width 192 height 14
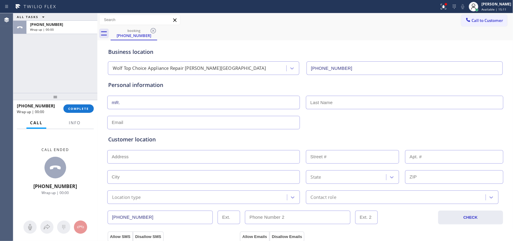
click at [107, 101] on input "mR." at bounding box center [203, 102] width 192 height 14
click at [107, 102] on input "mR." at bounding box center [203, 102] width 192 height 14
type input "Mr."
type input "Todd"
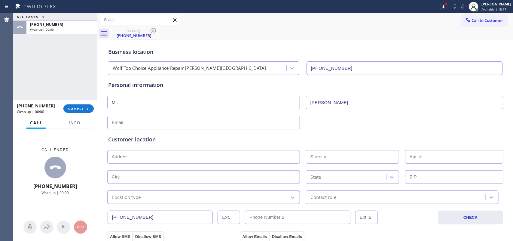
click at [155, 121] on input "text" at bounding box center [203, 123] width 192 height 14
type input "[EMAIL_ADDRESS][DOMAIN_NAME]"
click at [204, 158] on input "text" at bounding box center [203, 157] width 192 height 14
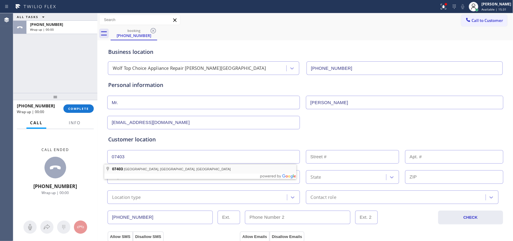
type input "Bloomingdale, NJ 07403, USA"
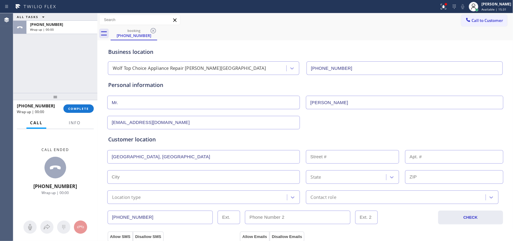
type input "Bloomingdale"
type input "07403"
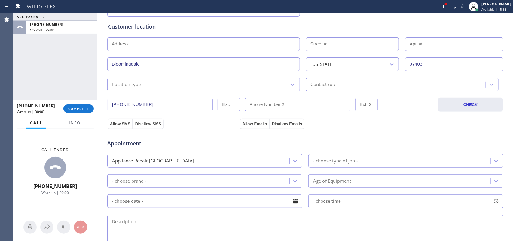
drag, startPoint x: 120, startPoint y: 123, endPoint x: 169, endPoint y: 124, distance: 49.6
click at [122, 123] on button "Allow SMS" at bounding box center [119, 123] width 25 height 11
click at [243, 121] on button "Allow Emails" at bounding box center [254, 123] width 29 height 11
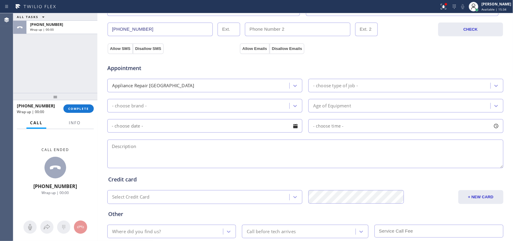
click at [356, 77] on div "Appointment Appliance Repair High End - choose type of job - - choose brand - A…" at bounding box center [305, 113] width 394 height 112
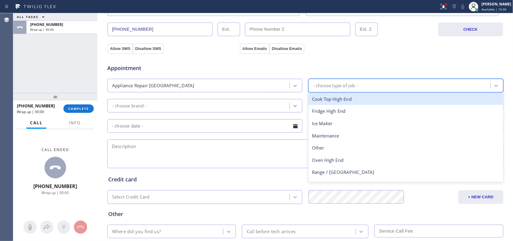
click at [353, 85] on div "- choose type of job -" at bounding box center [335, 85] width 45 height 7
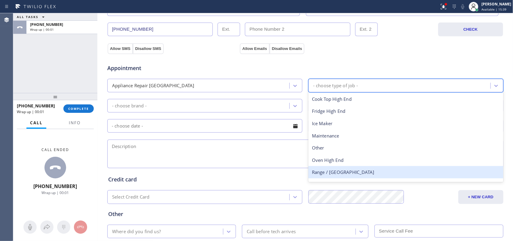
scroll to position [22, 0]
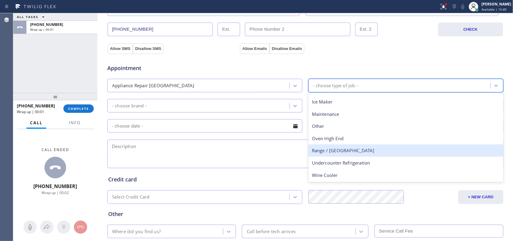
click at [339, 152] on div "Range / [GEOGRAPHIC_DATA]" at bounding box center [405, 150] width 195 height 12
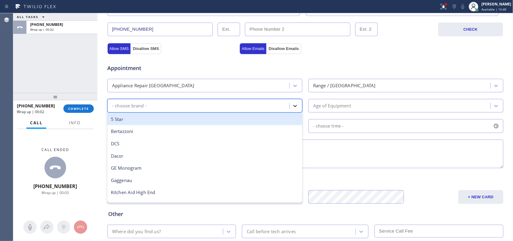
click at [292, 105] on icon at bounding box center [295, 106] width 6 height 6
type input "w"
click at [255, 120] on div "Wolf" at bounding box center [204, 119] width 195 height 12
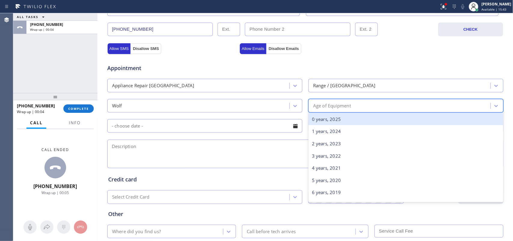
click at [346, 105] on div "Age of Equipment" at bounding box center [332, 105] width 38 height 7
click at [352, 115] on div "0 years, 2025" at bounding box center [405, 119] width 195 height 12
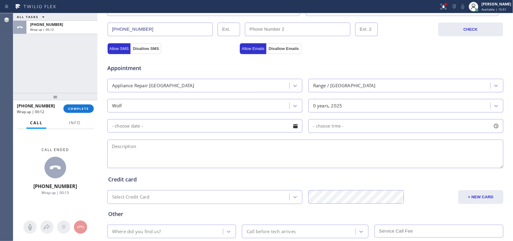
click at [121, 158] on textarea at bounding box center [305, 153] width 396 height 29
paste textarea "used Wolf Range, ceramic is chirped/"
drag, startPoint x: 112, startPoint y: 147, endPoint x: 101, endPoint y: 148, distance: 11.1
click at [101, 148] on div "Business location Wolf Top Choice Appliance Repair Morris Plains (732) 631-3284…" at bounding box center [305, 59] width 413 height 410
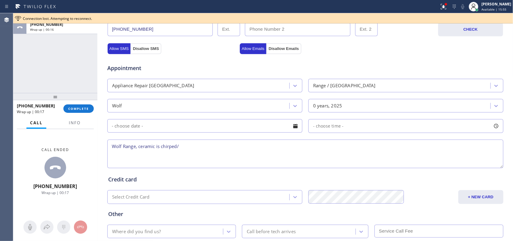
click at [134, 147] on textarea "Wolf Range, ceramic is chirped/" at bounding box center [305, 153] width 396 height 29
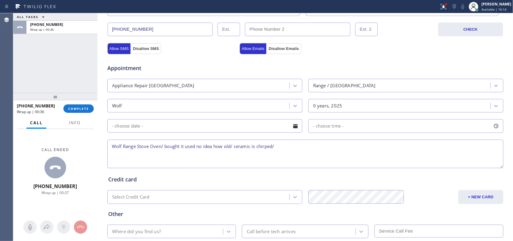
click at [272, 145] on textarea "Wolf Range Stove Oven/ bought it used no idea how old/ ceramic is chirped/" at bounding box center [305, 153] width 396 height 29
click at [232, 146] on textarea "Wolf Range Stove Oven/ bought it used no idea how old/ ceramic is chirped/" at bounding box center [305, 153] width 396 height 29
click at [329, 146] on textarea "Wolf Range Stove Oven/ bought it used no idea how old/ maintenance and the cera…" at bounding box center [305, 153] width 396 height 29
type textarea "Wolf Range Stove Oven/ bought it used no idea how old/ maintenance and the cera…"
click at [75, 120] on span "Info" at bounding box center [75, 122] width 12 height 5
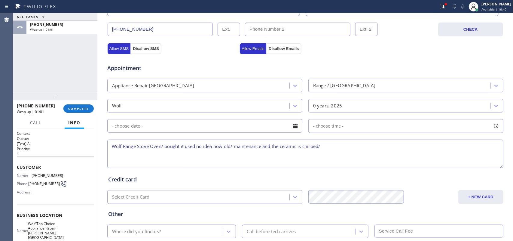
scroll to position [71, 0]
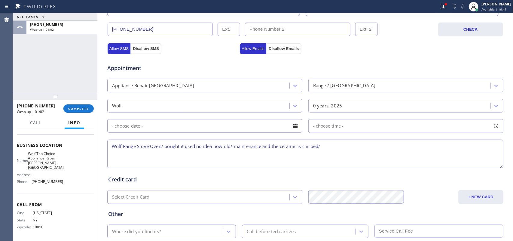
click at [62, 181] on div "Name: Wolf Top Choice Appliance Repair Morris Plains Address: Phone: (732) 631-…" at bounding box center [55, 168] width 77 height 35
drag, startPoint x: 62, startPoint y: 181, endPoint x: 53, endPoint y: 132, distance: 49.5
click at [54, 136] on div "Business location Name: Wolf Top Choice Appliance Repair Morris Plains Address:…" at bounding box center [55, 163] width 77 height 59
click at [62, 177] on div "Name: Wolf Top Choice Appliance Repair Morris Plains Address: Phone: (732) 631-…" at bounding box center [55, 168] width 77 height 35
drag, startPoint x: 64, startPoint y: 180, endPoint x: 51, endPoint y: 139, distance: 42.5
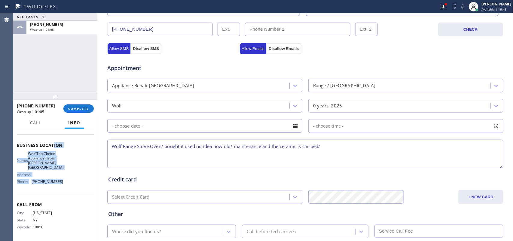
click at [52, 140] on div "Business location Name: Wolf Top Choice Appliance Repair Morris Plains Address:…" at bounding box center [55, 163] width 77 height 59
click at [68, 178] on div "Name: Wolf Top Choice Appliance Repair Morris Plains Address: Phone: (732) 631-…" at bounding box center [55, 168] width 77 height 35
click at [65, 185] on div "Name: Wolf Top Choice Appliance Repair Morris Plains Address: Phone: (732) 631-…" at bounding box center [55, 168] width 77 height 35
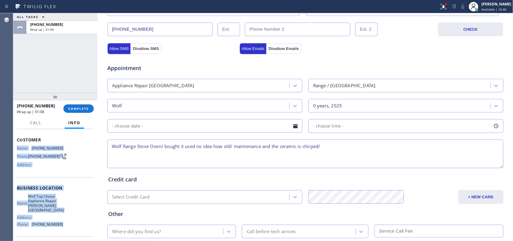
scroll to position [0, 0]
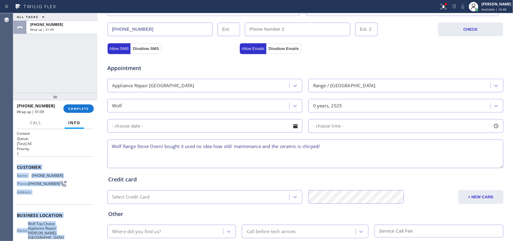
drag, startPoint x: 65, startPoint y: 185, endPoint x: 17, endPoint y: 167, distance: 51.3
click at [17, 167] on div "Context Queue: [Test] All Priority: 1 Customer Name: (917) 588-3813 Phone: (917…" at bounding box center [55, 220] width 77 height 178
copy div "Customer Name: (917) 588-3813 Phone: (917) 588-3813 Address: Business location …"
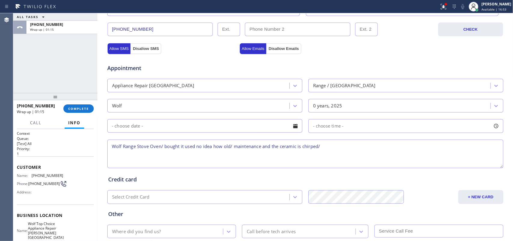
click at [78, 62] on div "ALL TASKS ALL TASKS ACTIVE TASKS TASKS IN WRAP UP +19175883813 Wrap up | 01:15" at bounding box center [55, 53] width 84 height 80
click at [495, 10] on span "Available | 16:54" at bounding box center [493, 9] width 25 height 4
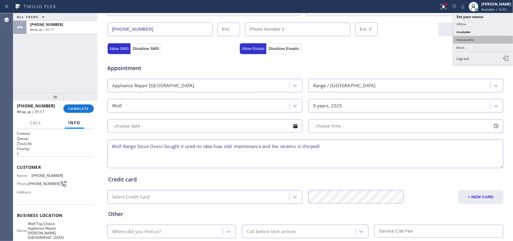
click at [483, 40] on button "Unavailable" at bounding box center [483, 40] width 60 height 8
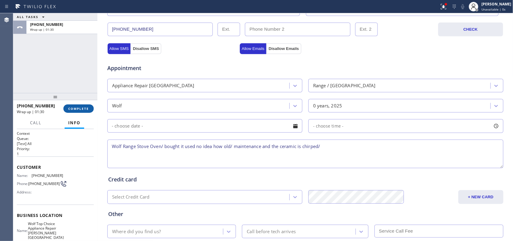
click at [71, 110] on button "COMPLETE" at bounding box center [78, 108] width 30 height 8
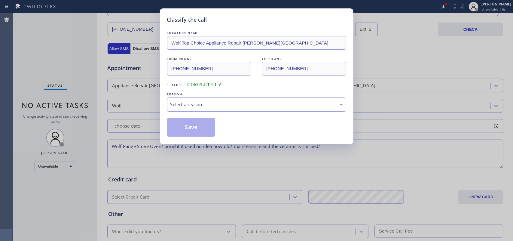
click at [200, 106] on div "Select a reason" at bounding box center [256, 104] width 172 height 7
click at [200, 123] on button "Save" at bounding box center [191, 126] width 48 height 19
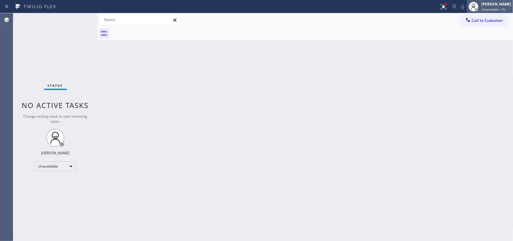
click at [492, 5] on div "[PERSON_NAME]" at bounding box center [496, 4] width 30 height 5
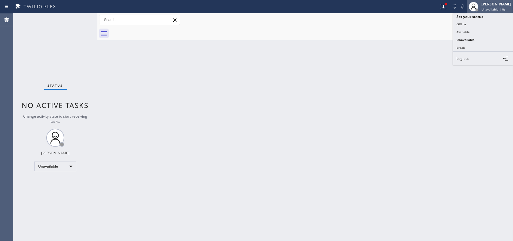
click at [490, 3] on div "[PERSON_NAME]" at bounding box center [496, 4] width 30 height 5
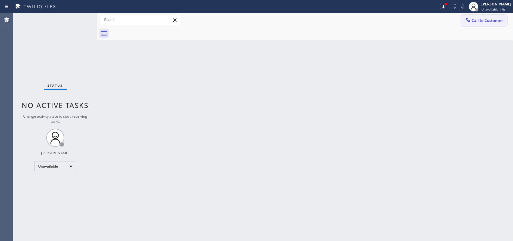
click at [489, 20] on span "Call to Customer" at bounding box center [487, 20] width 32 height 5
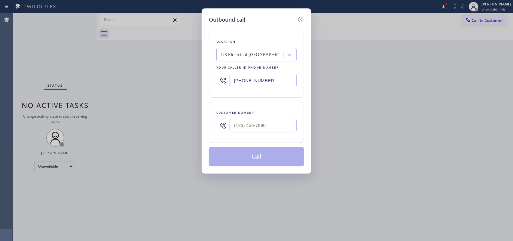
click at [274, 12] on div "Outbound call Location US Electrical Huntington Park Your caller id phone numbe…" at bounding box center [256, 90] width 110 height 165
click at [263, 79] on input "(213) 408-7895" at bounding box center [262, 81] width 67 height 14
paste input "732) 631-3284"
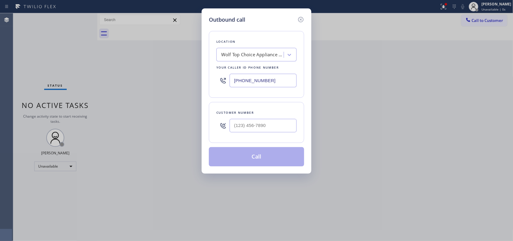
type input "(732) 631-3284"
click at [260, 14] on div "Outbound call Location Wolf Top Choice Appliance Repair Morris Plains Your call…" at bounding box center [256, 90] width 110 height 165
click at [249, 119] on div at bounding box center [262, 126] width 67 height 20
click at [245, 123] on input "(___) ___-____" at bounding box center [262, 126] width 67 height 14
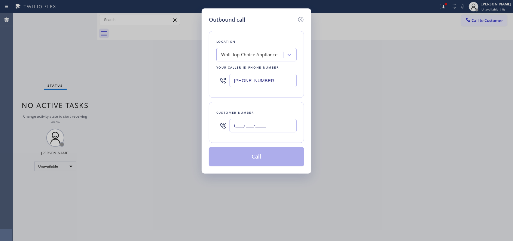
click at [245, 123] on input "(___) ___-____" at bounding box center [262, 126] width 67 height 14
paste input "917) 588-3813"
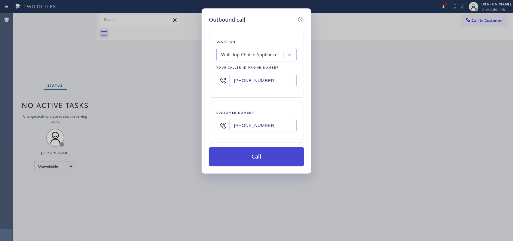
type input "(917) 588-3813"
click at [280, 160] on button "Call" at bounding box center [256, 156] width 95 height 19
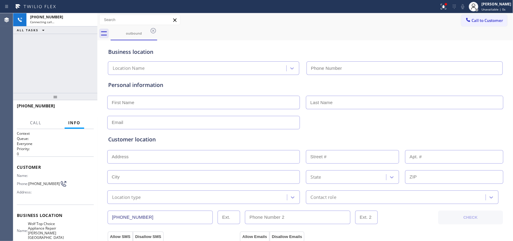
type input "(732) 631-3284"
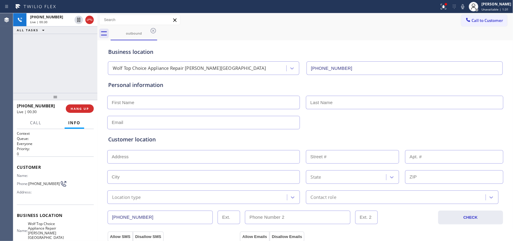
click at [231, 104] on input "text" at bounding box center [203, 102] width 192 height 14
type input "Mr."
type input "Todd"
click at [84, 108] on span "HANG UP" at bounding box center [80, 108] width 18 height 4
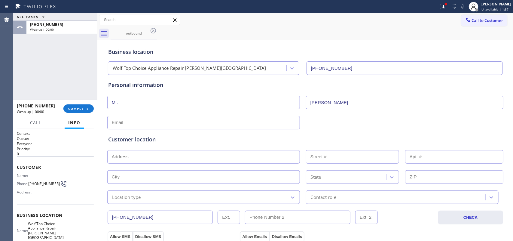
click at [248, 123] on input "text" at bounding box center [203, 123] width 192 height 14
type input "[EMAIL_ADDRESS][DOMAIN_NAME]"
click at [219, 142] on div "Customer location" at bounding box center [305, 139] width 394 height 8
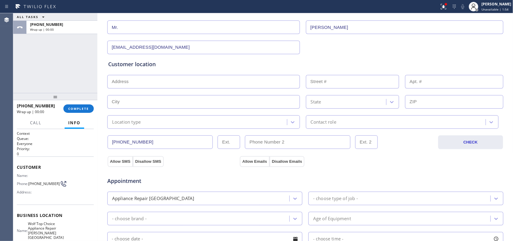
scroll to position [38, 0]
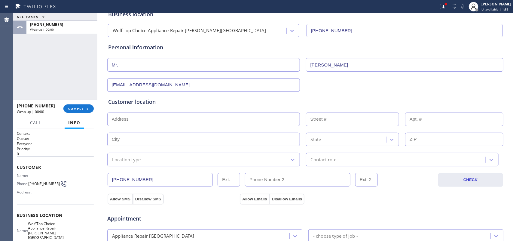
click at [138, 120] on input "text" at bounding box center [203, 119] width 192 height 14
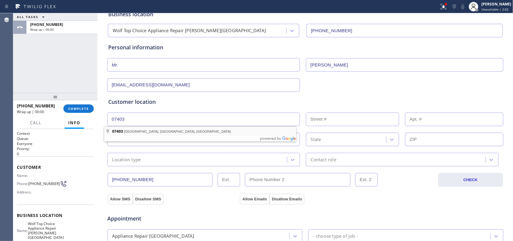
type input "Bloomingdale, NJ 07403, USA"
type input "Bloomingdale"
type input "07403"
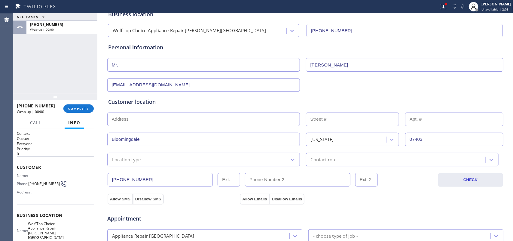
click at [166, 147] on div "Customer location >> ADD NEW ADDRESS << + NEW ADDRESS Bloomingdale New Jersey 0…" at bounding box center [305, 132] width 394 height 68
click at [165, 156] on div "Location type" at bounding box center [198, 159] width 178 height 11
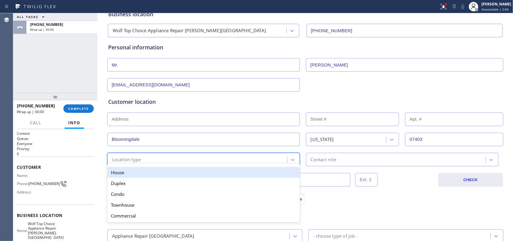
click at [166, 167] on div "House" at bounding box center [203, 172] width 192 height 11
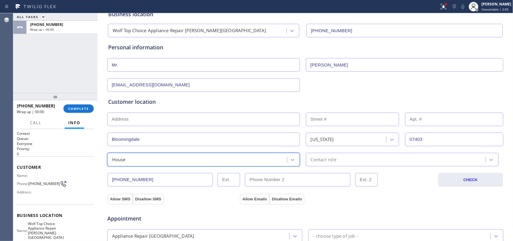
click at [300, 156] on div "option House, selected. 5 results available. Select is focused ,type to refine …" at bounding box center [206, 160] width 198 height 14
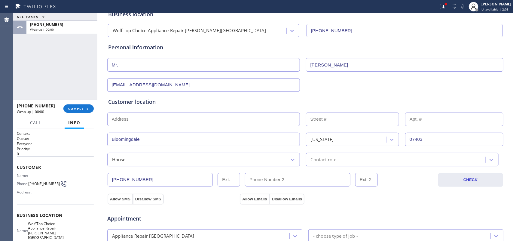
click at [314, 156] on div "Contact role" at bounding box center [396, 159] width 178 height 11
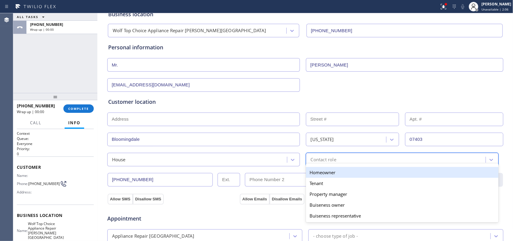
click at [323, 170] on div "Homeowner" at bounding box center [402, 172] width 192 height 11
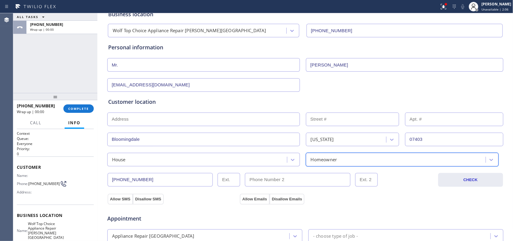
scroll to position [188, 0]
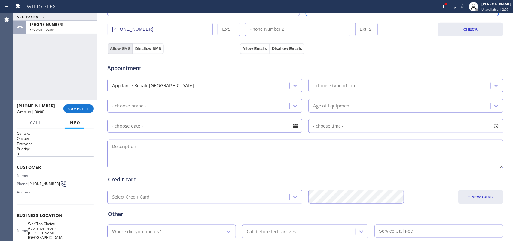
click at [120, 50] on button "Allow SMS" at bounding box center [119, 48] width 25 height 11
click at [248, 45] on button "Allow Emails" at bounding box center [254, 48] width 29 height 11
click at [337, 85] on div "- choose type of job -" at bounding box center [335, 85] width 45 height 7
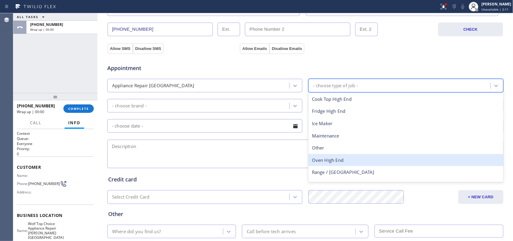
scroll to position [22, 0]
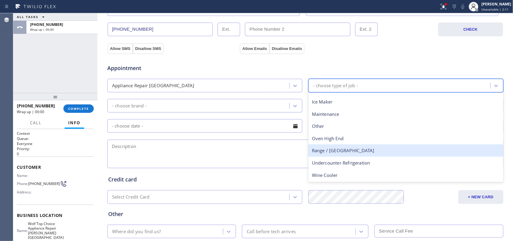
click at [340, 149] on div "Range / [GEOGRAPHIC_DATA]" at bounding box center [405, 150] width 195 height 12
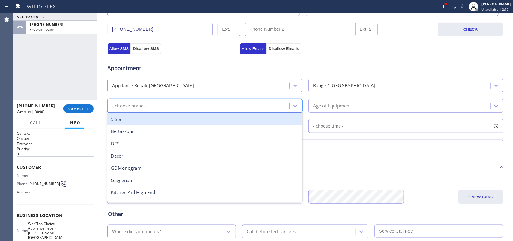
click at [284, 103] on div "- choose brand -" at bounding box center [199, 105] width 180 height 11
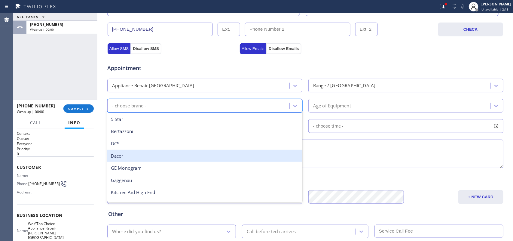
scroll to position [83, 0]
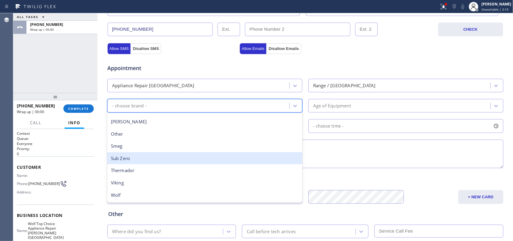
type input "w"
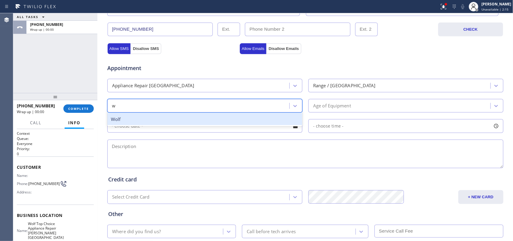
scroll to position [0, 0]
click at [244, 115] on div "Wolf" at bounding box center [204, 119] width 195 height 12
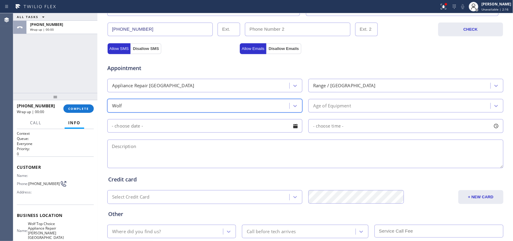
click at [320, 105] on div "Age of Equipment" at bounding box center [332, 105] width 38 height 7
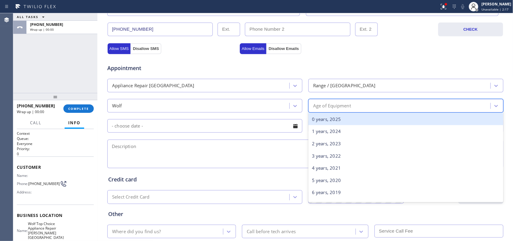
click at [327, 119] on div "0 years, 2025" at bounding box center [405, 119] width 195 height 12
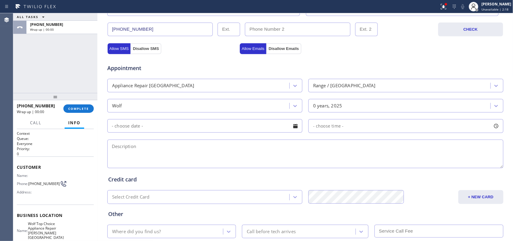
click at [342, 154] on textarea at bounding box center [305, 153] width 396 height 29
paste textarea "used Wolf Range, ceramic is chirped/"
drag, startPoint x: 143, startPoint y: 149, endPoint x: 100, endPoint y: 149, distance: 43.2
click at [100, 149] on div "Business location Wolf Top Choice Appliance Repair Morris Plains (732) 631-3284…" at bounding box center [305, 59] width 413 height 410
click at [281, 146] on textarea "Wolf Gas Range/ bought used no idea how old/ maintenance, ceramic is chirped/" at bounding box center [305, 153] width 396 height 29
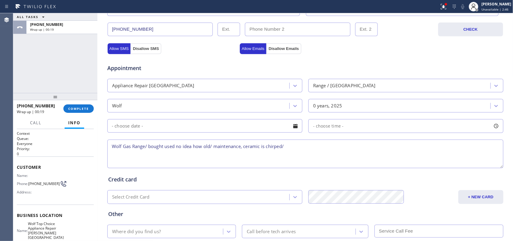
click at [280, 146] on textarea "Wolf Gas Range/ bought used no idea how old/ maintenance, ceramic is chirped/" at bounding box center [305, 153] width 396 height 29
click at [324, 150] on textarea "Wolf Gas Range/ bought used no idea how old/ maintenance, ceramic is chirped as…" at bounding box center [305, 153] width 396 height 29
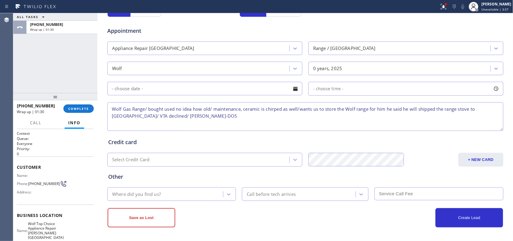
type textarea "Wolf Gas Range/ bought used no idea how old/ maintenance, ceramic is chirped as…"
click at [109, 193] on div "Where did you find us?" at bounding box center [166, 194] width 114 height 11
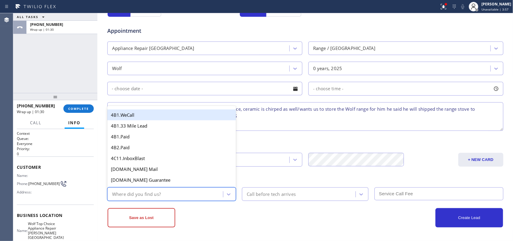
type input "g"
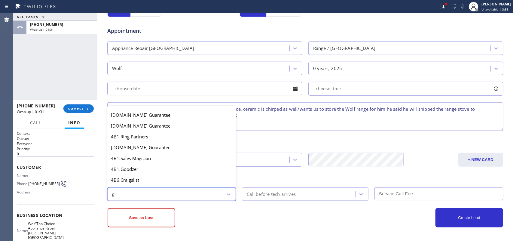
scroll to position [113, 0]
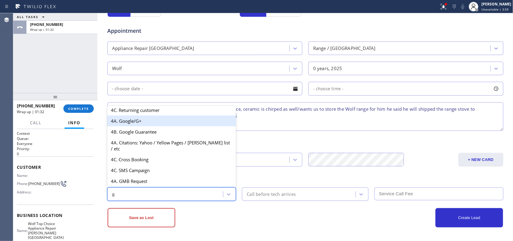
click at [149, 126] on div "4A. Google/G+" at bounding box center [171, 120] width 129 height 11
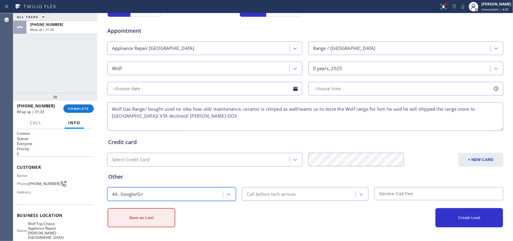
click at [160, 218] on button "Save as Lost" at bounding box center [141, 217] width 68 height 19
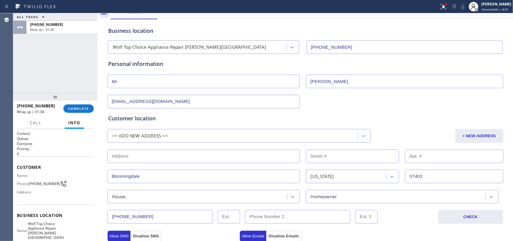
scroll to position [0, 0]
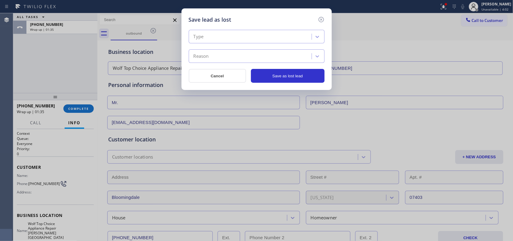
click at [283, 36] on div "Type" at bounding box center [250, 37] width 121 height 11
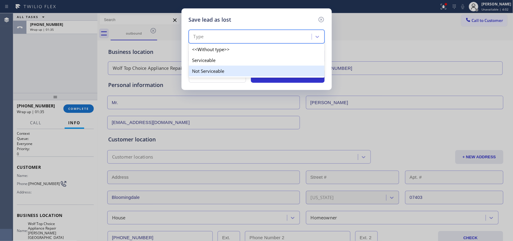
click at [279, 69] on div "Not Serviceable" at bounding box center [257, 70] width 136 height 11
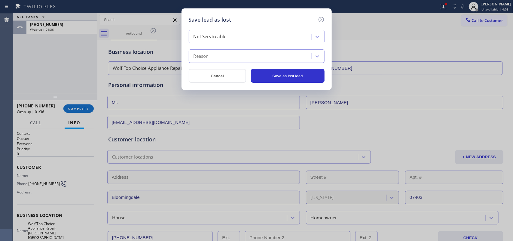
click at [269, 54] on div "Reason" at bounding box center [250, 56] width 121 height 11
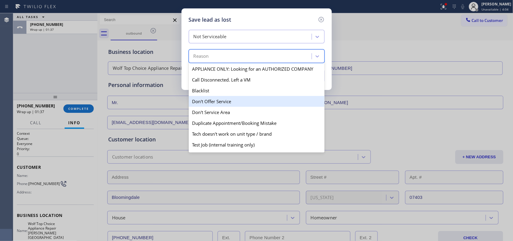
click at [256, 102] on div "Don't Offer Service" at bounding box center [257, 101] width 136 height 11
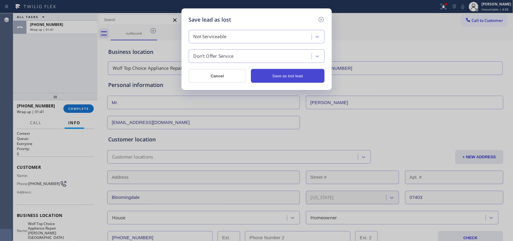
click at [284, 79] on button "Save as lost lead" at bounding box center [288, 76] width 74 height 14
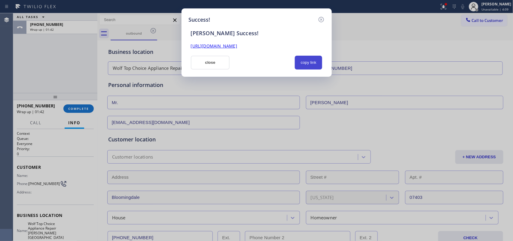
click at [304, 60] on button "copy link" at bounding box center [309, 63] width 28 height 14
click at [202, 61] on button "close" at bounding box center [210, 63] width 39 height 14
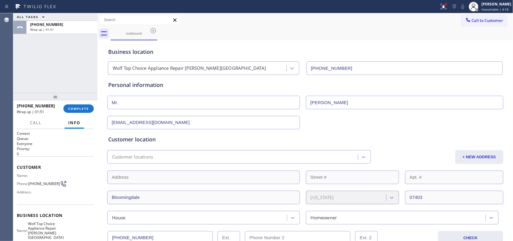
click at [74, 103] on div "+19175883813 Wrap up | 01:51 COMPLETE" at bounding box center [55, 109] width 77 height 16
click at [75, 107] on span "COMPLETE" at bounding box center [78, 108] width 21 height 4
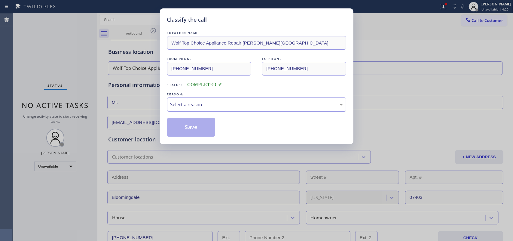
click at [187, 111] on div "Select a reason" at bounding box center [256, 104] width 179 height 14
click at [189, 127] on button "Save" at bounding box center [191, 126] width 48 height 19
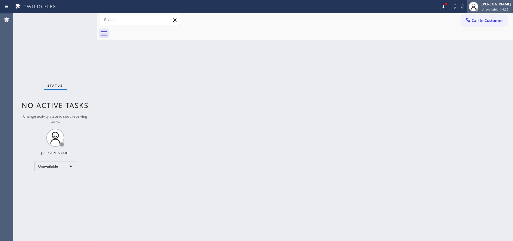
click at [495, 9] on span "Unavailable | 4:22" at bounding box center [494, 9] width 27 height 4
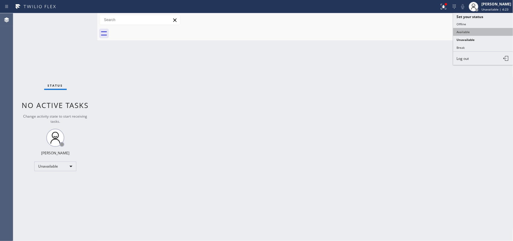
click at [467, 32] on button "Available" at bounding box center [483, 32] width 60 height 8
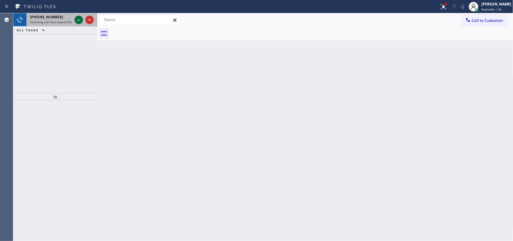
click at [79, 20] on icon at bounding box center [78, 20] width 3 height 2
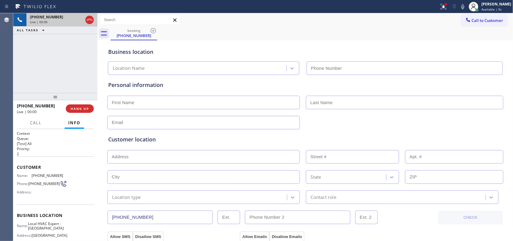
type input "(310) 730-1860"
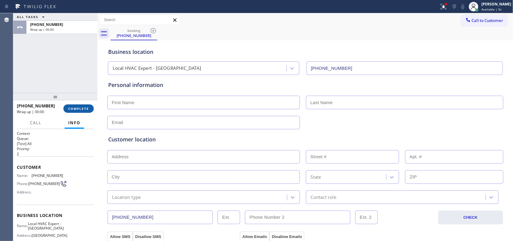
click at [73, 107] on span "COMPLETE" at bounding box center [78, 108] width 21 height 4
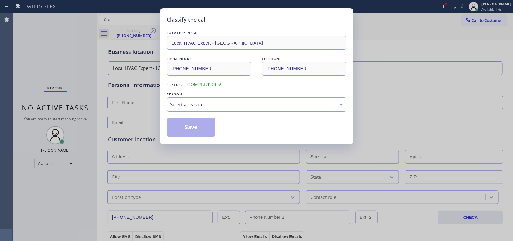
click at [187, 104] on div "Select a reason" at bounding box center [256, 104] width 172 height 7
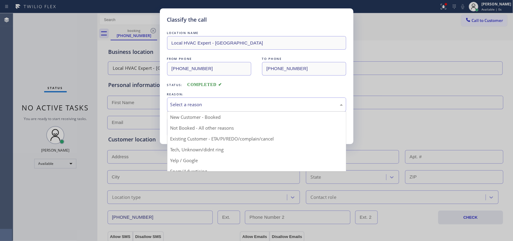
click at [161, 66] on div "Classify the call LOCATION NAME Local HVAC Expert - Chatsworth FROM PHONE (310)…" at bounding box center [256, 75] width 193 height 135
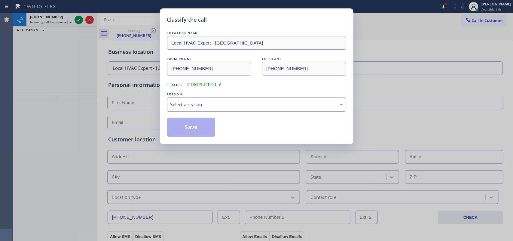
click at [68, 75] on div "Classify the call LOCATION NAME Local HVAC Expert - Chatsworth FROM PHONE (310)…" at bounding box center [256, 120] width 513 height 241
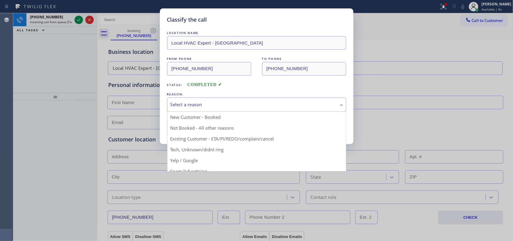
click at [197, 102] on div "Select a reason" at bounding box center [256, 104] width 172 height 7
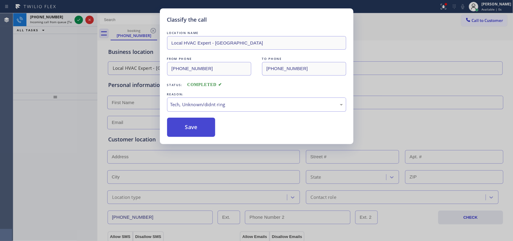
drag, startPoint x: 200, startPoint y: 137, endPoint x: 186, endPoint y: 119, distance: 22.7
click at [200, 137] on button "Save" at bounding box center [191, 126] width 48 height 19
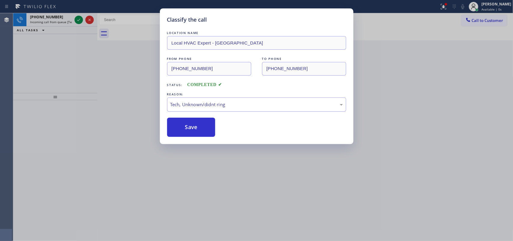
click at [80, 17] on div "Classify the call LOCATION NAME SCM Electrical Contractors FROM PHONE [PHONE_NU…" at bounding box center [262, 126] width 499 height 227
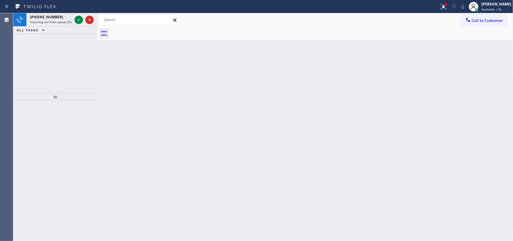
click at [80, 17] on icon at bounding box center [78, 19] width 7 height 7
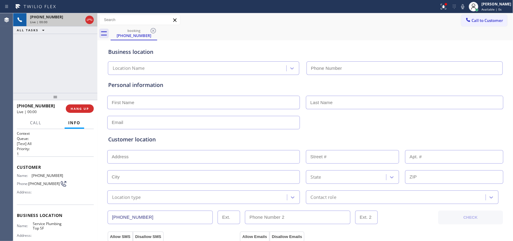
type input "(628) 277-8686"
click at [84, 108] on span "HANG UP" at bounding box center [80, 108] width 18 height 4
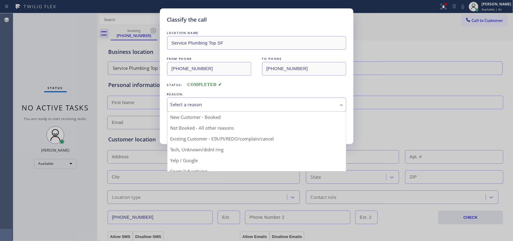
click at [250, 107] on div "Select a reason" at bounding box center [256, 104] width 172 height 7
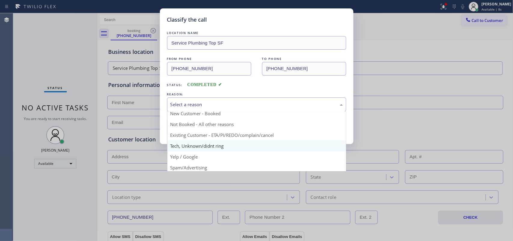
scroll to position [41, 0]
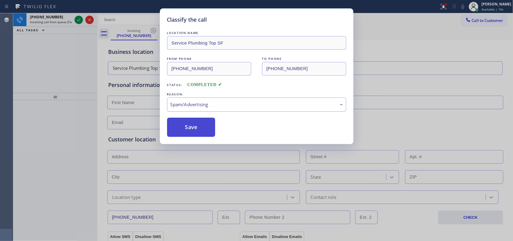
click at [201, 128] on button "Save" at bounding box center [191, 126] width 48 height 19
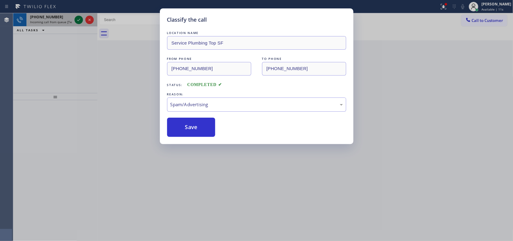
click at [80, 17] on div "Classify the call LOCATION NAME SCM Electrical Contractors FROM PHONE [PHONE_NU…" at bounding box center [262, 126] width 499 height 227
click at [80, 17] on icon at bounding box center [78, 19] width 7 height 7
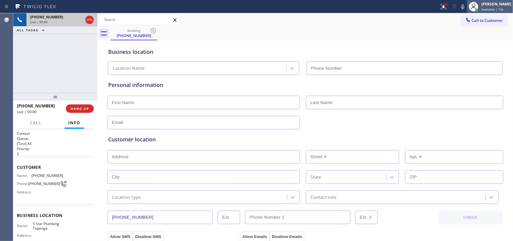
type input "(424) 349-4818"
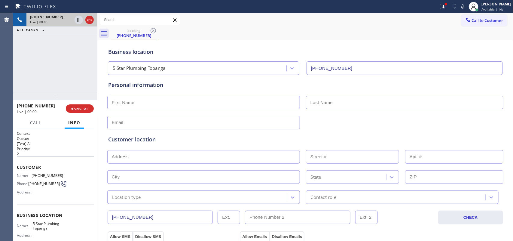
click at [80, 100] on div at bounding box center [55, 96] width 84 height 7
click at [80, 109] on span "HANG UP" at bounding box center [80, 108] width 18 height 4
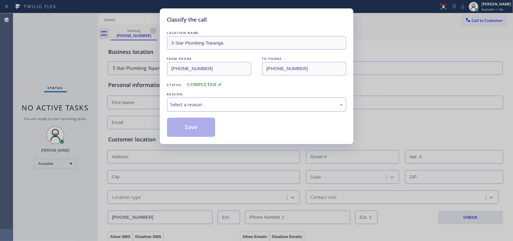
click at [215, 100] on div "Select a reason" at bounding box center [256, 104] width 179 height 14
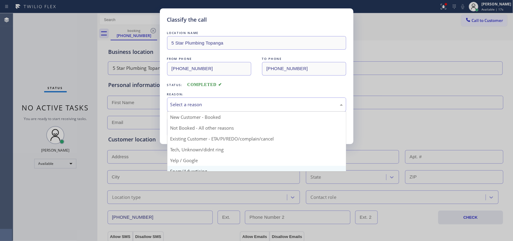
scroll to position [41, 0]
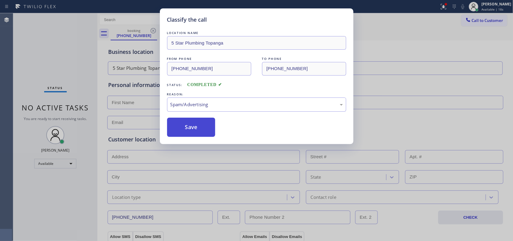
click at [193, 128] on button "Save" at bounding box center [191, 126] width 48 height 19
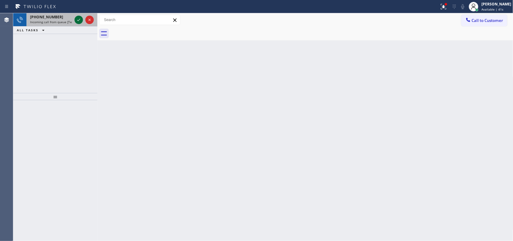
click at [79, 17] on icon at bounding box center [78, 19] width 7 height 7
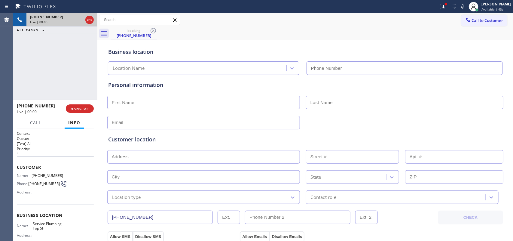
type input "(628) 277-8686"
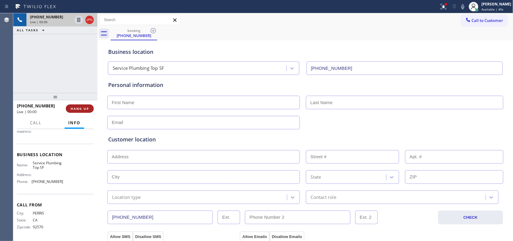
click at [80, 107] on span "HANG UP" at bounding box center [80, 108] width 18 height 4
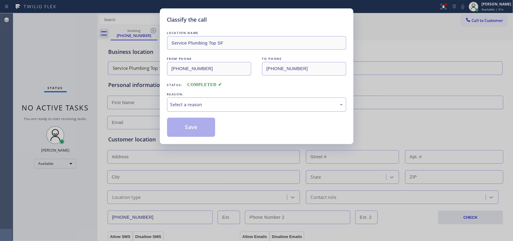
click at [215, 99] on div "Select a reason" at bounding box center [256, 104] width 179 height 14
click at [216, 93] on div "REASON:" at bounding box center [256, 94] width 179 height 6
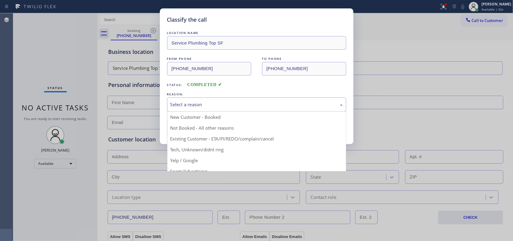
click at [212, 106] on div "Select a reason" at bounding box center [256, 104] width 172 height 7
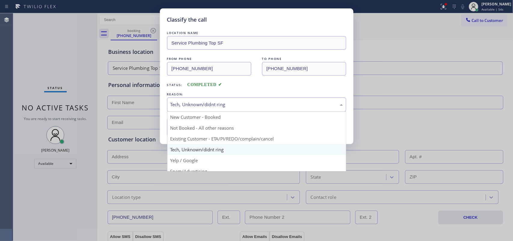
click at [204, 102] on div "Tech, Unknown/didnt ring" at bounding box center [256, 104] width 172 height 7
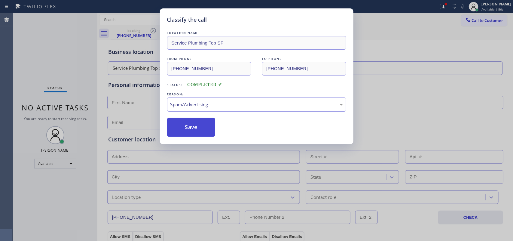
click at [203, 130] on button "Save" at bounding box center [191, 126] width 48 height 19
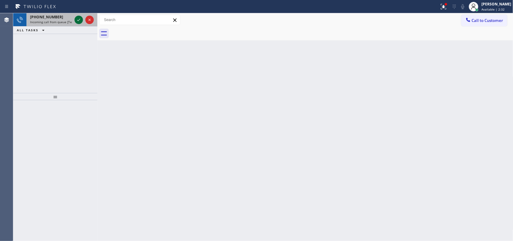
click at [79, 20] on icon at bounding box center [78, 20] width 3 height 2
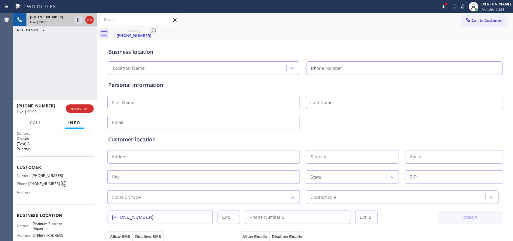
type input "(833) 361-5819"
click at [58, 72] on div "+13105248543 Live | 00:00 ALL TASKS ALL TASKS ACTIVE TASKS TASKS IN WRAP UP" at bounding box center [55, 53] width 84 height 80
click at [36, 125] on span "Call" at bounding box center [35, 122] width 11 height 5
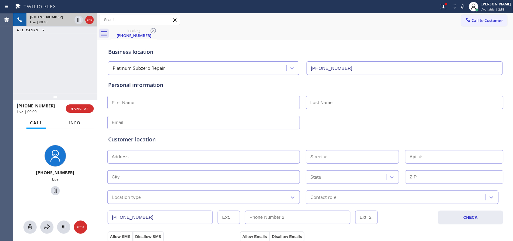
click at [73, 118] on button "Info" at bounding box center [74, 123] width 19 height 12
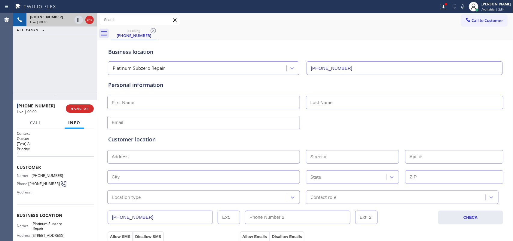
scroll to position [62, 0]
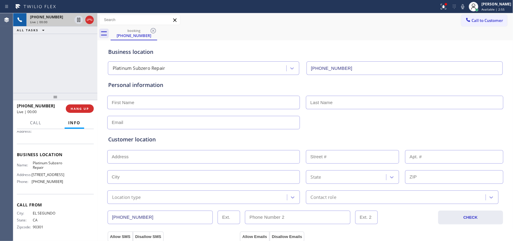
click at [59, 187] on div "Business location Name: Platinum Subzero Repair Address: 327 W 108th Pl Phone: …" at bounding box center [55, 169] width 77 height 50
drag, startPoint x: 59, startPoint y: 186, endPoint x: 50, endPoint y: 150, distance: 38.1
click at [52, 157] on div "Business location Name: Platinum Subzero Repair Address: 327 W 108th Pl Phone: …" at bounding box center [55, 169] width 77 height 50
click at [47, 134] on div "Customer Name: (310) 524-8543 Phone: (310) 524-8543 Address:" at bounding box center [55, 119] width 77 height 48
click at [70, 173] on div "Name: Platinum Subzero Repair Address: 327 W 108th Pl Phone: (833) 361-5819" at bounding box center [55, 173] width 77 height 26
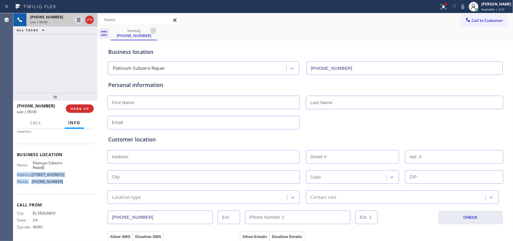
drag, startPoint x: 61, startPoint y: 187, endPoint x: 46, endPoint y: 148, distance: 41.5
click at [50, 155] on div "Business location Name: Platinum Subzero Repair Address: 327 W 108th Pl Phone: …" at bounding box center [55, 169] width 77 height 50
click at [46, 148] on div "Business location Name: Platinum Subzero Repair Address: 327 W 108th Pl Phone: …" at bounding box center [55, 169] width 77 height 50
drag, startPoint x: 39, startPoint y: 138, endPoint x: 39, endPoint y: 144, distance: 5.7
click at [39, 141] on div "Customer Name: (310) 524-8543 Phone: (310) 524-8543 Address:" at bounding box center [55, 119] width 77 height 48
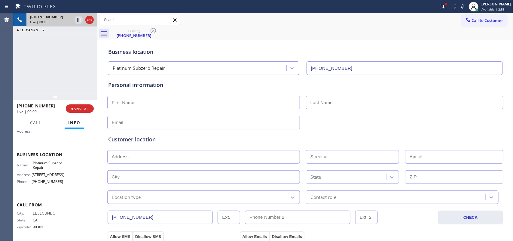
click at [66, 180] on div "Name: Platinum Subzero Repair Address: 327 W 108th Pl Phone: (833) 361-5819" at bounding box center [55, 173] width 77 height 26
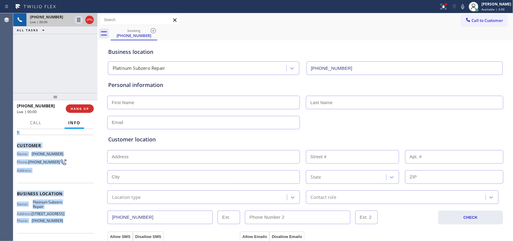
scroll to position [0, 0]
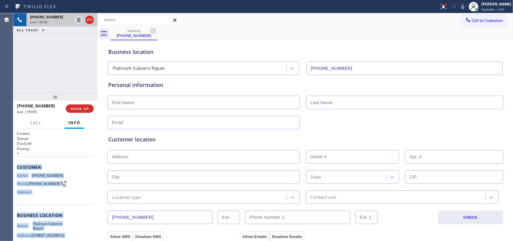
drag, startPoint x: 61, startPoint y: 184, endPoint x: 17, endPoint y: 164, distance: 48.7
click at [17, 164] on div "Context Queue: [Test] All Priority: 1 Customer Name: (310) 524-8543 Phone: (310…" at bounding box center [55, 215] width 77 height 169
copy div "Customer Name: (310) 524-8543 Phone: (310) 524-8543 Address: Business location …"
click at [82, 110] on button "HANG UP" at bounding box center [80, 108] width 28 height 8
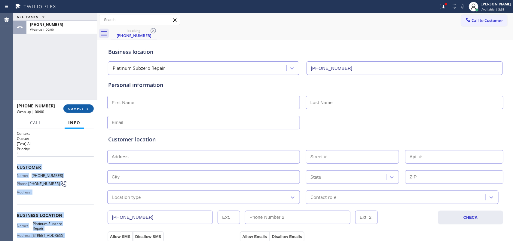
click at [86, 111] on button "COMPLETE" at bounding box center [78, 108] width 30 height 8
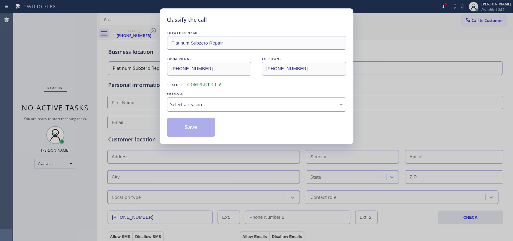
click at [191, 101] on div "Select a reason" at bounding box center [256, 104] width 172 height 7
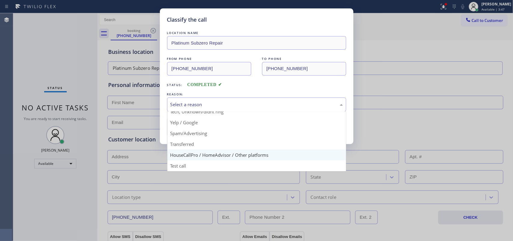
scroll to position [4, 0]
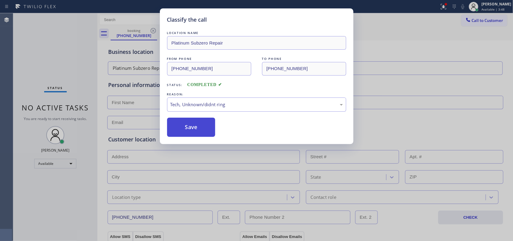
click at [197, 124] on button "Save" at bounding box center [191, 126] width 48 height 19
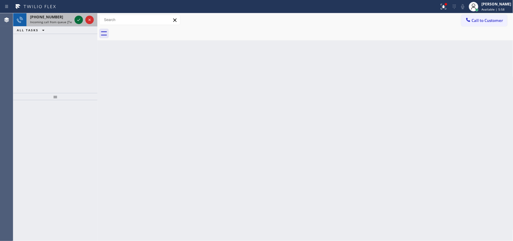
click at [77, 19] on icon at bounding box center [78, 19] width 7 height 7
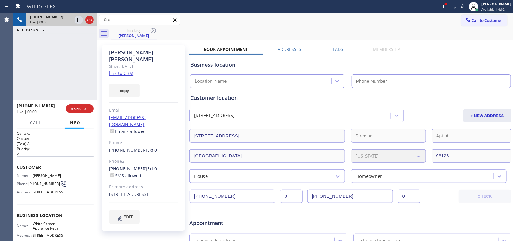
type input "(206) 734-3918"
click at [123, 70] on link "link to CRM" at bounding box center [121, 73] width 24 height 6
click at [39, 122] on span "Call" at bounding box center [35, 122] width 11 height 5
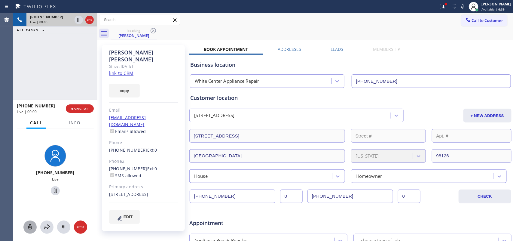
click at [29, 223] on icon at bounding box center [29, 226] width 7 height 7
click at [52, 189] on icon at bounding box center [55, 190] width 7 height 7
click at [54, 189] on icon at bounding box center [55, 190] width 3 height 4
drag, startPoint x: 31, startPoint y: 222, endPoint x: 40, endPoint y: 215, distance: 11.5
click at [32, 222] on button at bounding box center [29, 226] width 13 height 13
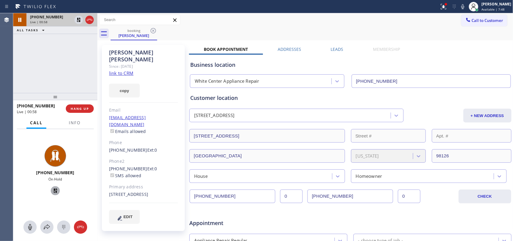
click at [52, 188] on icon at bounding box center [55, 190] width 7 height 7
click at [50, 229] on icon at bounding box center [46, 226] width 7 height 7
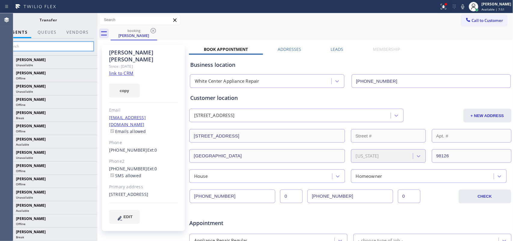
click at [65, 44] on input "text" at bounding box center [48, 46] width 90 height 10
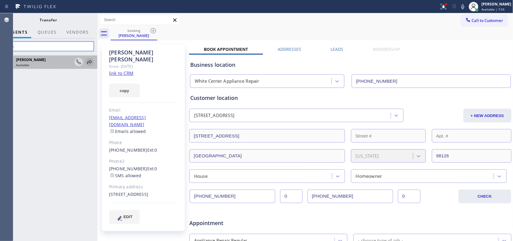
type input "lyka"
click at [88, 62] on icon at bounding box center [89, 62] width 5 height 4
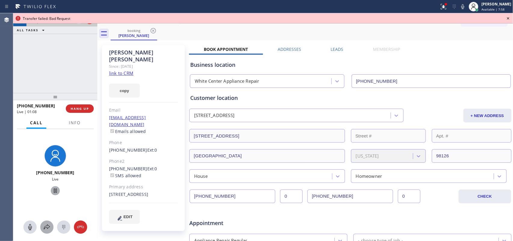
click at [47, 223] on icon at bounding box center [46, 226] width 7 height 7
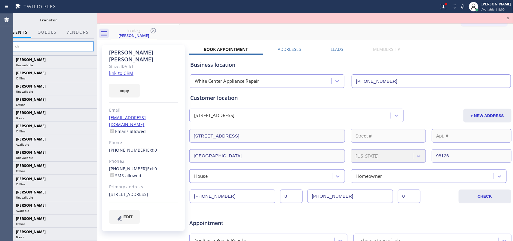
click at [71, 44] on input "text" at bounding box center [48, 46] width 90 height 10
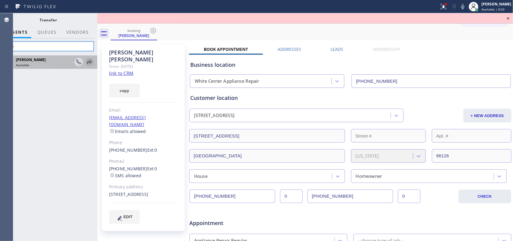
type input "lyka"
click at [89, 60] on icon at bounding box center [89, 61] width 7 height 7
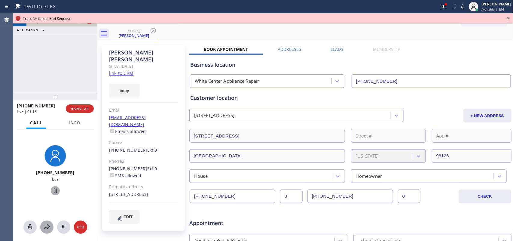
click at [45, 224] on icon at bounding box center [46, 226] width 7 height 7
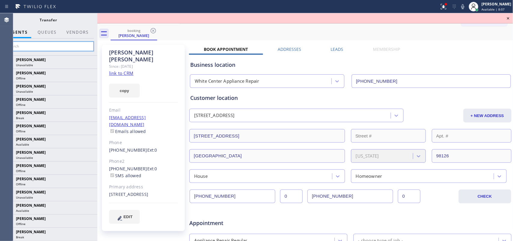
click at [75, 47] on input "text" at bounding box center [48, 46] width 90 height 10
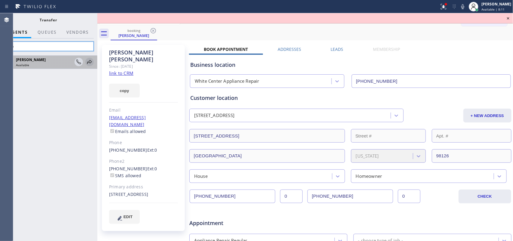
type input "lyka"
click at [89, 61] on icon at bounding box center [89, 62] width 5 height 4
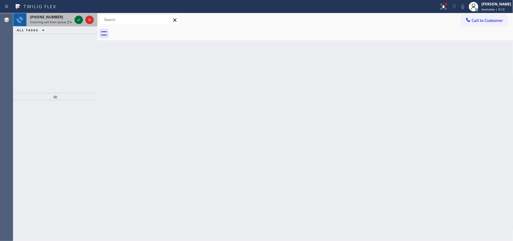
click at [78, 19] on icon at bounding box center [78, 19] width 7 height 7
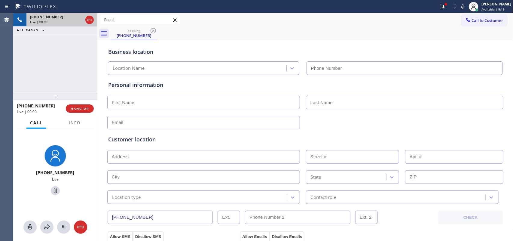
type input "(310) 321-4370"
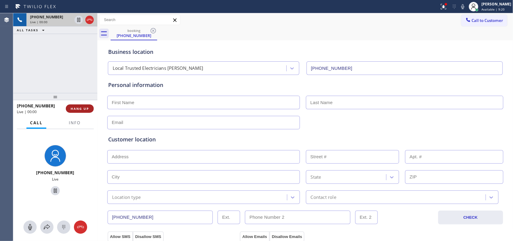
click at [85, 110] on span "HANG UP" at bounding box center [80, 108] width 18 height 4
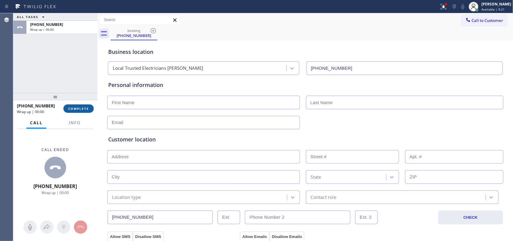
click at [85, 110] on span "COMPLETE" at bounding box center [78, 108] width 21 height 4
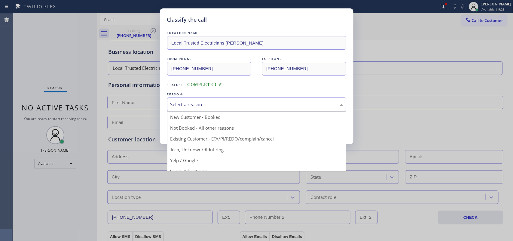
click at [266, 100] on div "Select a reason" at bounding box center [256, 104] width 179 height 14
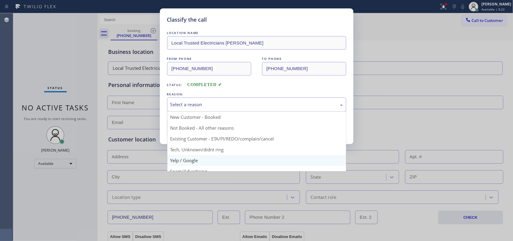
scroll to position [41, 0]
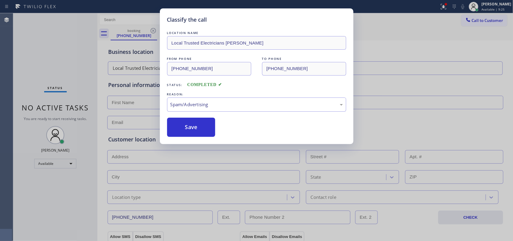
click at [206, 135] on button "Save" at bounding box center [191, 126] width 48 height 19
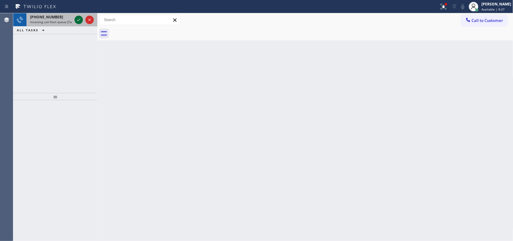
click at [76, 17] on icon at bounding box center [78, 19] width 7 height 7
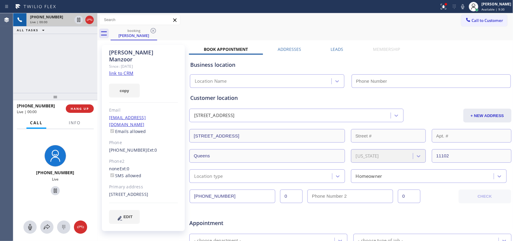
type input "(315) 818-3574"
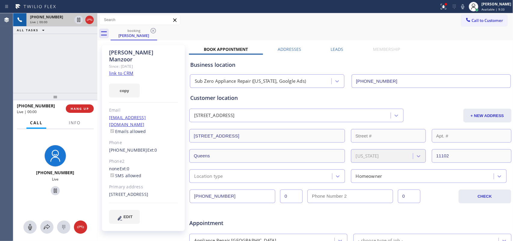
click at [119, 70] on link "link to CRM" at bounding box center [121, 73] width 24 height 6
click at [77, 38] on icon at bounding box center [78, 40] width 7 height 7
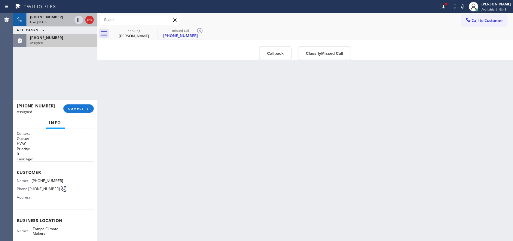
click at [53, 17] on span "+19175675822" at bounding box center [46, 16] width 33 height 5
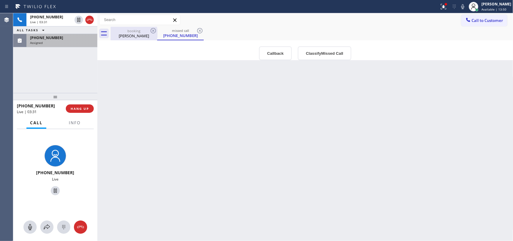
click at [132, 32] on div "booking" at bounding box center [133, 31] width 45 height 5
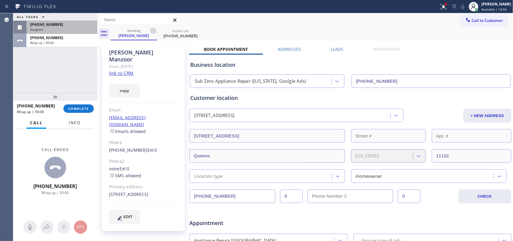
click at [74, 122] on span "Info" at bounding box center [75, 122] width 12 height 5
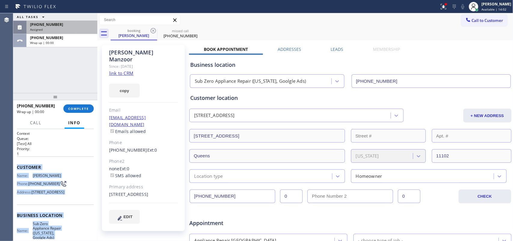
drag, startPoint x: 60, startPoint y: 181, endPoint x: 17, endPoint y: 166, distance: 46.2
click at [17, 166] on div "Context Queue: [Test] All Priority: 1 Customer Name: Ahmed Manzoor Phone: (917)…" at bounding box center [55, 220] width 77 height 178
click at [17, 166] on span "Customer" at bounding box center [55, 167] width 77 height 6
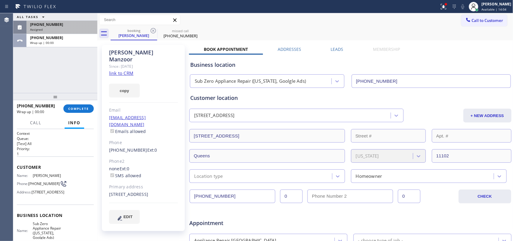
click at [67, 157] on div "Customer Name: Ahmed Manzoor Phone: (917) 567-5822 Address: 24-12 27th St, Long…" at bounding box center [55, 180] width 77 height 48
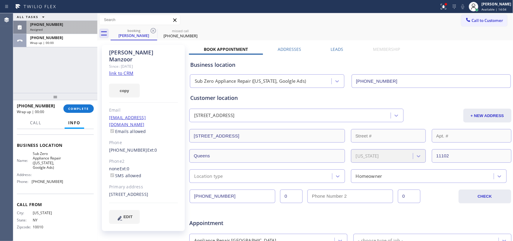
scroll to position [89, 0]
drag, startPoint x: 71, startPoint y: 183, endPoint x: 56, endPoint y: 132, distance: 52.3
click at [58, 138] on div "Business location Name: Sub Zero Appliance Repair (New York, Goolgle Ads) Addre…" at bounding box center [55, 163] width 77 height 59
click at [68, 166] on div "Name: Sub Zero Appliance Repair (New York, Goolgle Ads) Address: Phone: (315) 8…" at bounding box center [55, 168] width 77 height 35
click at [67, 185] on div "Name: Sub Zero Appliance Repair (New York, Goolgle Ads) Address: Phone: (315) 8…" at bounding box center [55, 168] width 77 height 35
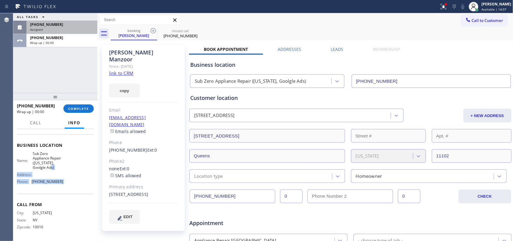
drag, startPoint x: 67, startPoint y: 185, endPoint x: 51, endPoint y: 153, distance: 35.5
click at [51, 153] on div "Name: Sub Zero Appliance Repair (New York, Goolgle Ads) Address: Phone: (315) 8…" at bounding box center [55, 168] width 77 height 35
click at [49, 144] on div "Business location Name: Sub Zero Appliance Repair (New York, Goolgle Ads) Addre…" at bounding box center [55, 163] width 77 height 59
click at [67, 176] on div "Name: Sub Zero Appliance Repair (New York, Goolgle Ads) Address: Phone: (315) 8…" at bounding box center [55, 168] width 77 height 35
click at [66, 178] on div "Name: Sub Zero Appliance Repair (New York, Goolgle Ads) Address: Phone: (315) 8…" at bounding box center [55, 168] width 77 height 35
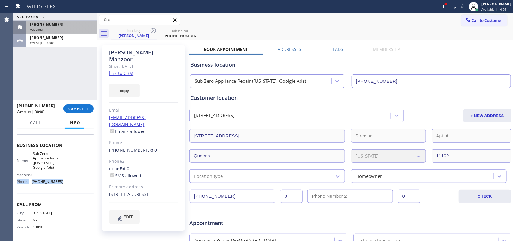
drag, startPoint x: 68, startPoint y: 183, endPoint x: 65, endPoint y: 167, distance: 16.8
click at [65, 168] on div "Name: Sub Zero Appliance Repair (New York, Goolgle Ads) Address: Phone: (315) 8…" at bounding box center [55, 168] width 77 height 35
click at [63, 161] on div "Name: Sub Zero Appliance Repair (New York, Goolgle Ads) Address: Phone: (315) 8…" at bounding box center [55, 168] width 77 height 35
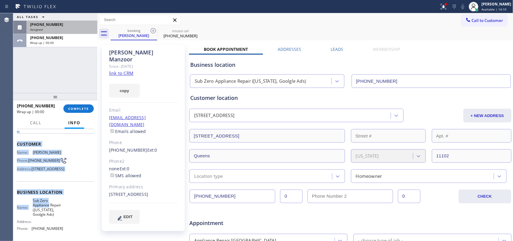
scroll to position [0, 0]
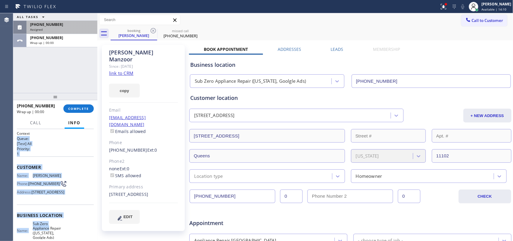
drag, startPoint x: 57, startPoint y: 149, endPoint x: 48, endPoint y: 132, distance: 18.5
click at [48, 132] on div "Context Queue: [Test] All Priority: 1 Customer Name: Ahmed Manzoor Phone: (917)…" at bounding box center [55, 220] width 77 height 178
click at [62, 162] on div "Customer Name: Ahmed Manzoor Phone: (917) 567-5822 Address: 24-12 27th St, Long…" at bounding box center [55, 180] width 77 height 48
drag, startPoint x: 26, startPoint y: 157, endPoint x: 71, endPoint y: 197, distance: 60.6
click at [71, 197] on div "Customer Name: Ahmed Manzoor Phone: (917) 567-5822 Address: 24-12 27th St, Long…" at bounding box center [55, 180] width 77 height 48
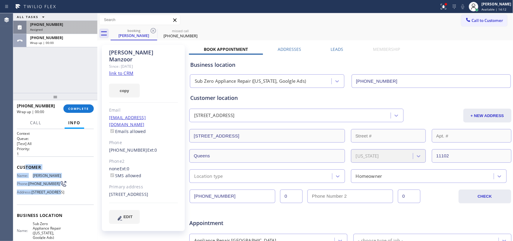
click at [71, 174] on div "Name: Ahmed Manzoor Phone: (917) 567-5822 Address: 24-12 27th St, Long Island C…" at bounding box center [55, 185] width 77 height 24
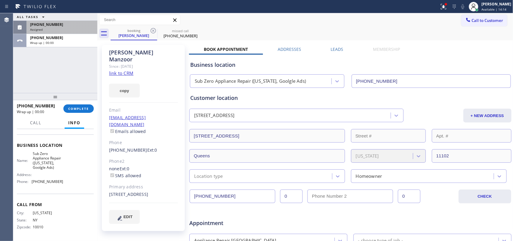
click at [65, 186] on div "Name: Sub Zero Appliance Repair (New York, Goolgle Ads) Address: Phone: (315) 8…" at bounding box center [55, 168] width 77 height 35
drag, startPoint x: 65, startPoint y: 197, endPoint x: 54, endPoint y: 170, distance: 29.1
click at [56, 177] on div "Name: Sub Zero Appliance Repair (New York, Goolgle Ads) Address: Phone: (315) 8…" at bounding box center [55, 168] width 77 height 35
drag, startPoint x: 44, startPoint y: 143, endPoint x: 42, endPoint y: 135, distance: 7.7
click at [42, 135] on div "Context Queue: [Test] All Priority: 1 Customer Name: Ahmed Manzoor Phone: (917)…" at bounding box center [55, 150] width 77 height 178
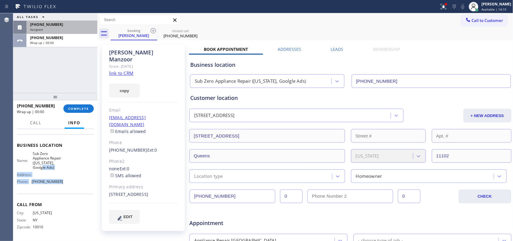
scroll to position [61, 0]
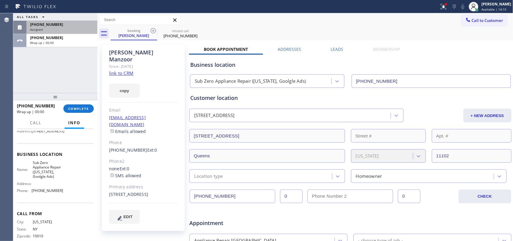
click at [60, 185] on div "Name: Sub Zero Appliance Repair (New York, Goolgle Ads) Address: Phone: (315) 8…" at bounding box center [55, 177] width 77 height 35
drag, startPoint x: 87, startPoint y: 181, endPoint x: 59, endPoint y: 198, distance: 33.5
click at [59, 195] on div "Name: Sub Zero Appliance Repair (New York, Goolgle Ads) Address: Phone: (315) 8…" at bounding box center [40, 177] width 46 height 35
drag, startPoint x: 62, startPoint y: 212, endPoint x: 33, endPoint y: 164, distance: 56.0
click at [35, 168] on div "Business location Name: Sub Zero Appliance Repair (New York, Goolgle Ads) Addre…" at bounding box center [55, 172] width 77 height 59
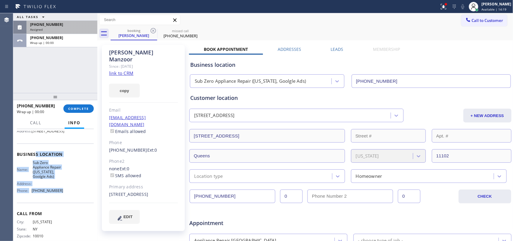
click at [66, 195] on div "Name: Sub Zero Appliance Repair (New York, Goolgle Ads) Address: Phone: (315) 8…" at bounding box center [55, 177] width 77 height 35
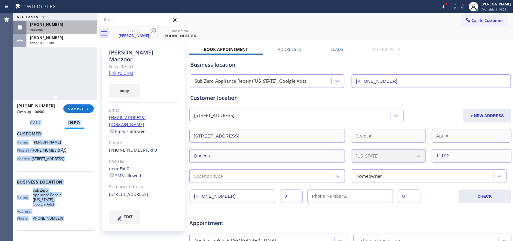
scroll to position [0, 0]
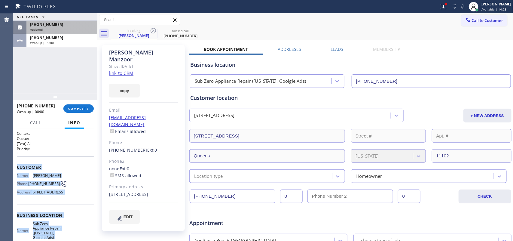
drag, startPoint x: 65, startPoint y: 211, endPoint x: 19, endPoint y: 164, distance: 66.5
click at [19, 164] on div "Context Queue: [Test] All Priority: 1 Customer Name: Ahmed Manzoor Phone: (917)…" at bounding box center [55, 220] width 77 height 178
click at [63, 23] on div "(656) 225-2583" at bounding box center [62, 24] width 64 height 5
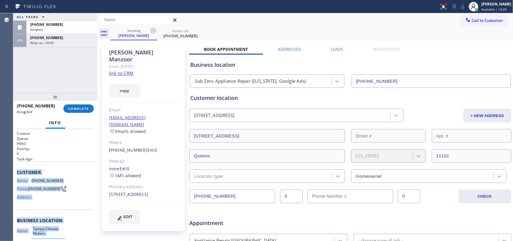
scroll to position [71, 0]
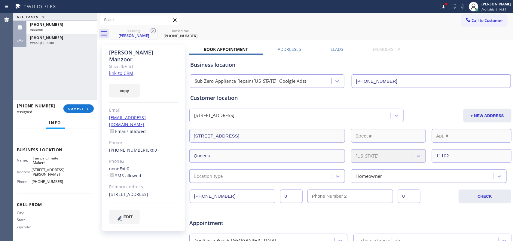
click at [77, 72] on div "ALL TASKS ALL TASKS ACTIVE TASKS TASKS IN WRAP UP (656) 225-2583 Assigned +1917…" at bounding box center [55, 53] width 84 height 80
click at [68, 182] on div "Name: Tampa Climate Makers Address: 1310 W Carmen St Phone: (813) 750-0106" at bounding box center [55, 171] width 77 height 30
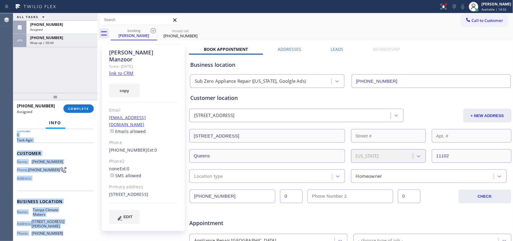
scroll to position [0, 0]
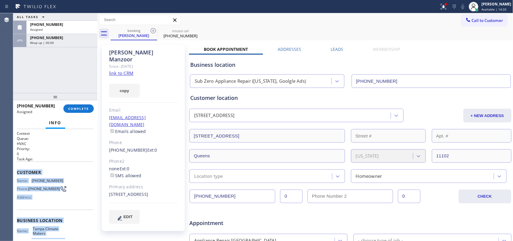
drag, startPoint x: 69, startPoint y: 183, endPoint x: 14, endPoint y: 169, distance: 57.1
click at [14, 169] on div "Context Queue: HVAC Priority: 0 Task Age: Customer Name: (656) 225-2583 Phone: …" at bounding box center [55, 185] width 84 height 112
copy div "Customer Name: (656) 225-2583 Phone: (656) 225-2583 Address: Business location …"
click at [77, 107] on span "COMPLETE" at bounding box center [78, 108] width 21 height 4
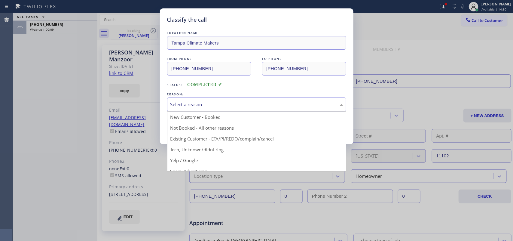
click at [192, 102] on div "Select a reason" at bounding box center [256, 104] width 172 height 7
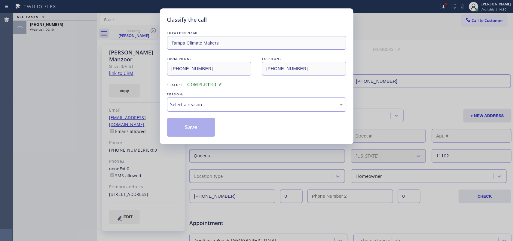
click at [205, 98] on div "Select a reason" at bounding box center [256, 104] width 179 height 14
click at [191, 126] on button "Save" at bounding box center [191, 126] width 48 height 19
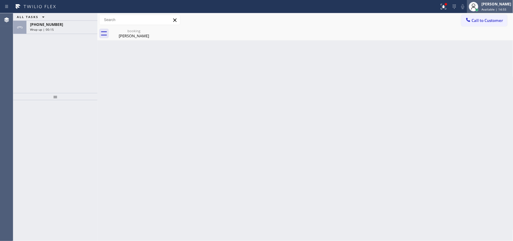
click at [495, 7] on span "Available | 14:55" at bounding box center [493, 9] width 25 height 4
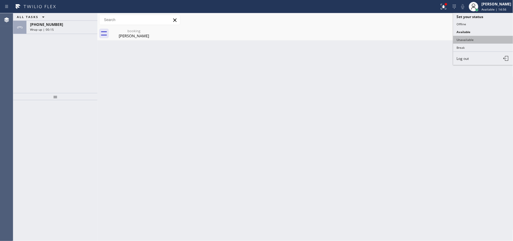
click at [485, 40] on button "Unavailable" at bounding box center [483, 40] width 60 height 8
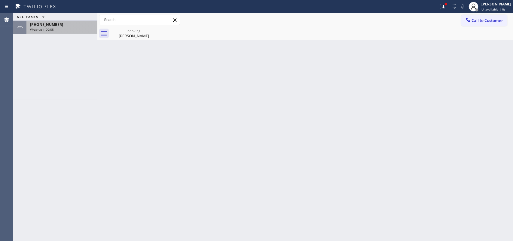
click at [73, 32] on div "+19175675822 Wrap up | 00:55" at bounding box center [60, 27] width 68 height 13
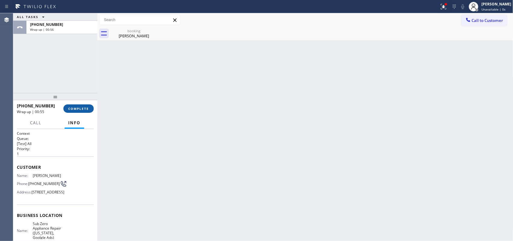
click at [86, 108] on span "COMPLETE" at bounding box center [78, 108] width 21 height 4
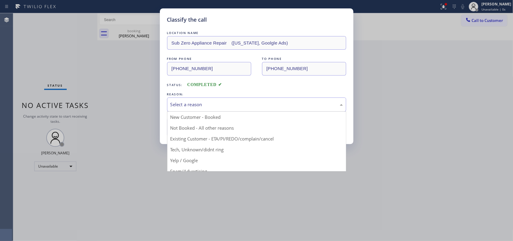
click at [210, 98] on div "Select a reason" at bounding box center [256, 104] width 179 height 14
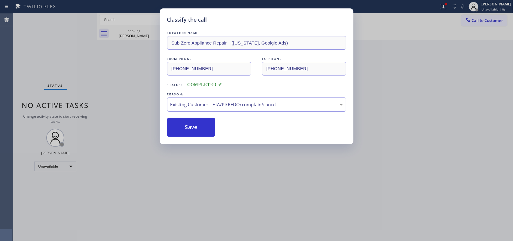
click at [212, 138] on div "Classify the call LOCATION NAME Sub Zero Appliance Repair (New York, Goolgle Ad…" at bounding box center [256, 75] width 193 height 135
click at [204, 126] on button "Save" at bounding box center [191, 126] width 48 height 19
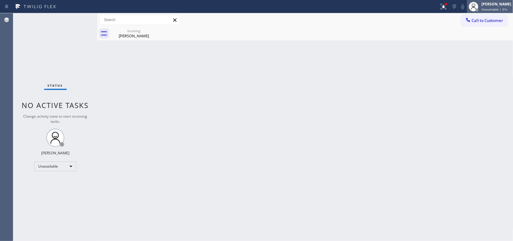
drag, startPoint x: 493, startPoint y: 0, endPoint x: 495, endPoint y: 4, distance: 3.8
click at [493, 1] on div "Leah Cabrera Unavailable | 31s" at bounding box center [490, 6] width 46 height 13
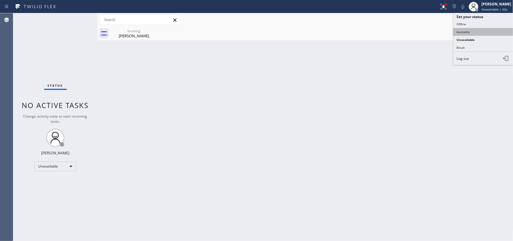
click at [479, 29] on button "Available" at bounding box center [483, 32] width 60 height 8
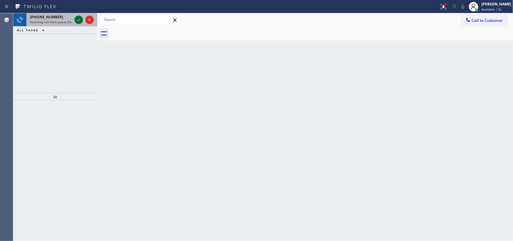
click at [77, 19] on icon at bounding box center [78, 19] width 7 height 7
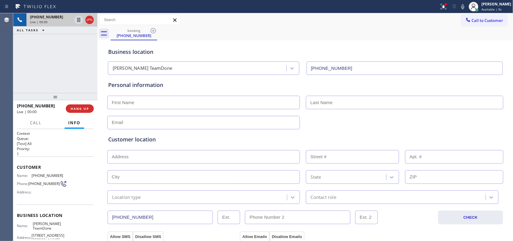
type input "(813) 534-4716"
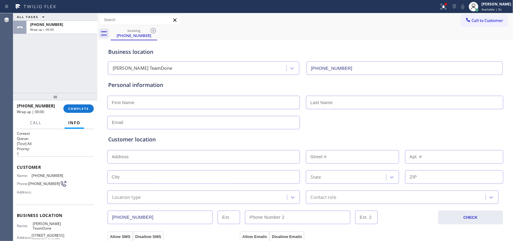
scroll to position [66, 0]
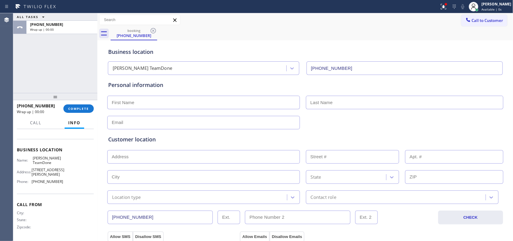
click at [71, 182] on div "Name: Thorington TeamDone Address: 8520 N Lynn Ave Phone: (813) 534-4716" at bounding box center [55, 171] width 77 height 30
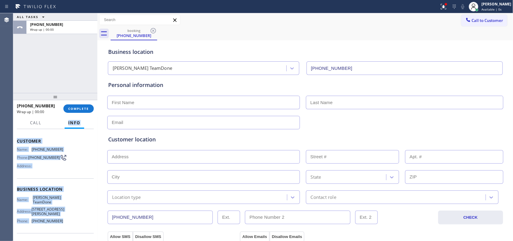
scroll to position [0, 0]
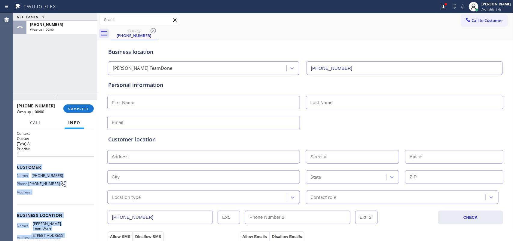
drag, startPoint x: 71, startPoint y: 181, endPoint x: 17, endPoint y: 165, distance: 56.1
click at [17, 165] on div "Context Queue: [Test] All Priority: 1 Customer Name: (656) 225-2583 Phone: (656…" at bounding box center [55, 218] width 77 height 174
click at [82, 109] on span "COMPLETE" at bounding box center [78, 108] width 21 height 4
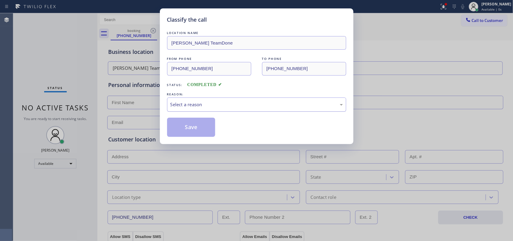
click at [275, 101] on div "Select a reason" at bounding box center [256, 104] width 172 height 7
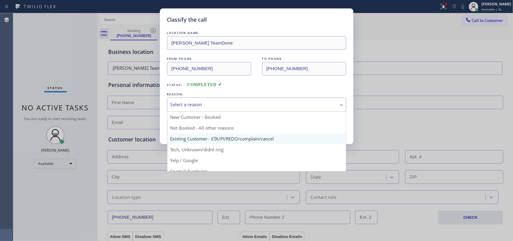
scroll to position [41, 0]
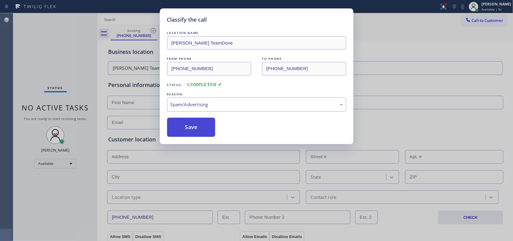
click at [209, 129] on button "Save" at bounding box center [191, 126] width 48 height 19
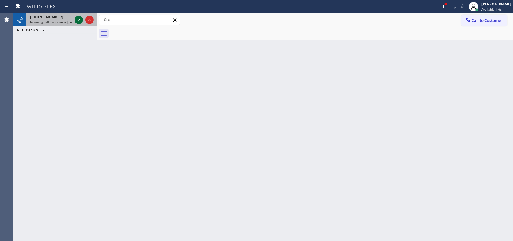
click at [77, 20] on icon at bounding box center [78, 19] width 7 height 7
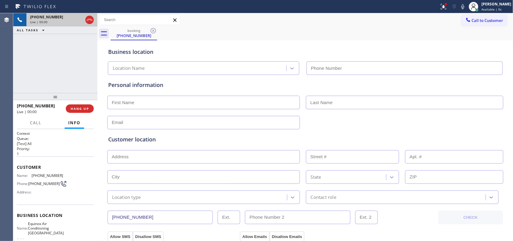
type input "(510) 781-9662"
click at [35, 124] on span "Call" at bounding box center [35, 122] width 11 height 5
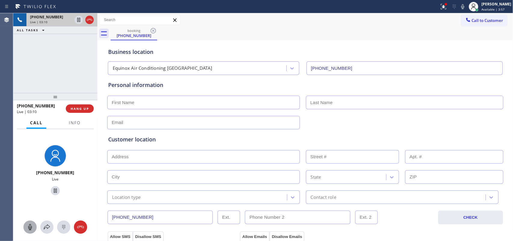
click at [28, 226] on icon at bounding box center [29, 226] width 7 height 7
click at [52, 188] on icon at bounding box center [55, 190] width 7 height 7
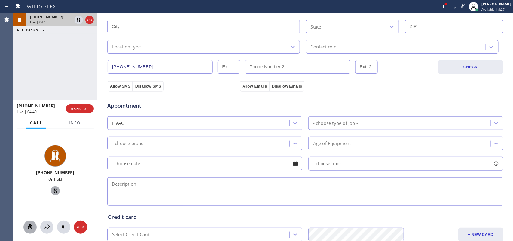
click at [29, 224] on icon at bounding box center [29, 226] width 7 height 7
click at [54, 190] on icon at bounding box center [55, 190] width 7 height 7
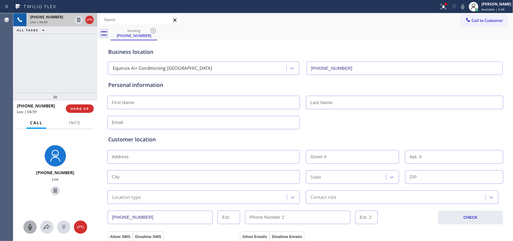
click at [30, 226] on icon at bounding box center [29, 226] width 7 height 7
click at [54, 189] on icon at bounding box center [55, 190] width 3 height 4
click at [27, 227] on icon at bounding box center [29, 226] width 7 height 7
click at [52, 191] on icon at bounding box center [55, 190] width 7 height 7
click at [144, 123] on input "text" at bounding box center [203, 123] width 192 height 14
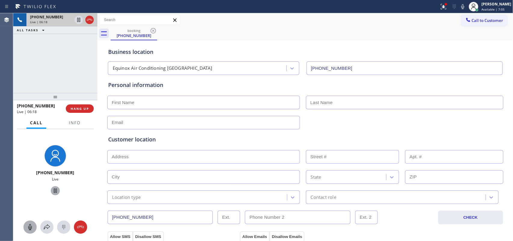
paste input "yanabreth@gmail.com"
type input "yanabreth@gmail.com"
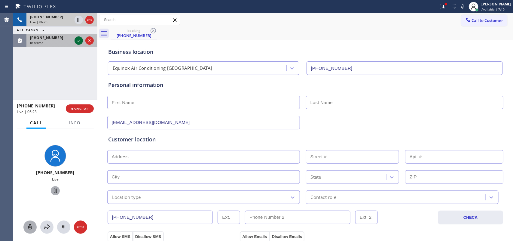
click at [75, 40] on icon at bounding box center [78, 40] width 7 height 7
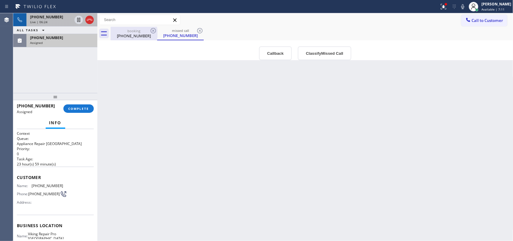
click at [119, 34] on div "(925) 570-0875" at bounding box center [133, 35] width 45 height 5
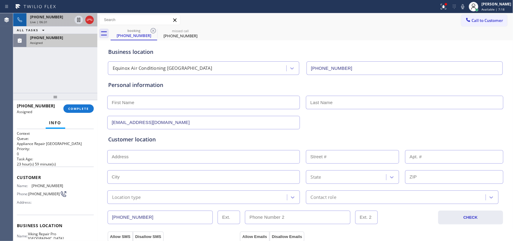
click at [144, 103] on input "text" at bounding box center [203, 102] width 192 height 14
click at [359, 101] on input "text" at bounding box center [404, 102] width 197 height 14
paste input "Retherford"
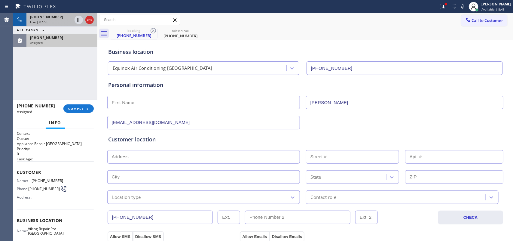
type input "Retherford"
click at [213, 108] on input "text" at bounding box center [203, 102] width 192 height 14
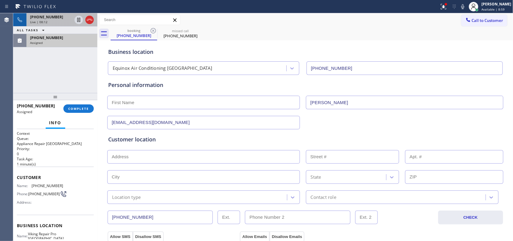
click at [229, 101] on input "text" at bounding box center [203, 102] width 192 height 14
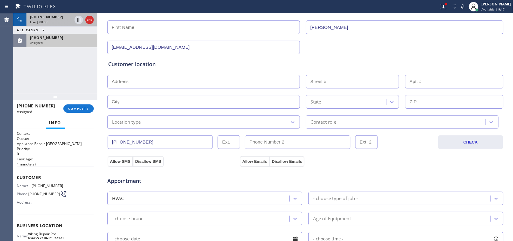
scroll to position [38, 0]
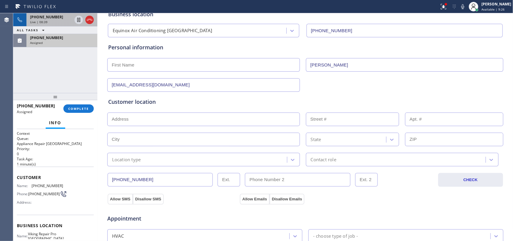
click at [275, 65] on input "text" at bounding box center [203, 65] width 192 height 14
type input "Yana"
click at [119, 201] on button "Allow SMS" at bounding box center [119, 198] width 25 height 11
click at [247, 198] on button "Allow Emails" at bounding box center [254, 198] width 29 height 11
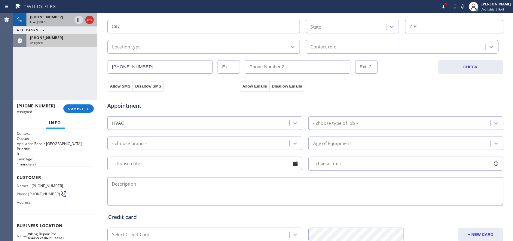
scroll to position [226, 0]
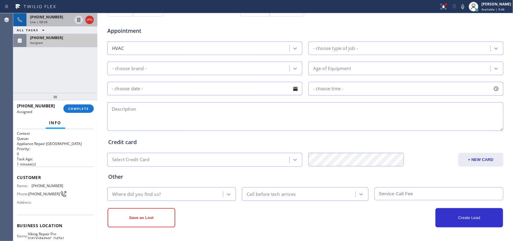
click at [223, 190] on div at bounding box center [228, 194] width 11 height 11
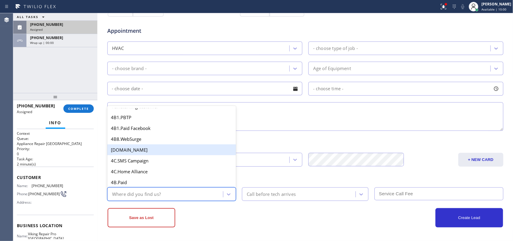
scroll to position [413, 0]
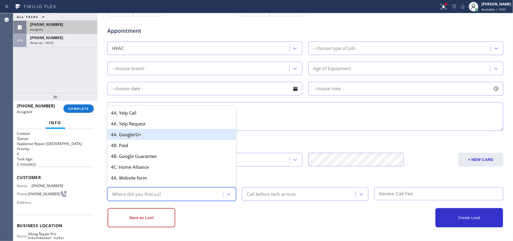
click at [194, 140] on div "4A. Google/G+" at bounding box center [171, 134] width 129 height 11
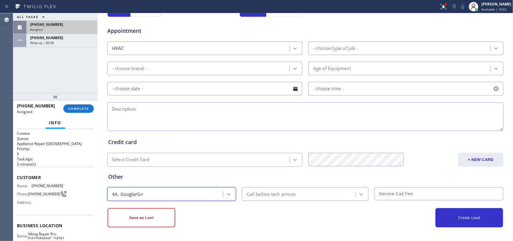
click at [275, 191] on div "Call before tech arrives" at bounding box center [271, 193] width 49 height 7
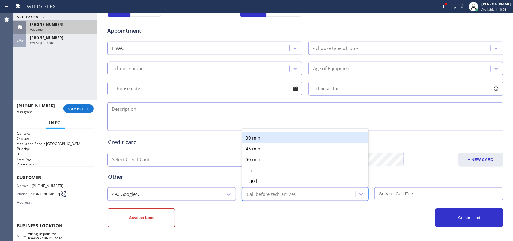
click at [273, 137] on div "30 min" at bounding box center [305, 137] width 126 height 11
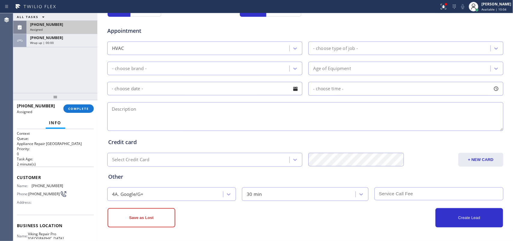
click at [394, 190] on input "text" at bounding box center [438, 193] width 129 height 13
type input "0"
type input "119"
click at [343, 45] on div "- choose type of job -" at bounding box center [335, 48] width 45 height 7
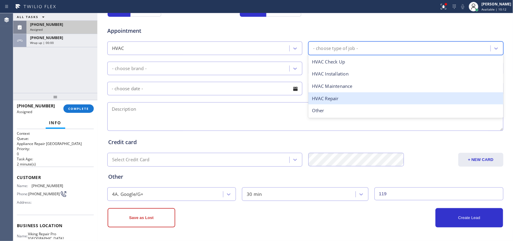
click at [334, 95] on div "HVAC Repair" at bounding box center [405, 98] width 195 height 12
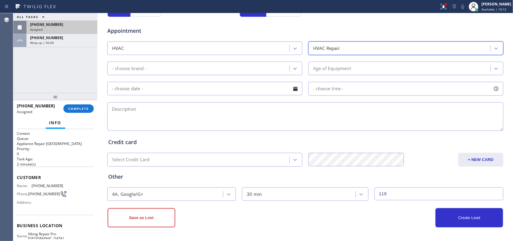
click at [293, 65] on icon at bounding box center [295, 68] width 6 height 6
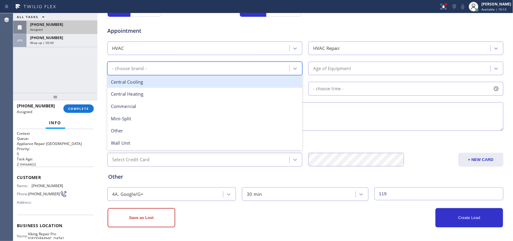
click at [231, 84] on div "Central Cooling" at bounding box center [204, 82] width 195 height 12
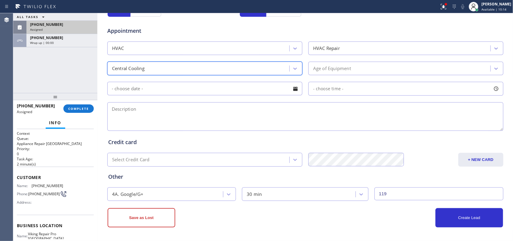
click at [331, 68] on div "Age of Equipment" at bounding box center [332, 68] width 38 height 7
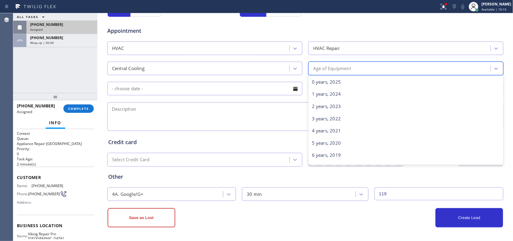
scroll to position [150, 0]
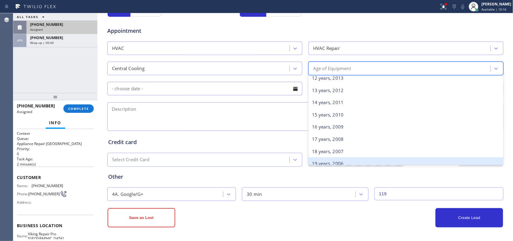
click at [342, 157] on div "19 years, 2006" at bounding box center [405, 163] width 195 height 12
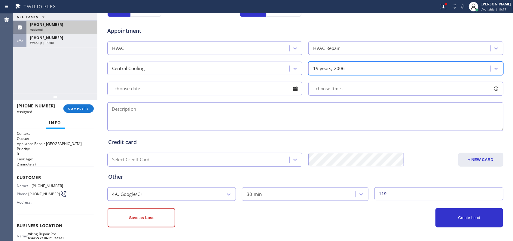
click at [296, 92] on div at bounding box center [295, 88] width 10 height 10
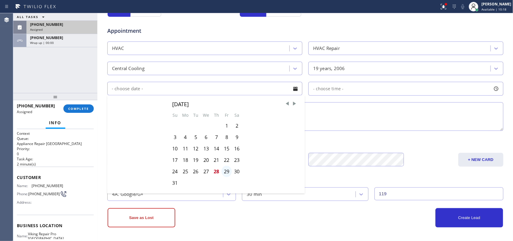
click at [225, 172] on div "29" at bounding box center [226, 170] width 10 height 11
type input "[DATE]"
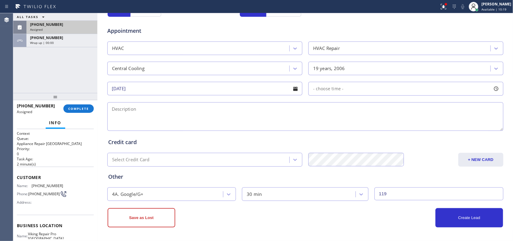
click at [493, 88] on div at bounding box center [496, 88] width 10 height 10
drag, startPoint x: 309, startPoint y: 124, endPoint x: 314, endPoint y: 125, distance: 5.1
click at [312, 125] on div at bounding box center [313, 125] width 7 height 13
drag, startPoint x: 314, startPoint y: 125, endPoint x: 428, endPoint y: 123, distance: 114.1
click at [428, 123] on div at bounding box center [428, 125] width 7 height 13
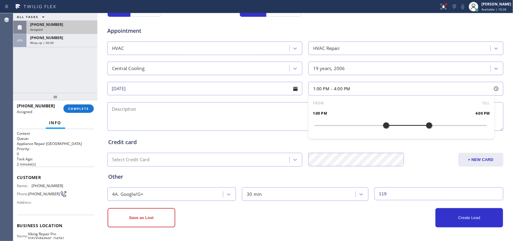
drag, startPoint x: 311, startPoint y: 127, endPoint x: 384, endPoint y: 126, distance: 72.7
click at [384, 126] on div at bounding box center [385, 125] width 7 height 13
click at [59, 44] on div "+19255700875 Wrap up | 00:00" at bounding box center [60, 40] width 68 height 13
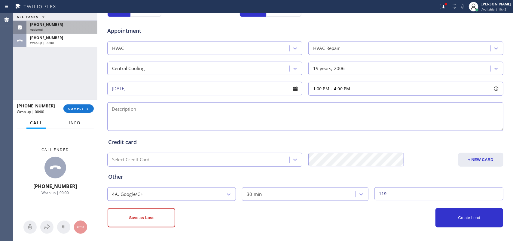
click at [75, 122] on span "Info" at bounding box center [75, 122] width 12 height 5
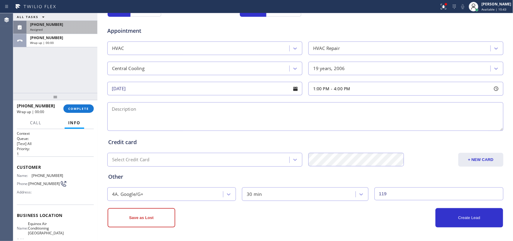
scroll to position [66, 0]
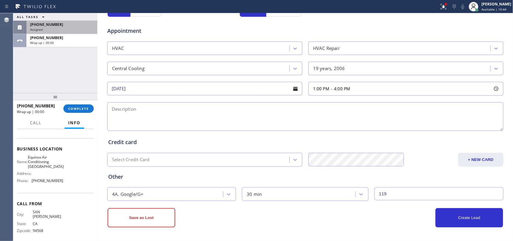
click at [61, 183] on div "Name: Equinox Air Conditioning Union City Address: Phone: (510) 781-9662" at bounding box center [55, 170] width 77 height 30
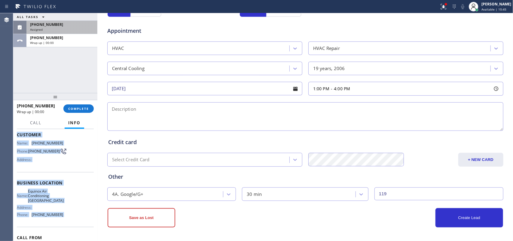
scroll to position [0, 0]
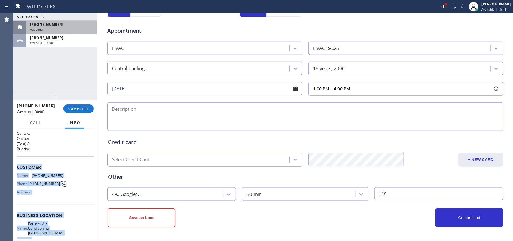
drag, startPoint x: 61, startPoint y: 183, endPoint x: 18, endPoint y: 165, distance: 46.3
click at [18, 165] on div "Context Queue: [Test] All Priority: 1 Customer Name: (925) 570-0875 Phone: (925…" at bounding box center [55, 220] width 77 height 178
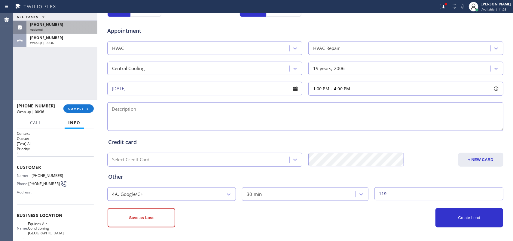
click at [146, 115] on textarea at bounding box center [305, 116] width 396 height 29
paste textarea "1-4/ $119/house-ho/central unit 1/ 1 tstat/19 yo/ condenser outside the house i…"
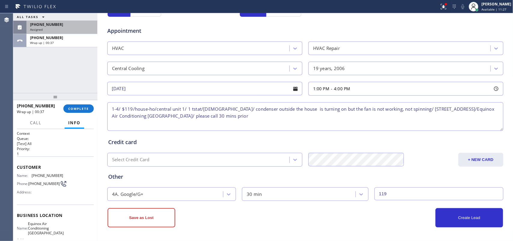
click at [161, 123] on textarea "1-4/ $119/house-ho/central unit 1/ 1 tstat/19 yo/ condenser outside the house i…" at bounding box center [305, 116] width 396 height 29
click at [387, 122] on textarea "1-4/ $119/house-ho/central unit 1/ 1 tstat/19 yo/ condenser outside the house i…" at bounding box center [305, 116] width 396 height 29
type textarea "1-4/ $119/house-ho/central unit 1/ 1 tstat/19 yo/ condenser outside the house i…"
click at [152, 126] on textarea "1-4/ $119/house-ho/central unit 1/ 1 tstat/19 yo/ condenser outside the house i…" at bounding box center [305, 116] width 396 height 29
click at [110, 83] on input "[DATE]" at bounding box center [204, 89] width 195 height 14
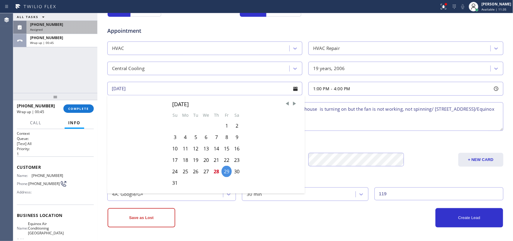
click at [401, 105] on textarea "1-4/ $119/house-ho/central unit 1/ 1 tstat/19 yo/ condenser outside the house i…" at bounding box center [305, 116] width 396 height 29
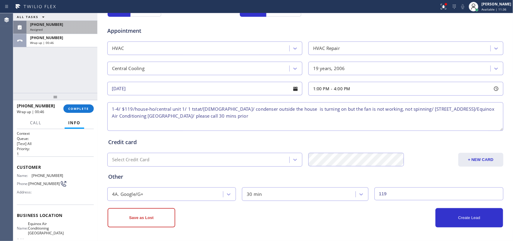
click at [401, 151] on div "Select Credit Card + NEW CARD CANCEL SAVE" at bounding box center [305, 158] width 397 height 15
click at [146, 125] on textarea "1-4/ $119/house-ho/central unit 1/ 1 tstat/19 yo/ condenser outside the house i…" at bounding box center [305, 116] width 396 height 29
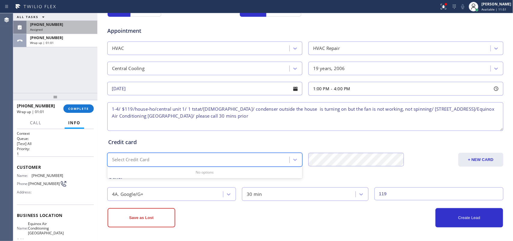
click at [158, 156] on div "Select Credit Card" at bounding box center [199, 159] width 180 height 11
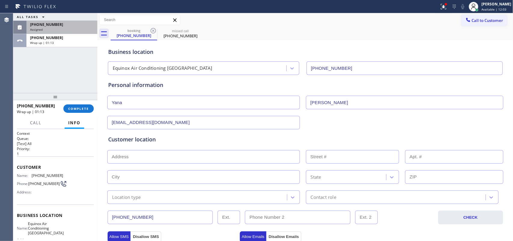
click at [117, 154] on input "text" at bounding box center [203, 157] width 192 height 14
paste input "34103 Zaner Way Union City, CA 94587"
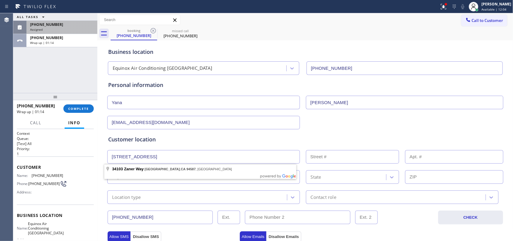
type input "34103 Zaner Way"
type input "34103"
type input "Union City"
type input "94587"
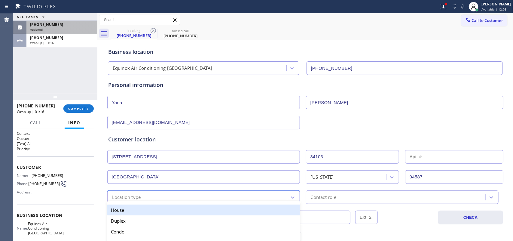
click at [151, 197] on div "Location type" at bounding box center [198, 197] width 178 height 11
click at [152, 210] on div "House" at bounding box center [203, 209] width 192 height 11
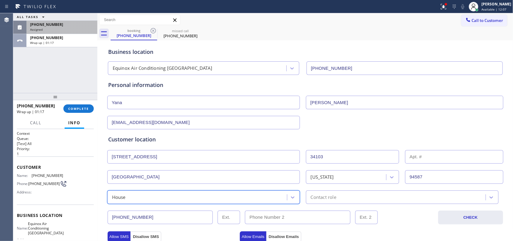
click at [334, 194] on div "Contact role" at bounding box center [396, 197] width 178 height 11
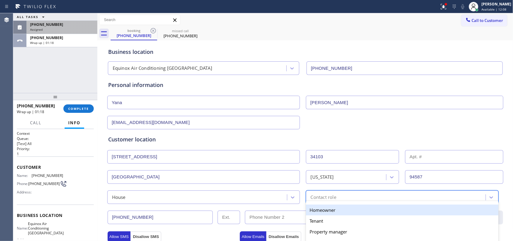
click at [333, 207] on div "Homeowner" at bounding box center [402, 209] width 192 height 11
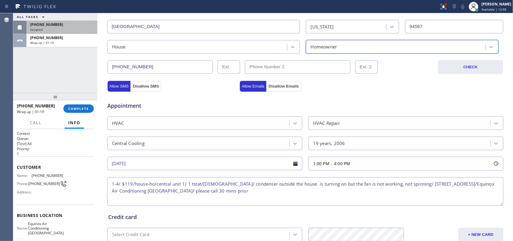
scroll to position [226, 0]
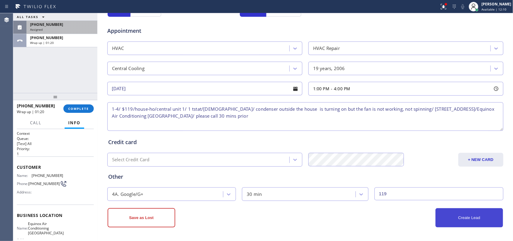
click at [464, 217] on button "Create Lead" at bounding box center [469, 217] width 68 height 19
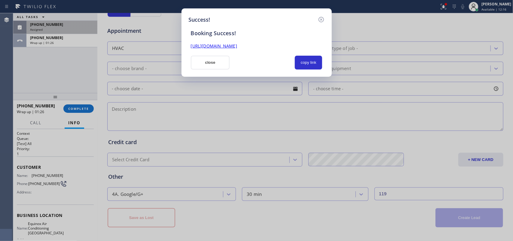
click at [243, 18] on div "Success!" at bounding box center [257, 20] width 136 height 8
click at [206, 45] on link "https://erp.apollosoft.co/customer/759852#portlet_lead" at bounding box center [214, 46] width 46 height 6
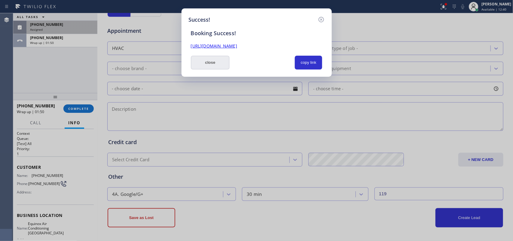
click at [201, 63] on button "close" at bounding box center [210, 63] width 39 height 14
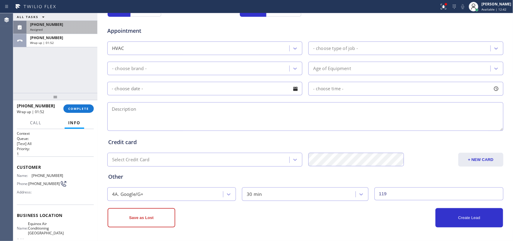
click at [66, 29] on div "Assigned" at bounding box center [62, 29] width 64 height 4
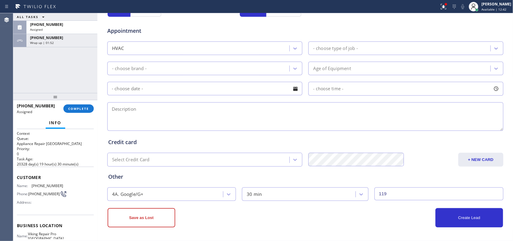
scroll to position [81, 0]
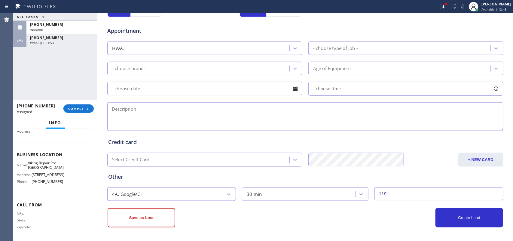
click at [59, 191] on div "Business location Name: Viking Repair Pro Boynton Beach Address: 2300 S Congres…" at bounding box center [55, 169] width 77 height 50
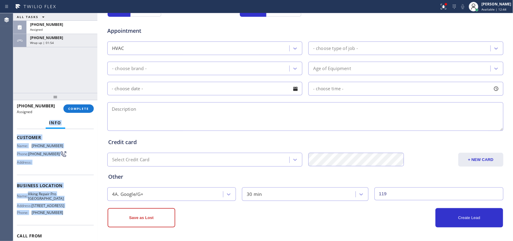
scroll to position [0, 0]
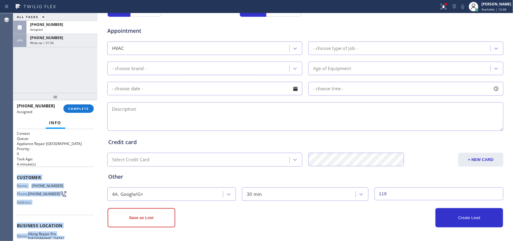
drag, startPoint x: 62, startPoint y: 182, endPoint x: 17, endPoint y: 173, distance: 45.6
click at [17, 173] on div "Context Queue: Appliance Repair High End Priority: 0 Task Age: 4 minute(s) Cust…" at bounding box center [55, 220] width 77 height 179
click at [84, 104] on button "COMPLETE" at bounding box center [78, 108] width 30 height 8
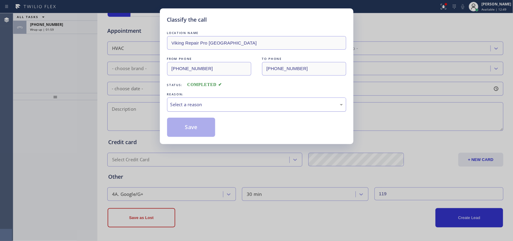
click at [228, 98] on div "Select a reason" at bounding box center [256, 104] width 179 height 14
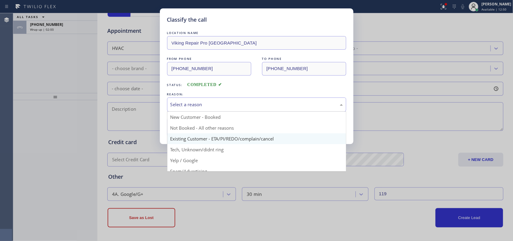
scroll to position [41, 0]
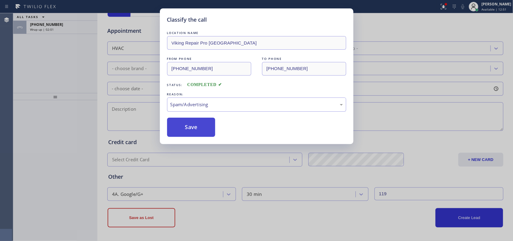
click at [195, 128] on button "Save" at bounding box center [191, 126] width 48 height 19
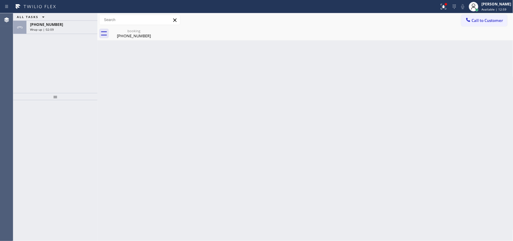
scroll to position [0, 0]
click at [49, 29] on span "Wrap up | 02:10" at bounding box center [42, 29] width 24 height 4
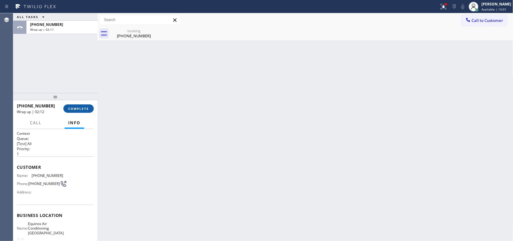
drag, startPoint x: 83, startPoint y: 110, endPoint x: 150, endPoint y: 95, distance: 68.8
click at [83, 109] on span "COMPLETE" at bounding box center [78, 108] width 21 height 4
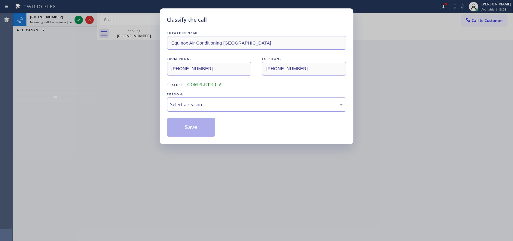
drag, startPoint x: 188, startPoint y: 103, endPoint x: 193, endPoint y: 111, distance: 9.4
click at [189, 104] on div "Select a reason" at bounding box center [256, 104] width 172 height 7
drag, startPoint x: 198, startPoint y: 123, endPoint x: 181, endPoint y: 118, distance: 18.1
click at [197, 124] on button "Save" at bounding box center [191, 126] width 48 height 19
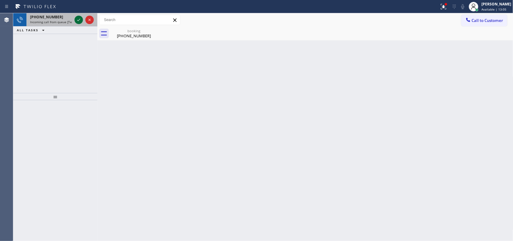
click at [77, 20] on icon at bounding box center [78, 19] width 7 height 7
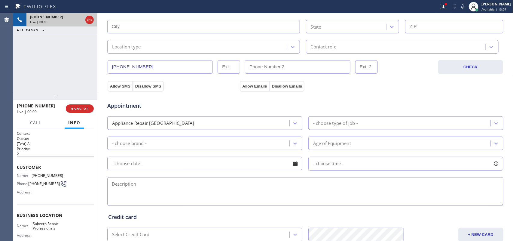
type input "(206) 309-4022"
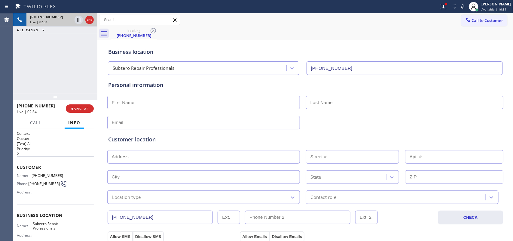
click at [163, 102] on input "text" at bounding box center [203, 102] width 192 height 14
click at [343, 101] on input "text" at bounding box center [404, 102] width 197 height 14
paste input "Tsantilas"
type input "Tsantilas"
click at [156, 127] on div "Customer location >> ADD NEW ADDRESS << + NEW ADDRESS State Location type Conta…" at bounding box center [305, 165] width 396 height 77
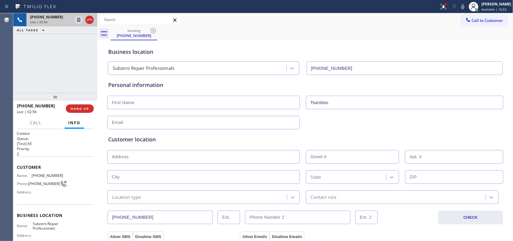
click at [158, 122] on input "text" at bounding box center [203, 123] width 192 height 14
paste input "greece787@gmail.com"
type input "greece787@gmail.com"
click at [164, 104] on input "text" at bounding box center [203, 102] width 192 height 14
type input "George"
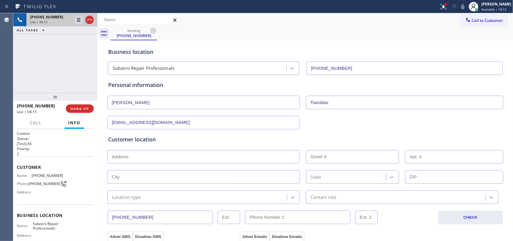
click at [69, 58] on div "+12063910077 Live | 04:15 ALL TASKS ALL TASKS ACTIVE TASKS TASKS IN WRAP UP" at bounding box center [55, 53] width 84 height 80
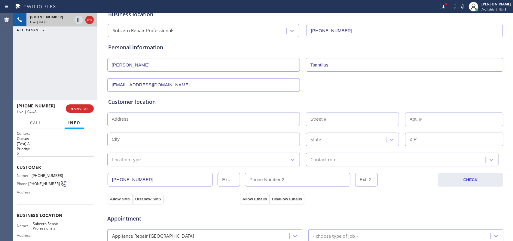
scroll to position [75, 0]
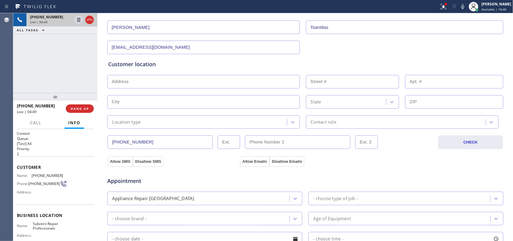
click at [241, 80] on input "text" at bounding box center [203, 82] width 192 height 14
paste input "9311 135th Place NERedmond, WA 98052"
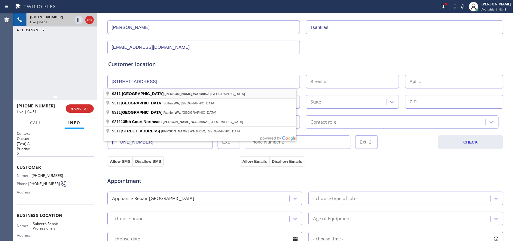
type input "9311 135th Place NE"
type input "9311"
type input "Redmond"
type input "98052"
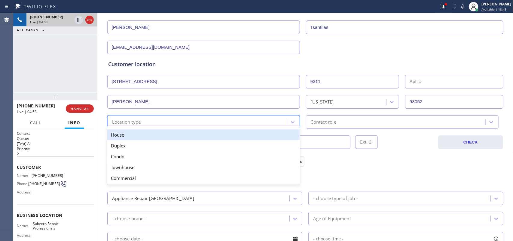
click at [222, 123] on div "Location type" at bounding box center [198, 121] width 178 height 11
click at [220, 134] on div "House" at bounding box center [203, 134] width 192 height 11
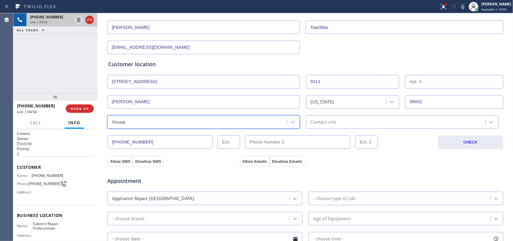
click at [322, 123] on div "Contact role" at bounding box center [323, 121] width 26 height 7
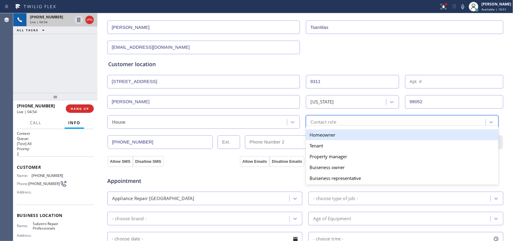
click at [320, 137] on div "Homeowner" at bounding box center [402, 134] width 192 height 11
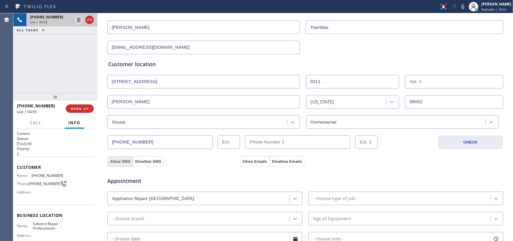
click at [112, 161] on button "Allow SMS" at bounding box center [119, 161] width 25 height 11
click at [240, 159] on button "Allow Emails" at bounding box center [254, 161] width 29 height 11
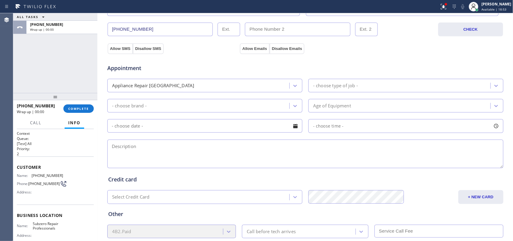
scroll to position [225, 0]
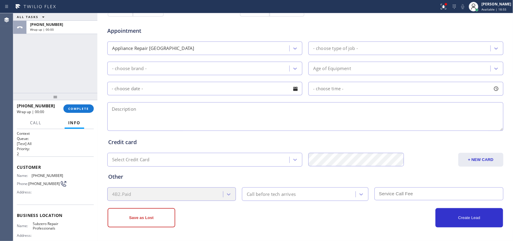
click at [340, 41] on div "- choose type of job -" at bounding box center [405, 48] width 195 height 14
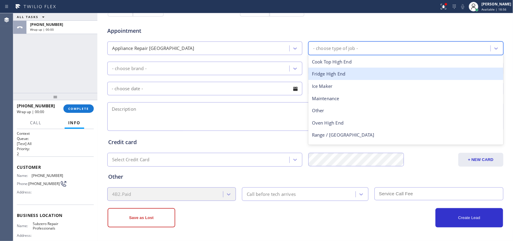
click at [359, 72] on div "Fridge High End" at bounding box center [405, 74] width 195 height 12
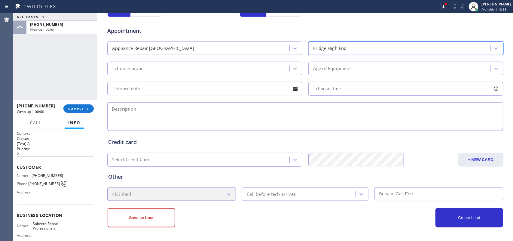
click at [289, 65] on div at bounding box center [294, 68] width 11 height 11
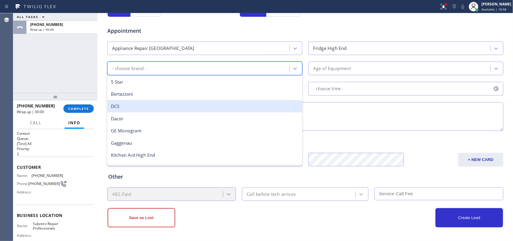
scroll to position [83, 0]
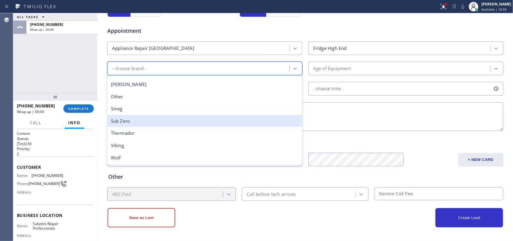
click at [173, 122] on div "Sub Zero" at bounding box center [204, 121] width 195 height 12
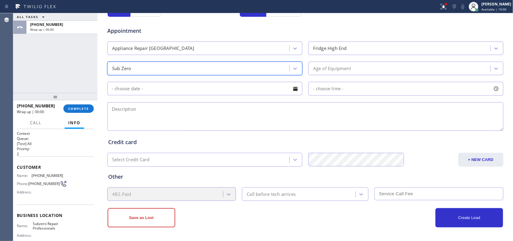
click at [332, 70] on div "Age of Equipment" at bounding box center [332, 68] width 38 height 7
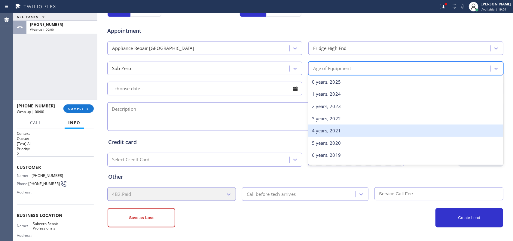
scroll to position [38, 0]
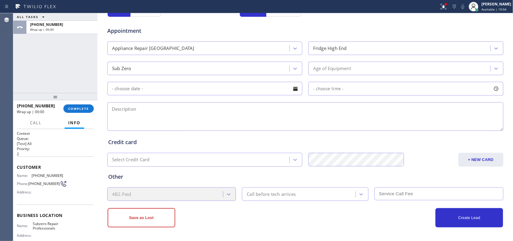
click at [162, 91] on input "text" at bounding box center [204, 89] width 195 height 14
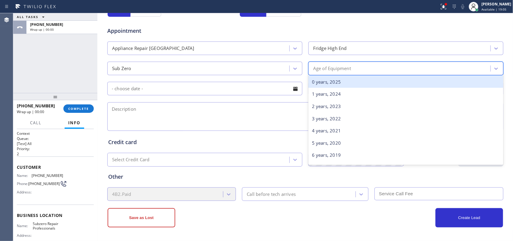
click at [387, 69] on div "Age of Equipment" at bounding box center [400, 68] width 180 height 11
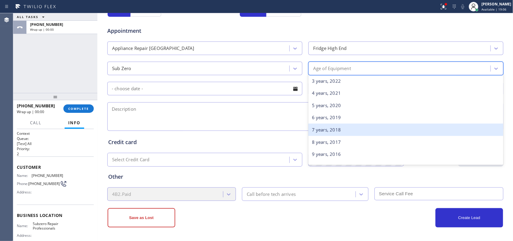
scroll to position [113, 0]
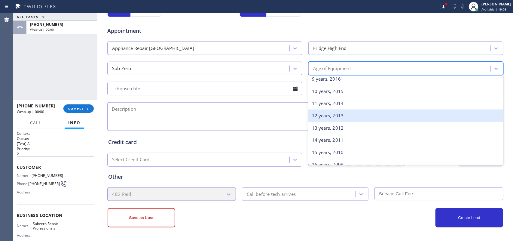
click at [347, 116] on div "12 years, 2013" at bounding box center [405, 115] width 195 height 12
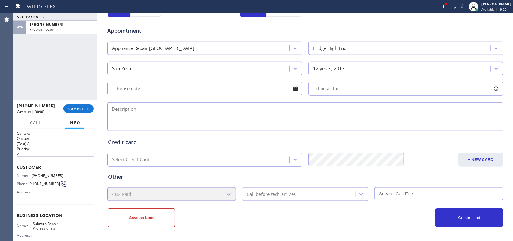
click at [36, 52] on div "ALL TASKS ALL TASKS ACTIVE TASKS TASKS IN WRAP UP +12063910077 Wrap up | 00:00" at bounding box center [55, 53] width 84 height 80
click at [295, 89] on div at bounding box center [295, 88] width 10 height 10
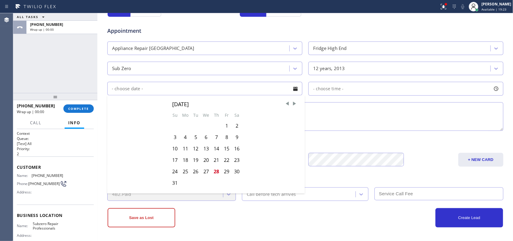
drag, startPoint x: 222, startPoint y: 169, endPoint x: 231, endPoint y: 168, distance: 9.4
click at [222, 169] on div "29" at bounding box center [226, 170] width 10 height 11
type input "[DATE]"
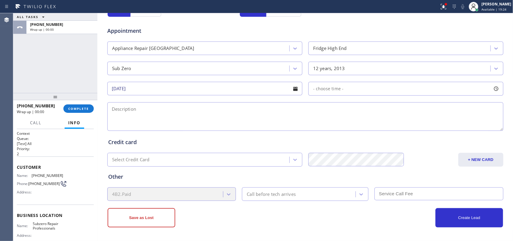
click at [492, 90] on div at bounding box center [496, 88] width 10 height 10
drag, startPoint x: 313, startPoint y: 126, endPoint x: 429, endPoint y: 131, distance: 116.3
click at [429, 131] on div at bounding box center [428, 125] width 7 height 13
drag, startPoint x: 312, startPoint y: 125, endPoint x: 380, endPoint y: 127, distance: 68.5
click at [382, 127] on div at bounding box center [385, 125] width 7 height 13
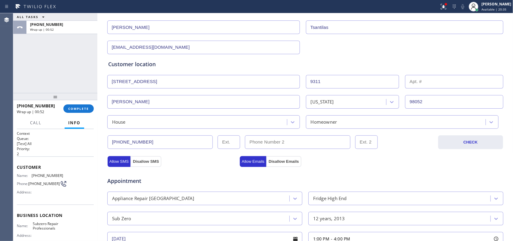
scroll to position [226, 0]
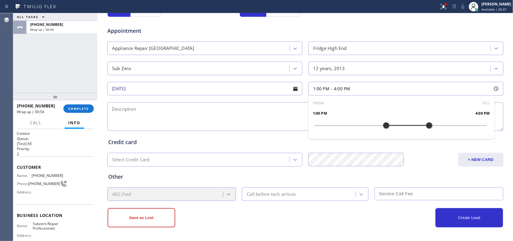
click at [298, 116] on textarea at bounding box center [305, 116] width 396 height 29
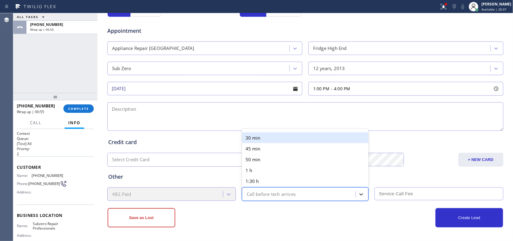
click at [359, 196] on icon at bounding box center [361, 194] width 6 height 6
drag, startPoint x: 310, startPoint y: 137, endPoint x: 334, endPoint y: 146, distance: 25.0
click at [310, 137] on div "30 min" at bounding box center [305, 137] width 126 height 11
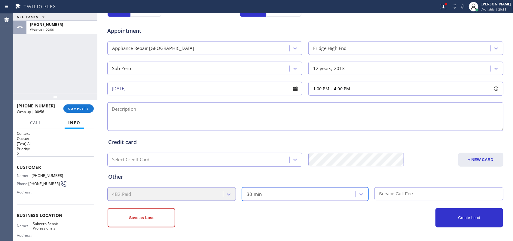
click at [398, 192] on input "text" at bounding box center [438, 193] width 129 height 13
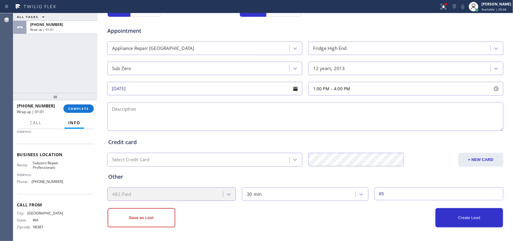
type input "85"
drag, startPoint x: 55, startPoint y: 166, endPoint x: 32, endPoint y: 161, distance: 23.3
click at [33, 161] on span "Subzero Repair Professionals" at bounding box center [48, 164] width 30 height 9
click at [142, 122] on textarea at bounding box center [305, 116] width 396 height 29
paste textarea "1-4/ $85/ house-ho/Sub Zero FS Fridge/ 12 years old/it has service code 50 EC, …"
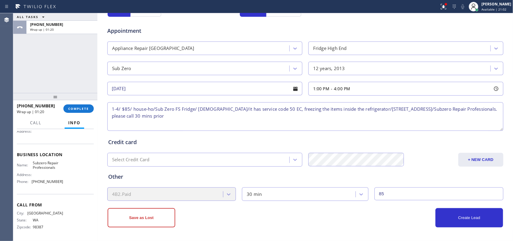
scroll to position [0, 0]
type textarea "1-4/ $85/ house-ho/Sub Zero FS Fridge/ 12 years old/it has service code 50 EC, …"
click at [449, 212] on button "Create Lead" at bounding box center [469, 217] width 68 height 19
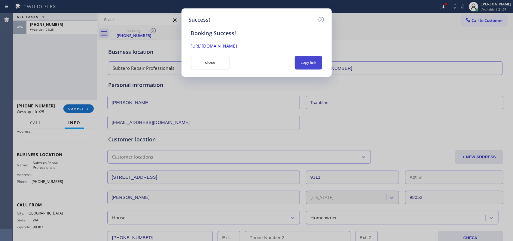
click at [318, 62] on button "copy link" at bounding box center [309, 63] width 28 height 14
click at [237, 45] on link "https://erp.apollosoft.co/customer/759854#portlet_lead" at bounding box center [214, 46] width 46 height 6
click at [196, 60] on button "close" at bounding box center [210, 63] width 39 height 14
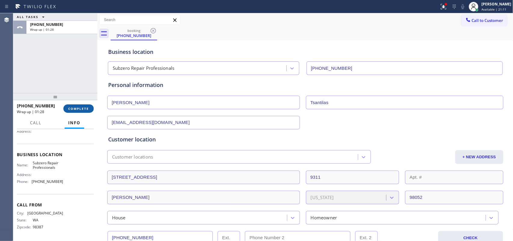
click at [83, 106] on span "COMPLETE" at bounding box center [78, 108] width 21 height 4
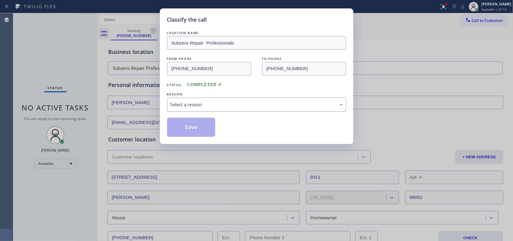
click at [172, 100] on div "Select a reason" at bounding box center [256, 104] width 179 height 14
click at [186, 133] on button "Save" at bounding box center [191, 126] width 48 height 19
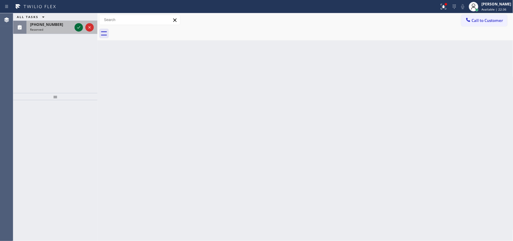
click at [74, 27] on div at bounding box center [78, 27] width 8 height 7
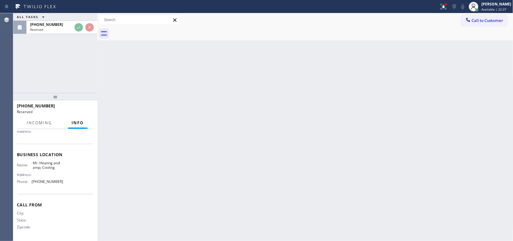
scroll to position [67, 0]
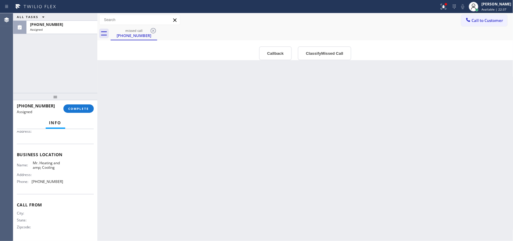
click at [62, 180] on div "Name: Mr. Heating and amp; Cooling Address: Phone: (855) 231-3997" at bounding box center [55, 173] width 77 height 26
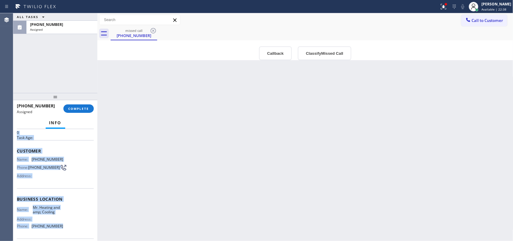
scroll to position [0, 0]
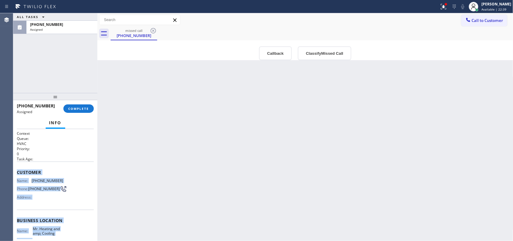
drag, startPoint x: 63, startPoint y: 183, endPoint x: 16, endPoint y: 172, distance: 48.3
click at [16, 172] on div "Context Queue: HVAC Priority: 0 Task Age: Customer Name: (855) 894-9810 Phone: …" at bounding box center [55, 185] width 84 height 112
click at [320, 53] on button "Classify Missed Call" at bounding box center [324, 53] width 53 height 14
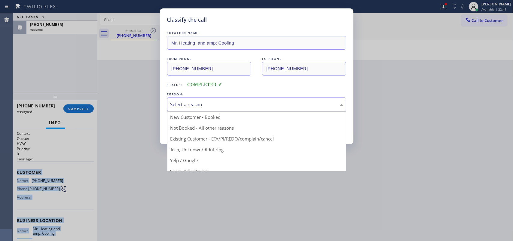
click at [300, 108] on div "Select a reason" at bounding box center [256, 104] width 179 height 14
drag, startPoint x: 230, startPoint y: 152, endPoint x: 208, endPoint y: 134, distance: 28.4
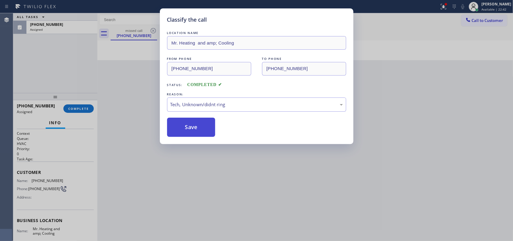
click at [196, 131] on button "Save" at bounding box center [191, 126] width 48 height 19
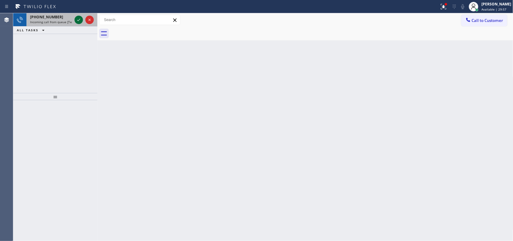
click at [77, 17] on icon at bounding box center [78, 19] width 7 height 7
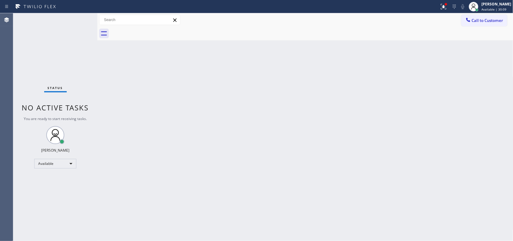
click at [132, 69] on div "Back to Dashboard Change Sender ID Customers Technicians Select a contact Outbo…" at bounding box center [305, 126] width 416 height 227
click at [78, 17] on div "Status No active tasks You are ready to start receiving tasks. [PERSON_NAME] Av…" at bounding box center [55, 126] width 84 height 227
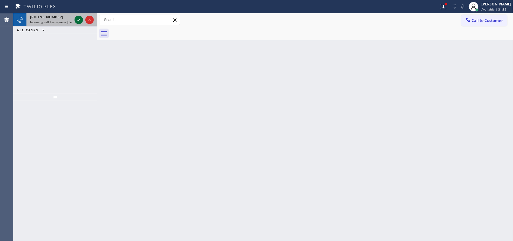
click at [78, 22] on icon at bounding box center [78, 19] width 7 height 7
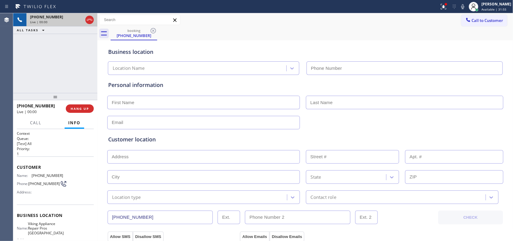
type input "(805) 410-5363"
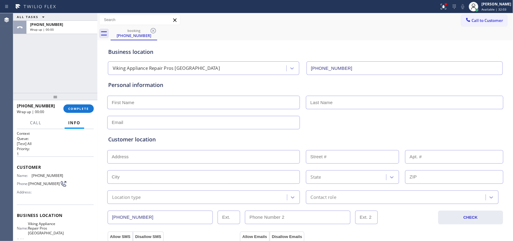
scroll to position [66, 0]
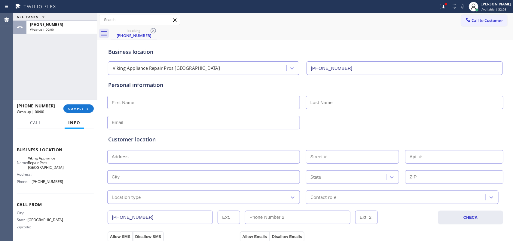
click at [77, 187] on div "Business location Name: Viking Appliance Repair Pros Samarkand Address: Phone: …" at bounding box center [55, 166] width 77 height 55
click at [61, 174] on div "Name: Viking Appliance Repair Pros Samarkand Address: Phone: (805) 410-5363" at bounding box center [55, 171] width 77 height 30
click at [60, 181] on div "Name: Viking Appliance Repair Pros Samarkand Address: Phone: (805) 410-5363" at bounding box center [55, 171] width 77 height 30
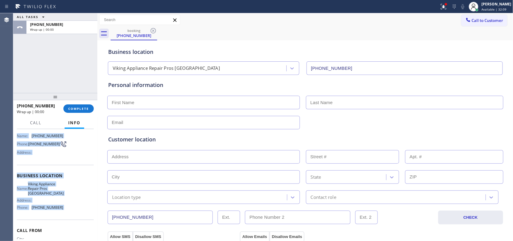
scroll to position [0, 0]
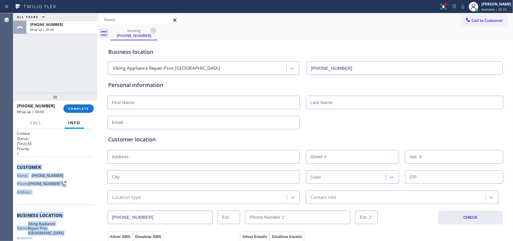
drag, startPoint x: 59, startPoint y: 179, endPoint x: 16, endPoint y: 168, distance: 44.4
click at [16, 168] on div "Context Queue: [Test] All Priority: 1 Customer Name: (430) 223-7553 Phone: (430…" at bounding box center [55, 185] width 84 height 112
click at [83, 104] on button "COMPLETE" at bounding box center [78, 108] width 30 height 8
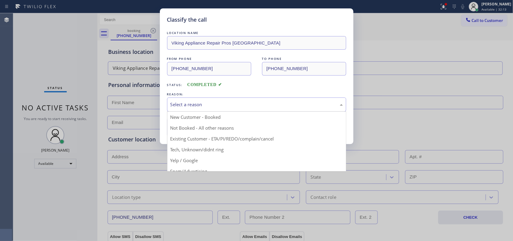
click at [227, 101] on div "Select a reason" at bounding box center [256, 104] width 172 height 7
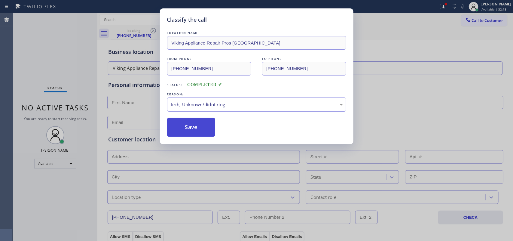
drag, startPoint x: 208, startPoint y: 149, endPoint x: 200, endPoint y: 137, distance: 14.8
click at [194, 128] on button "Save" at bounding box center [191, 126] width 48 height 19
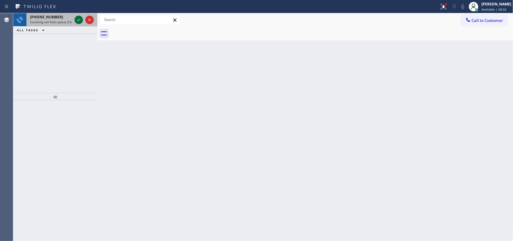
click at [76, 22] on icon at bounding box center [78, 19] width 7 height 7
click at [80, 18] on icon at bounding box center [78, 19] width 7 height 7
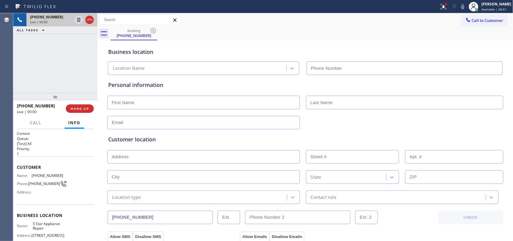
type input "[PHONE_NUMBER]"
click at [41, 124] on span "Call" at bounding box center [35, 122] width 11 height 5
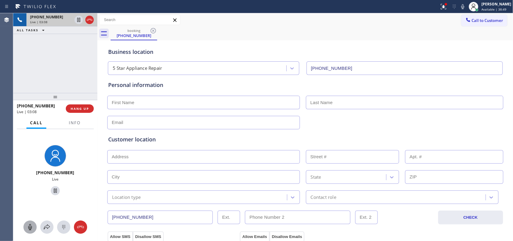
click at [29, 228] on icon at bounding box center [30, 227] width 4 height 6
drag, startPoint x: 53, startPoint y: 191, endPoint x: 65, endPoint y: 182, distance: 14.5
click at [53, 191] on icon at bounding box center [55, 190] width 7 height 7
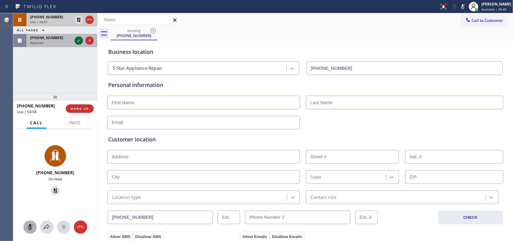
click at [79, 41] on icon at bounding box center [78, 40] width 7 height 7
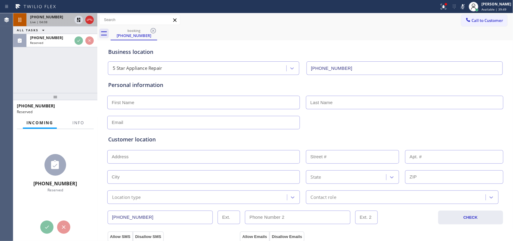
click at [65, 17] on div "+14806000433" at bounding box center [51, 16] width 42 height 5
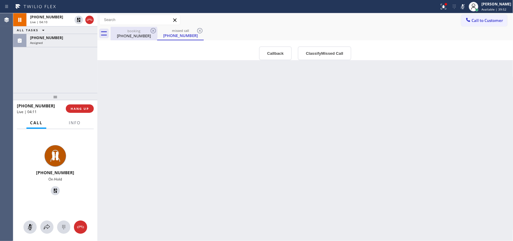
click at [122, 35] on div "(480) 600-0433" at bounding box center [133, 35] width 45 height 5
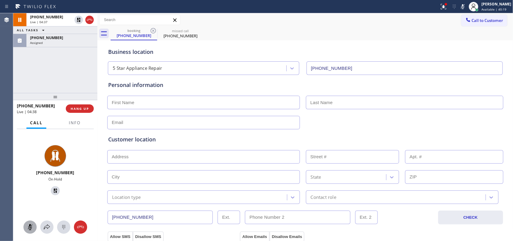
click at [29, 224] on icon at bounding box center [29, 226] width 7 height 7
click at [52, 189] on icon at bounding box center [55, 190] width 7 height 7
click at [167, 107] on input "text" at bounding box center [203, 102] width 192 height 14
click at [142, 104] on input "text" at bounding box center [203, 102] width 192 height 14
paste input "Jennifer"
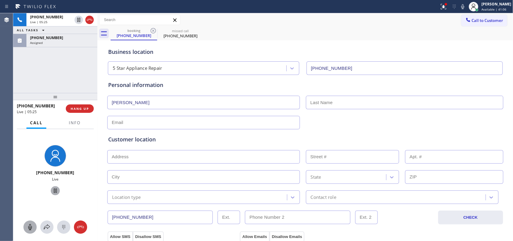
type input "Jennifer"
click at [339, 103] on input "text" at bounding box center [404, 102] width 197 height 14
type input "Hughes"
click at [154, 122] on input "text" at bounding box center [203, 123] width 192 height 14
paste input "jhughes88@cox.net"
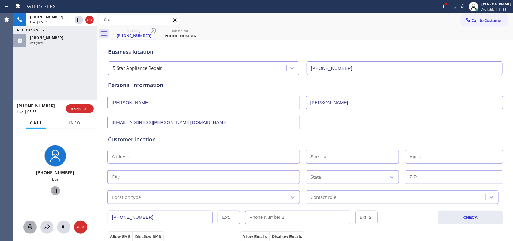
scroll to position [75, 0]
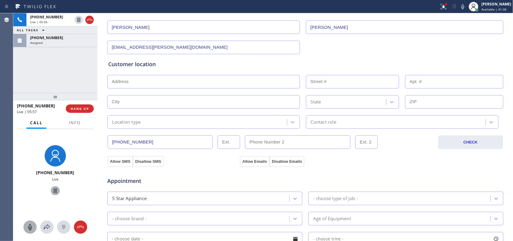
type input "jhughes88@cox.net"
click at [156, 81] on input "text" at bounding box center [203, 82] width 192 height 14
paste input "6030 E Coyote Wash DrScottsdale, AZ 85266,"
type input "6030 E Coyote Wash Dr"
type input "6030"
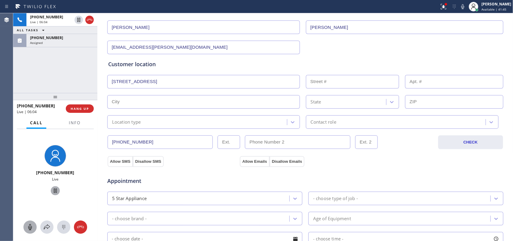
type input "Scottsdale"
type input "85266"
click at [263, 128] on div "Location type" at bounding box center [203, 122] width 192 height 14
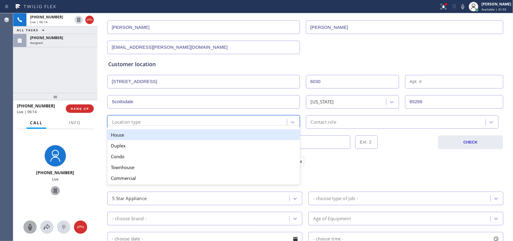
click at [257, 140] on div "House" at bounding box center [203, 134] width 192 height 11
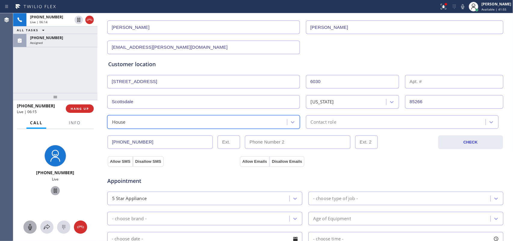
click at [337, 127] on div "Contact role" at bounding box center [402, 122] width 192 height 14
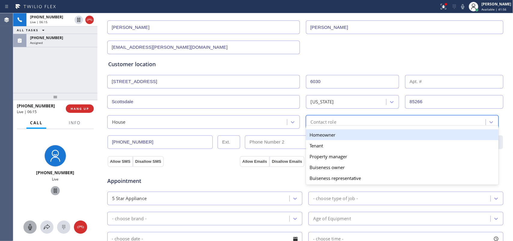
click at [348, 140] on div "Homeowner" at bounding box center [402, 134] width 192 height 11
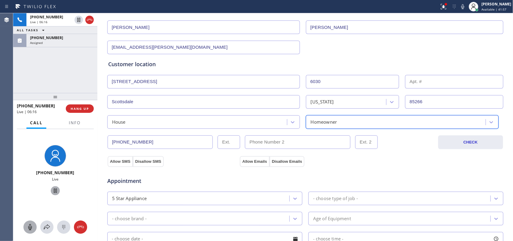
scroll to position [188, 0]
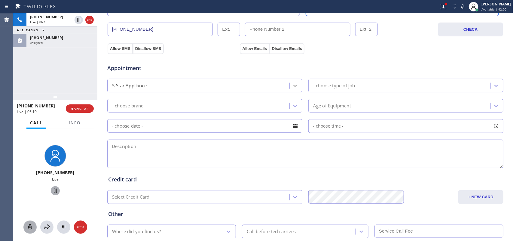
click at [293, 86] on icon at bounding box center [295, 86] width 4 height 2
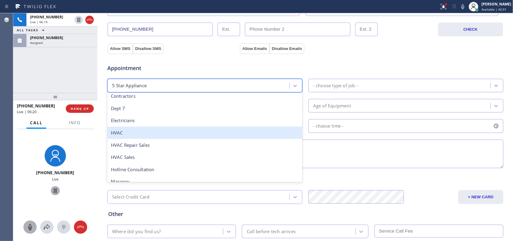
scroll to position [38, 0]
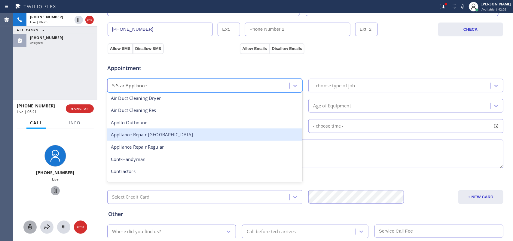
click at [229, 138] on div "Appliance Repair [GEOGRAPHIC_DATA]" at bounding box center [204, 134] width 195 height 12
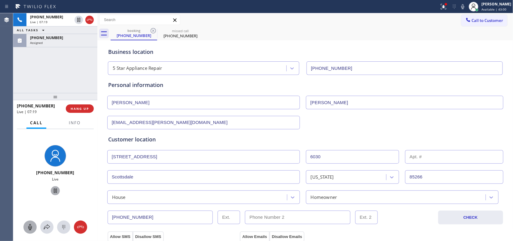
scroll to position [150, 0]
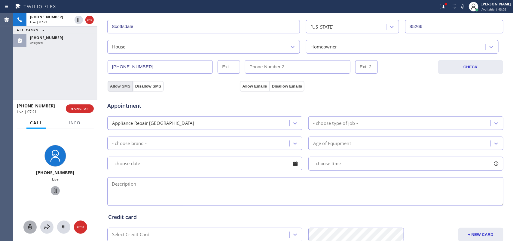
click at [122, 86] on button "Allow SMS" at bounding box center [119, 86] width 25 height 11
click at [251, 82] on button "Allow Emails" at bounding box center [254, 86] width 29 height 11
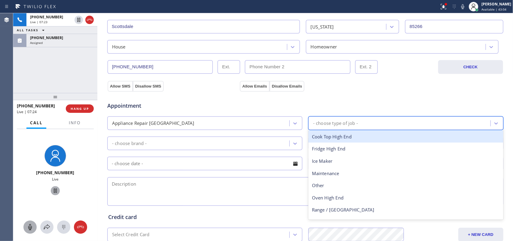
click at [361, 119] on div "- choose type of job -" at bounding box center [400, 123] width 180 height 11
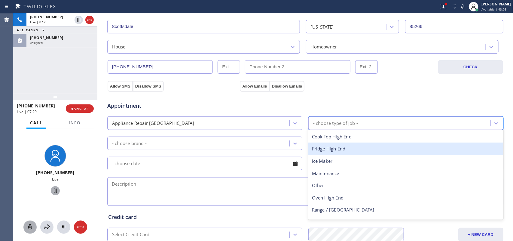
click at [342, 150] on div "Fridge High End" at bounding box center [405, 148] width 195 height 12
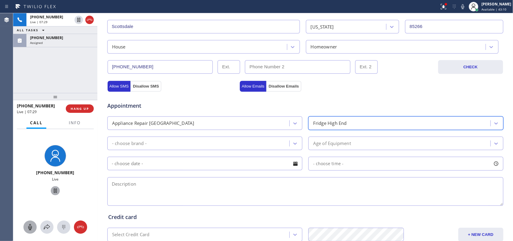
scroll to position [225, 0]
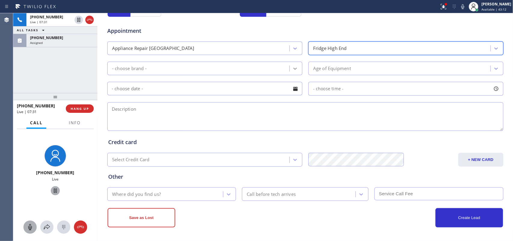
click at [295, 69] on div at bounding box center [294, 68] width 11 height 11
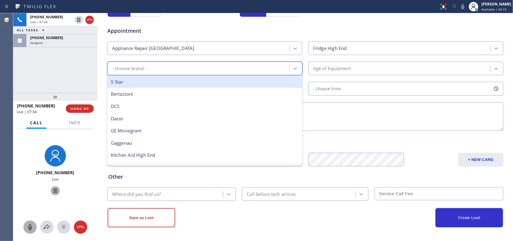
click at [283, 81] on div "5 Star" at bounding box center [204, 82] width 195 height 12
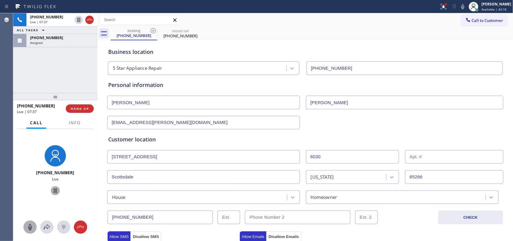
scroll to position [150, 0]
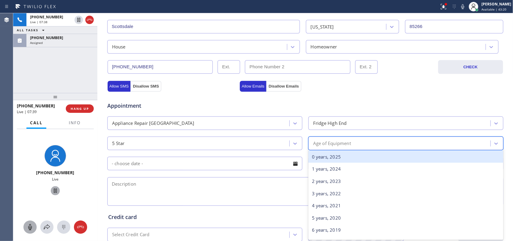
click at [357, 143] on div "Age of Equipment" at bounding box center [400, 143] width 180 height 11
click at [289, 144] on div at bounding box center [294, 143] width 11 height 11
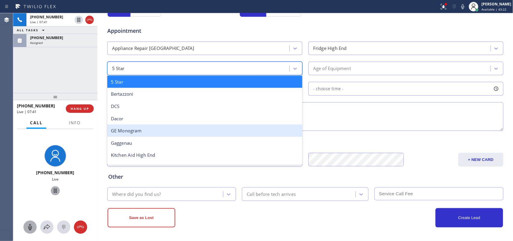
scroll to position [83, 0]
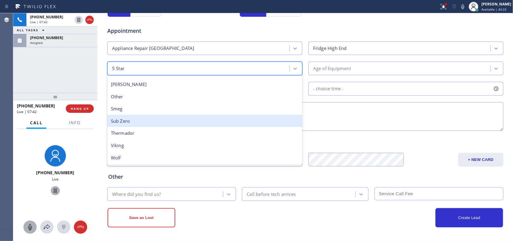
click at [224, 116] on div "Sub Zero" at bounding box center [204, 121] width 195 height 12
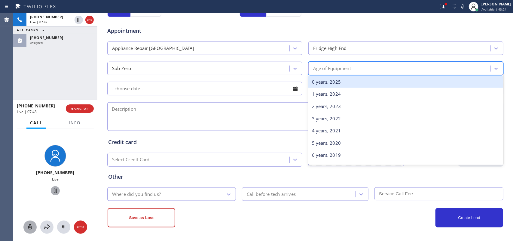
click at [387, 65] on div "Age of Equipment" at bounding box center [400, 68] width 180 height 11
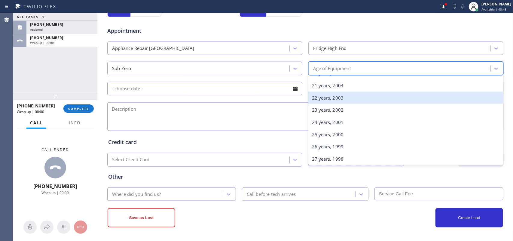
scroll to position [215, 0]
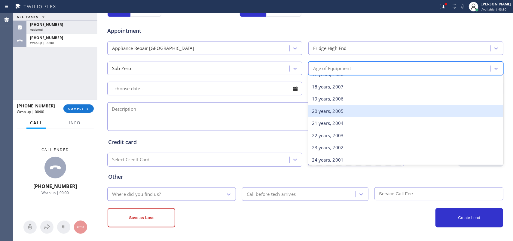
click at [338, 113] on div "20 years, 2005" at bounding box center [405, 111] width 195 height 12
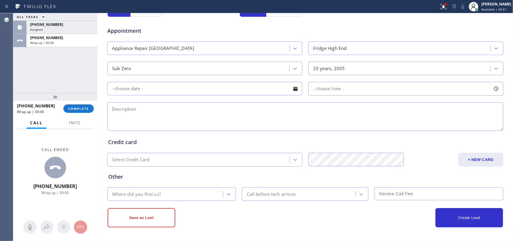
click at [293, 89] on div at bounding box center [295, 88] width 10 height 10
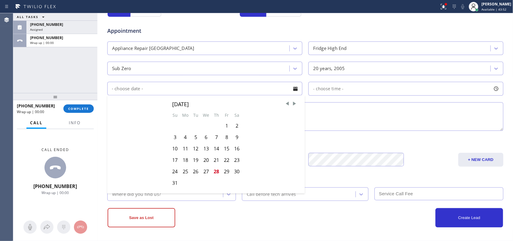
click at [221, 172] on div "29" at bounding box center [226, 170] width 10 height 11
type input "[DATE]"
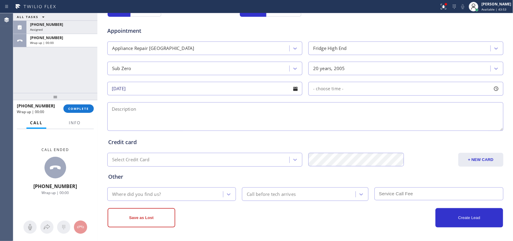
click at [493, 87] on div at bounding box center [496, 88] width 10 height 10
drag, startPoint x: 313, startPoint y: 125, endPoint x: 414, endPoint y: 131, distance: 100.8
click at [414, 131] on div at bounding box center [414, 125] width 7 height 13
drag, startPoint x: 311, startPoint y: 126, endPoint x: 370, endPoint y: 128, distance: 59.2
click at [370, 128] on div at bounding box center [371, 125] width 7 height 13
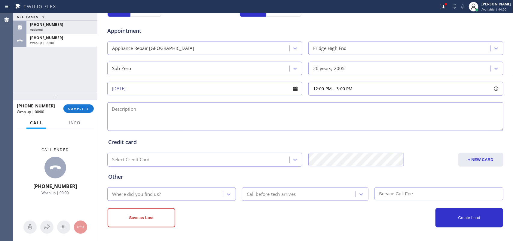
click at [251, 113] on textarea at bounding box center [305, 116] width 396 height 29
click at [30, 27] on span "Assigned" at bounding box center [36, 29] width 13 height 4
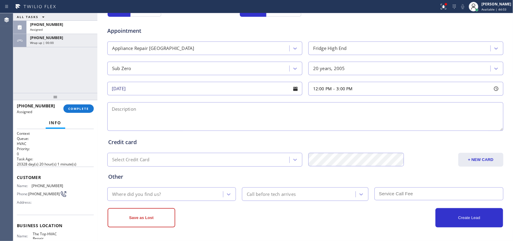
scroll to position [71, 0]
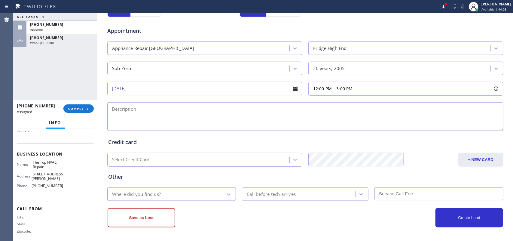
click at [62, 180] on div "Name: The Top HVAC Repair Address: 2200 Jerrold Ave Phone: (415) 993-4329" at bounding box center [55, 175] width 77 height 30
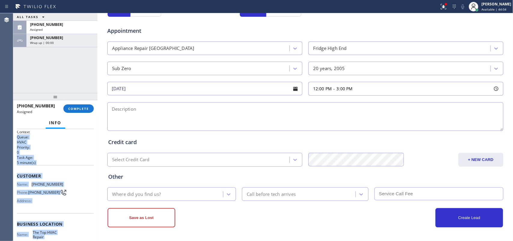
scroll to position [0, 0]
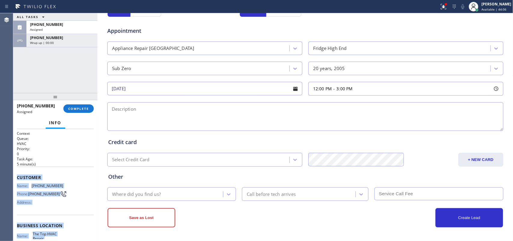
drag, startPoint x: 65, startPoint y: 182, endPoint x: 16, endPoint y: 174, distance: 50.1
click at [16, 174] on div "Context Queue: HVAC Priority: 0 Task Age: 5 minute(s) Customer Name: (415) 615-…" at bounding box center [55, 185] width 84 height 112
click at [87, 110] on span "COMPLETE" at bounding box center [78, 108] width 21 height 4
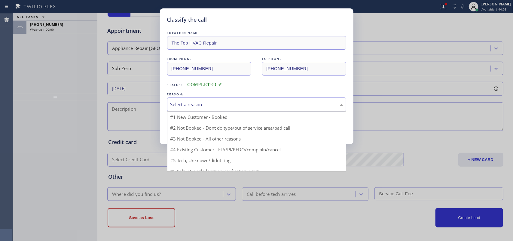
click at [193, 104] on div "Select a reason" at bounding box center [256, 104] width 172 height 7
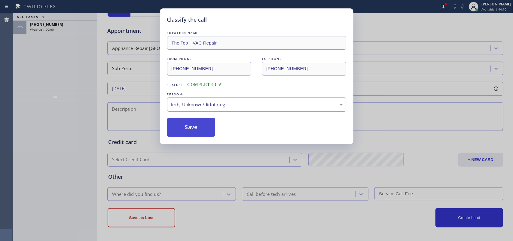
click at [194, 127] on button "Save" at bounding box center [191, 126] width 48 height 19
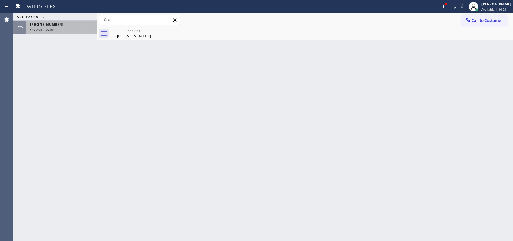
click at [62, 27] on div "Wrap up | 00:00" at bounding box center [62, 29] width 64 height 4
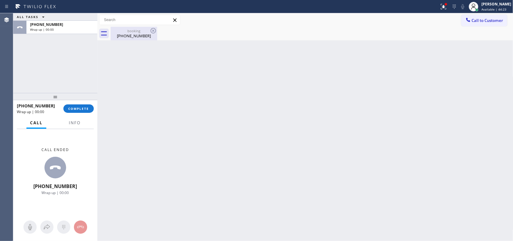
click at [129, 30] on div "booking" at bounding box center [133, 31] width 45 height 5
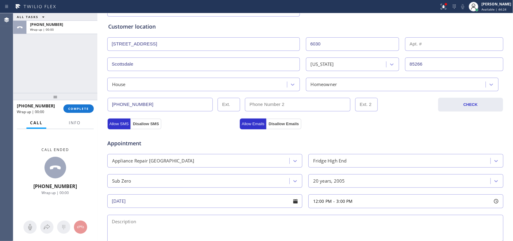
scroll to position [150, 0]
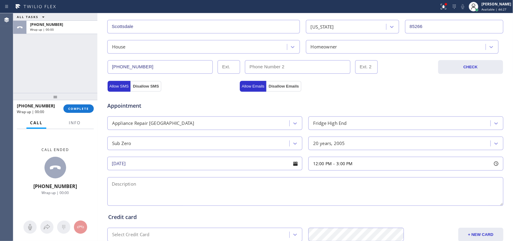
drag, startPoint x: 289, startPoint y: 192, endPoint x: 326, endPoint y: 197, distance: 37.0
click at [290, 191] on textarea at bounding box center [305, 191] width 396 height 29
click at [38, 65] on div "ALL TASKS ALL TASKS ACTIVE TASKS TASKS IN WRAP UP +14806000433 Wrap up | 00:21" at bounding box center [55, 53] width 84 height 80
click at [216, 181] on textarea at bounding box center [305, 191] width 396 height 29
paste textarea "12-3/ $75/ Viking BI FRidge/ We're having some issues with the water leaking ou…"
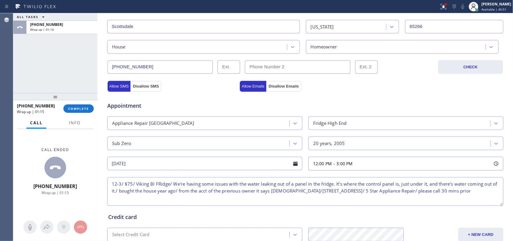
click at [354, 192] on textarea "12-3/ $75/ Viking BI FRidge/ We're having some issues with the water leaking ou…" at bounding box center [305, 191] width 396 height 29
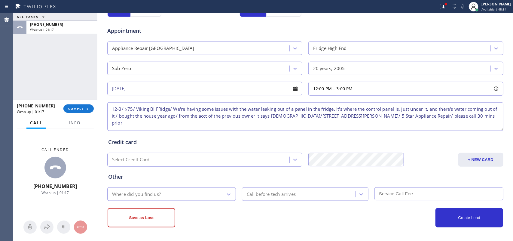
type textarea "12-3/ $75/ Viking BI FRidge/ We're having some issues with the water leaking ou…"
click at [213, 194] on div "Where did you find us?" at bounding box center [166, 194] width 114 height 11
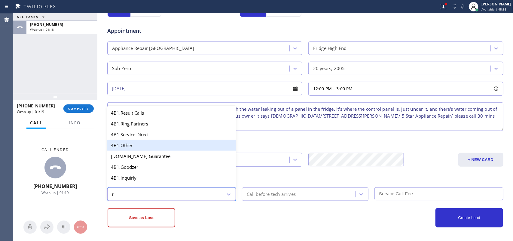
type input "re"
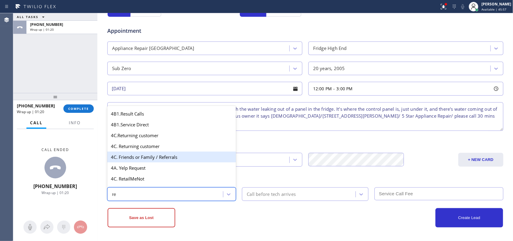
click at [173, 159] on div "4C. Friends or Family / Referrals" at bounding box center [171, 156] width 129 height 11
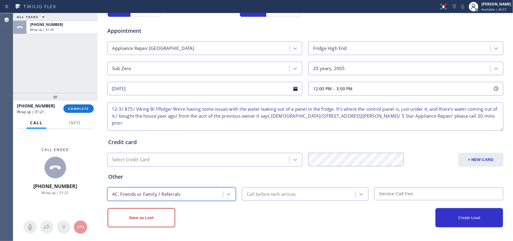
click at [260, 196] on div "Call before tech arrives" at bounding box center [271, 193] width 49 height 7
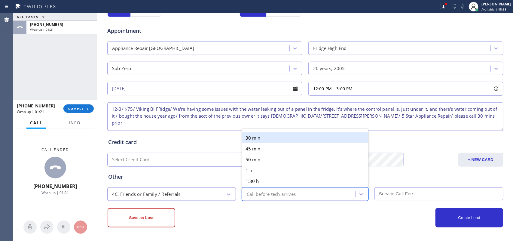
click at [261, 136] on div "30 min" at bounding box center [305, 137] width 126 height 11
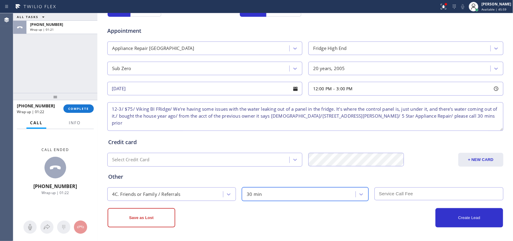
click at [401, 193] on input "text" at bounding box center [438, 193] width 129 height 13
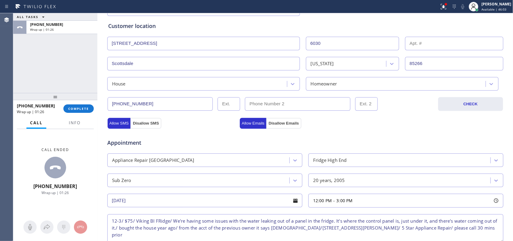
scroll to position [188, 0]
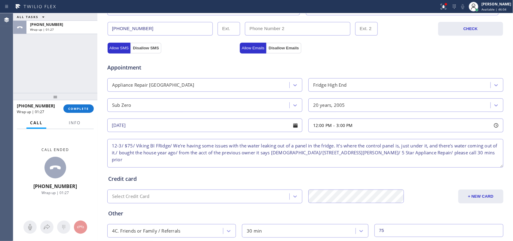
type input "75"
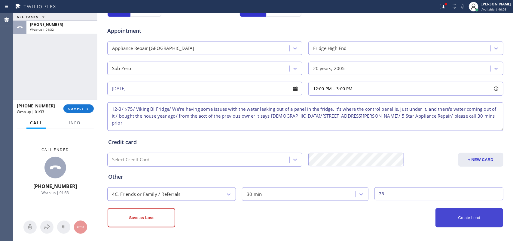
type textarea "12-3/ $75/ Viking BI Fridge/ We're having some issues with the water leaking ou…"
click at [467, 216] on button "Create Lead" at bounding box center [469, 217] width 68 height 19
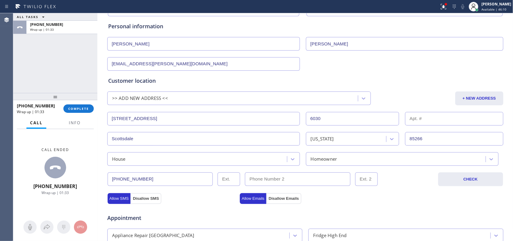
scroll to position [0, 0]
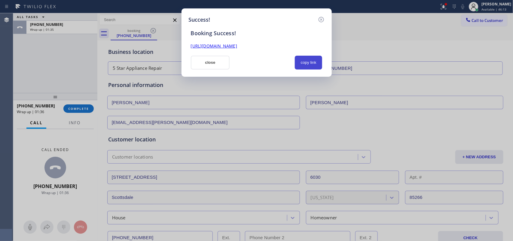
click at [314, 65] on button "copy link" at bounding box center [309, 63] width 28 height 14
click at [237, 45] on link "https://erp.apollosoft.co/customer/759859#portlet_lead" at bounding box center [214, 46] width 46 height 6
click at [209, 65] on button "close" at bounding box center [210, 63] width 39 height 14
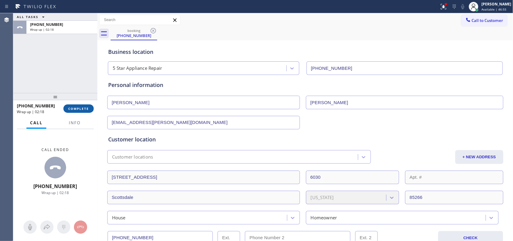
click at [84, 107] on span "COMPLETE" at bounding box center [78, 108] width 21 height 4
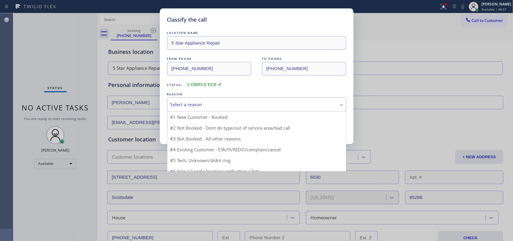
click at [197, 103] on div "Select a reason" at bounding box center [256, 104] width 172 height 7
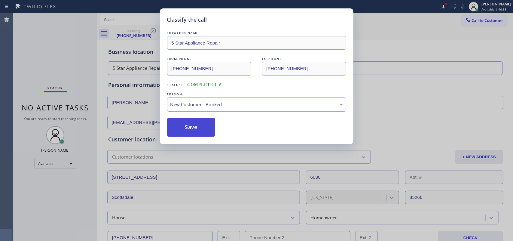
click at [197, 125] on button "Save" at bounding box center [191, 126] width 48 height 19
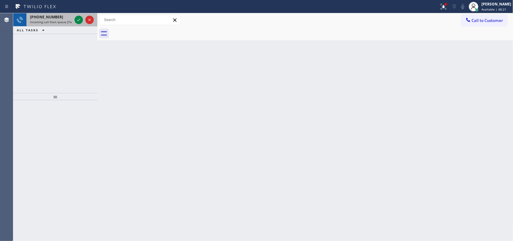
click at [73, 19] on div at bounding box center [84, 19] width 22 height 13
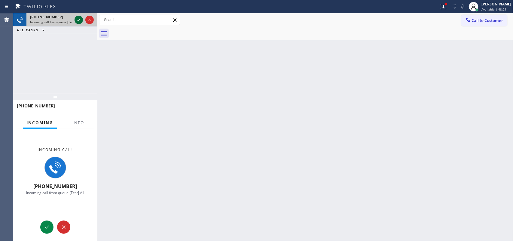
click at [76, 18] on icon at bounding box center [78, 19] width 7 height 7
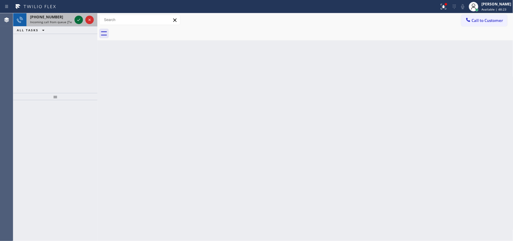
click at [76, 16] on icon at bounding box center [78, 19] width 7 height 7
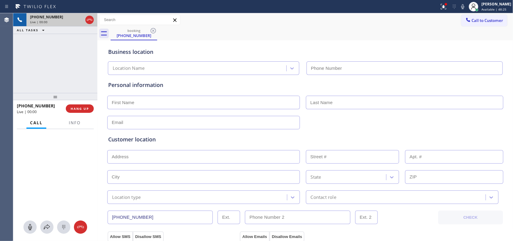
type input "(732) 838-6971"
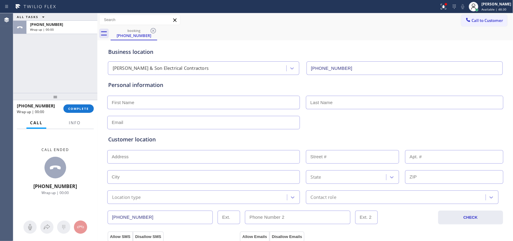
click at [75, 116] on div "+19735076912 Wrap up | 00:00 COMPLETE" at bounding box center [55, 108] width 84 height 17
click at [73, 120] on span "Info" at bounding box center [75, 122] width 12 height 5
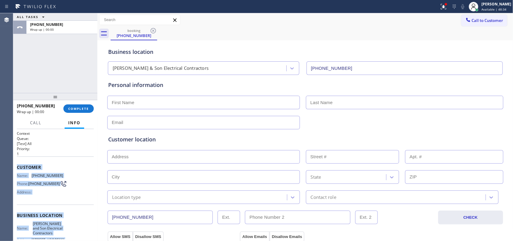
drag, startPoint x: 65, startPoint y: 183, endPoint x: 16, endPoint y: 166, distance: 52.2
click at [16, 166] on div "Context Queue: [Test] All Priority: 1 Customer Name: (973) 507-6912 Phone: (973…" at bounding box center [55, 185] width 84 height 112
click at [89, 105] on button "COMPLETE" at bounding box center [78, 108] width 30 height 8
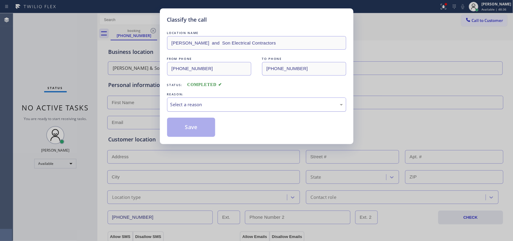
click at [237, 104] on div "Select a reason" at bounding box center [256, 104] width 172 height 7
click at [199, 123] on button "Save" at bounding box center [191, 126] width 48 height 19
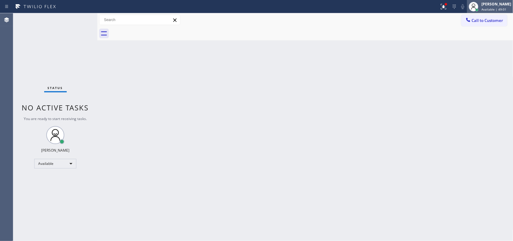
click at [475, 6] on circle at bounding box center [473, 5] width 3 height 3
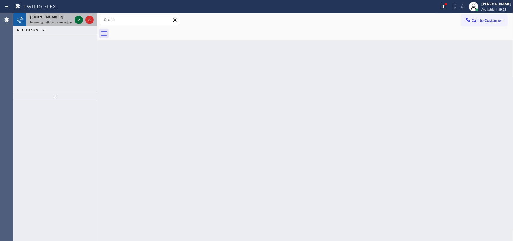
click at [80, 20] on icon at bounding box center [78, 19] width 7 height 7
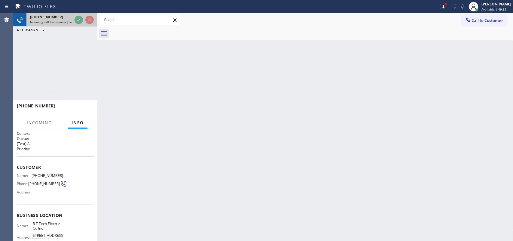
click at [61, 16] on div "+19735076912" at bounding box center [51, 16] width 42 height 5
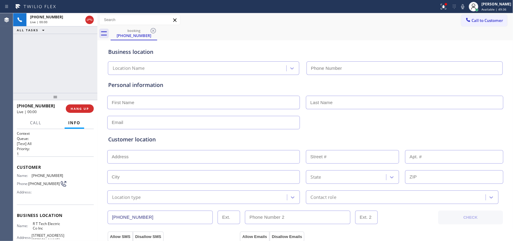
type input "(908) 824-6720"
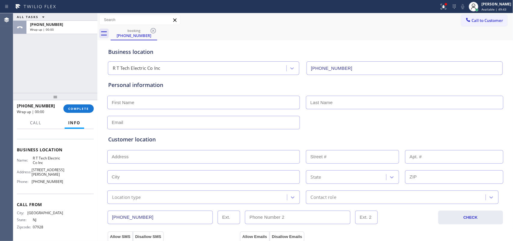
click at [62, 183] on div "Name: R T Tech Electric Co Inc Address: 2050 Holly Ave, South Plainfield, NJ 07…" at bounding box center [55, 171] width 77 height 30
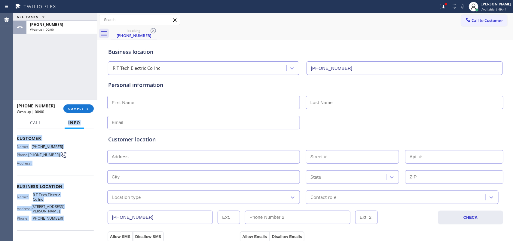
scroll to position [0, 0]
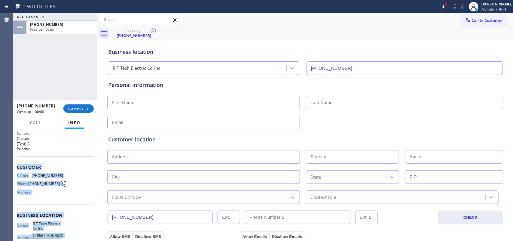
drag, startPoint x: 62, startPoint y: 183, endPoint x: 18, endPoint y: 168, distance: 46.6
click at [18, 168] on div "Context Queue: [Test] All Priority: 1 Customer Name: (973) 507-6912 Phone: (973…" at bounding box center [55, 218] width 77 height 174
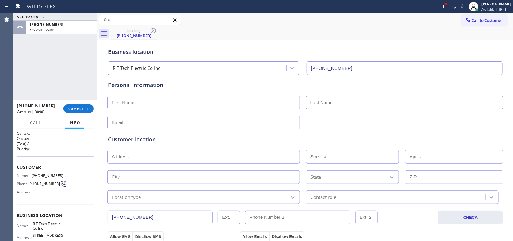
click at [92, 102] on div "+19735076912 Wrap up | 00:00 COMPLETE" at bounding box center [55, 109] width 77 height 16
click at [90, 107] on button "COMPLETE" at bounding box center [78, 108] width 30 height 8
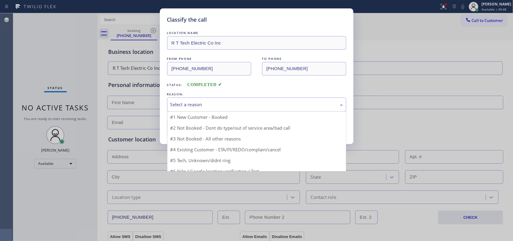
click at [274, 104] on div "Select a reason" at bounding box center [256, 104] width 172 height 7
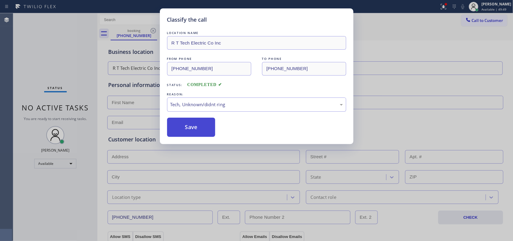
click at [204, 126] on button "Save" at bounding box center [191, 126] width 48 height 19
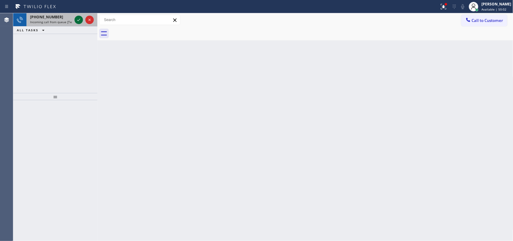
click at [75, 20] on icon at bounding box center [78, 19] width 7 height 7
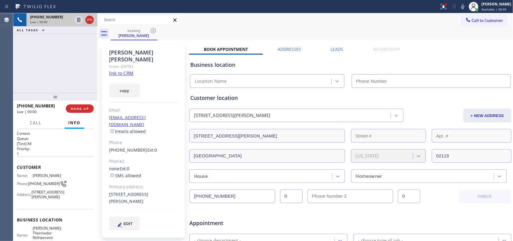
type input "(617) 917-3196"
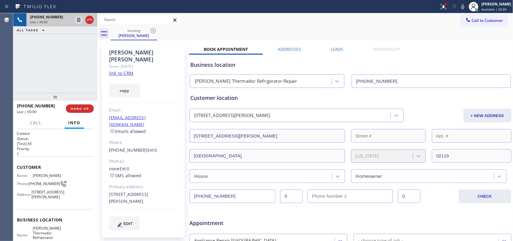
click at [119, 70] on link "link to CRM" at bounding box center [121, 73] width 24 height 6
click at [36, 123] on span "Call" at bounding box center [35, 122] width 11 height 5
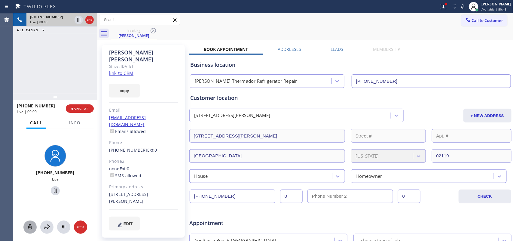
click at [27, 226] on icon at bounding box center [29, 226] width 7 height 7
click at [54, 190] on icon at bounding box center [55, 190] width 3 height 4
drag, startPoint x: 29, startPoint y: 223, endPoint x: 49, endPoint y: 198, distance: 31.8
click at [32, 221] on button at bounding box center [29, 226] width 13 height 13
click at [56, 189] on icon at bounding box center [55, 190] width 7 height 7
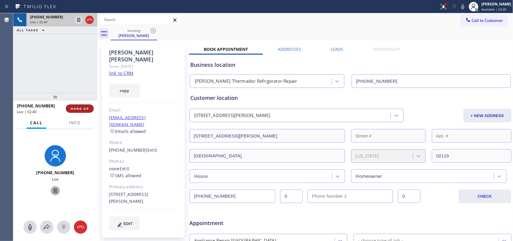
click at [81, 107] on span "HANG UP" at bounding box center [80, 108] width 18 height 4
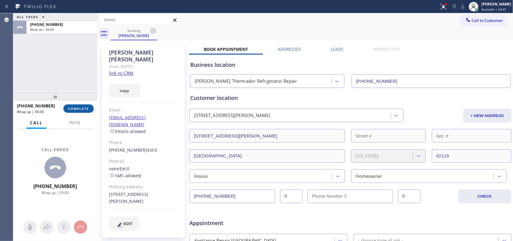
click at [77, 104] on button "COMPLETE" at bounding box center [78, 108] width 30 height 8
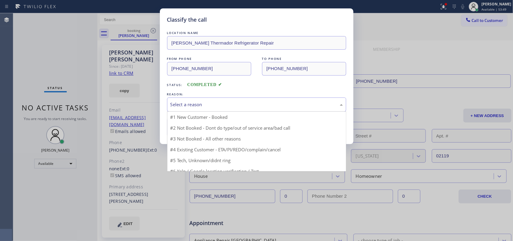
click at [185, 105] on div "Select a reason" at bounding box center [256, 104] width 172 height 7
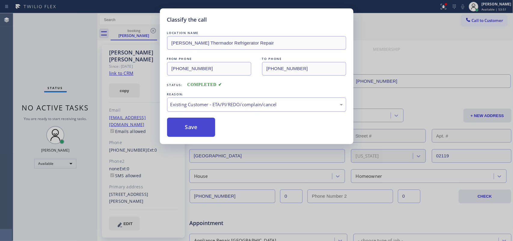
click at [185, 132] on button "Save" at bounding box center [191, 126] width 48 height 19
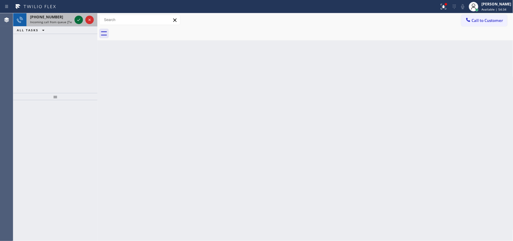
click at [76, 18] on icon at bounding box center [78, 19] width 7 height 7
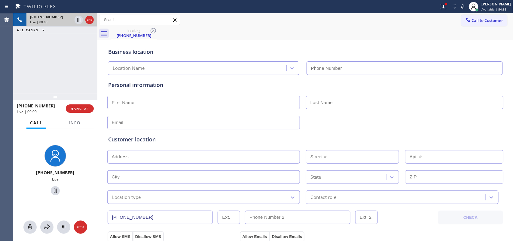
type input "(626) 603-8363"
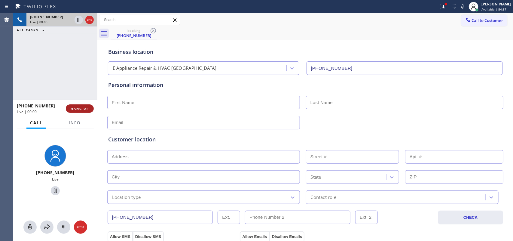
click at [74, 107] on span "HANG UP" at bounding box center [80, 108] width 18 height 4
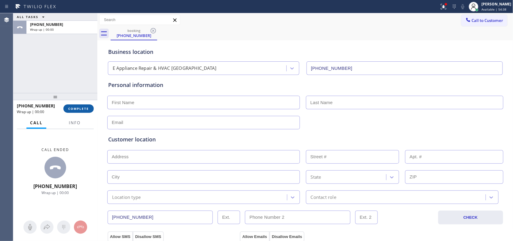
click at [74, 107] on span "COMPLETE" at bounding box center [78, 108] width 21 height 4
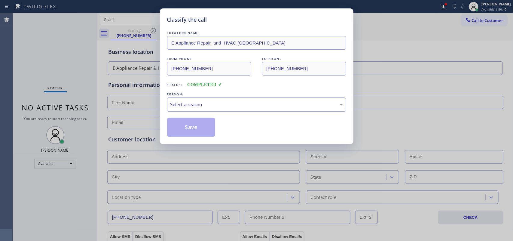
drag, startPoint x: 208, startPoint y: 114, endPoint x: 208, endPoint y: 110, distance: 4.8
click at [208, 113] on div "LOCATION NAME E Appliance Repair and HVAC El Monte FROM PHONE (626) 588-4368 TO…" at bounding box center [256, 83] width 179 height 107
click at [208, 108] on div "Select a reason" at bounding box center [256, 104] width 172 height 7
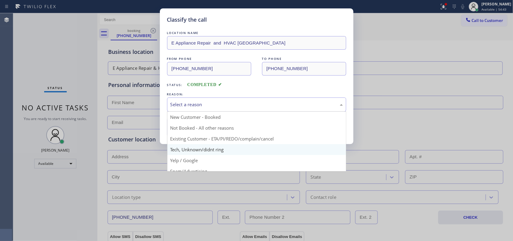
scroll to position [41, 0]
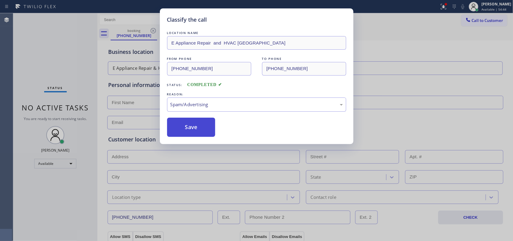
click at [200, 129] on button "Save" at bounding box center [191, 126] width 48 height 19
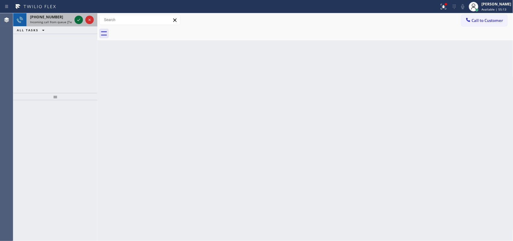
click at [79, 18] on icon at bounding box center [78, 19] width 7 height 7
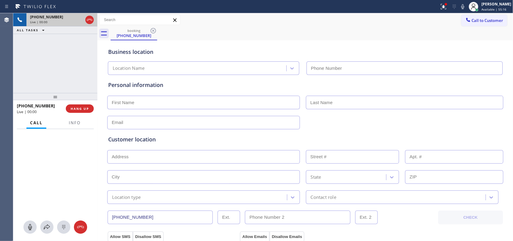
type input "(213) 320-5384"
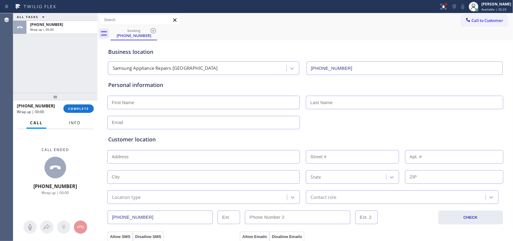
click at [74, 122] on span "Info" at bounding box center [75, 122] width 12 height 5
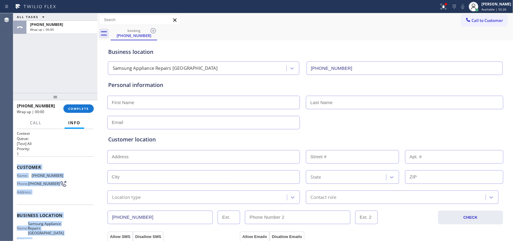
drag, startPoint x: 54, startPoint y: 183, endPoint x: 17, endPoint y: 166, distance: 41.2
click at [17, 166] on div "Context Queue: [Test] All Priority: 1 Customer Name: (424) 479-3181 Phone: (424…" at bounding box center [55, 218] width 77 height 174
drag, startPoint x: 82, startPoint y: 109, endPoint x: 136, endPoint y: 116, distance: 54.3
click at [83, 108] on span "COMPLETE" at bounding box center [78, 108] width 21 height 4
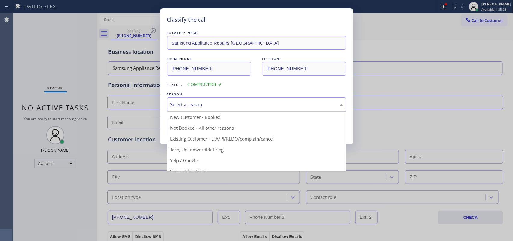
click at [215, 104] on div "Select a reason" at bounding box center [256, 104] width 172 height 7
drag, startPoint x: 201, startPoint y: 149, endPoint x: 200, endPoint y: 146, distance: 3.1
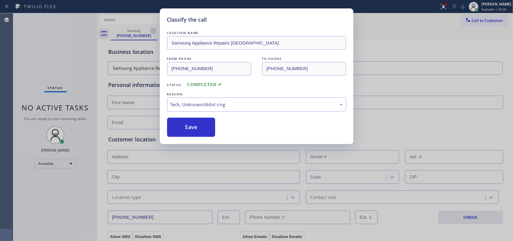
drag, startPoint x: 194, startPoint y: 128, endPoint x: 200, endPoint y: 42, distance: 86.0
click at [194, 126] on button "Save" at bounding box center [191, 126] width 48 height 19
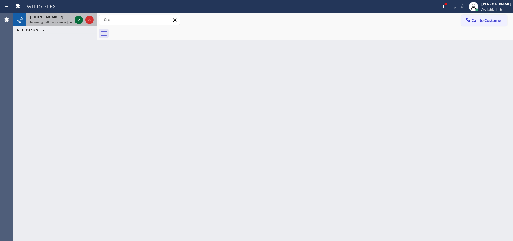
click at [78, 19] on icon at bounding box center [78, 19] width 7 height 7
click at [77, 19] on div at bounding box center [84, 19] width 22 height 13
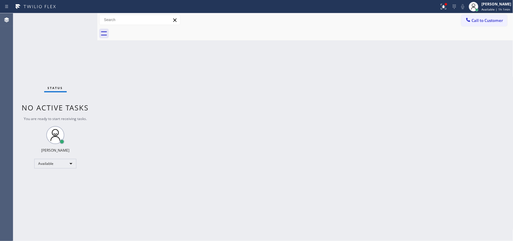
click at [77, 19] on div "Status No active tasks You are ready to start receiving tasks. [PERSON_NAME] Av…" at bounding box center [55, 126] width 84 height 227
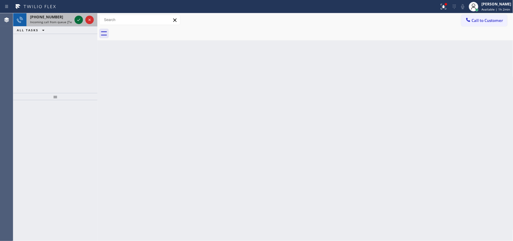
click at [77, 17] on icon at bounding box center [78, 19] width 7 height 7
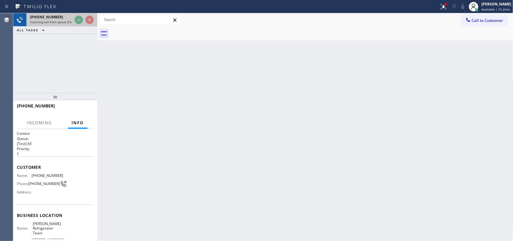
click at [34, 22] on span "Incoming call from queue [Test] All" at bounding box center [55, 22] width 50 height 4
click at [72, 19] on div "+17312573023" at bounding box center [51, 16] width 42 height 5
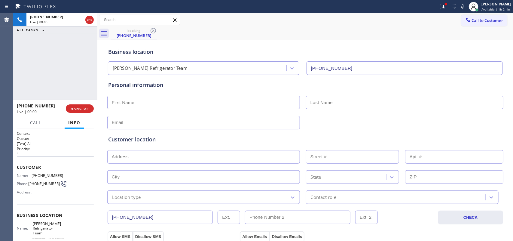
type input "(312) 779-0563"
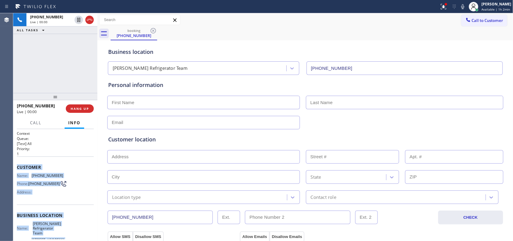
drag, startPoint x: 66, startPoint y: 187, endPoint x: 29, endPoint y: 162, distance: 45.4
click at [17, 164] on div "Context Queue: [Test] All Priority: 1 Customer Name: (731) 257-3023 Phone: (731…" at bounding box center [55, 220] width 77 height 178
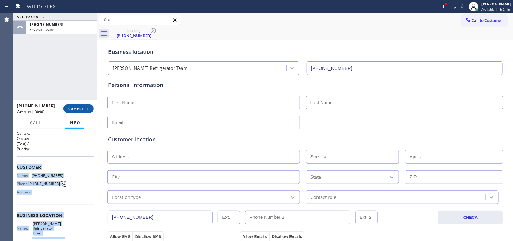
click at [87, 108] on span "COMPLETE" at bounding box center [78, 108] width 21 height 4
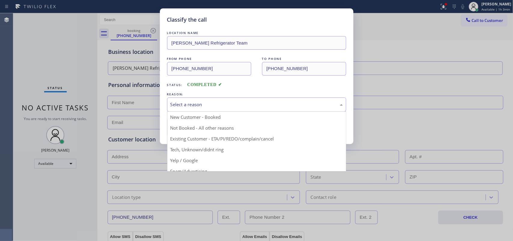
click at [256, 106] on div "Select a reason" at bounding box center [256, 104] width 172 height 7
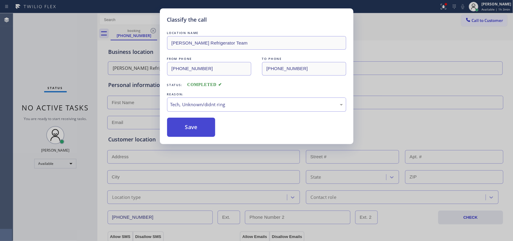
click at [194, 126] on button "Save" at bounding box center [191, 126] width 48 height 19
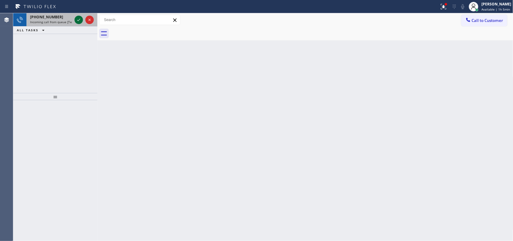
click at [78, 20] on icon at bounding box center [78, 19] width 7 height 7
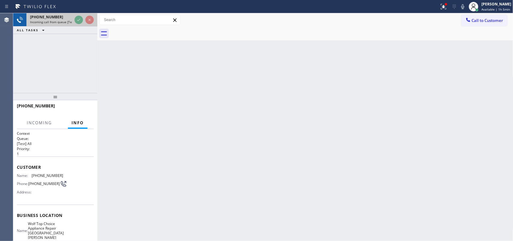
click at [56, 20] on span "Incoming call from queue [Test] All" at bounding box center [55, 22] width 50 height 4
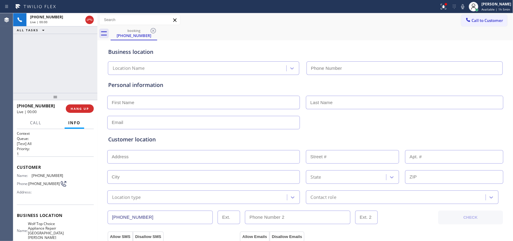
type input "(914) 353-4343"
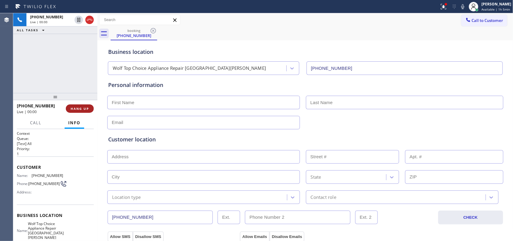
click at [76, 105] on button "HANG UP" at bounding box center [80, 108] width 28 height 8
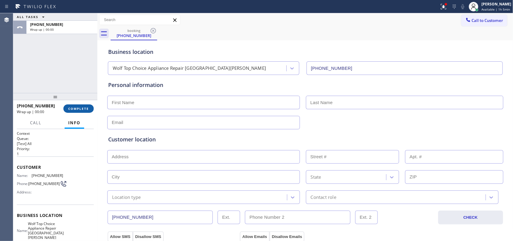
click at [76, 105] on button "COMPLETE" at bounding box center [78, 108] width 30 height 8
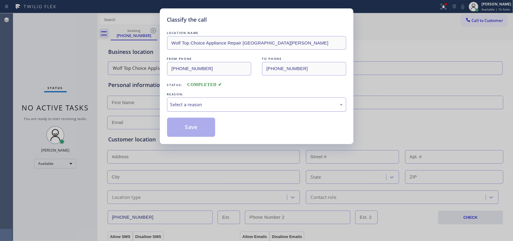
click at [213, 103] on div "Select a reason" at bounding box center [256, 104] width 172 height 7
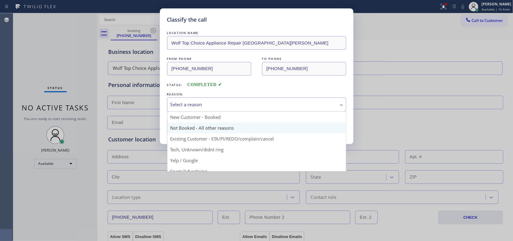
scroll to position [41, 0]
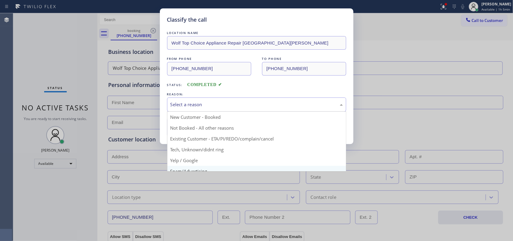
scroll to position [41, 0]
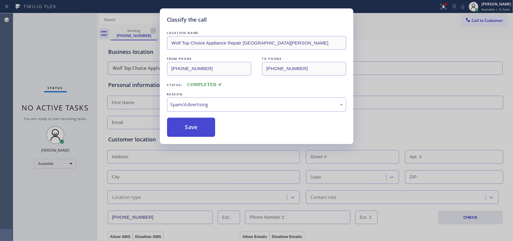
click at [202, 128] on button "Save" at bounding box center [191, 126] width 48 height 19
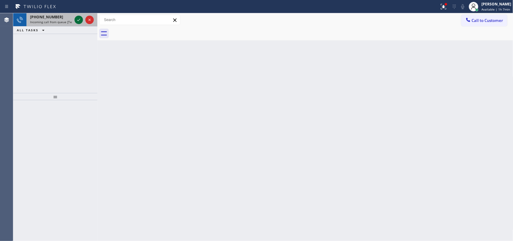
click at [77, 19] on icon at bounding box center [78, 19] width 7 height 7
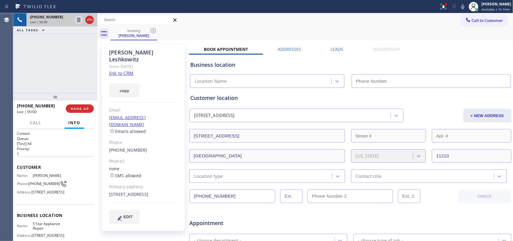
type input "[PHONE_NUMBER]"
click at [126, 70] on link "link to CRM" at bounding box center [121, 73] width 24 height 6
click at [35, 122] on span "Call" at bounding box center [35, 122] width 11 height 5
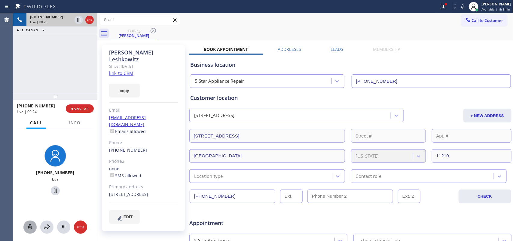
click at [32, 224] on icon at bounding box center [29, 226] width 7 height 7
click at [52, 191] on icon at bounding box center [55, 190] width 7 height 7
click at [28, 227] on icon at bounding box center [29, 226] width 7 height 7
click at [53, 189] on icon at bounding box center [55, 190] width 4 height 4
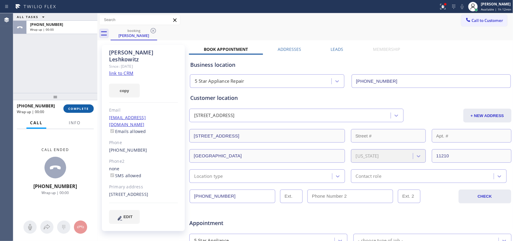
click at [89, 108] on span "COMPLETE" at bounding box center [78, 108] width 21 height 4
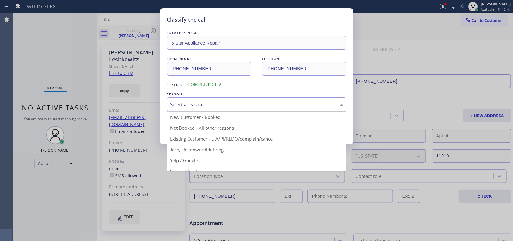
click at [232, 102] on div "Select a reason" at bounding box center [256, 104] width 172 height 7
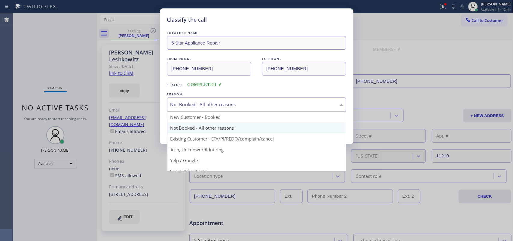
click at [219, 101] on div "Not Booked - All other reasons" at bounding box center [256, 104] width 179 height 14
drag, startPoint x: 222, startPoint y: 139, endPoint x: 218, endPoint y: 136, distance: 4.7
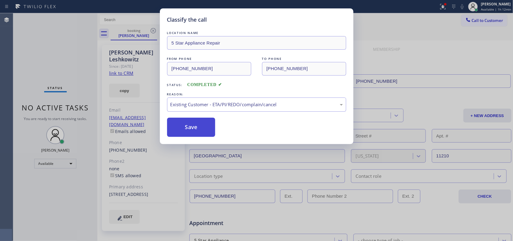
click at [205, 134] on button "Save" at bounding box center [191, 126] width 48 height 19
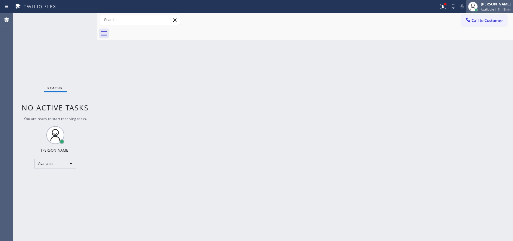
click at [484, 6] on div "[PERSON_NAME]" at bounding box center [495, 4] width 30 height 5
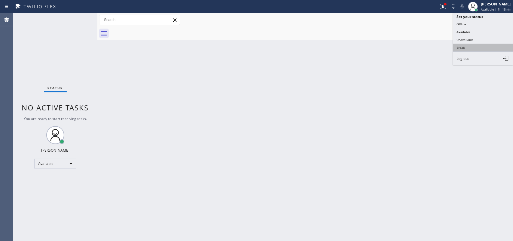
drag, startPoint x: 464, startPoint y: 38, endPoint x: 464, endPoint y: 44, distance: 6.3
click at [464, 44] on ul "Set your status Offline Available Unavailable Break Log out" at bounding box center [483, 39] width 60 height 52
click at [464, 44] on button "Break" at bounding box center [483, 48] width 60 height 8
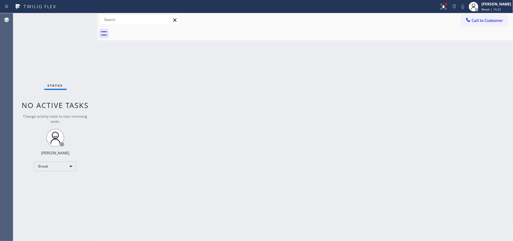
click at [206, 70] on div "Back to Dashboard Change Sender ID Customers Technicians Select a contact Outbo…" at bounding box center [305, 126] width 416 height 227
